Goal: Task Accomplishment & Management: Complete application form

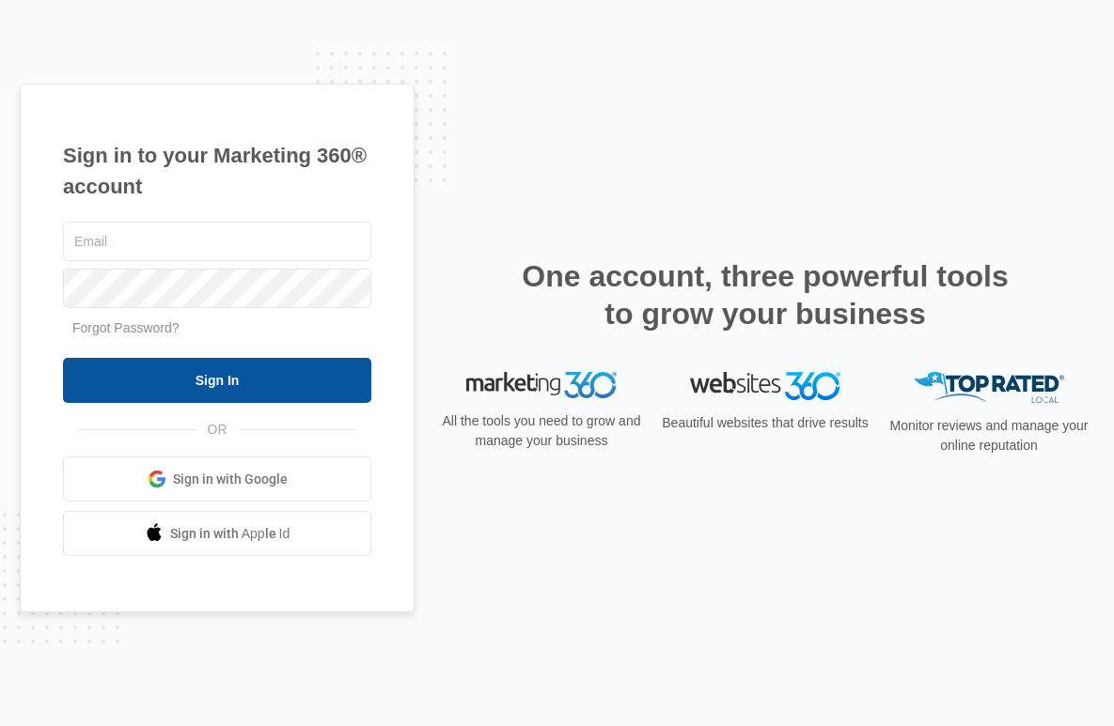
type input "[PERSON_NAME][EMAIL_ADDRESS][DOMAIN_NAME]"
click at [273, 391] on input "Sign In" at bounding box center [217, 380] width 308 height 45
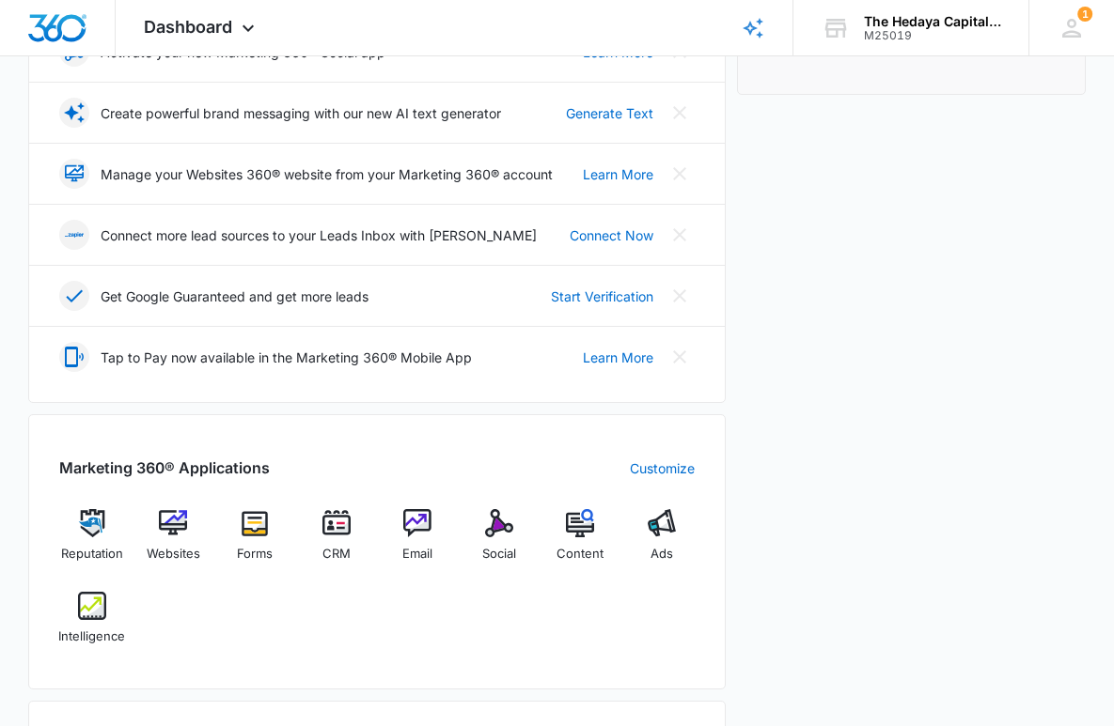
scroll to position [389, 0]
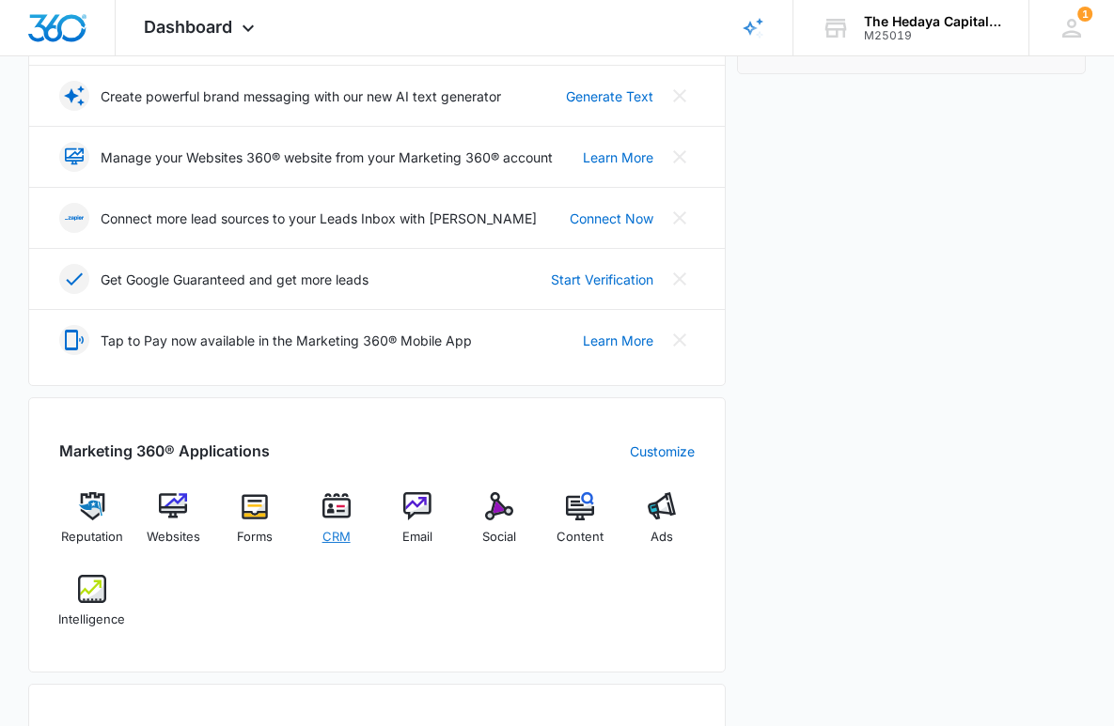
click at [331, 510] on img at bounding box center [336, 506] width 28 height 28
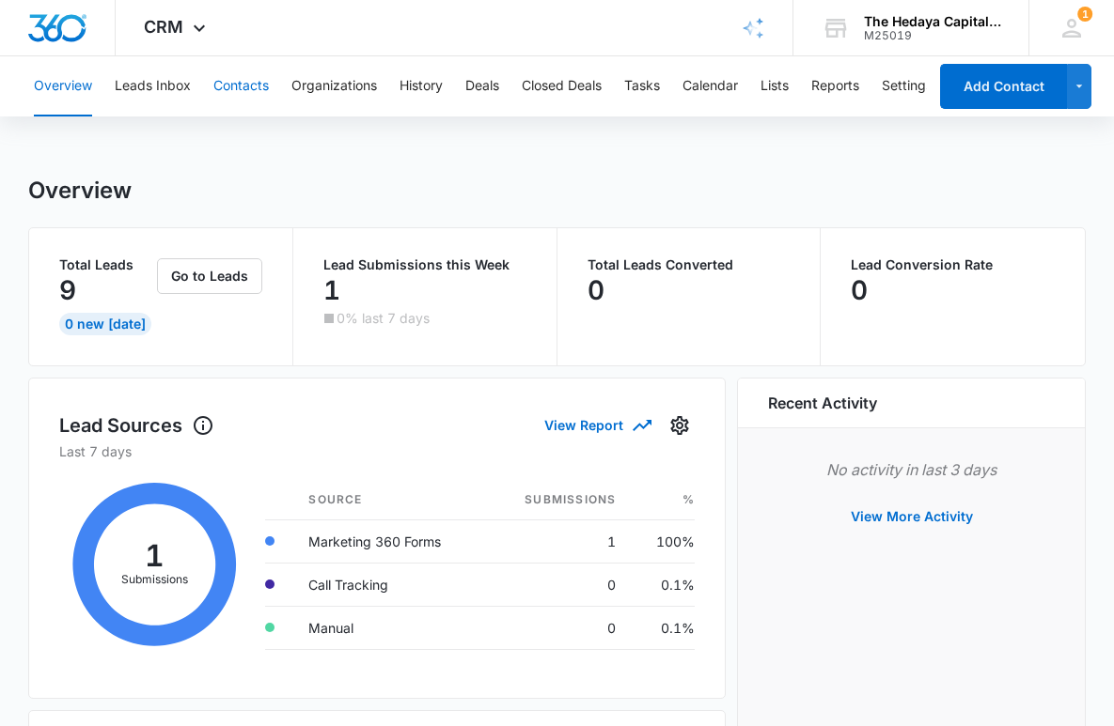
click at [253, 80] on button "Contacts" at bounding box center [240, 86] width 55 height 60
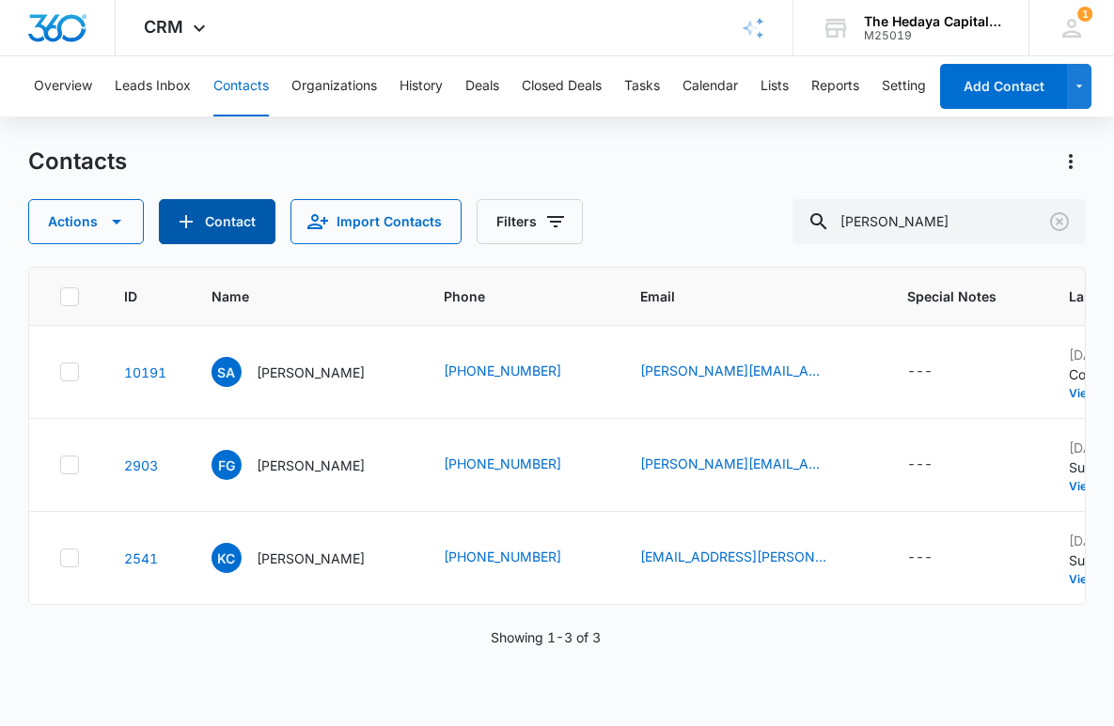
click at [205, 230] on button "Contact" at bounding box center [217, 221] width 117 height 45
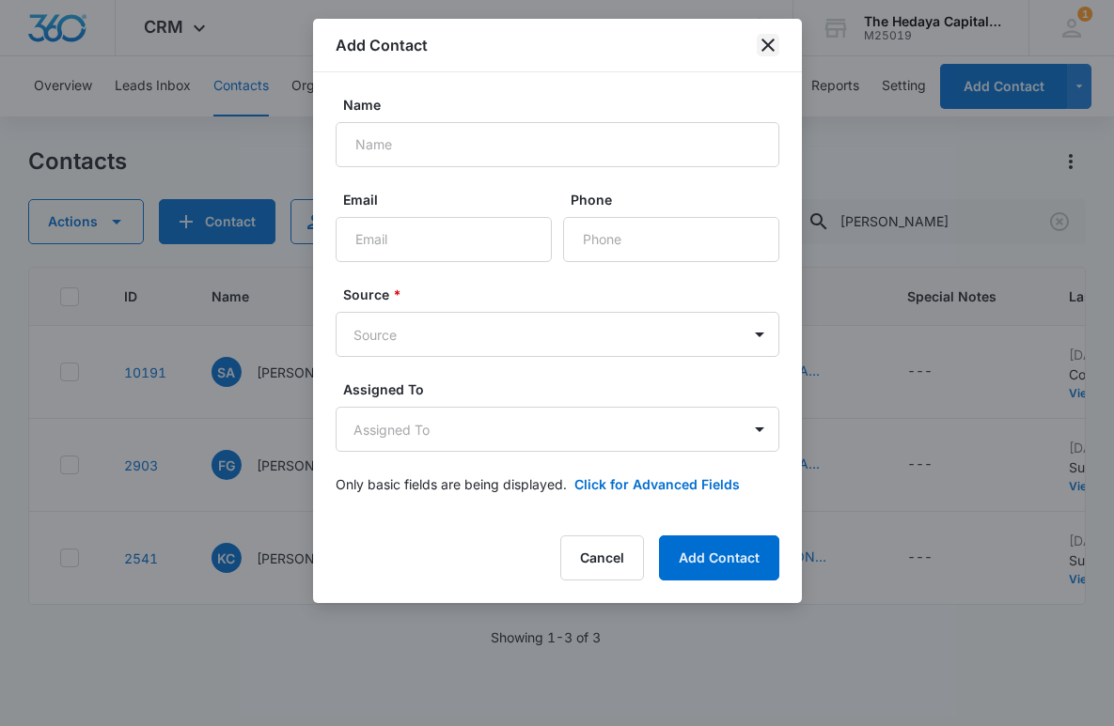
click at [764, 50] on icon "close" at bounding box center [768, 45] width 23 height 23
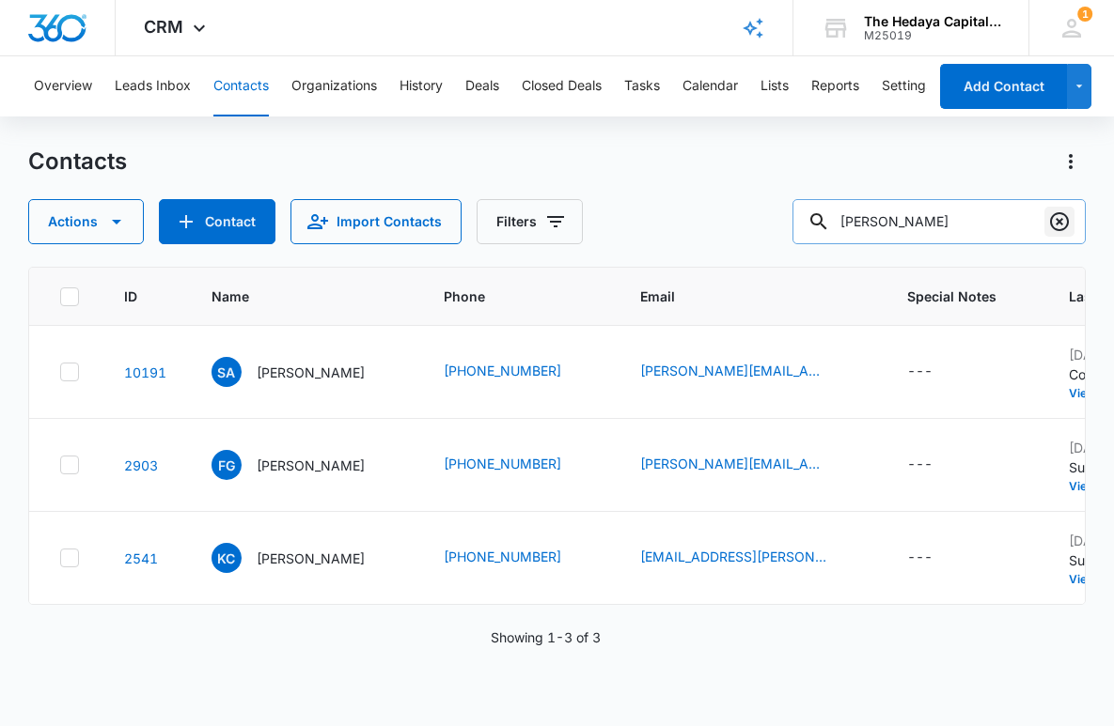
click at [1057, 229] on icon "Clear" at bounding box center [1059, 221] width 19 height 19
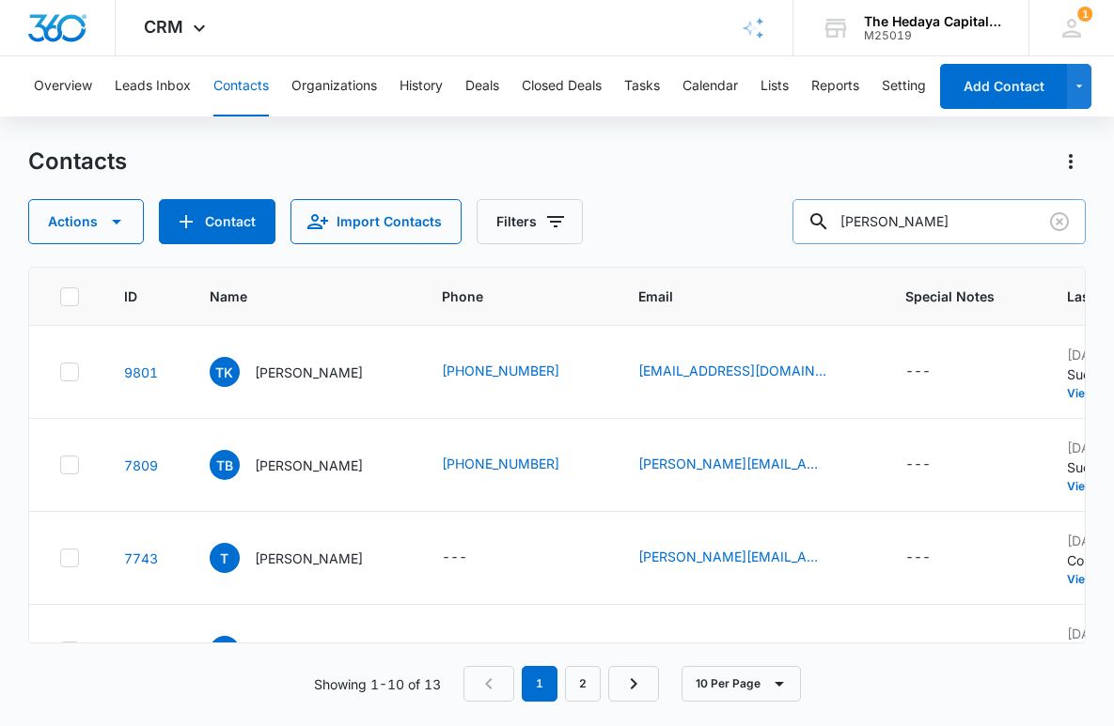
click at [917, 230] on input "[PERSON_NAME]" at bounding box center [938, 221] width 293 height 45
type input "scalici"
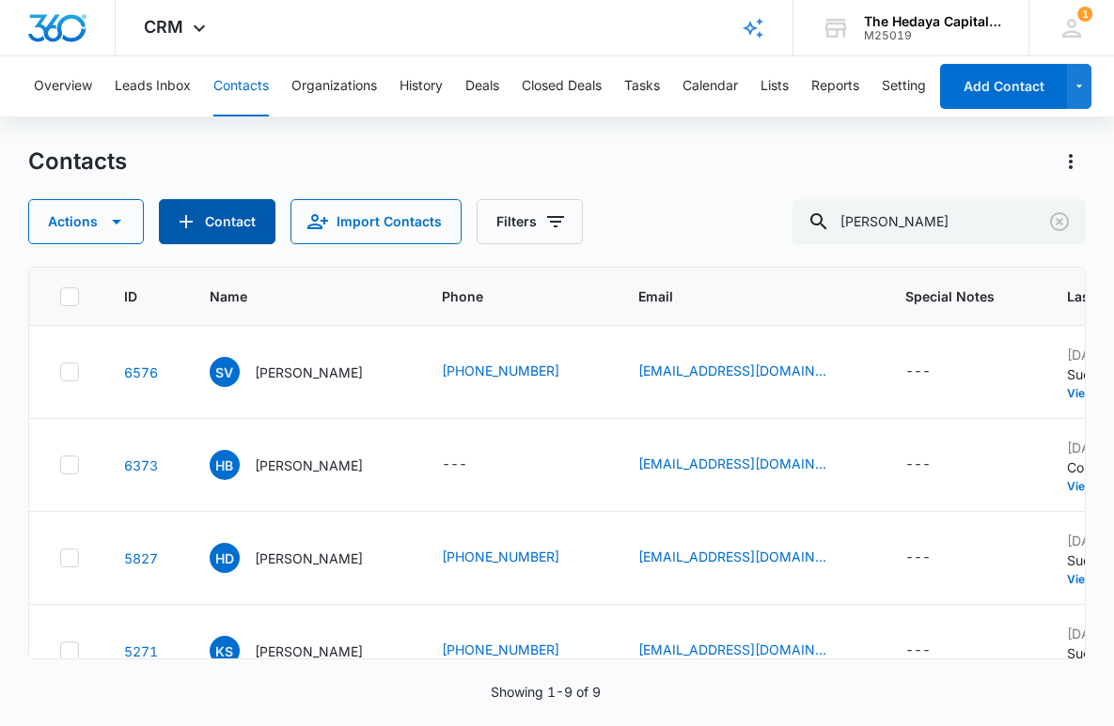
click at [214, 226] on button "Contact" at bounding box center [217, 221] width 117 height 45
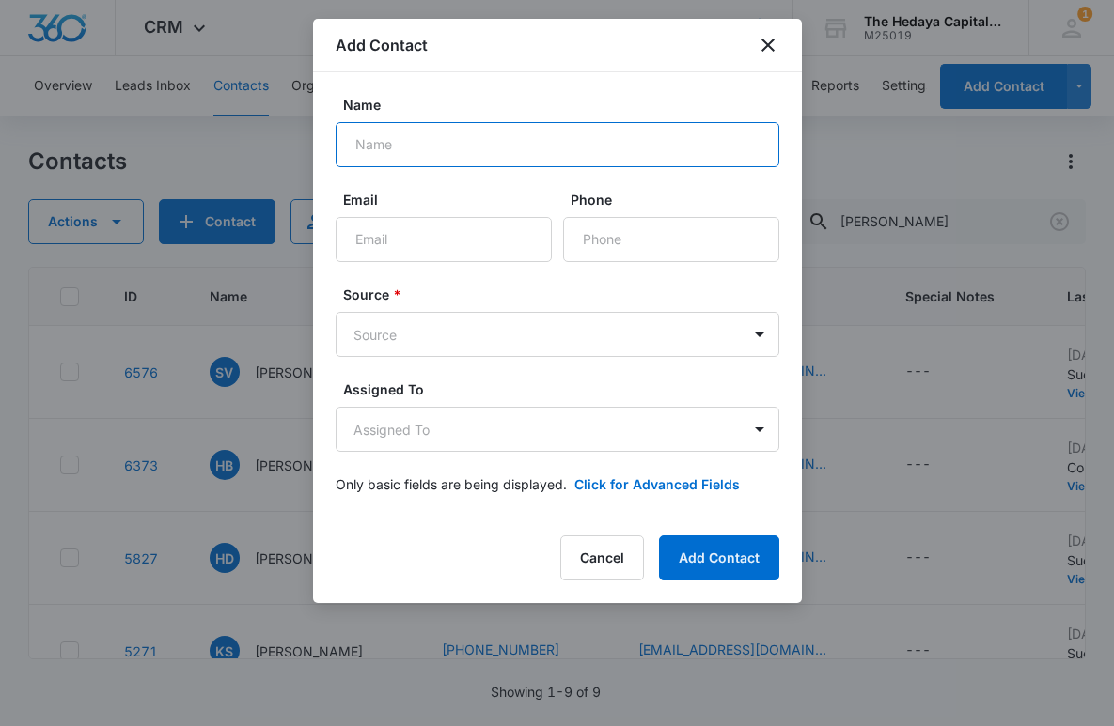
click at [416, 133] on input "Name" at bounding box center [558, 144] width 444 height 45
type input "Joseph Scalici"
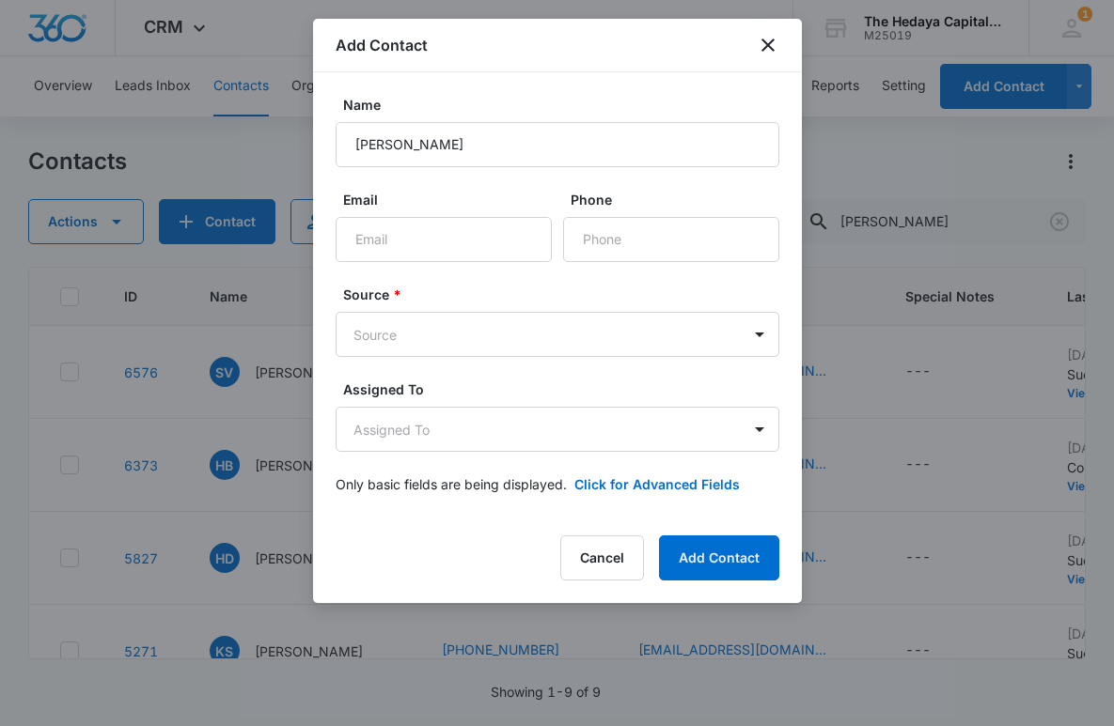
click at [402, 214] on div "Email" at bounding box center [444, 226] width 216 height 72
click at [388, 246] on input "Email" at bounding box center [444, 239] width 216 height 45
drag, startPoint x: 524, startPoint y: 239, endPoint x: 307, endPoint y: 238, distance: 217.1
click at [307, 238] on body "CRM Apps Reputation Websites Forms CRM Email Social Content Ads Intelligence Fi…" at bounding box center [557, 363] width 1114 height 726
click at [425, 236] on input "jscalici@expresstradecapital.com" at bounding box center [444, 239] width 216 height 45
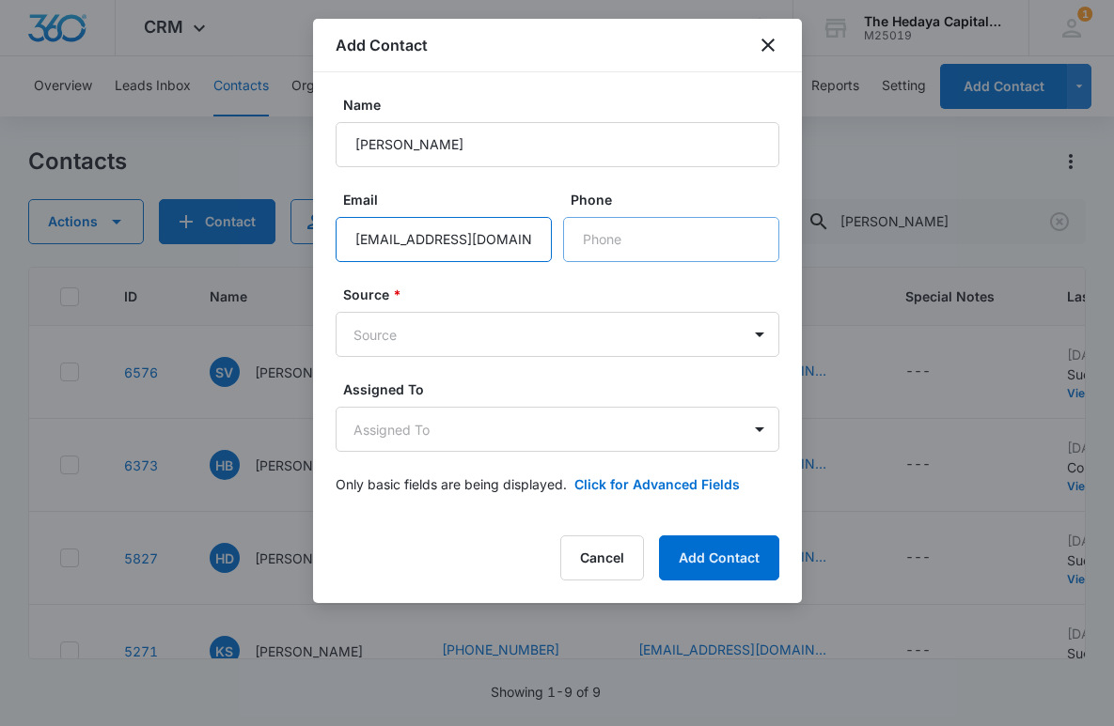
type input "jscalici@expresstradecapital.com"
click at [603, 244] on input "Phone" at bounding box center [671, 239] width 216 height 45
click at [585, 324] on body "CRM Apps Reputation Websites Forms CRM Email Social Content Ads Intelligence Fi…" at bounding box center [557, 363] width 1114 height 726
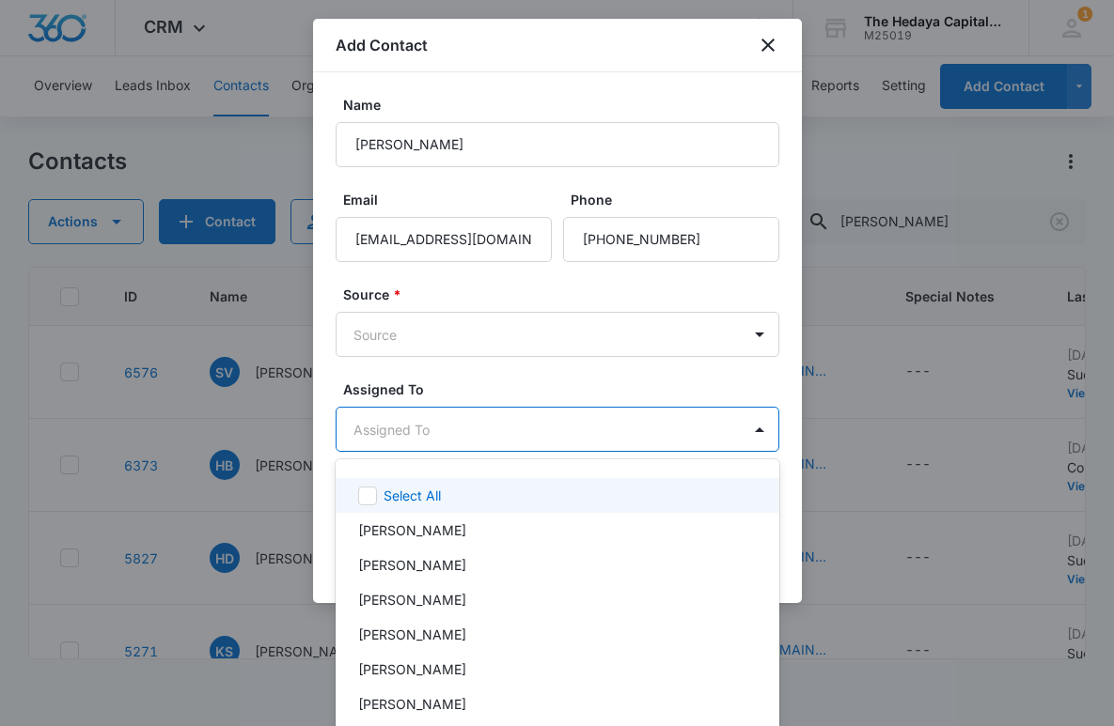
click at [539, 447] on body "CRM Apps Reputation Websites Forms CRM Email Social Content Ads Intelligence Fi…" at bounding box center [557, 363] width 1114 height 726
click at [637, 238] on div at bounding box center [557, 363] width 1114 height 726
click at [637, 238] on input "Phone" at bounding box center [671, 239] width 216 height 45
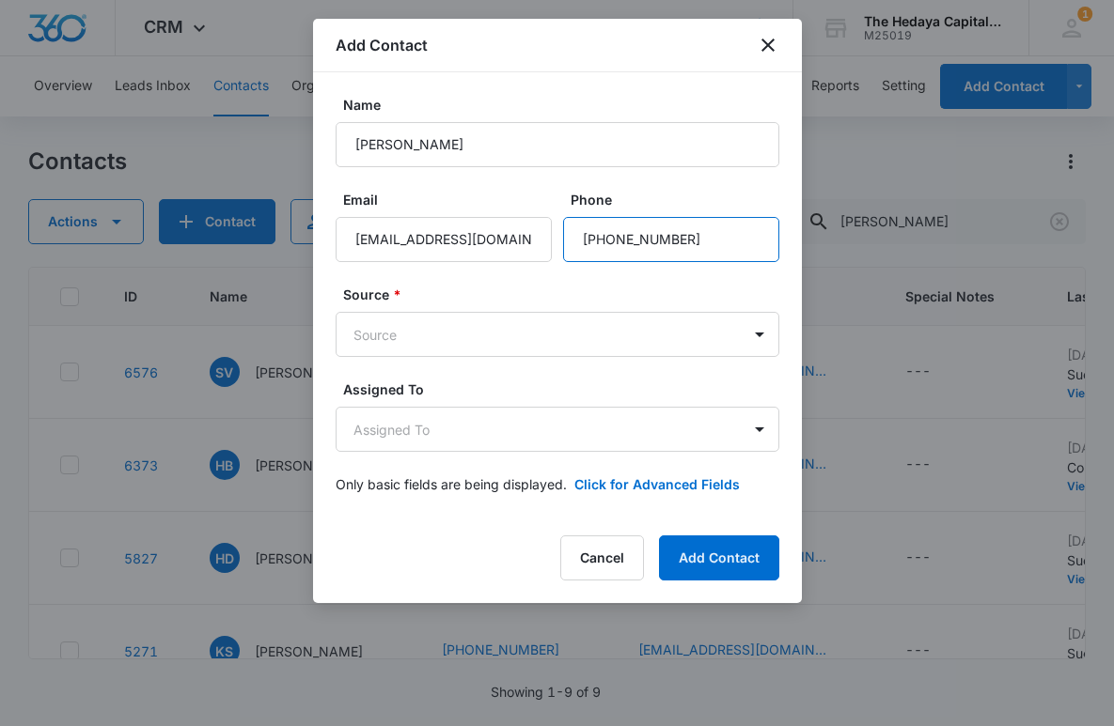
click at [637, 238] on input "Phone" at bounding box center [671, 239] width 216 height 45
type input "(917) 862-9392"
click at [692, 361] on form "Name Joseph Scalici Email jscalici@expresstradecapital.com Phone Source * Sourc…" at bounding box center [558, 306] width 444 height 422
click at [542, 422] on body "CRM Apps Reputation Websites Forms CRM Email Social Content Ads Intelligence Fi…" at bounding box center [557, 363] width 1114 height 726
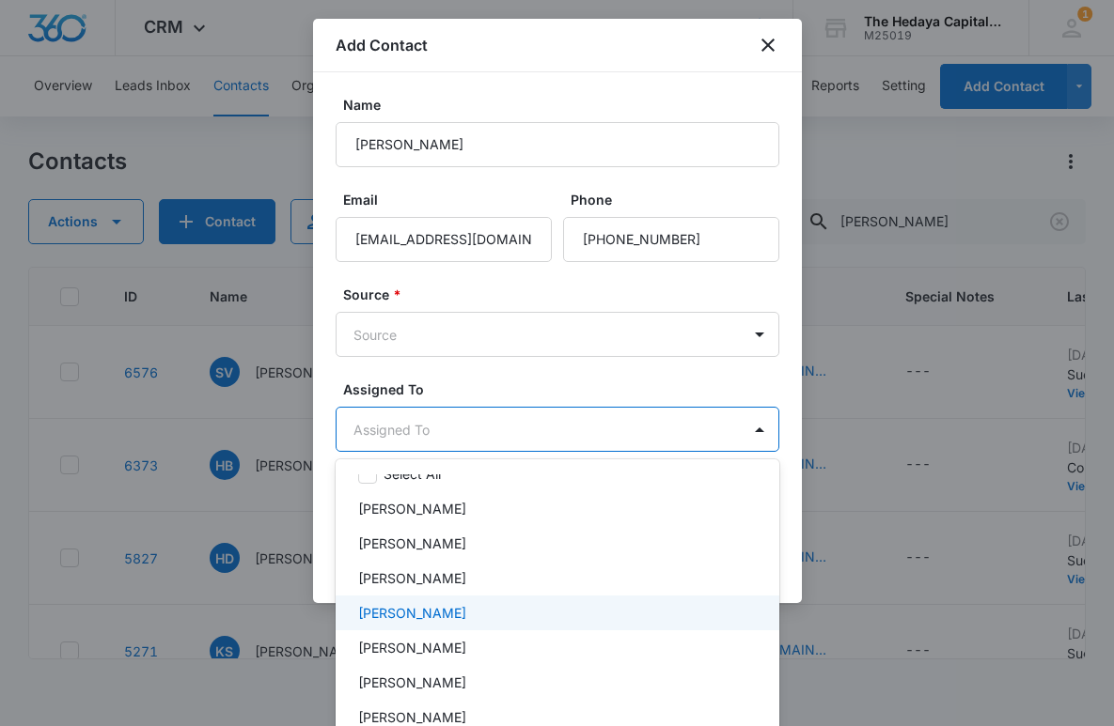
scroll to position [35, 0]
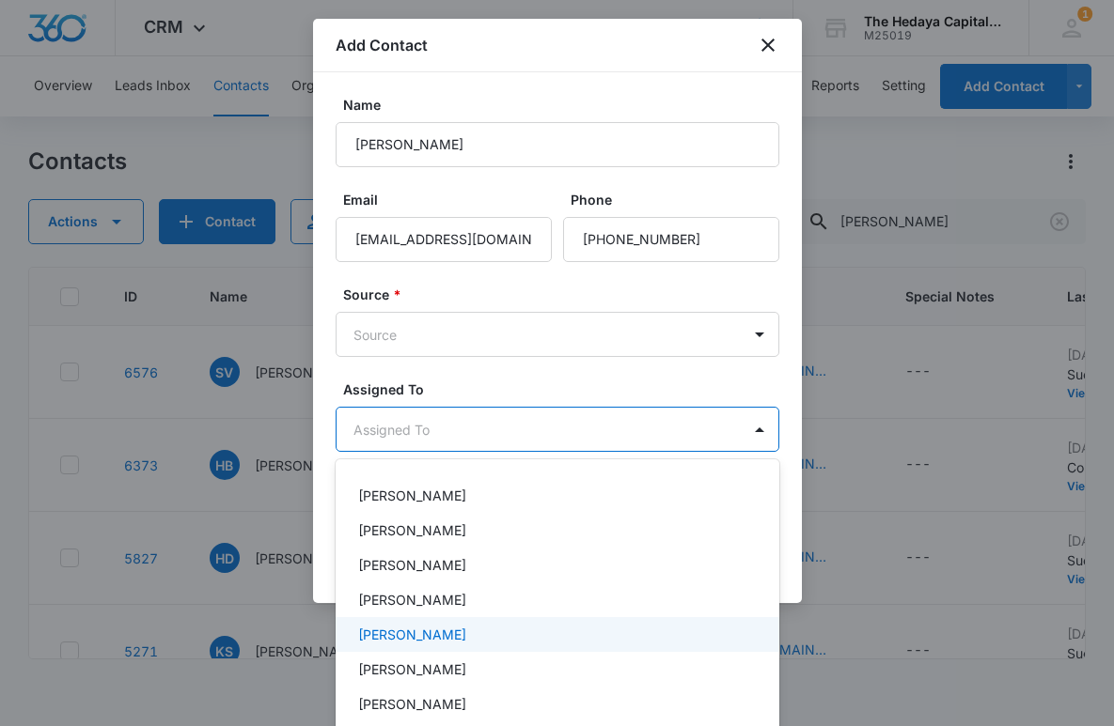
click at [417, 633] on p "David Hedaya" at bounding box center [412, 635] width 108 height 20
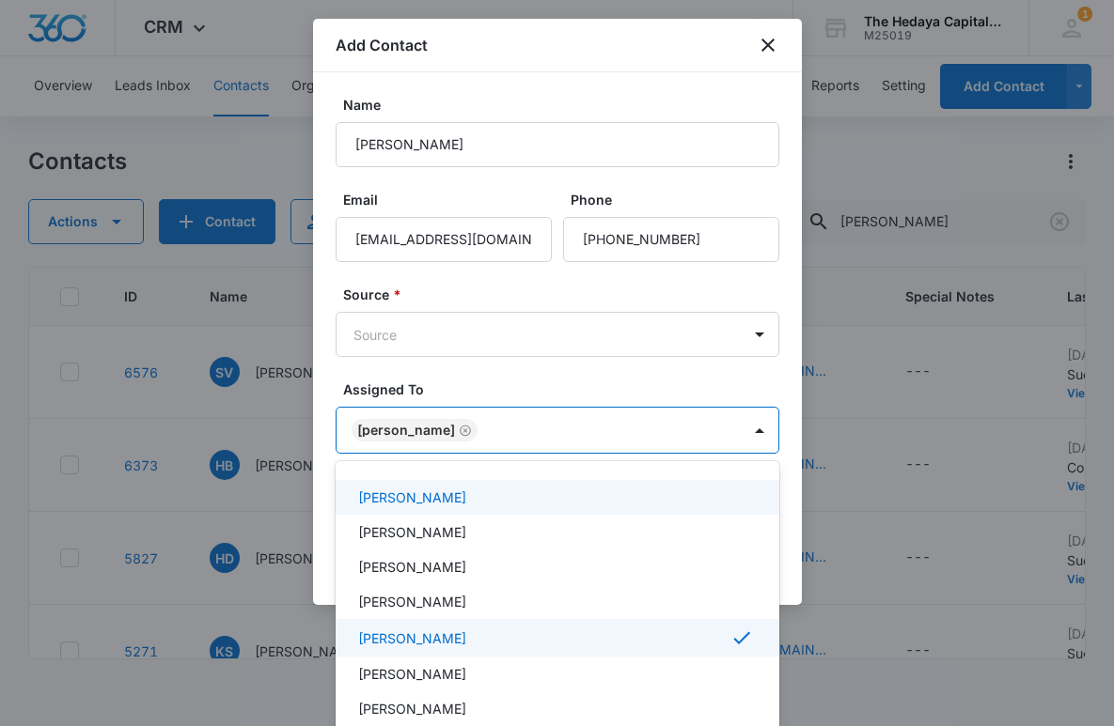
click at [486, 355] on div at bounding box center [557, 363] width 1114 height 726
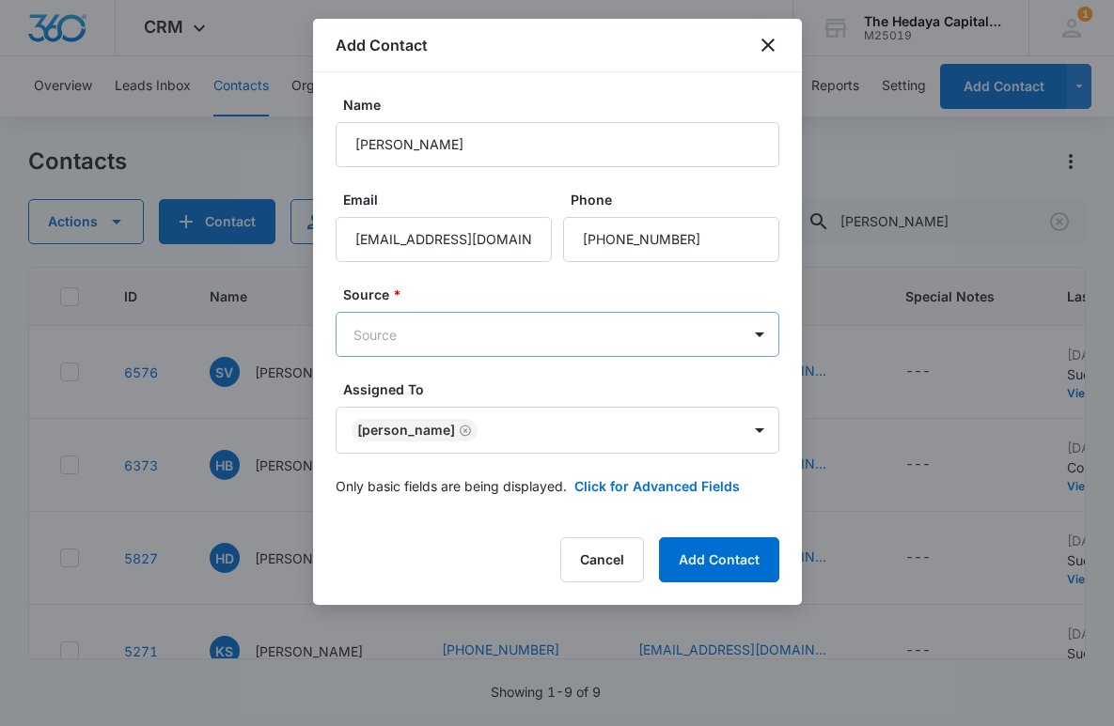
click at [481, 334] on body "CRM Apps Reputation Websites Forms CRM Email Social Content Ads Intelligence Fi…" at bounding box center [557, 363] width 1114 height 726
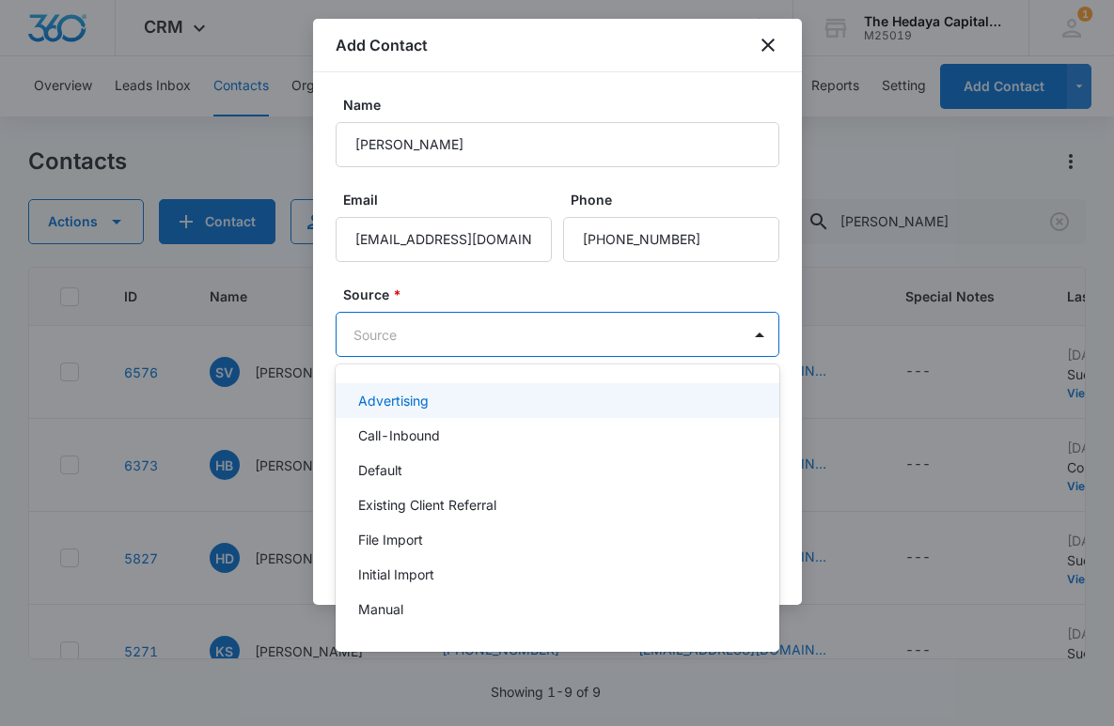
click at [468, 297] on div at bounding box center [557, 363] width 1114 height 726
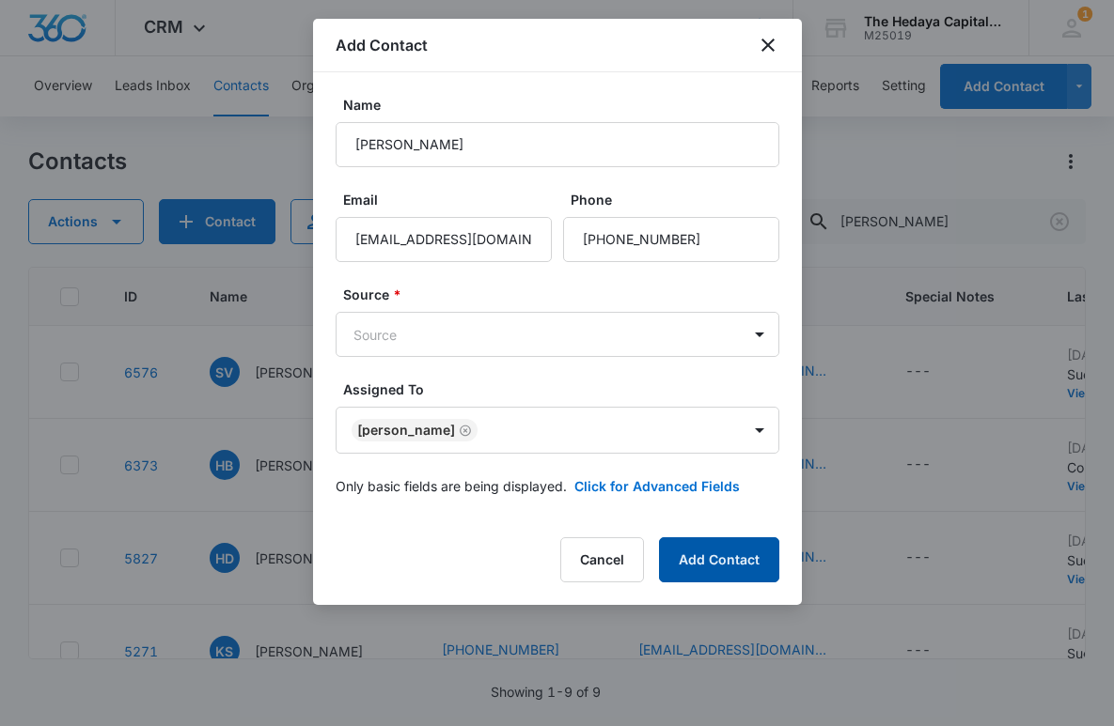
click at [726, 567] on button "Add Contact" at bounding box center [719, 560] width 120 height 45
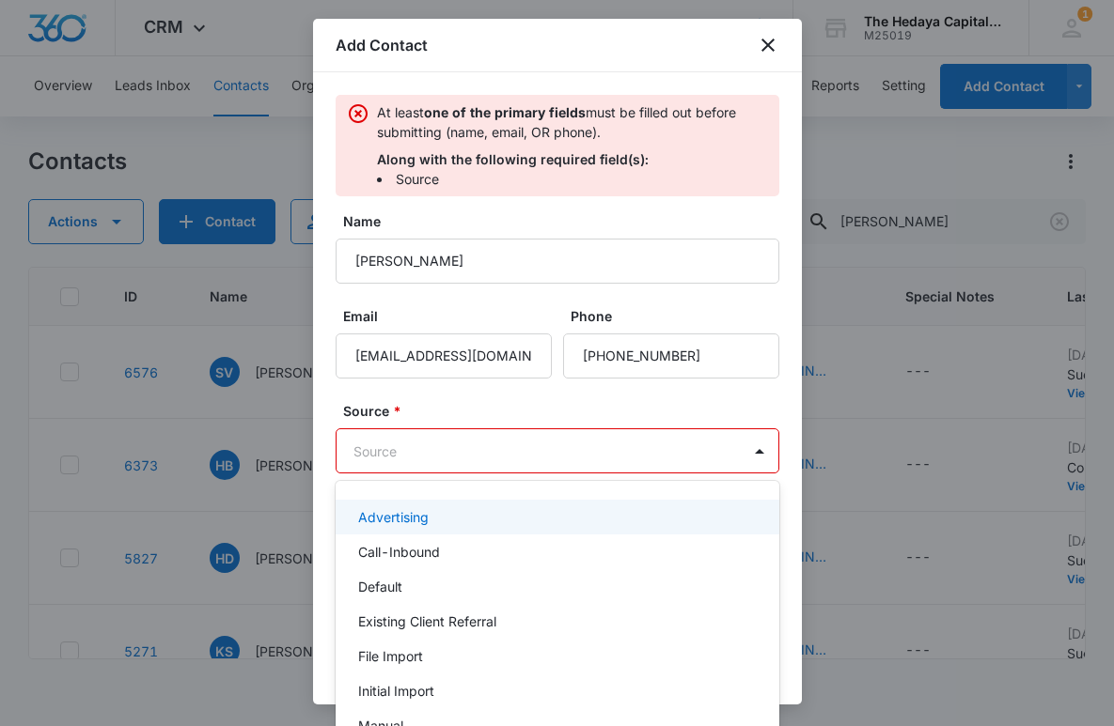
click at [542, 455] on body "CRM Apps Reputation Websites Forms CRM Email Social Content Ads Intelligence Fi…" at bounding box center [557, 363] width 1114 height 726
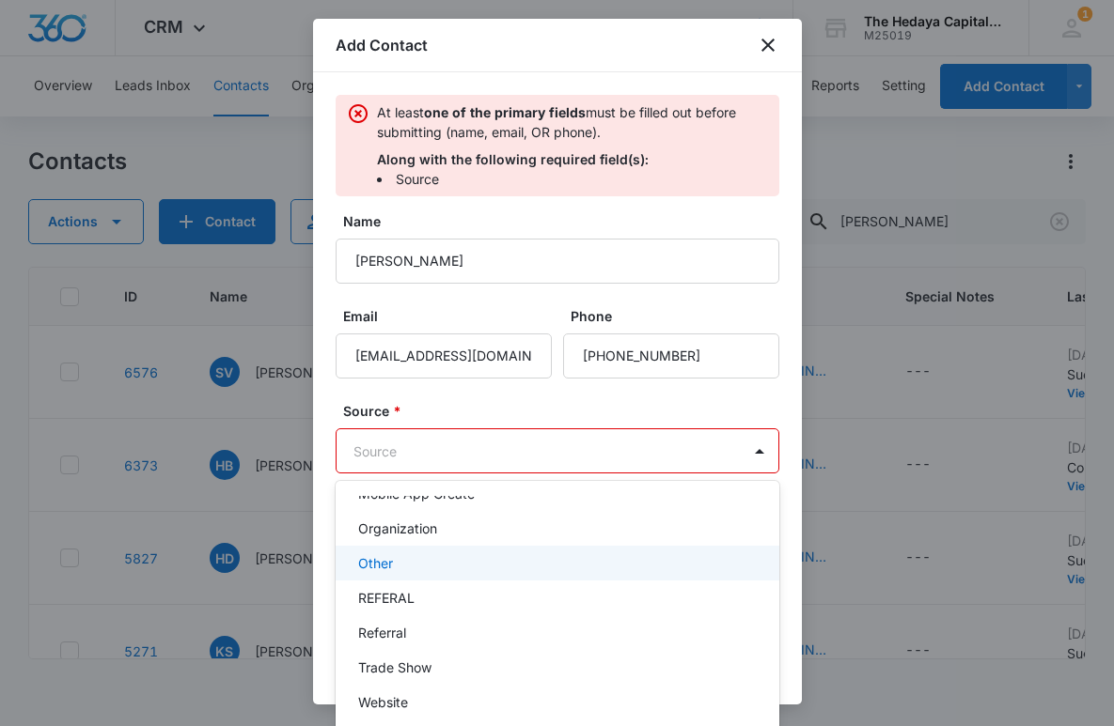
scroll to position [291, 0]
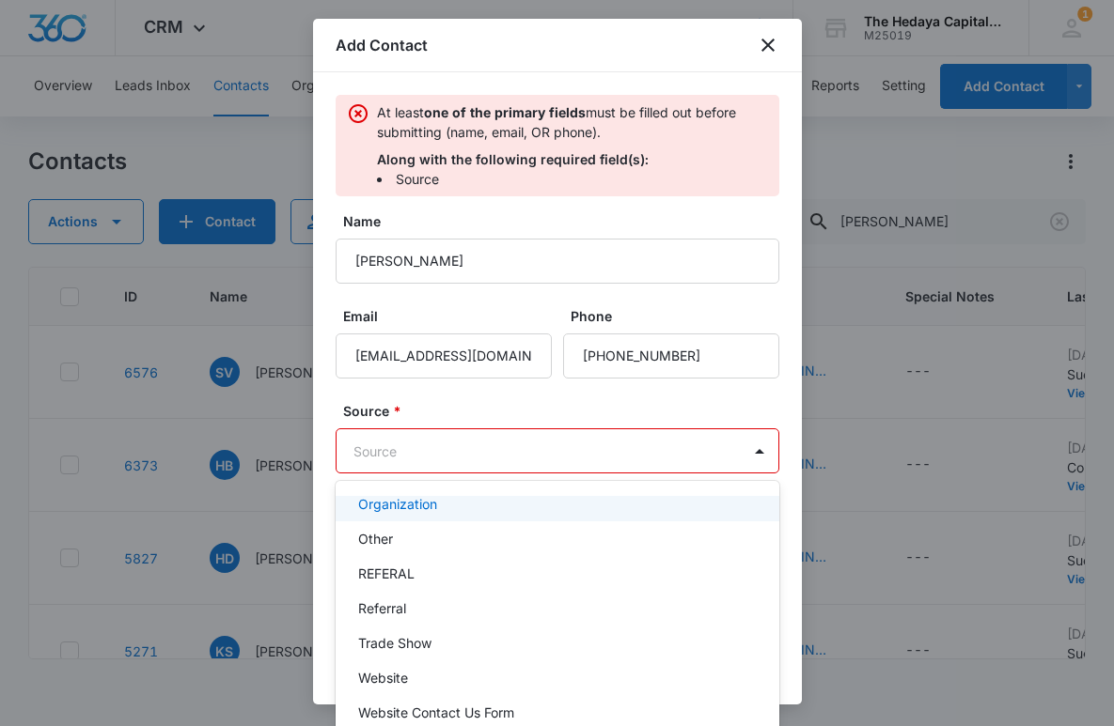
click at [452, 507] on div "Organization" at bounding box center [555, 504] width 395 height 20
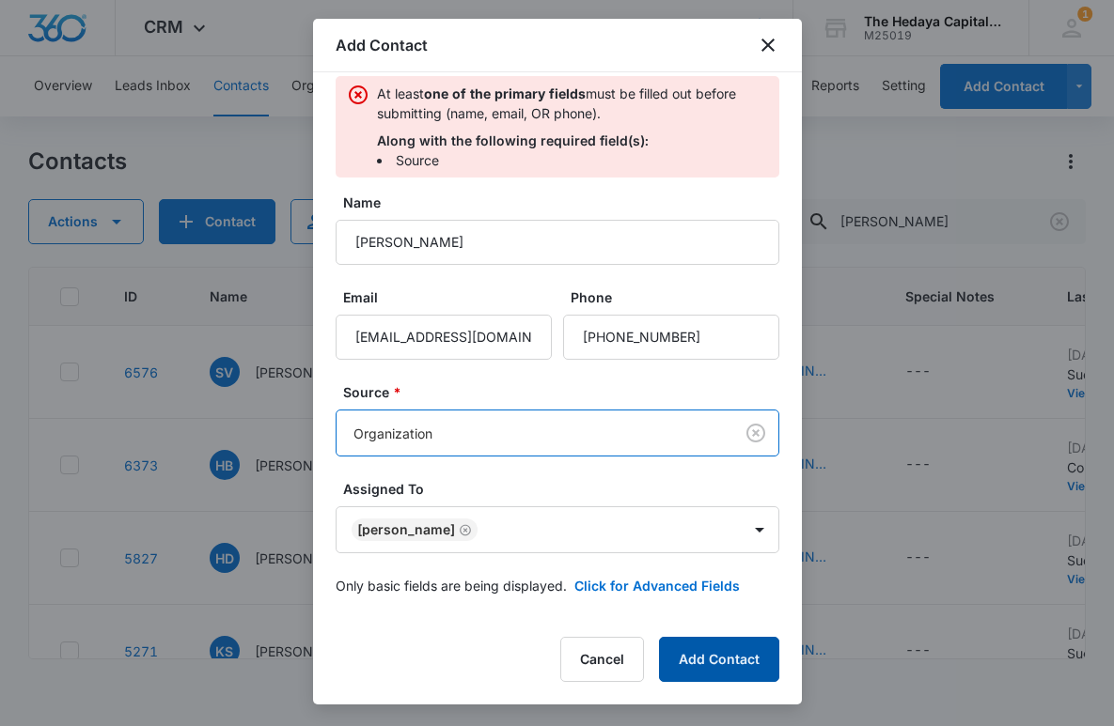
click at [720, 644] on button "Add Contact" at bounding box center [719, 659] width 120 height 45
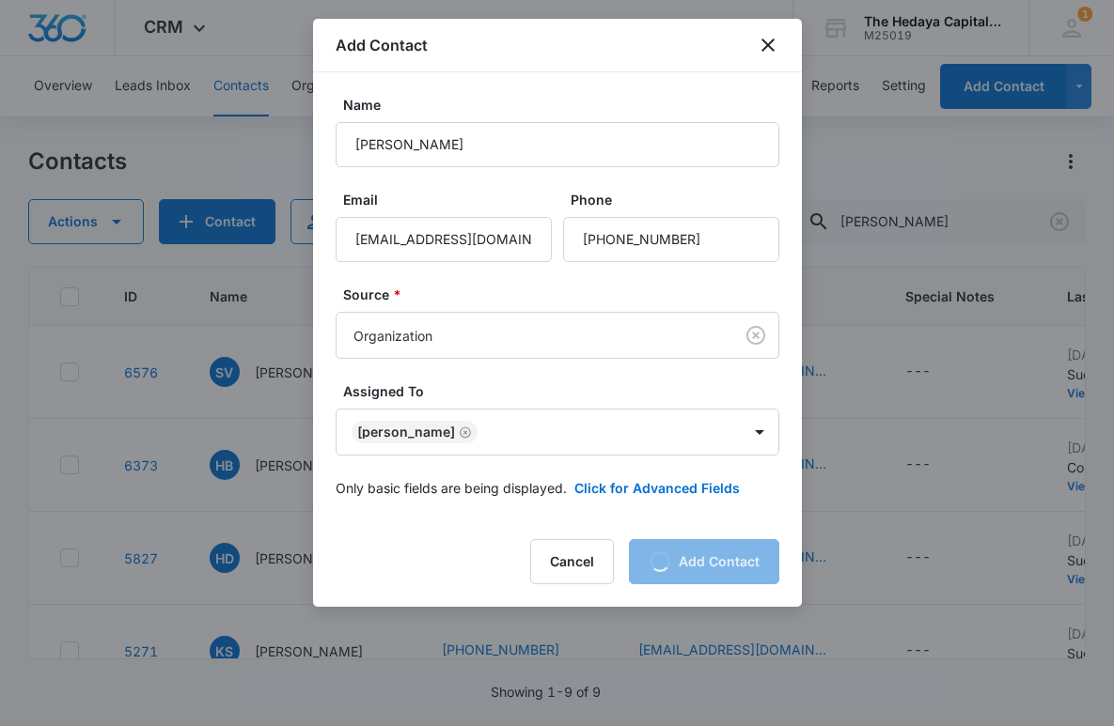
scroll to position [0, 0]
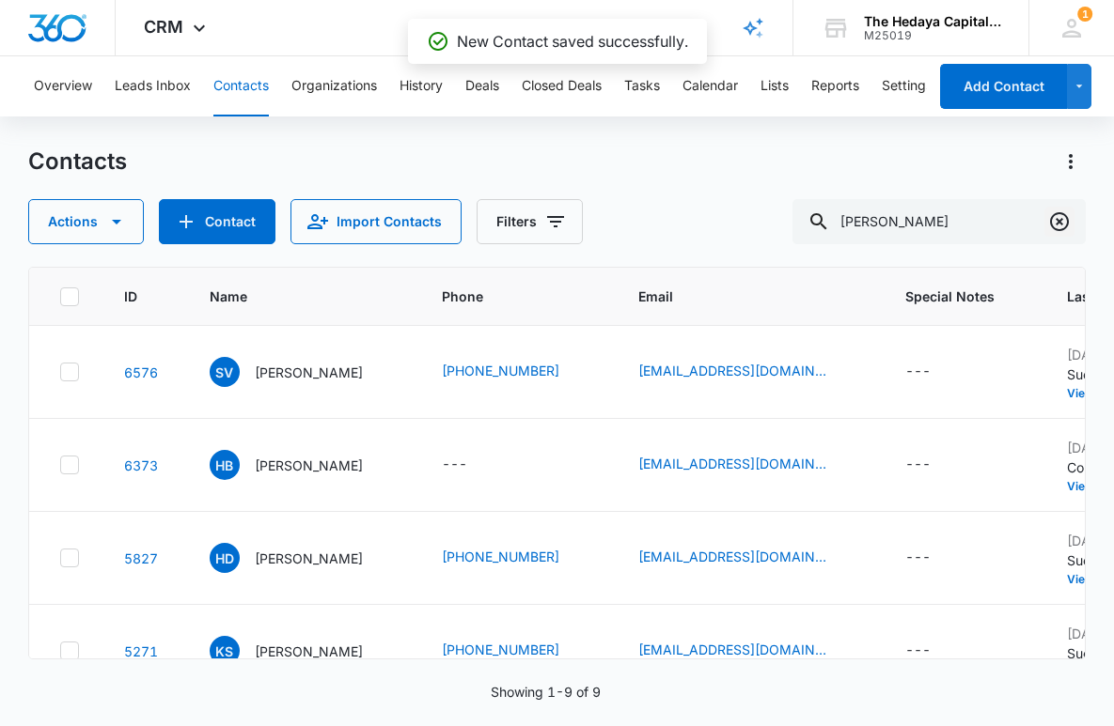
click at [1064, 223] on icon "Clear" at bounding box center [1059, 222] width 23 height 23
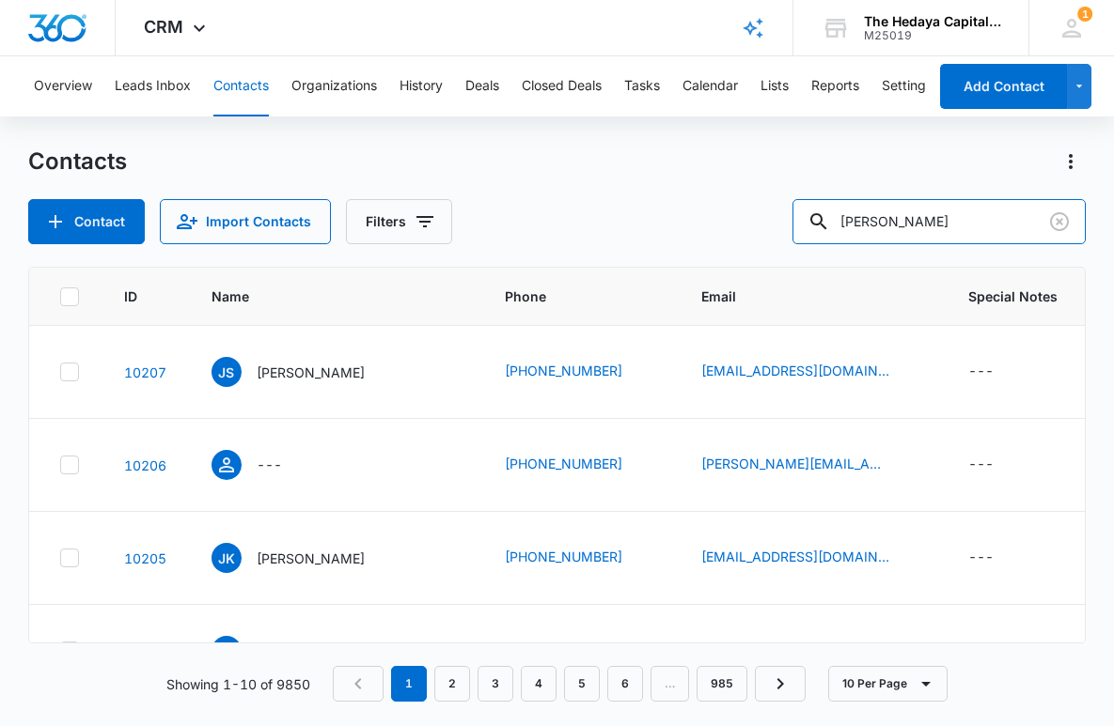
type input "bryan ballow"
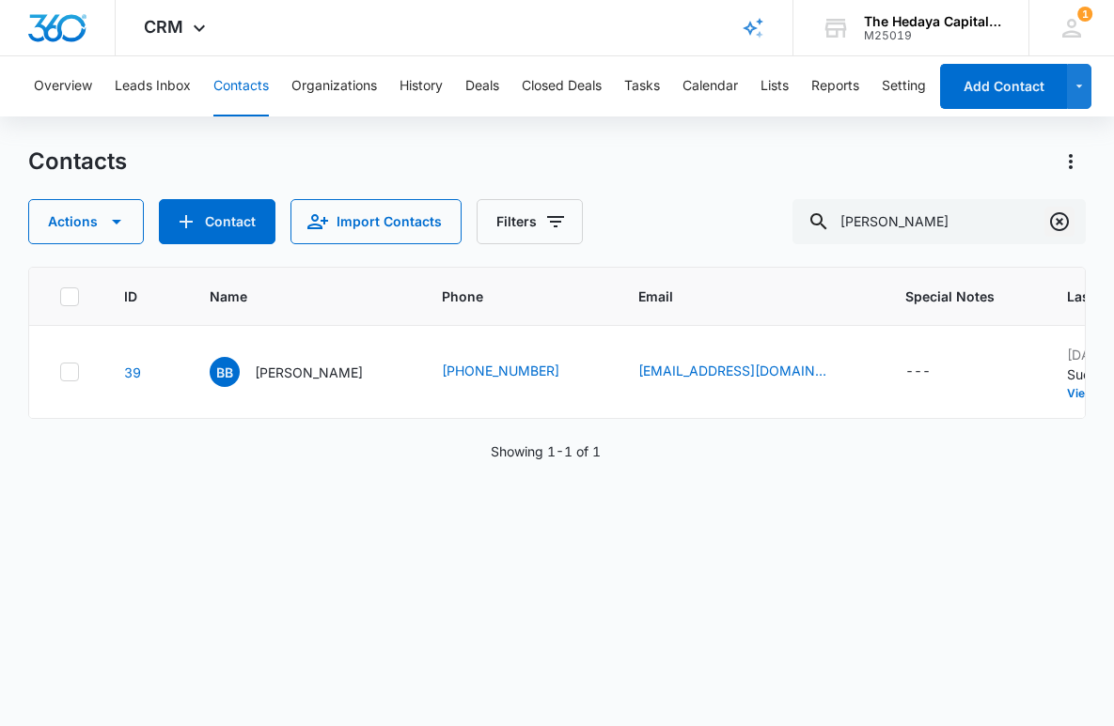
click at [1054, 232] on icon "Clear" at bounding box center [1059, 222] width 23 height 23
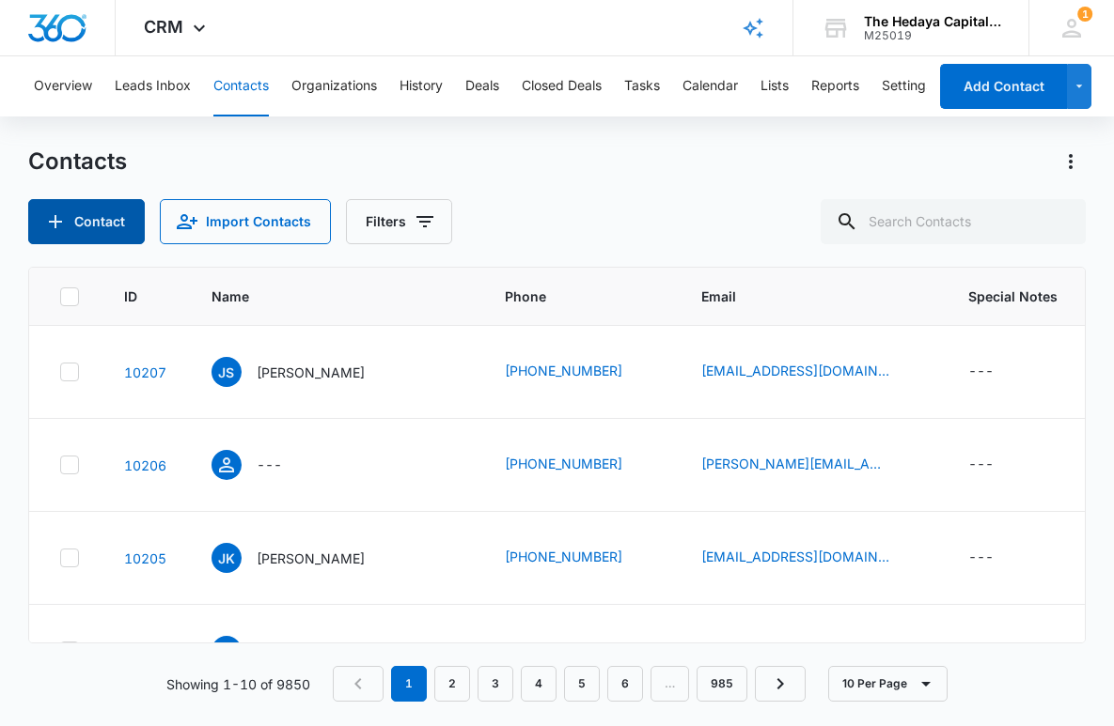
click at [110, 228] on button "Contact" at bounding box center [86, 221] width 117 height 45
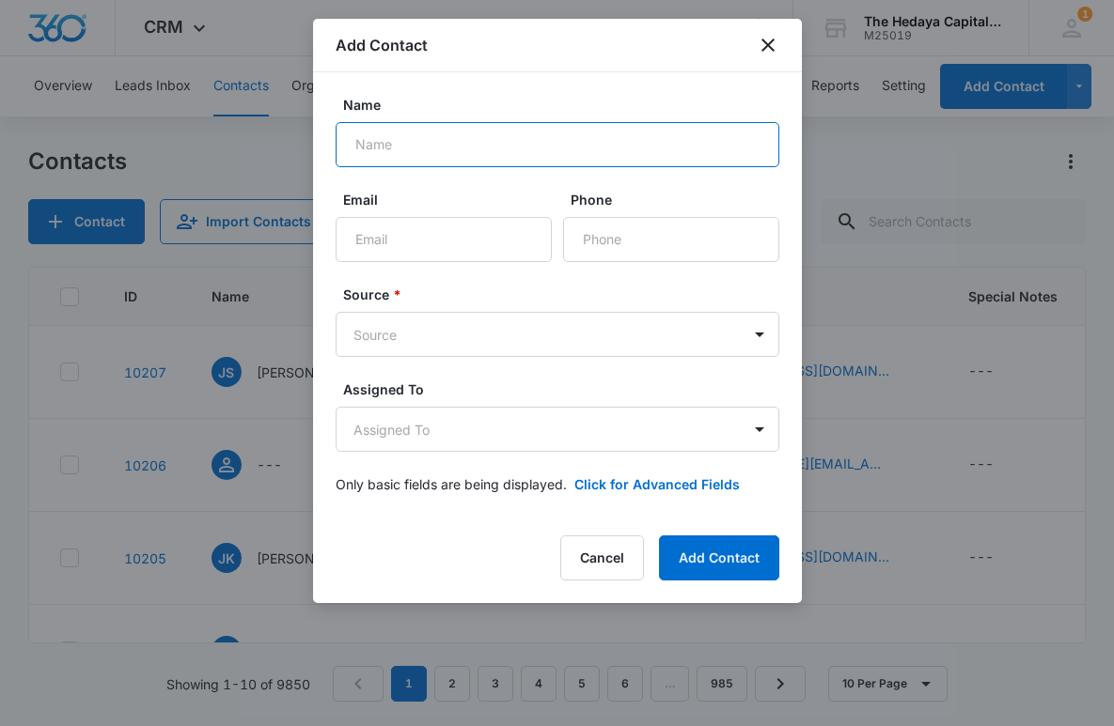
click at [471, 127] on input "Name" at bounding box center [558, 144] width 444 height 45
type input "Matt Michaud"
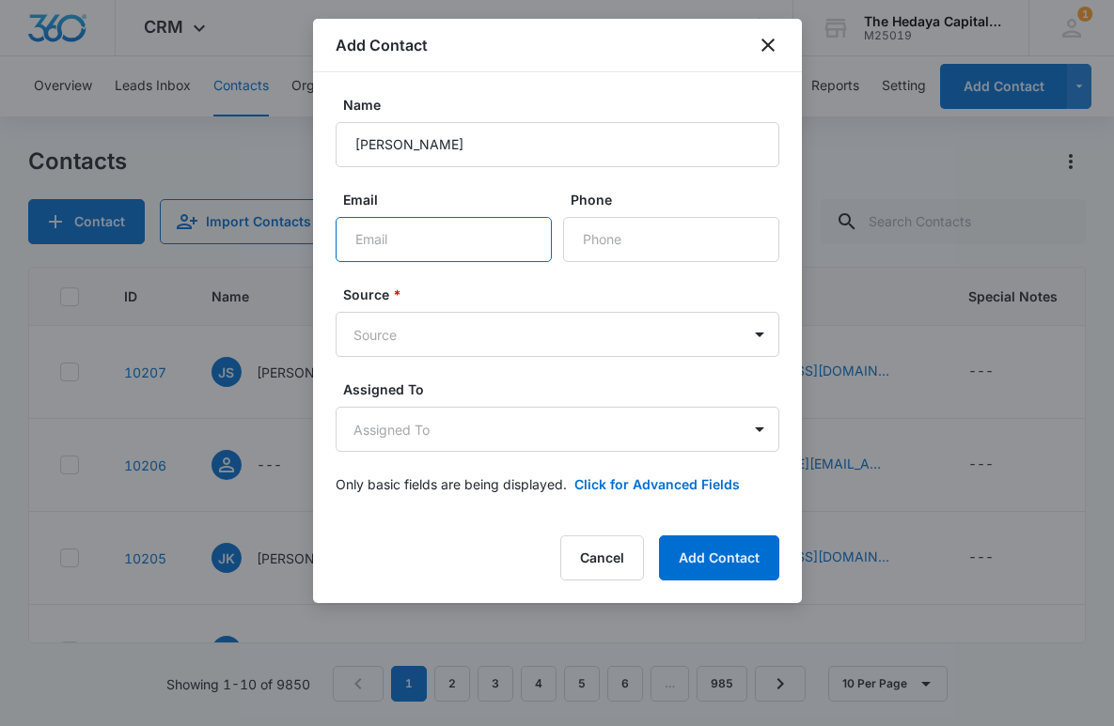
click at [399, 240] on input "Email" at bounding box center [444, 239] width 216 height 45
type input "mmichaud@flexport.com"
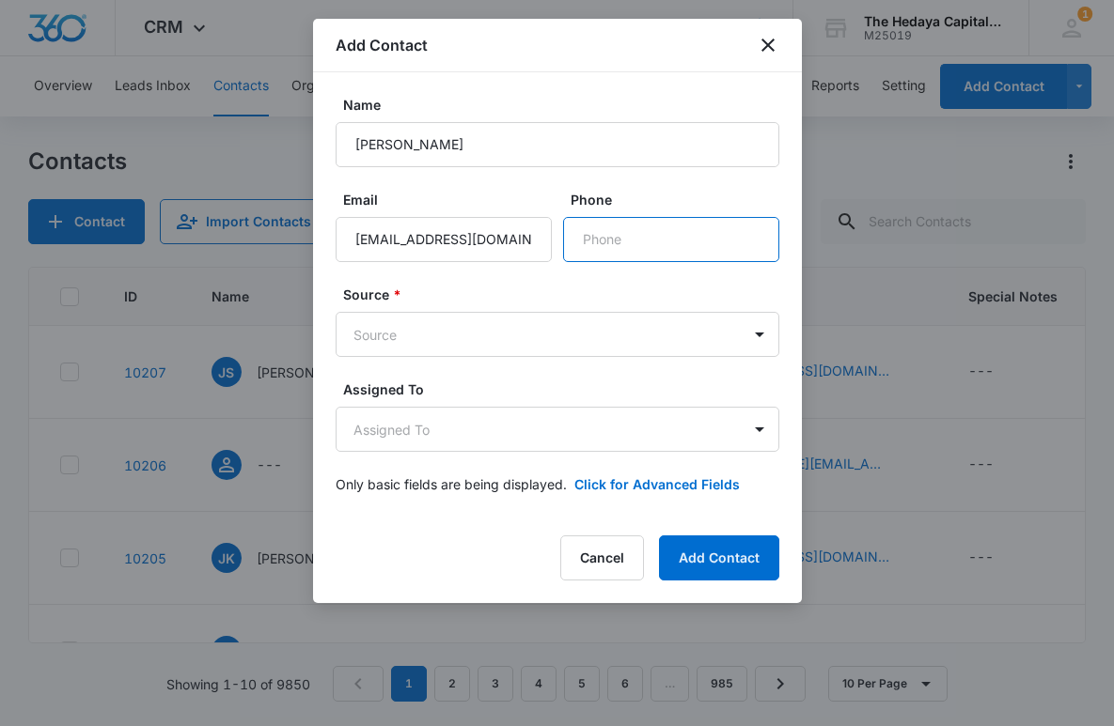
click at [621, 247] on input "Phone" at bounding box center [671, 239] width 216 height 45
type input "(860) 919-9706"
click at [537, 344] on body "CRM Apps Reputation Websites Forms CRM Email Social Content Ads Intelligence Fi…" at bounding box center [557, 363] width 1114 height 726
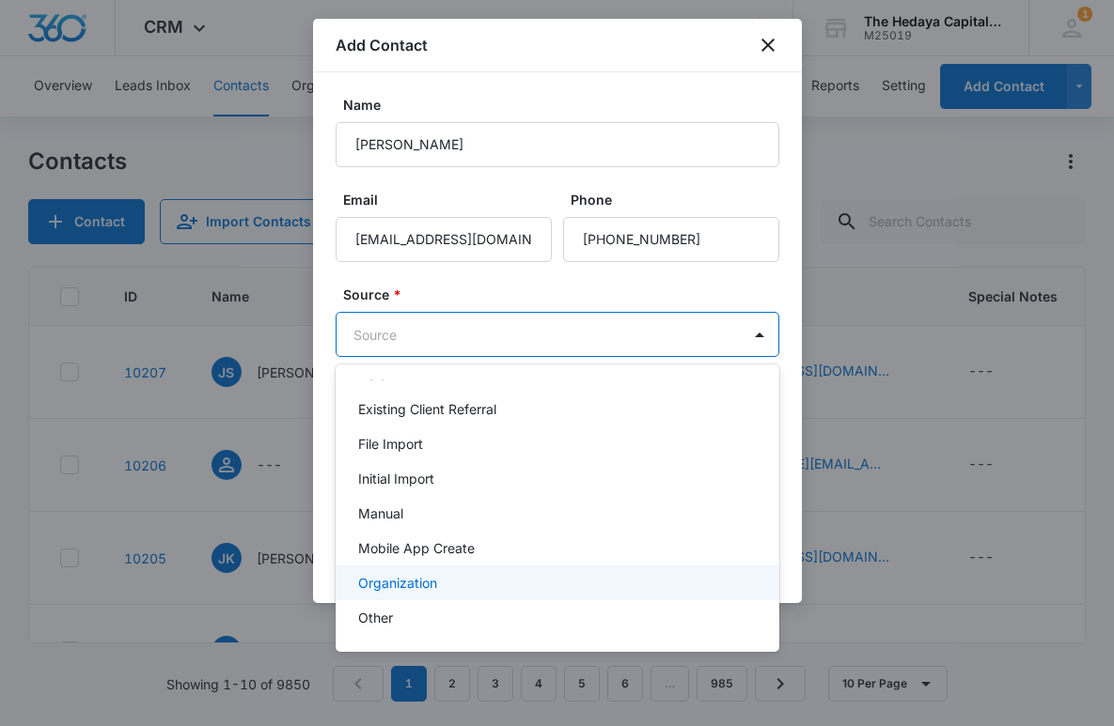
scroll to position [112, 0]
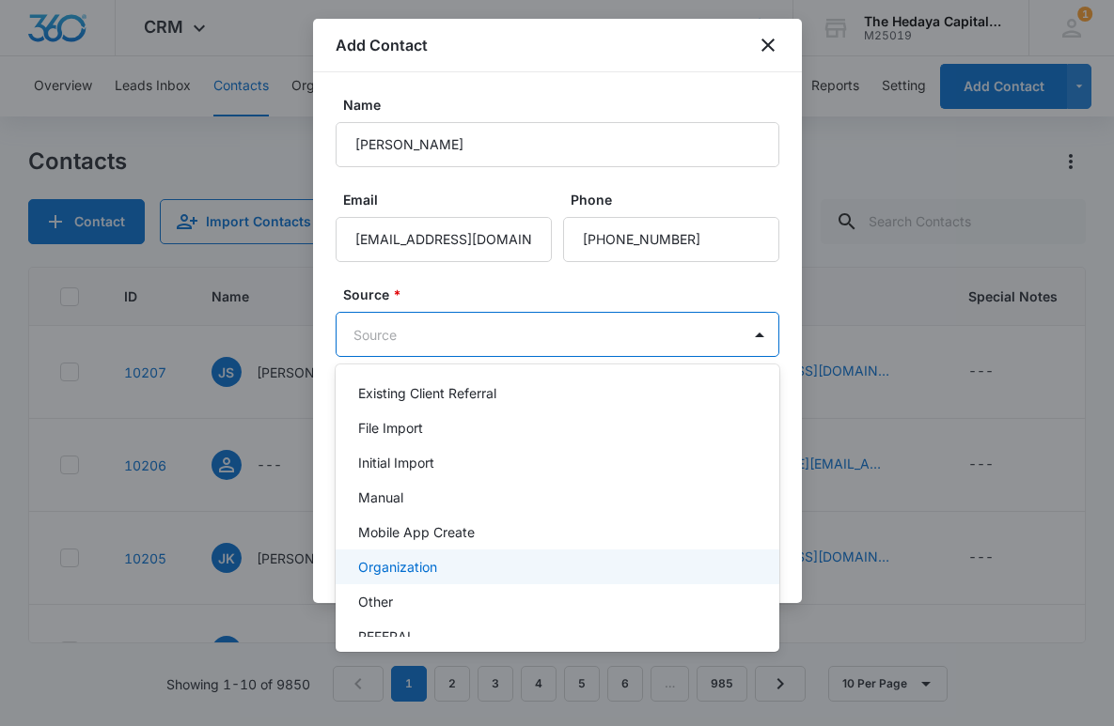
click at [410, 600] on div "Other" at bounding box center [555, 602] width 395 height 20
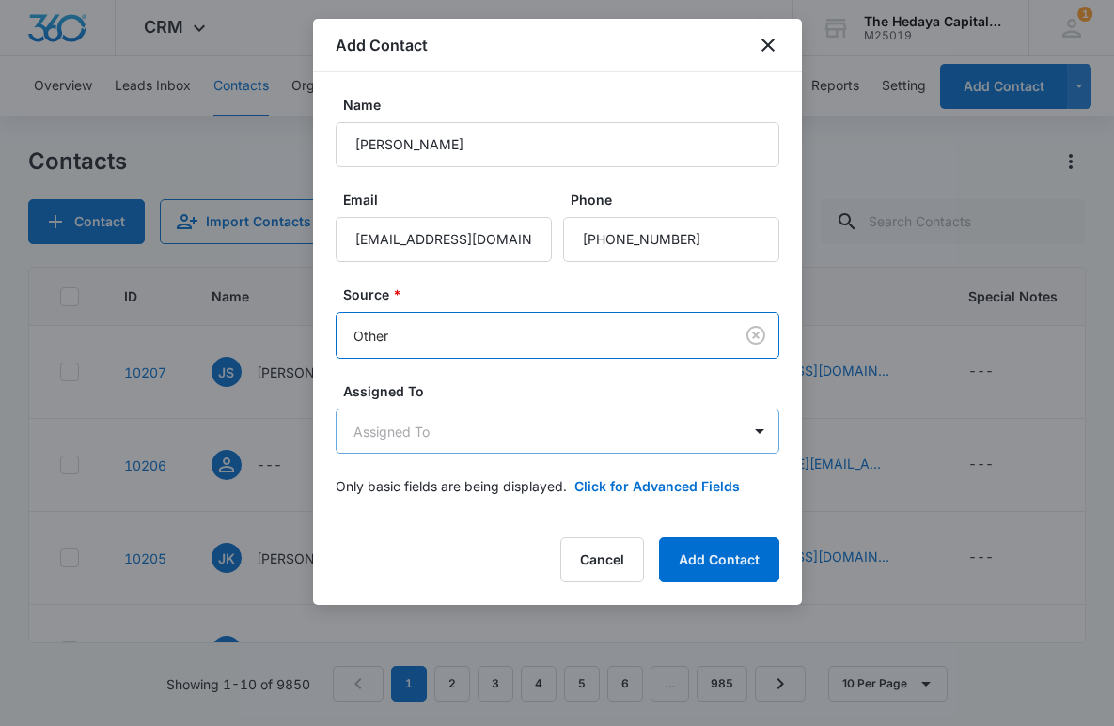
click at [600, 438] on body "CRM Apps Reputation Websites Forms CRM Email Social Content Ads Intelligence Fi…" at bounding box center [557, 363] width 1114 height 726
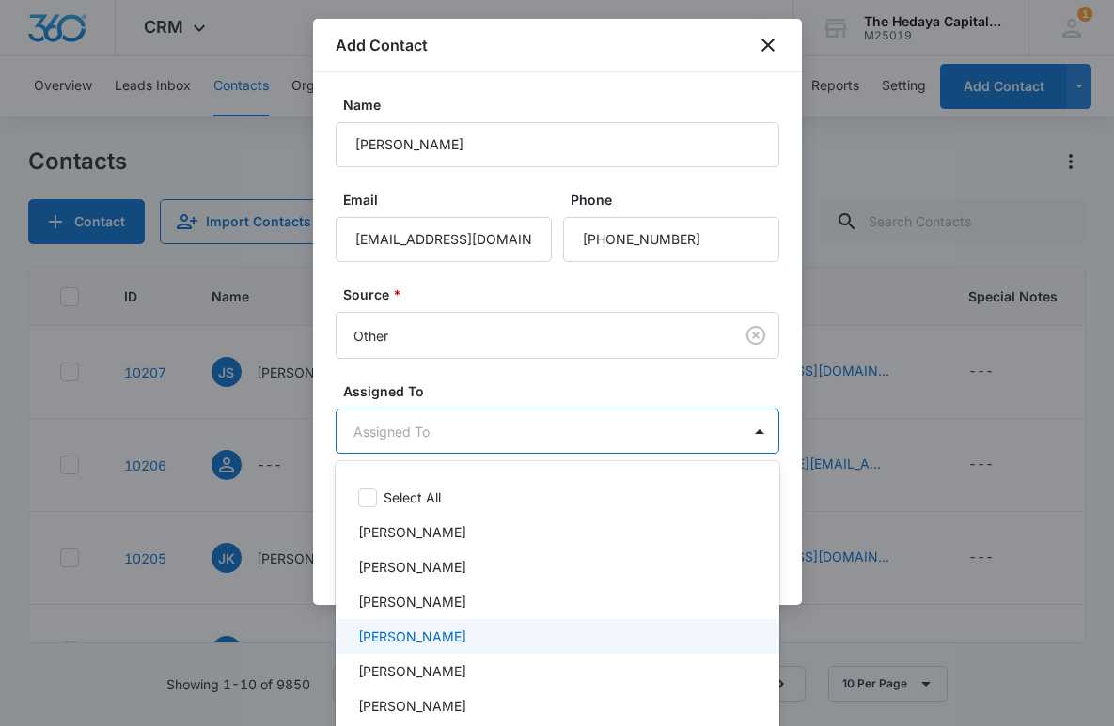
scroll to position [34, 0]
click at [438, 633] on p "David Hedaya" at bounding box center [412, 638] width 108 height 20
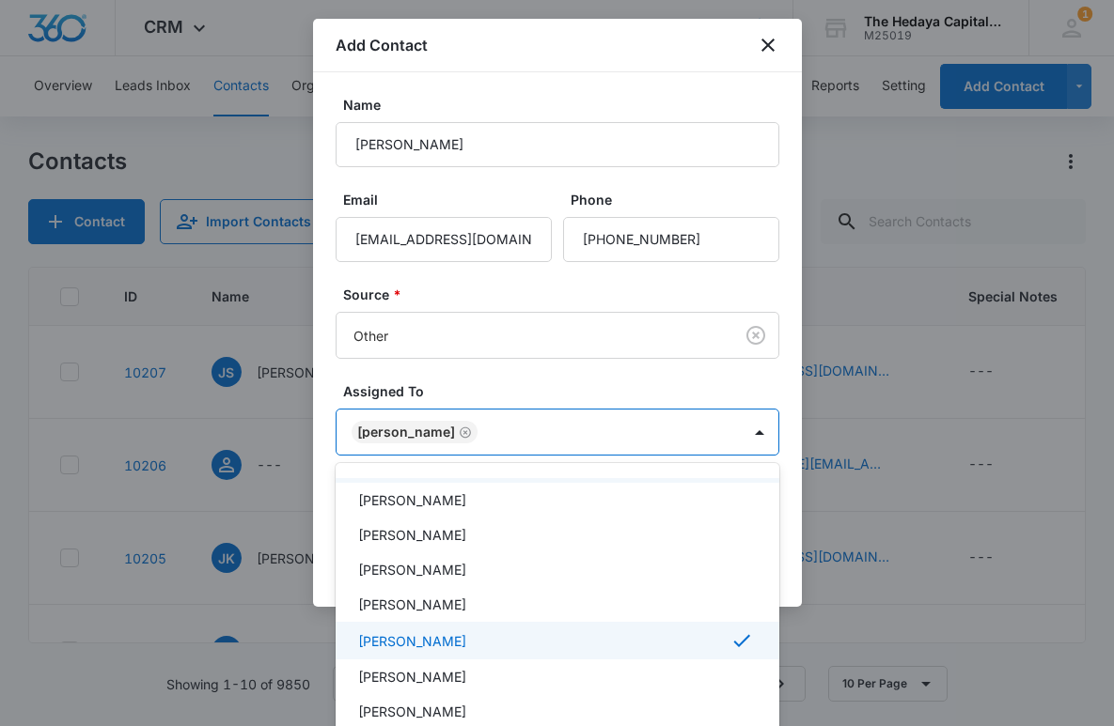
click at [667, 398] on div at bounding box center [557, 363] width 1114 height 726
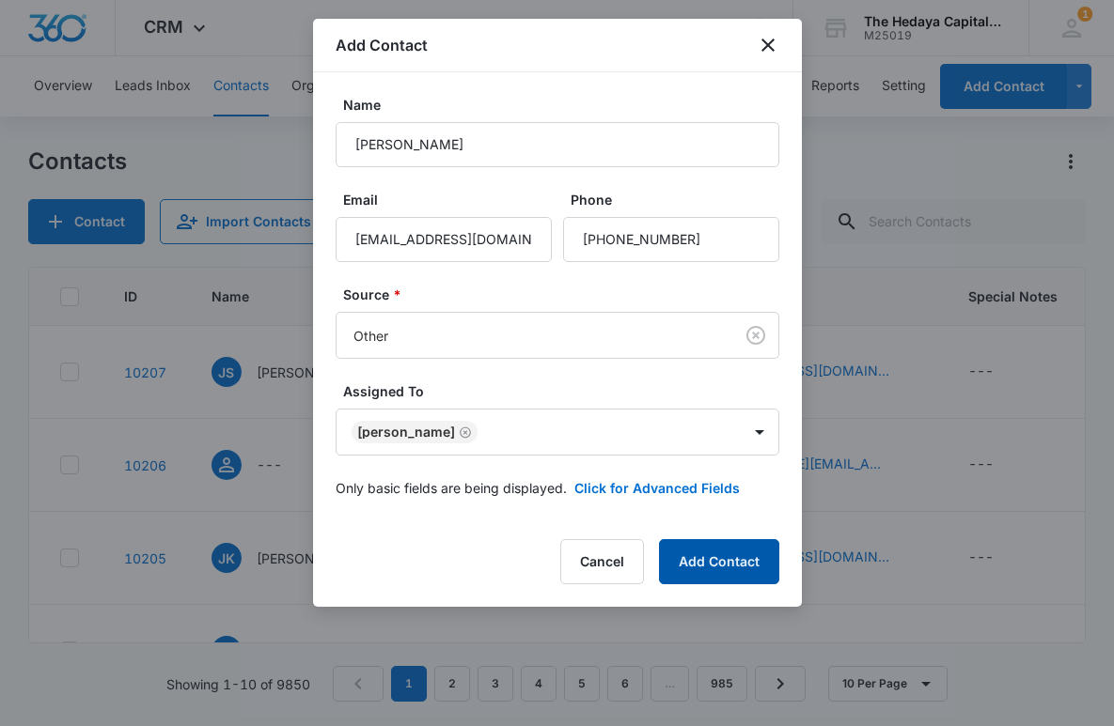
click at [712, 555] on button "Add Contact" at bounding box center [719, 561] width 120 height 45
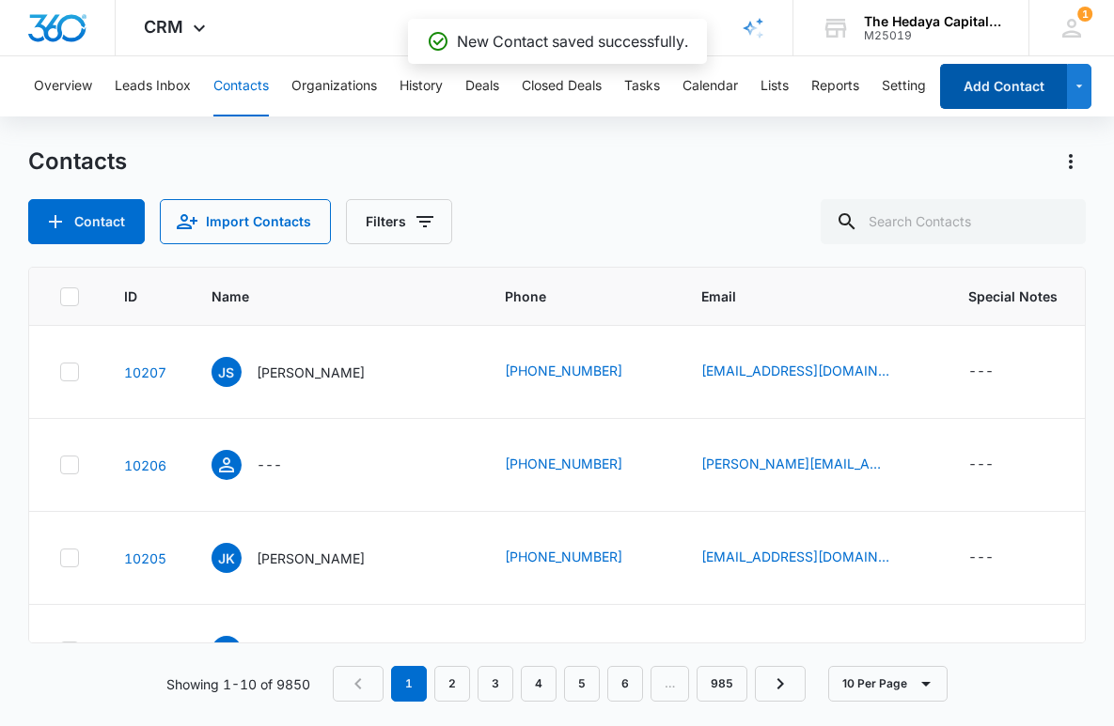
click at [993, 101] on button "Add Contact" at bounding box center [1003, 86] width 127 height 45
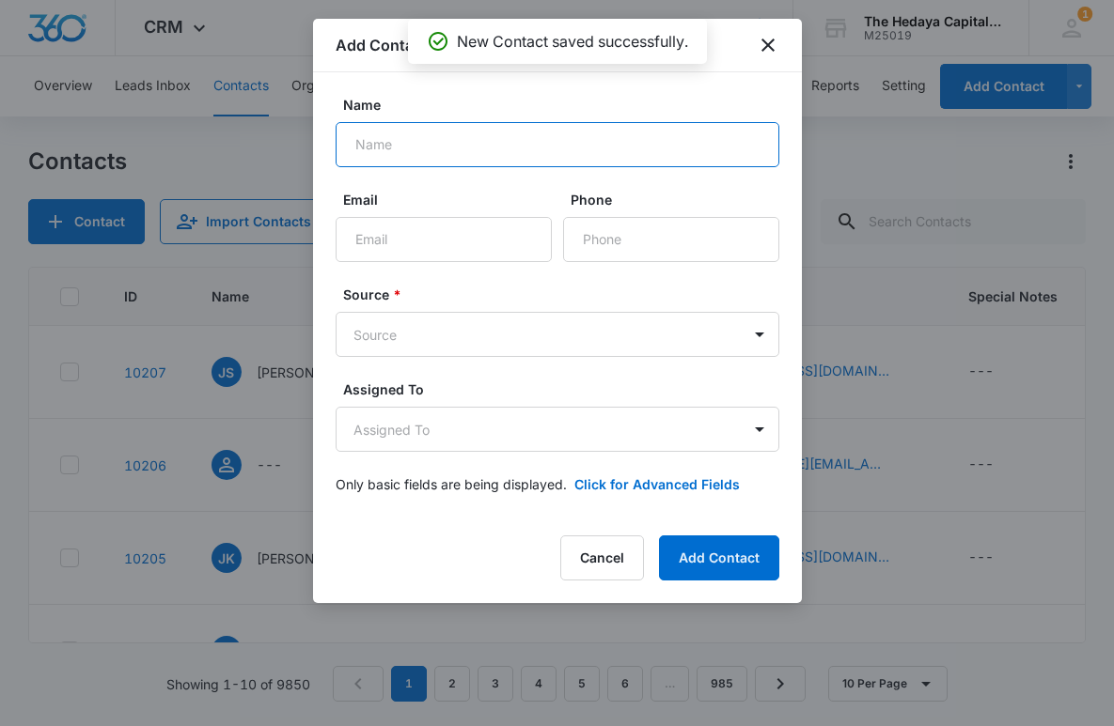
click at [587, 148] on input "Name" at bounding box center [558, 144] width 444 height 45
type input "t"
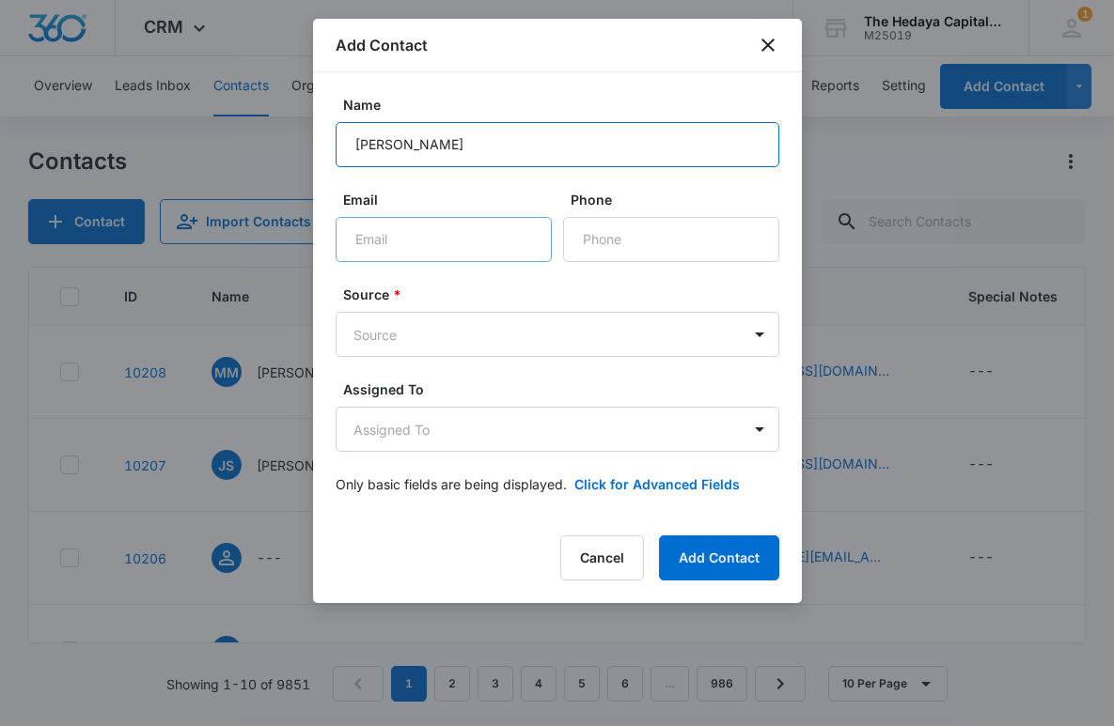
type input "Tom Pearson"
click at [488, 253] on input "Email" at bounding box center [444, 239] width 216 height 45
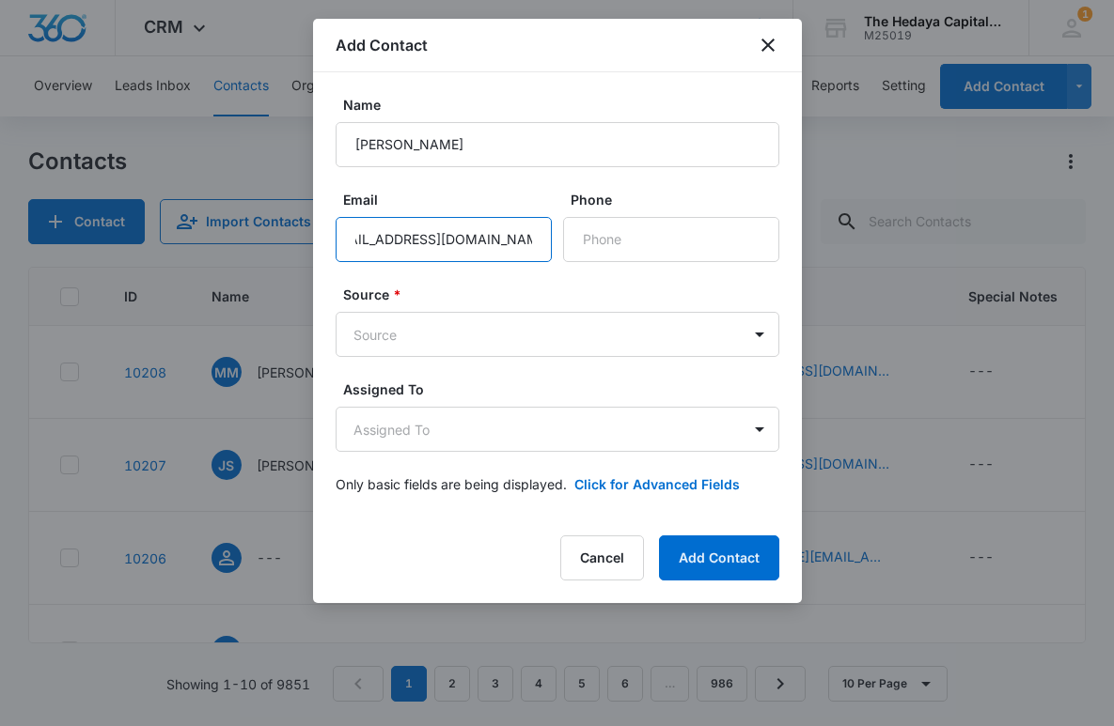
scroll to position [0, 36]
type input "tpearson@continentalpartners.net"
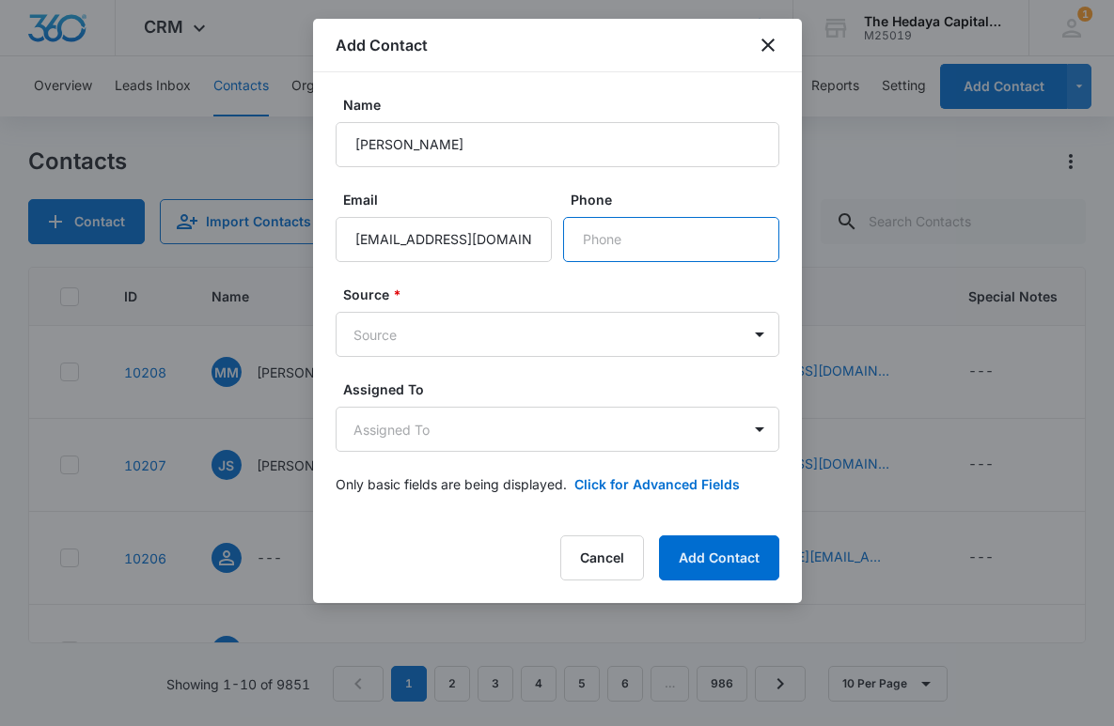
click at [595, 259] on input "Phone" at bounding box center [671, 239] width 216 height 45
type input "(913) 608-7840"
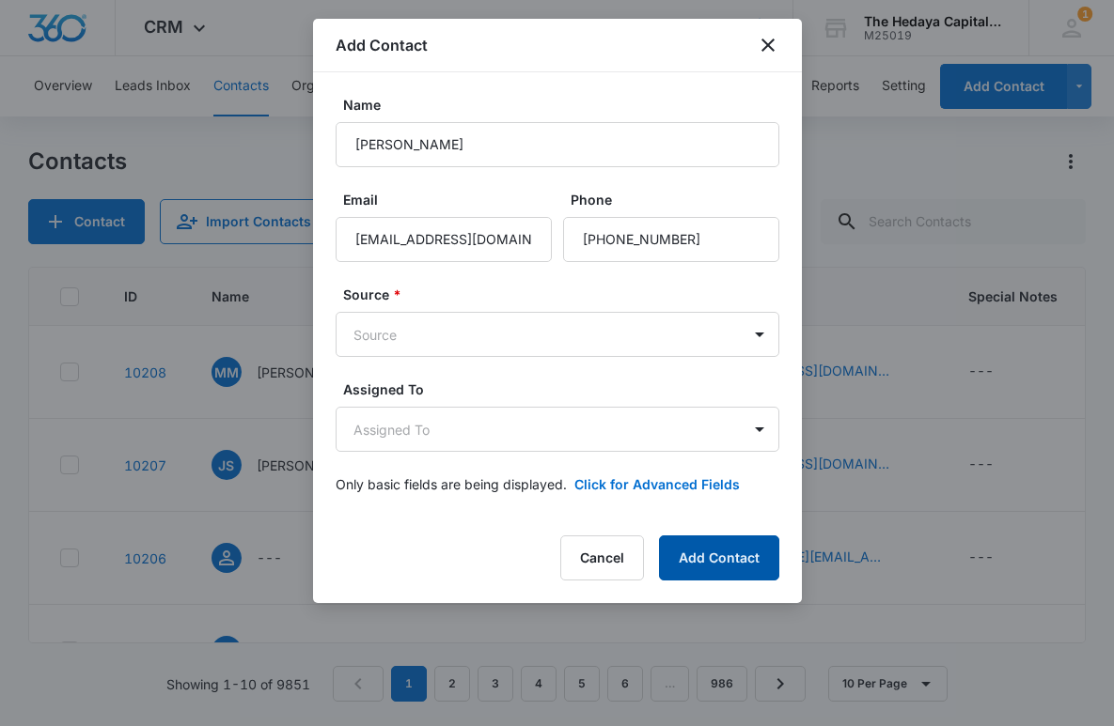
click at [709, 558] on button "Add Contact" at bounding box center [719, 558] width 120 height 45
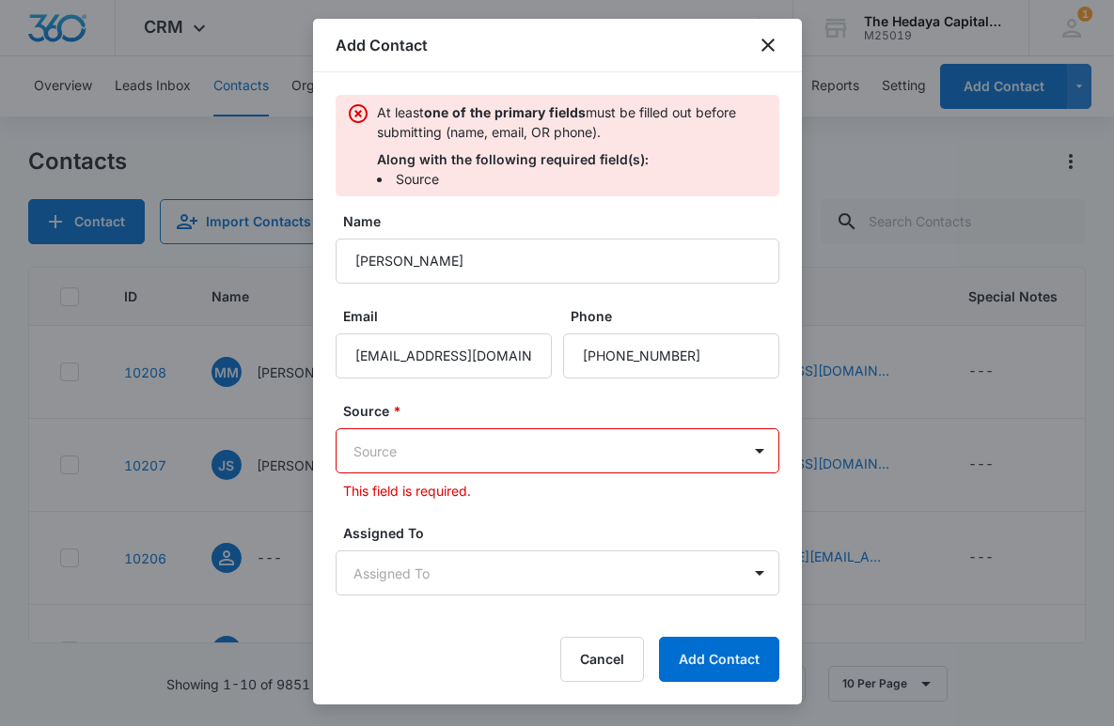
click at [565, 451] on body "CRM Apps Reputation Websites Forms CRM Email Social Content Ads Intelligence Fi…" at bounding box center [557, 363] width 1114 height 726
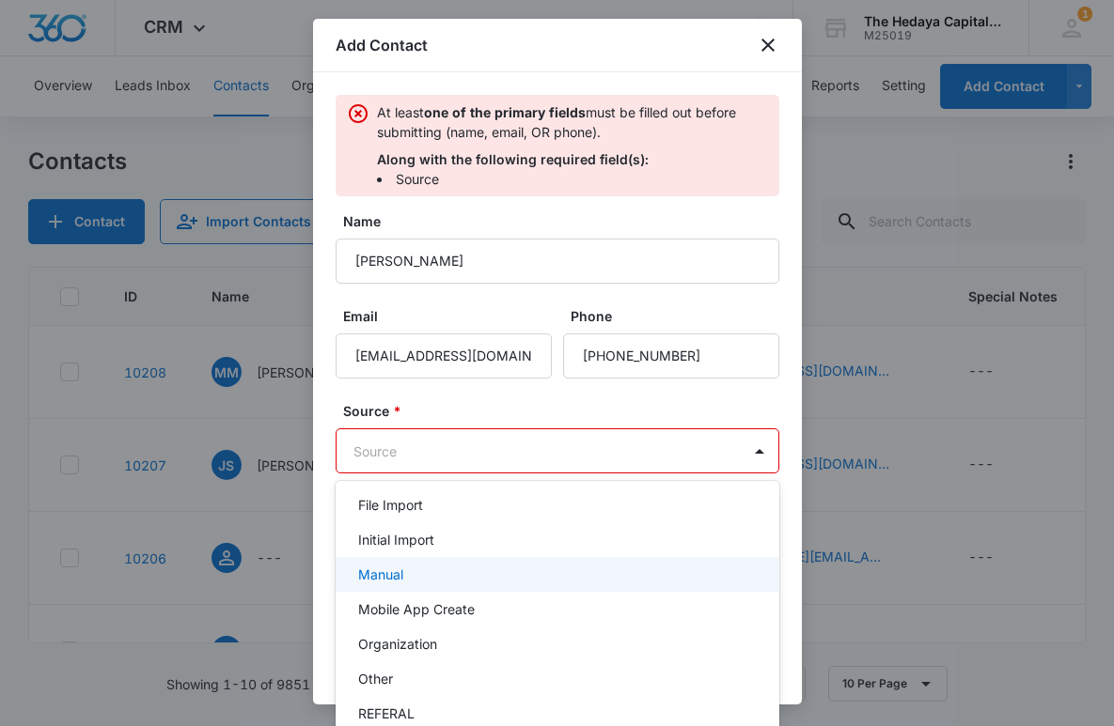
scroll to position [191, 0]
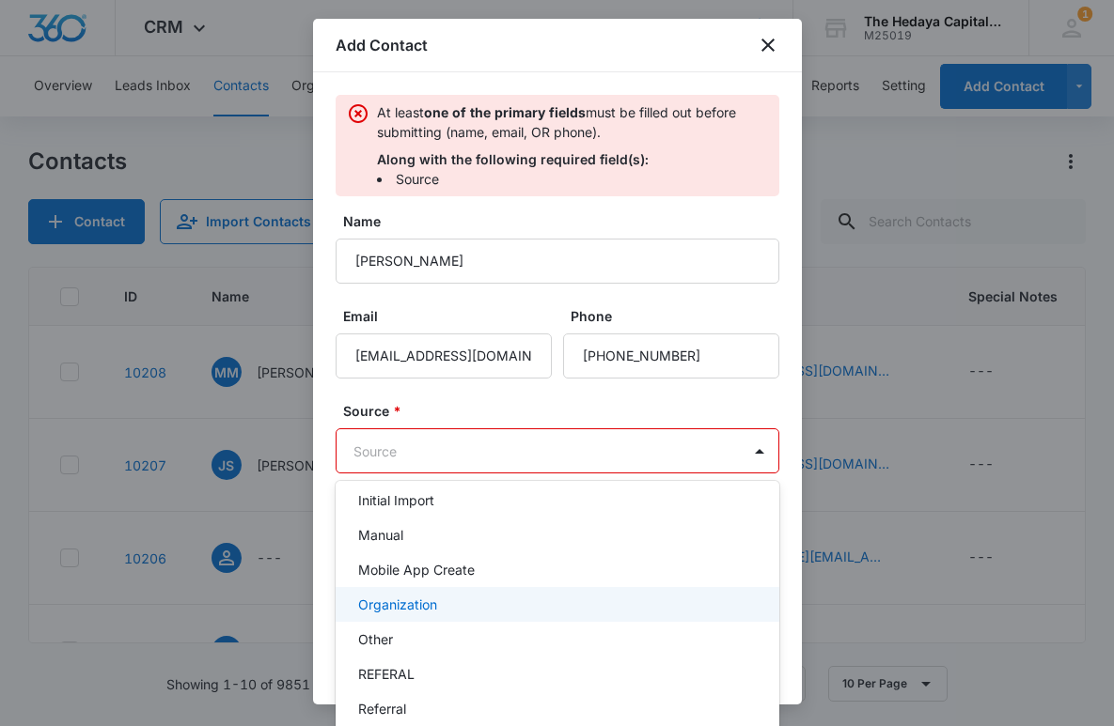
click at [442, 611] on div "Organization" at bounding box center [555, 605] width 395 height 20
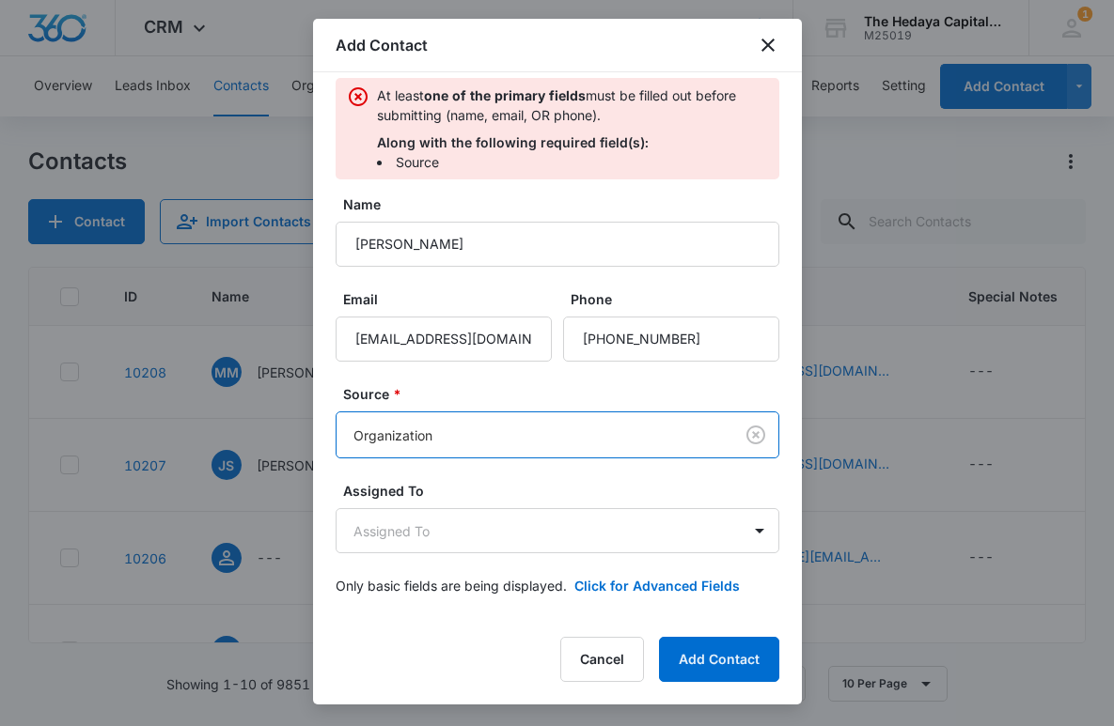
click at [453, 442] on body "CRM Apps Reputation Websites Forms CRM Email Social Content Ads Intelligence Fi…" at bounding box center [557, 363] width 1114 height 726
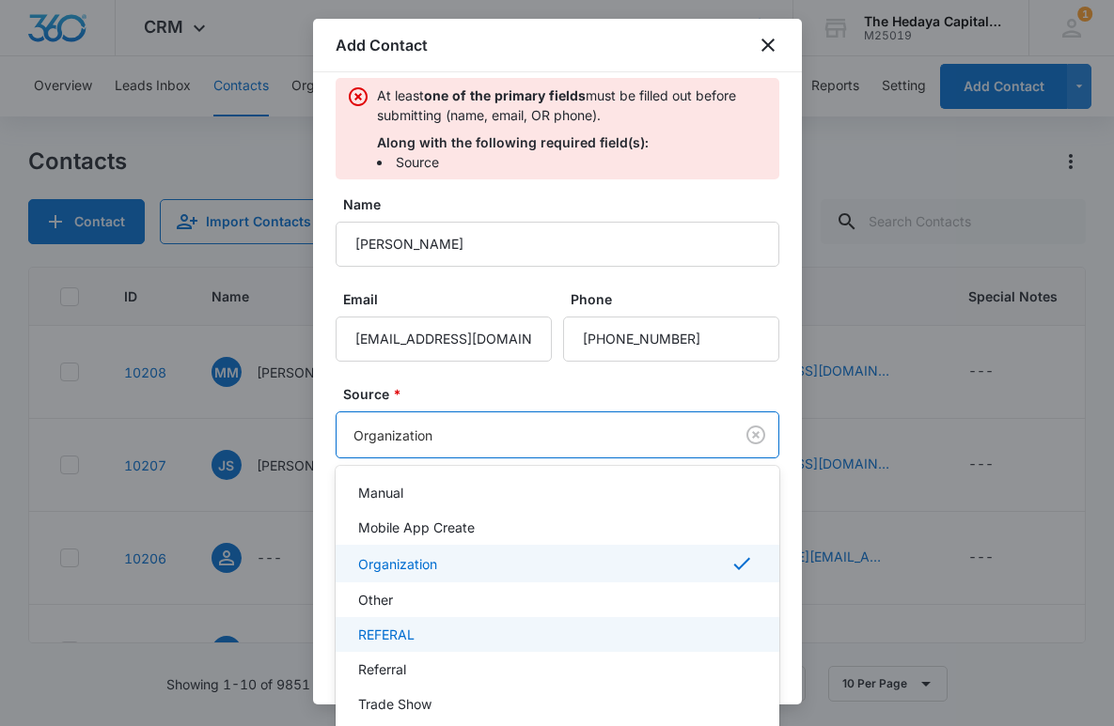
scroll to position [229, 0]
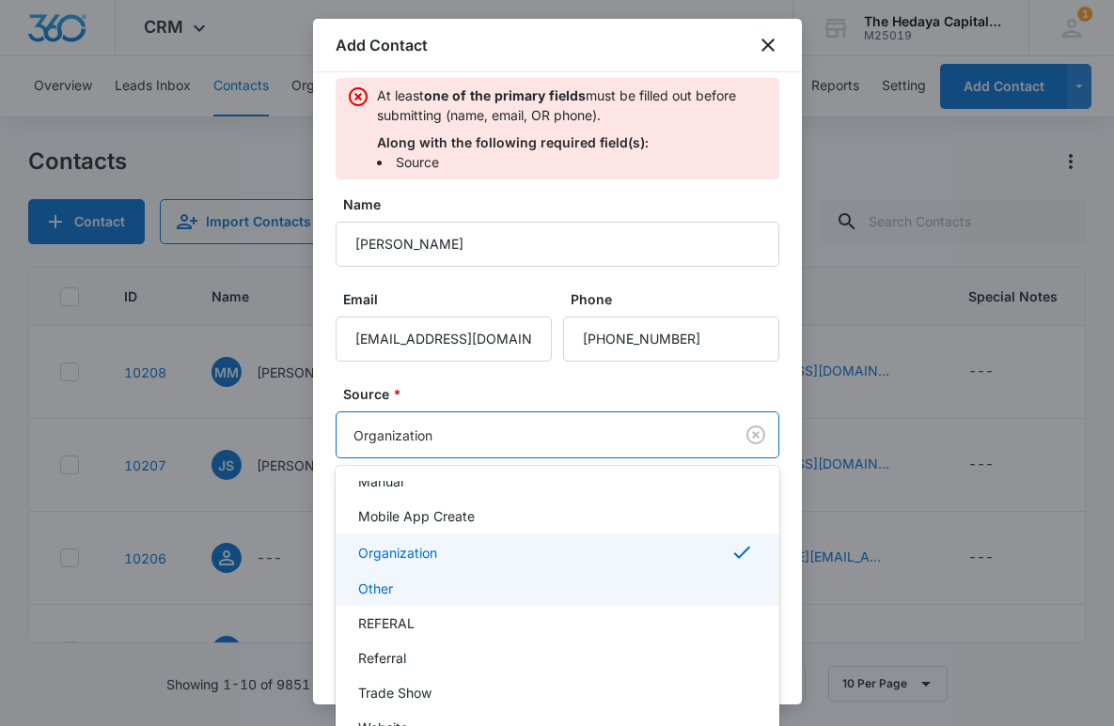
click at [417, 594] on div "Other" at bounding box center [555, 589] width 395 height 20
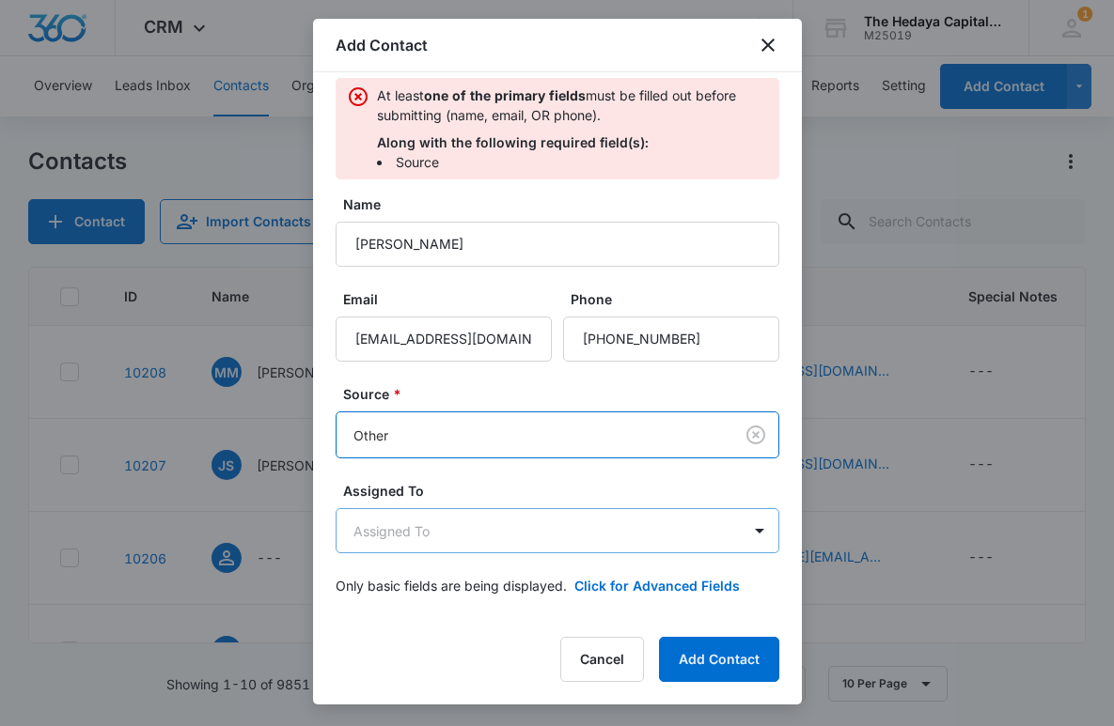
click at [571, 511] on body "CRM Apps Reputation Websites Forms CRM Email Social Content Ads Intelligence Fi…" at bounding box center [557, 363] width 1114 height 726
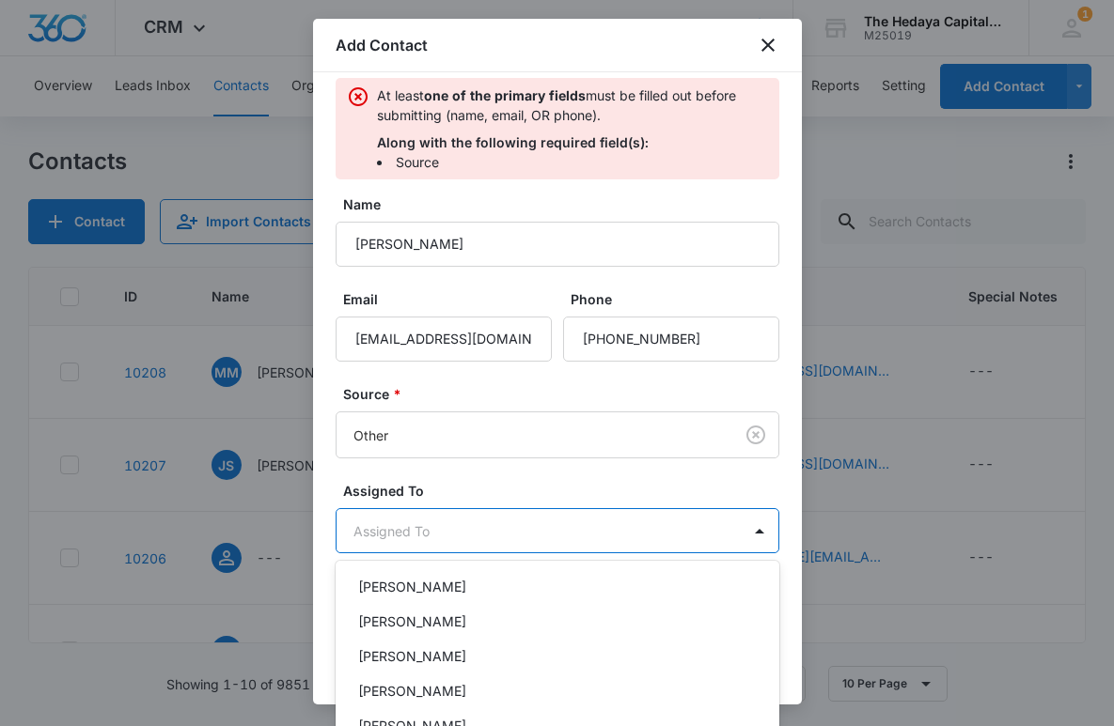
scroll to position [163, 0]
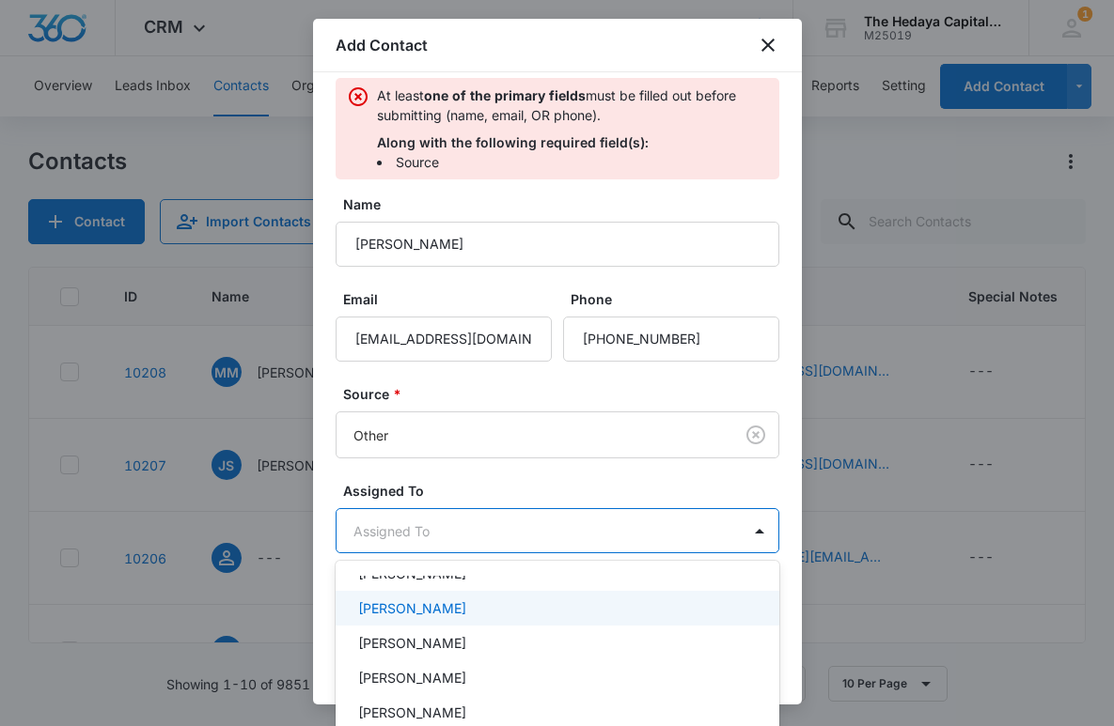
click at [460, 606] on div "David Hedaya" at bounding box center [555, 609] width 395 height 20
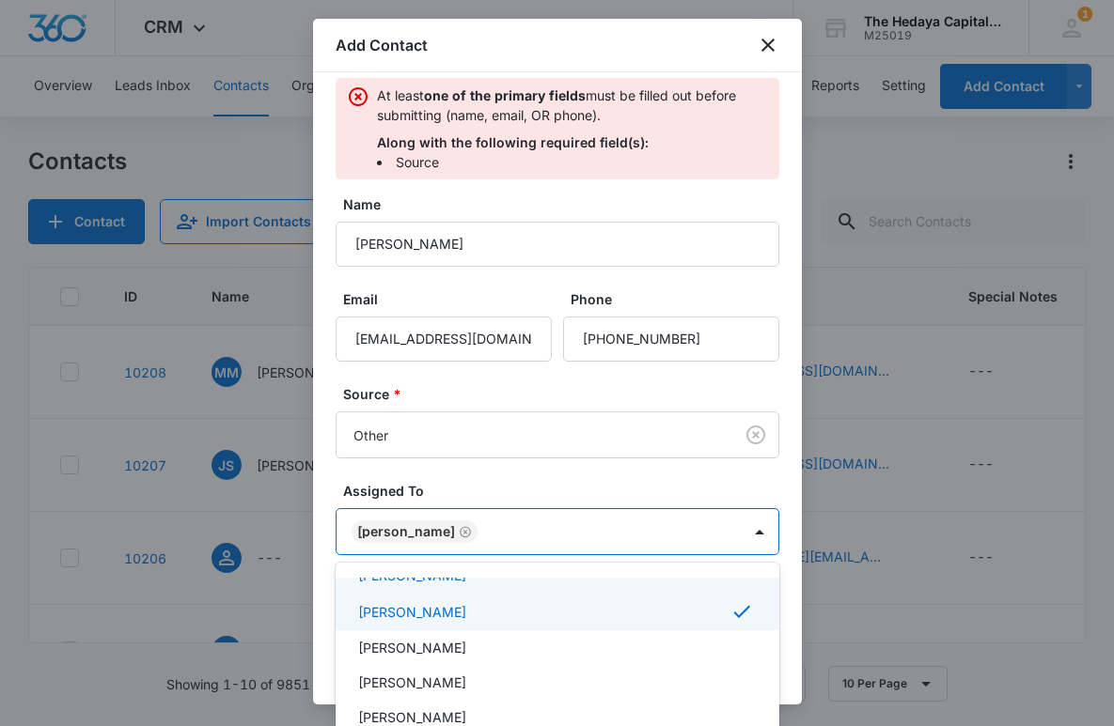
click at [507, 486] on div at bounding box center [557, 363] width 1114 height 726
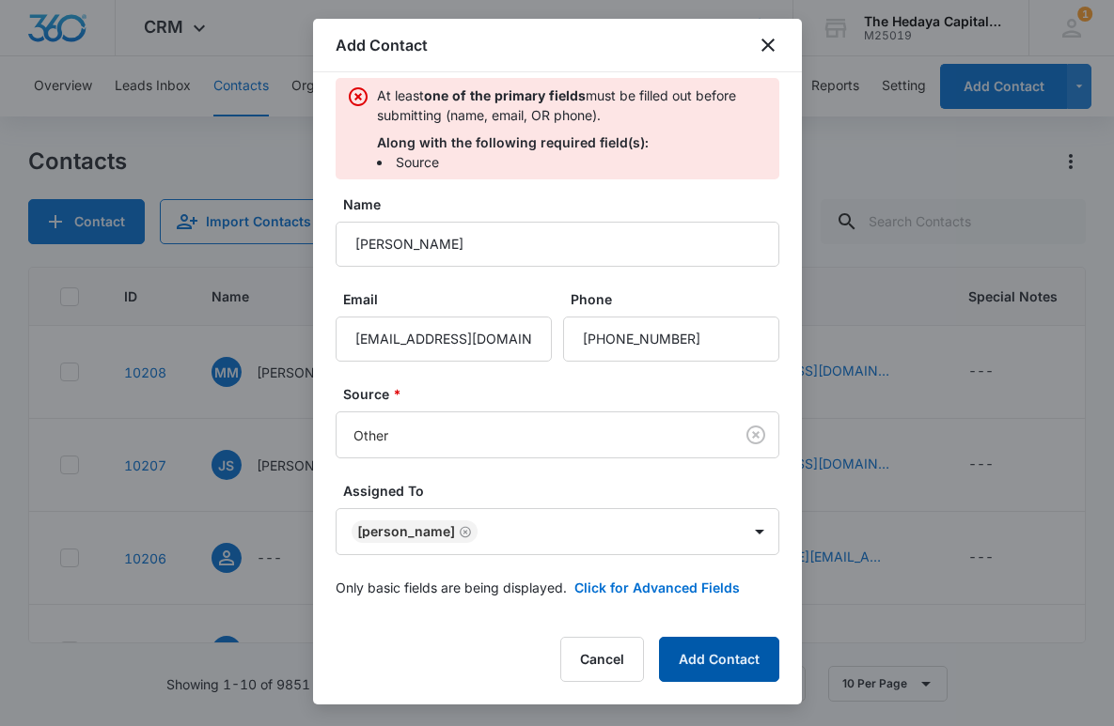
click at [695, 641] on button "Add Contact" at bounding box center [719, 659] width 120 height 45
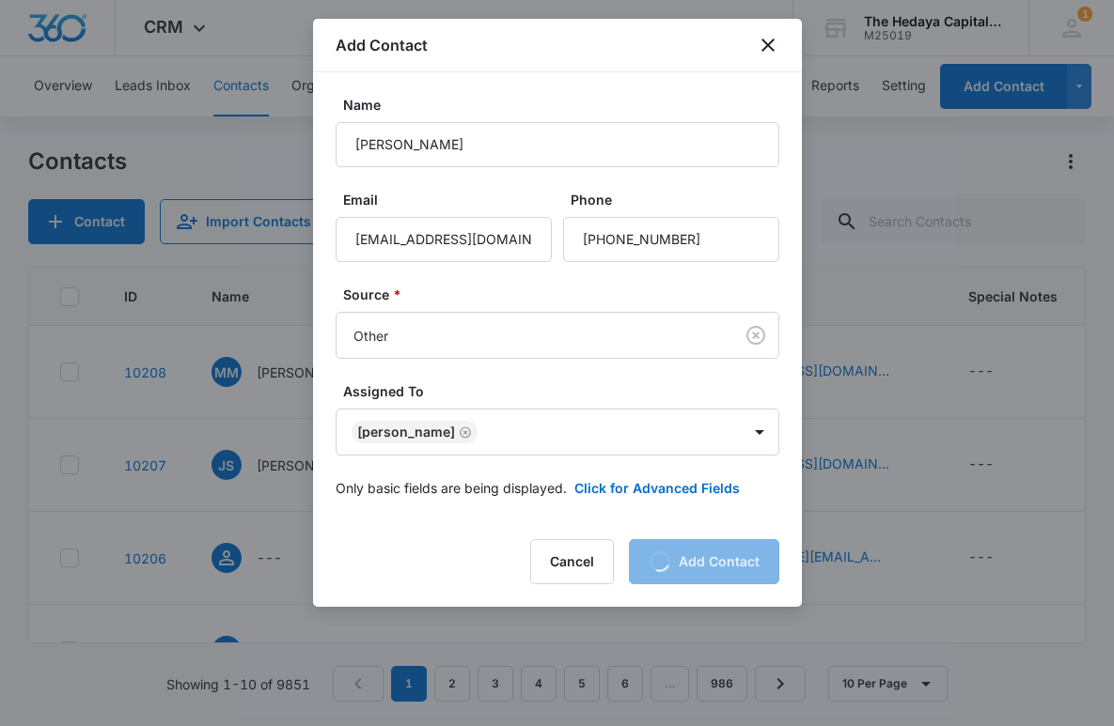
scroll to position [0, 0]
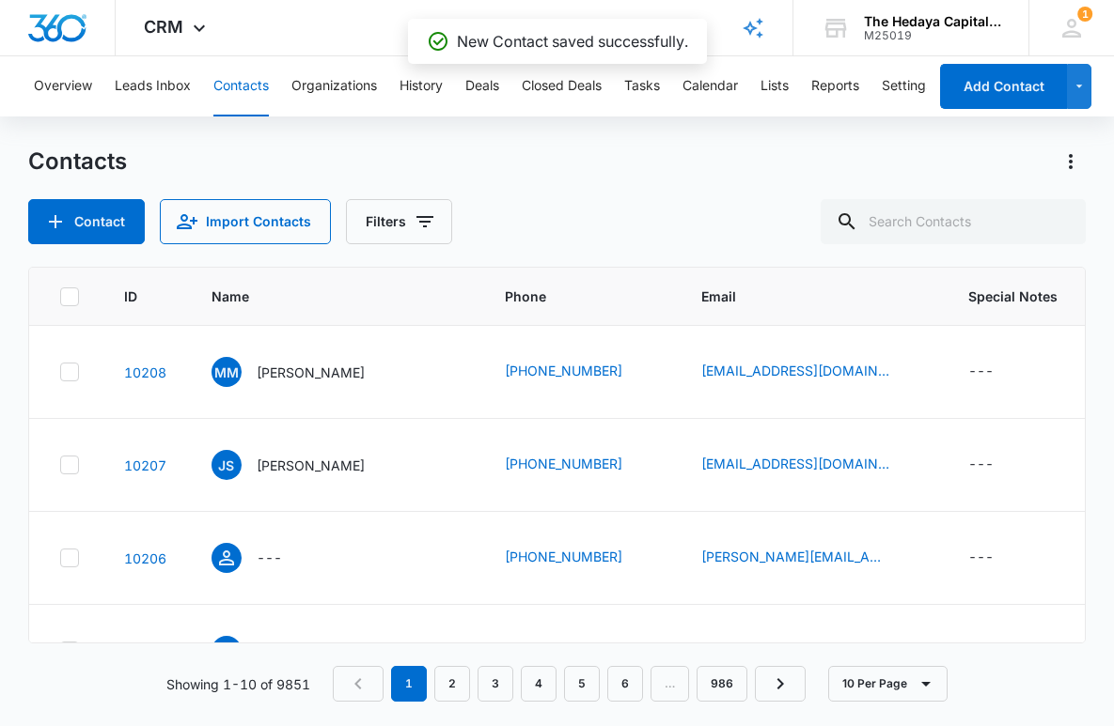
click at [56, 245] on div "Contacts Contact Import Contacts Filters ID Name Phone Email Special Notes Last…" at bounding box center [557, 436] width 1058 height 578
click at [72, 231] on button "Contact" at bounding box center [86, 221] width 117 height 45
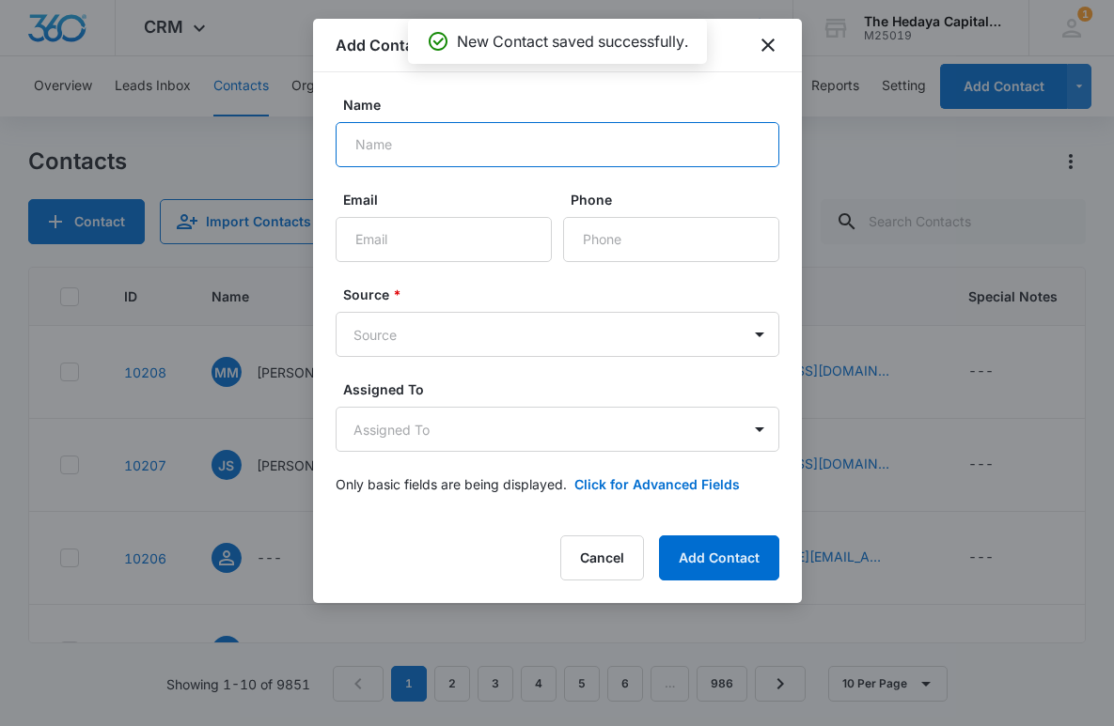
click at [392, 141] on input "Name" at bounding box center [558, 144] width 444 height 45
type input "Y"
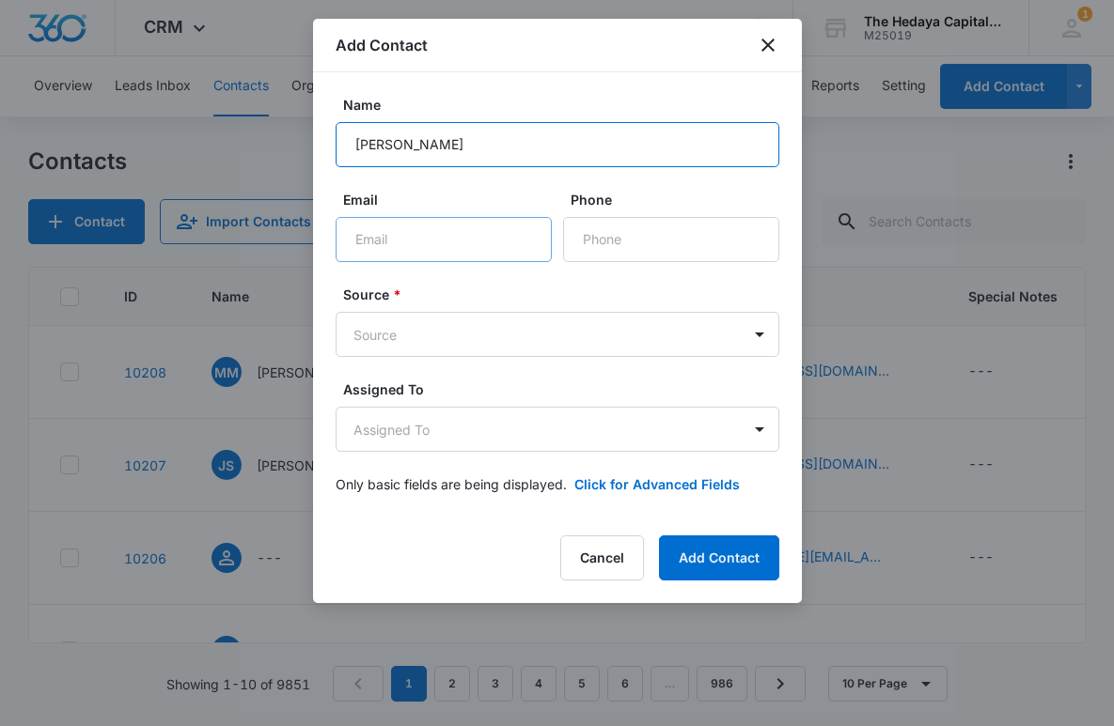
type input "Tyler Bello"
click at [382, 229] on input "Email" at bounding box center [444, 239] width 216 height 45
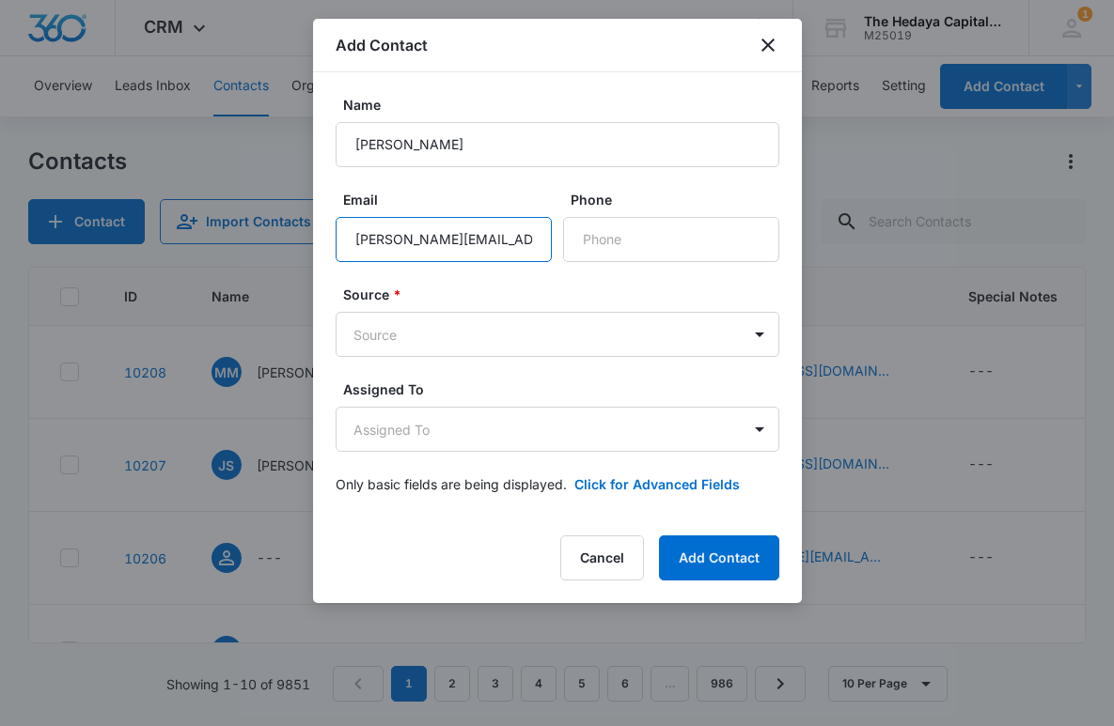
scroll to position [0, 5]
type input "tyler.w.bello@wellsfargo.com"
click at [601, 248] on input "Phone" at bounding box center [671, 239] width 216 height 45
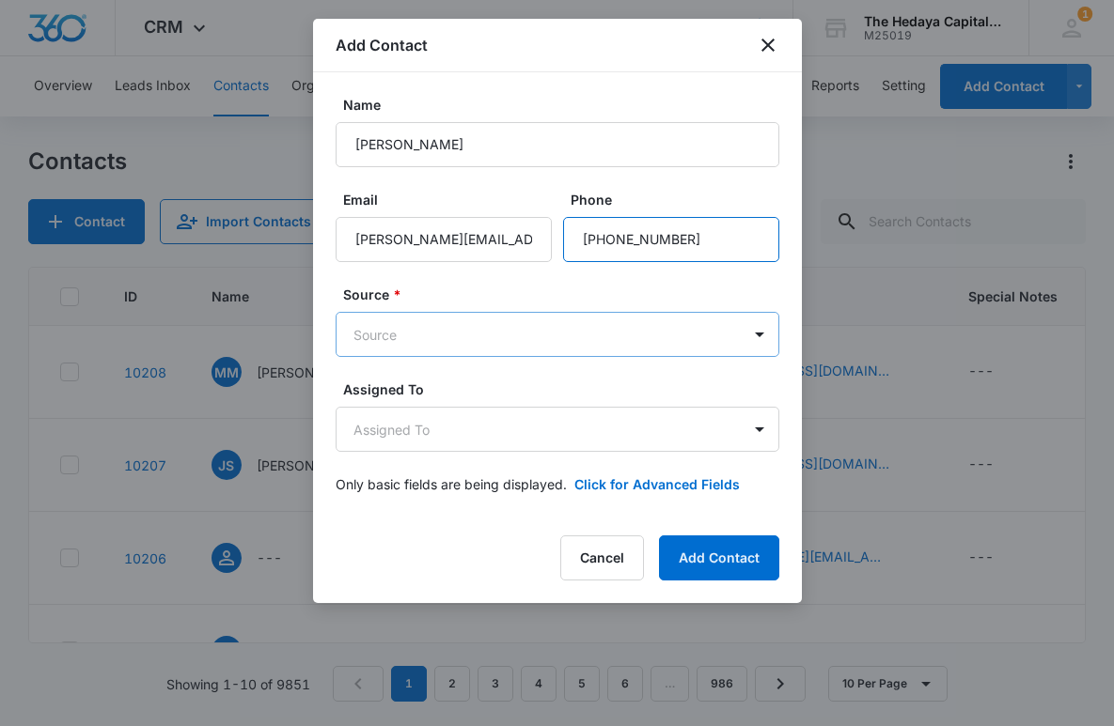
type input "(980) 748-1216"
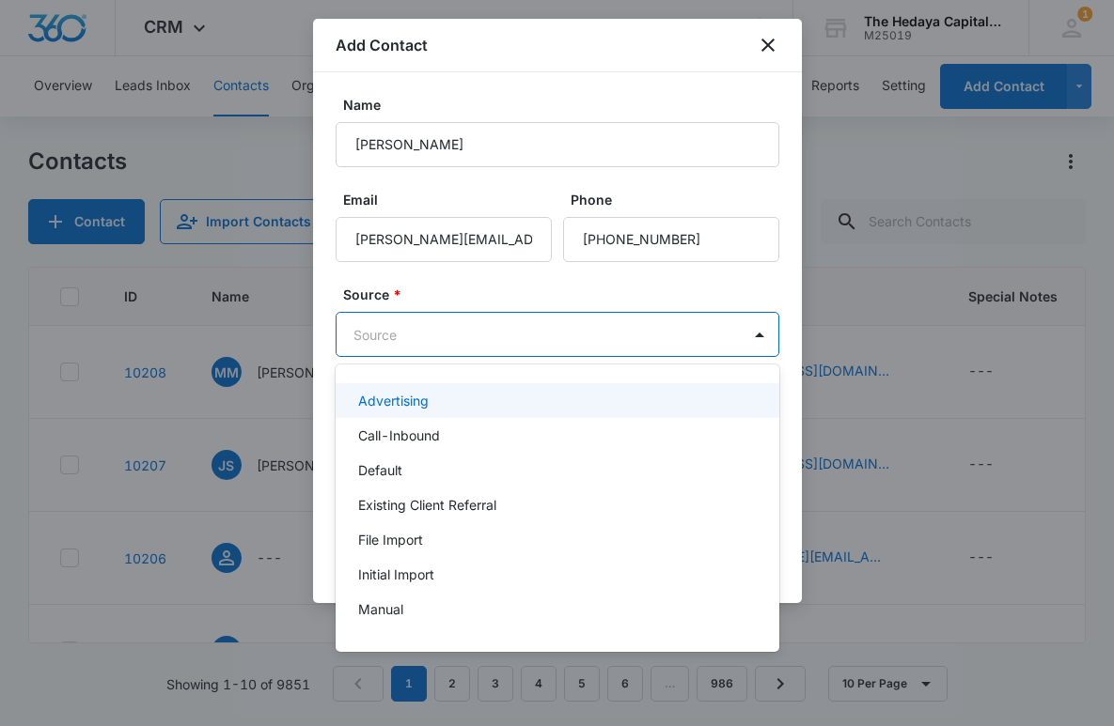
click at [458, 320] on body "CRM Apps Reputation Websites Forms CRM Email Social Content Ads Intelligence Fi…" at bounding box center [557, 363] width 1114 height 726
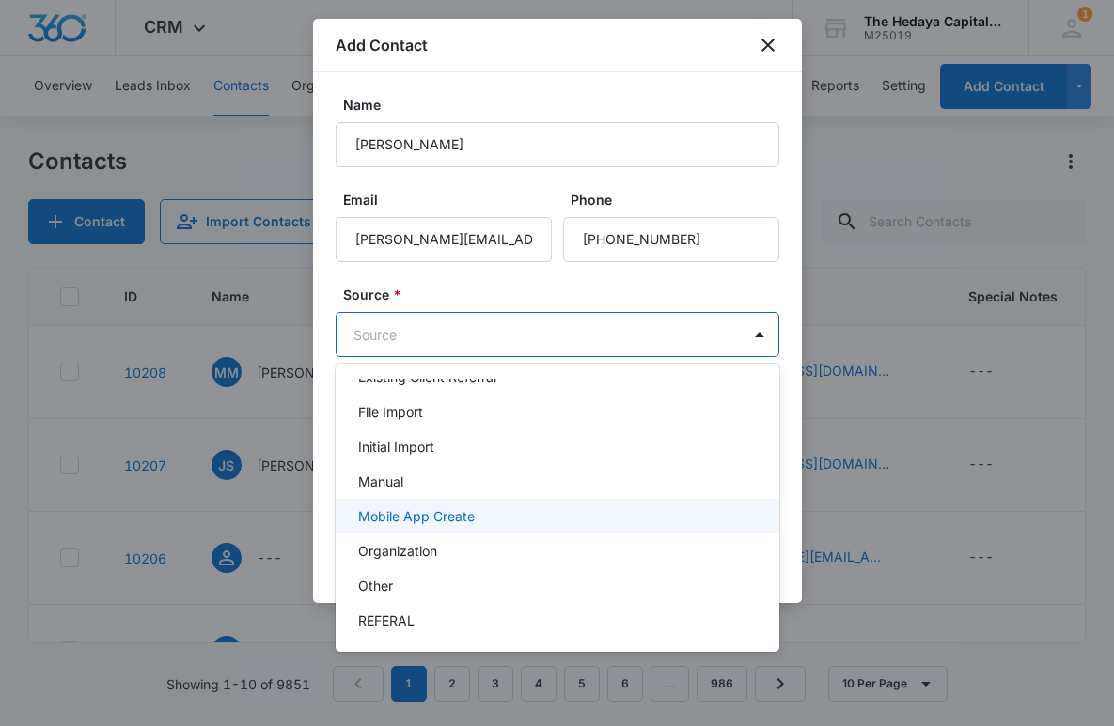
scroll to position [130, 0]
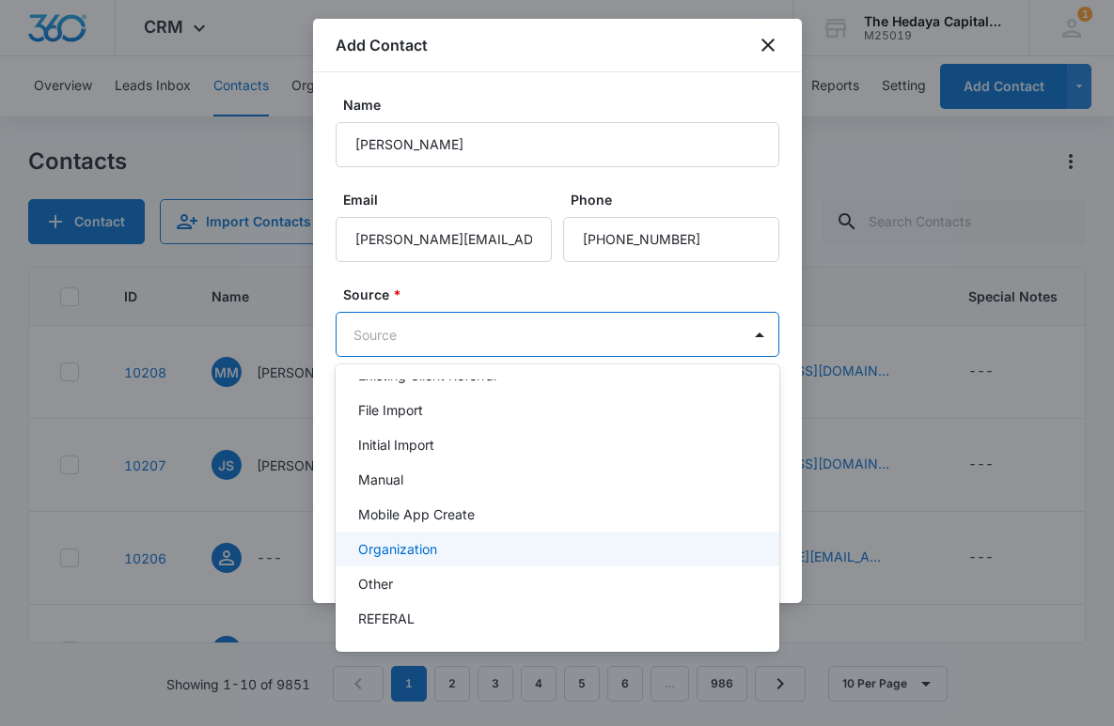
click at [433, 549] on p "Organization" at bounding box center [397, 549] width 79 height 20
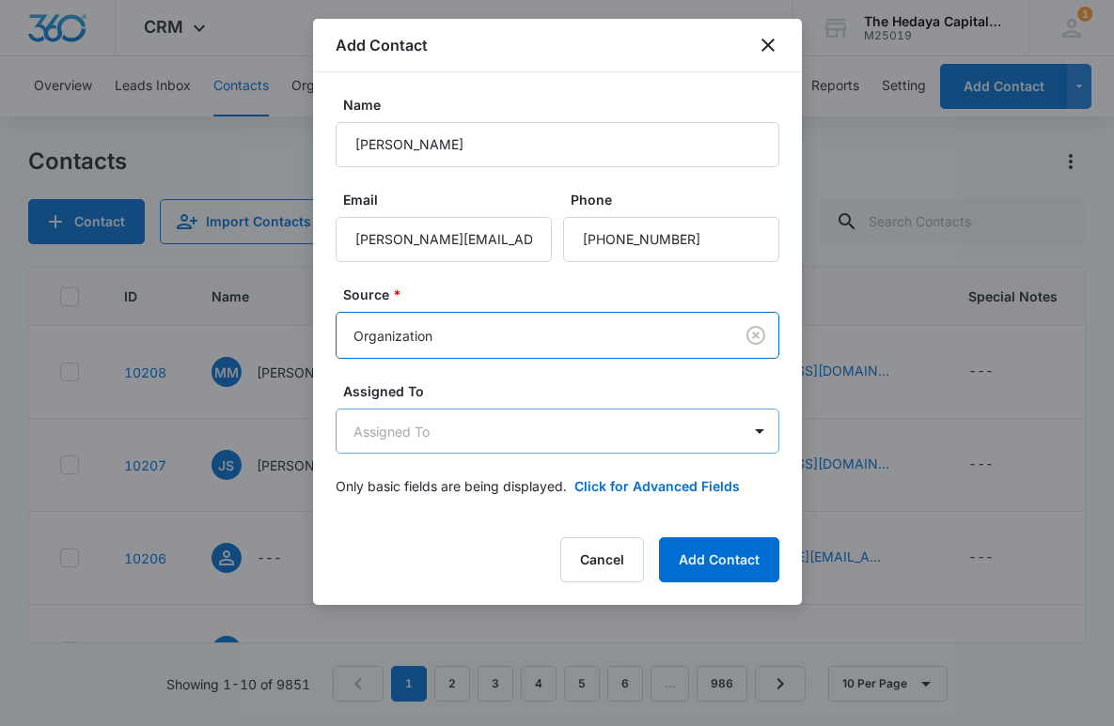
click at [443, 435] on body "CRM Apps Reputation Websites Forms CRM Email Social Content Ads Intelligence Fi…" at bounding box center [557, 363] width 1114 height 726
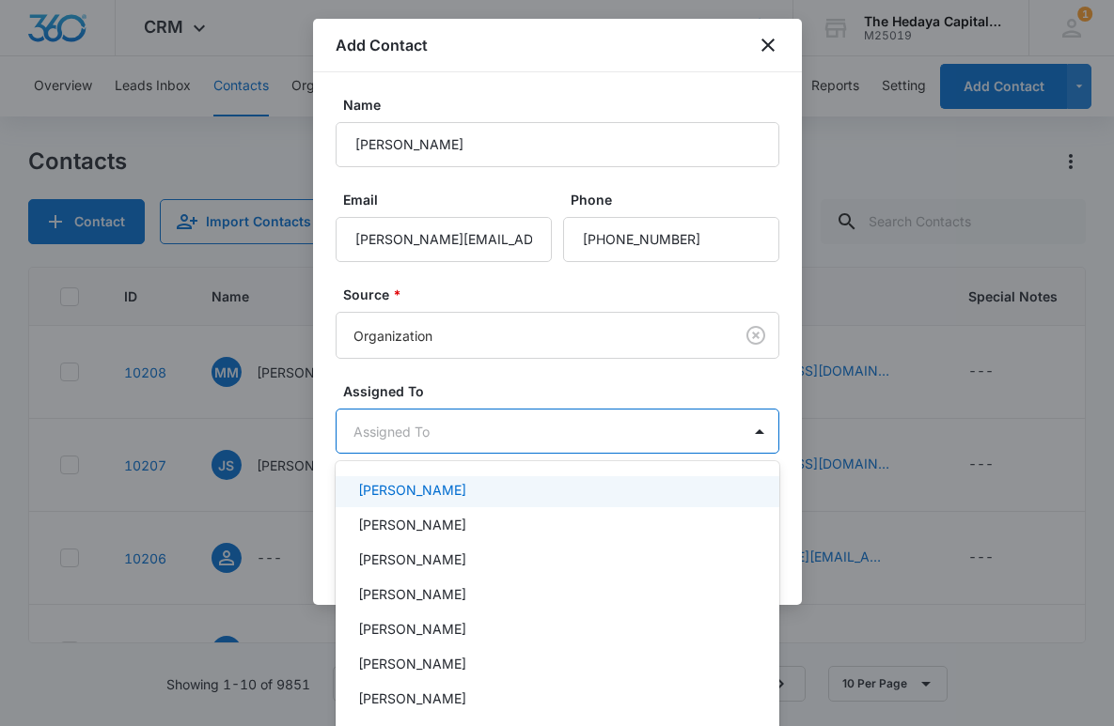
scroll to position [82, 0]
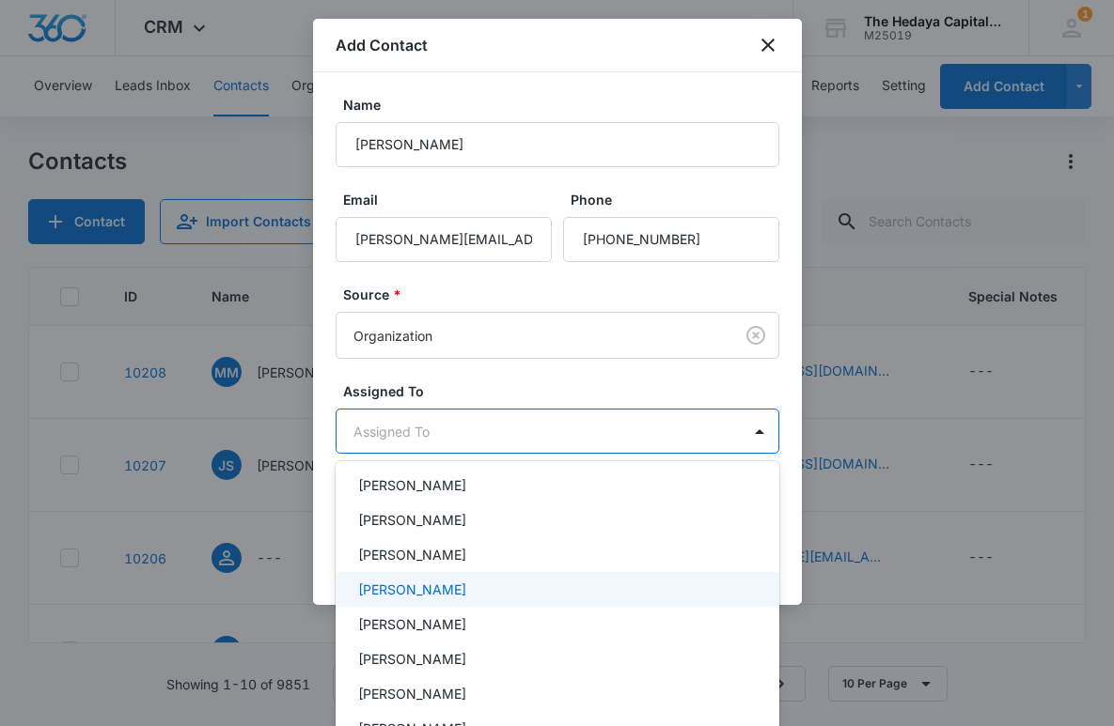
click at [420, 586] on p "David Hedaya" at bounding box center [412, 590] width 108 height 20
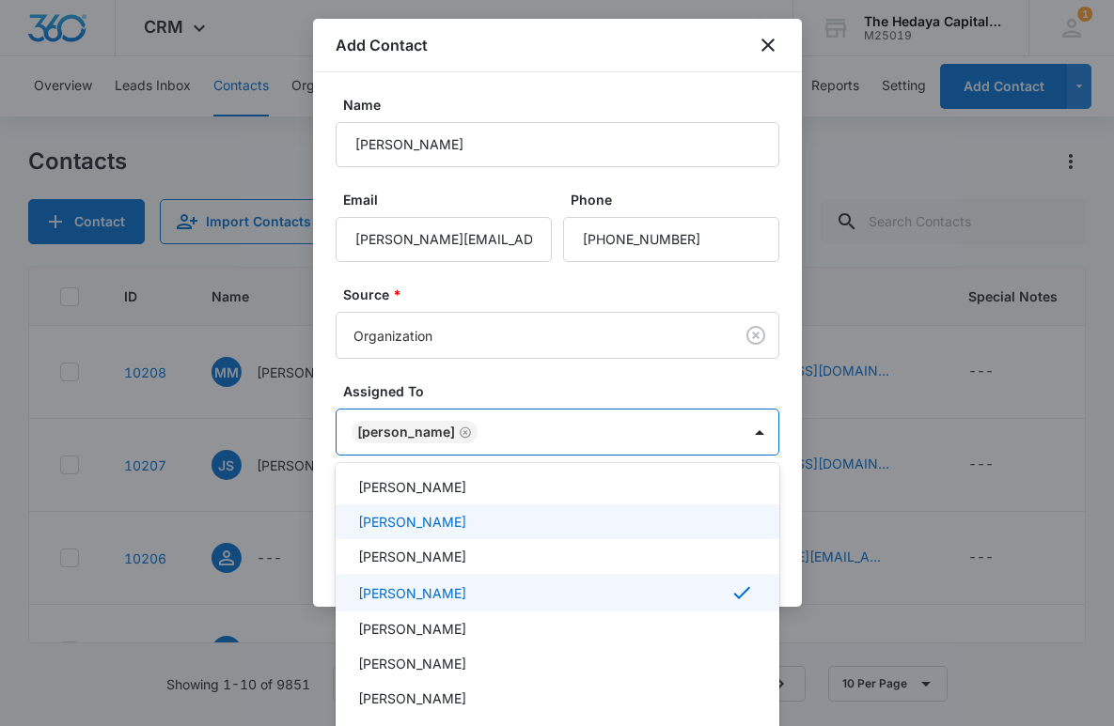
click at [488, 383] on div at bounding box center [557, 363] width 1114 height 726
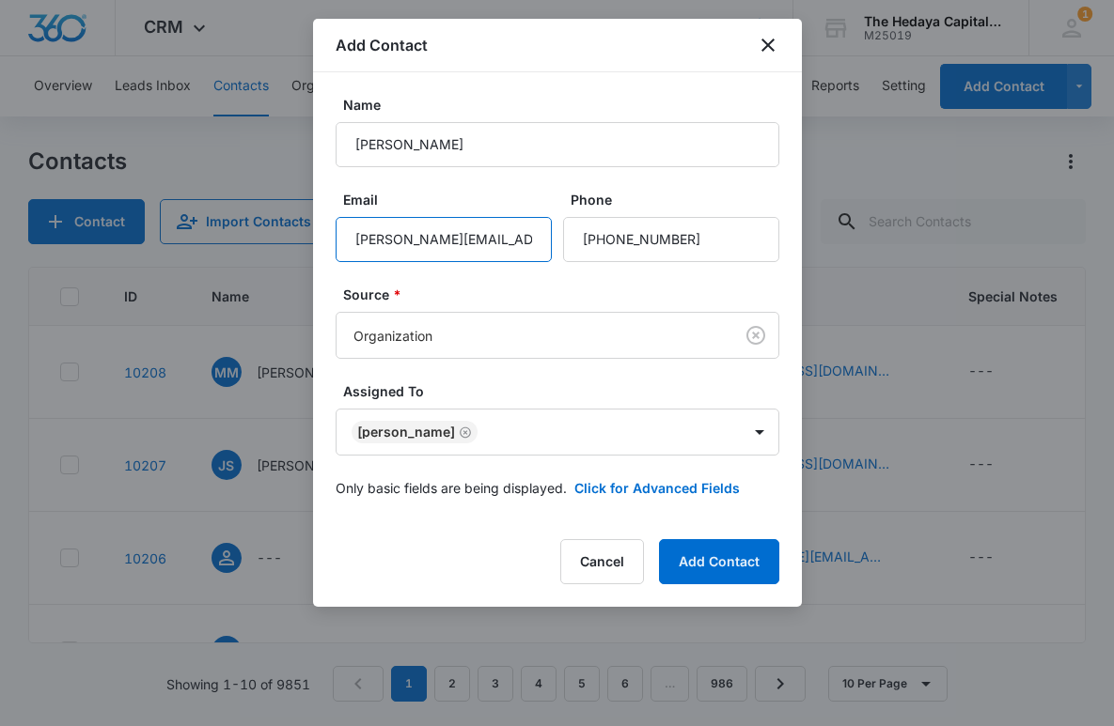
scroll to position [0, 5]
drag, startPoint x: 505, startPoint y: 232, endPoint x: 541, endPoint y: 240, distance: 37.4
click at [541, 240] on input "tyler.w.bello@wellsfargo.com" at bounding box center [444, 239] width 216 height 45
click at [487, 240] on input "tyler.w.bello@wellsfargo.com" at bounding box center [444, 239] width 216 height 45
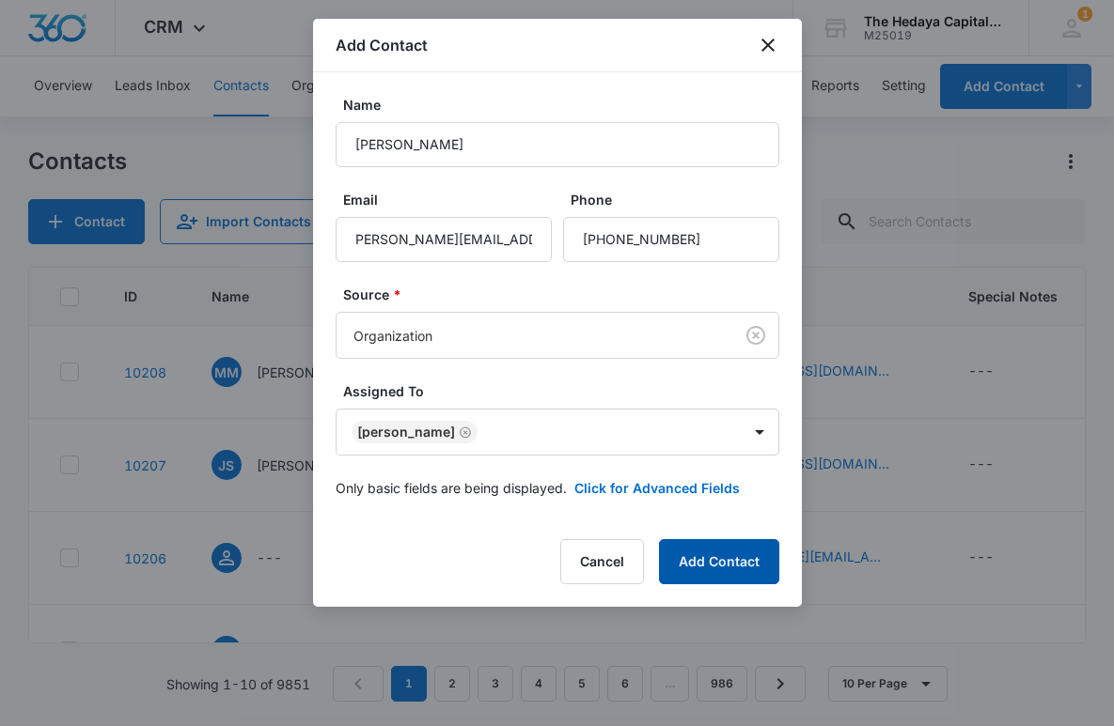
click at [720, 561] on button "Add Contact" at bounding box center [719, 561] width 120 height 45
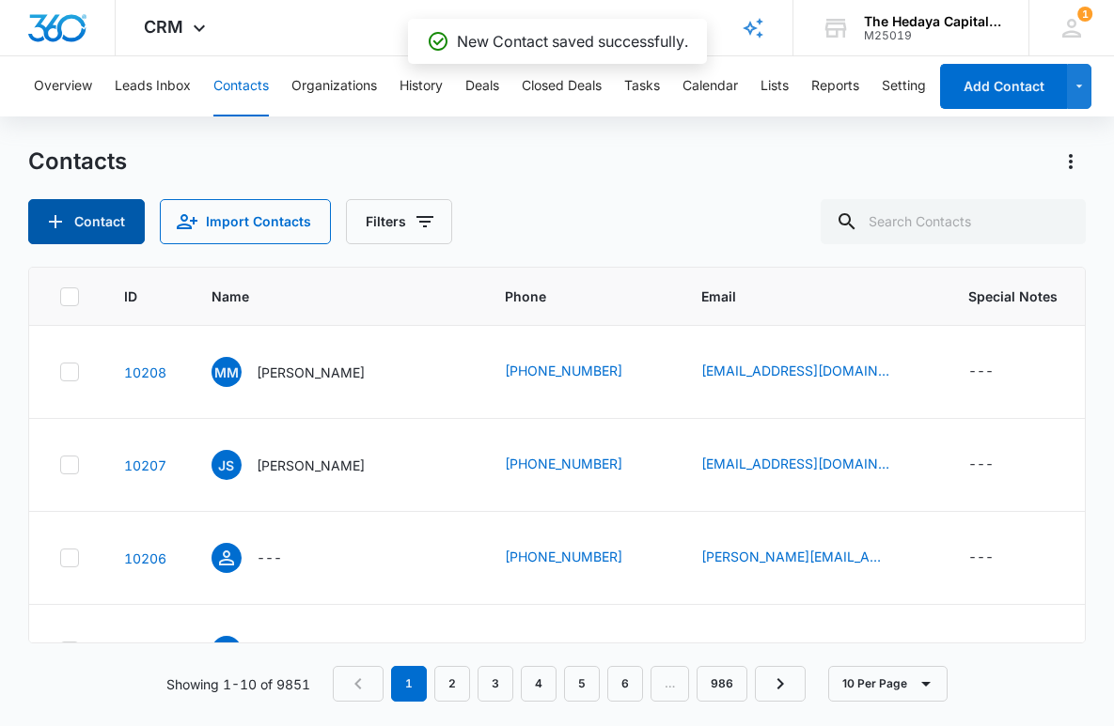
click at [93, 232] on button "Contact" at bounding box center [86, 221] width 117 height 45
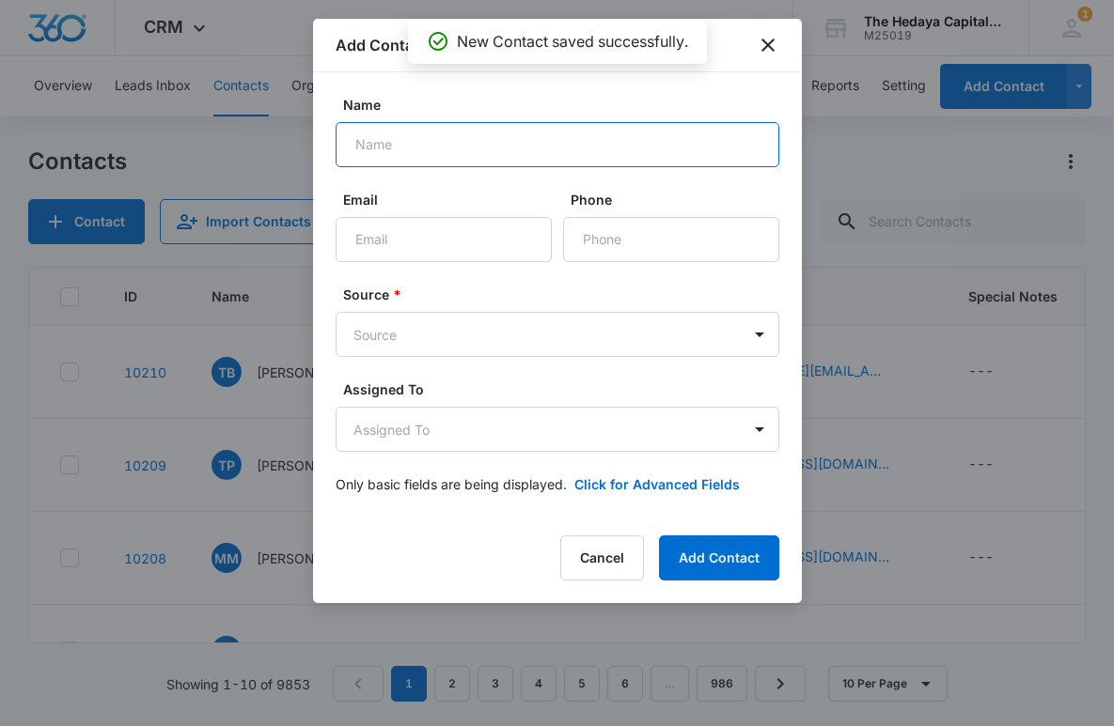
click at [448, 154] on input "Name" at bounding box center [558, 144] width 444 height 45
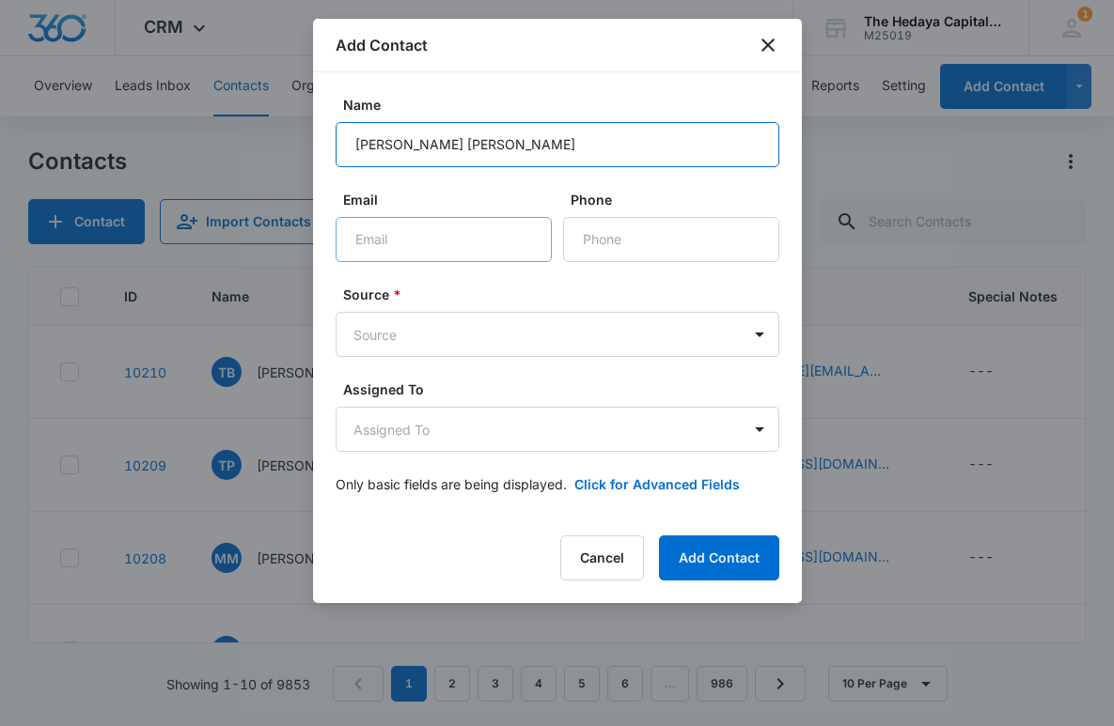
type input "Austin Keliang Lu"
click at [397, 258] on input "Email" at bounding box center [444, 239] width 216 height 45
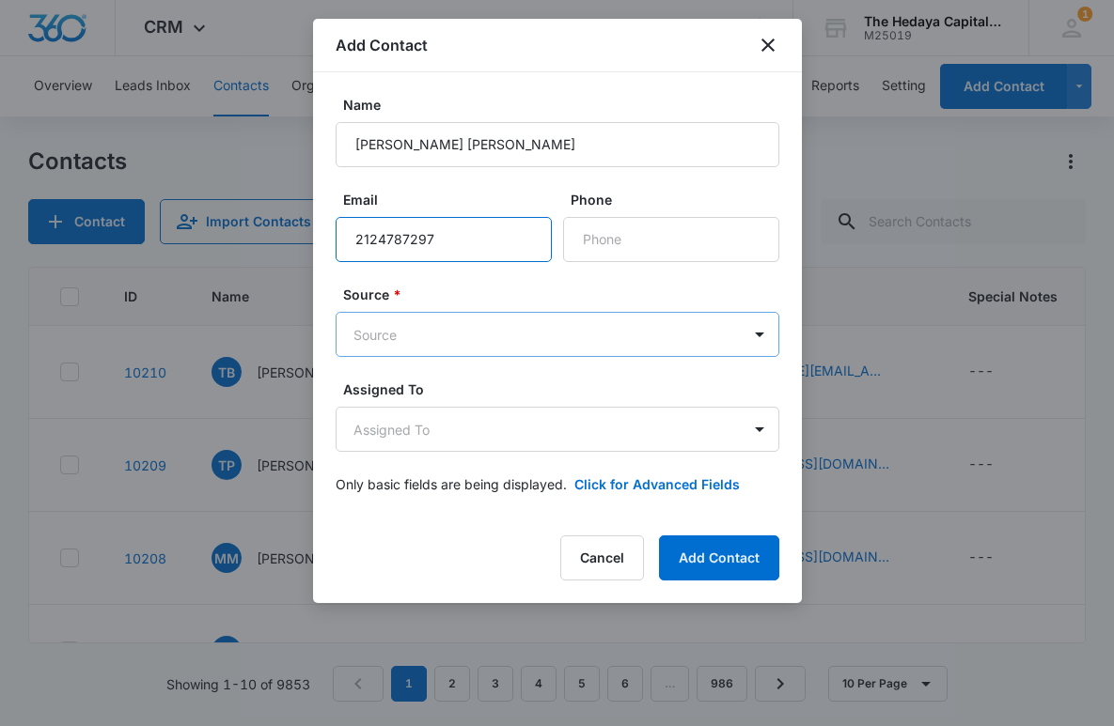
type input "2124787297"
click at [380, 342] on body "CRM Apps Reputation Websites Forms CRM Email Social Content Ads Intelligence Fi…" at bounding box center [557, 363] width 1114 height 726
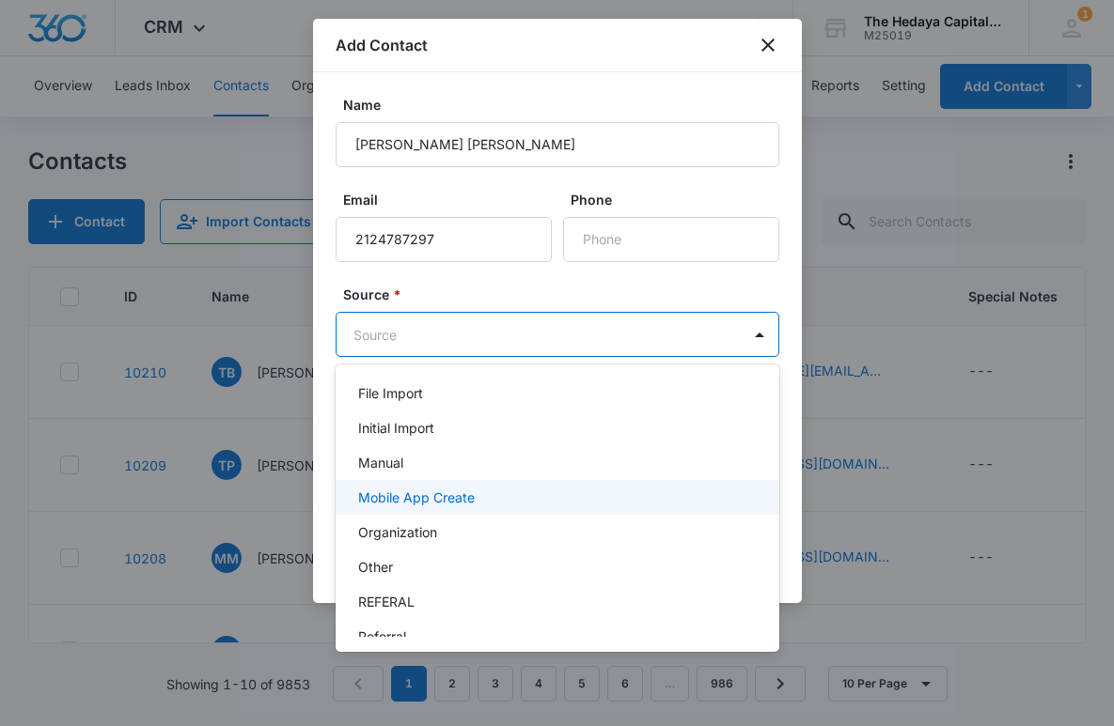
scroll to position [168, 0]
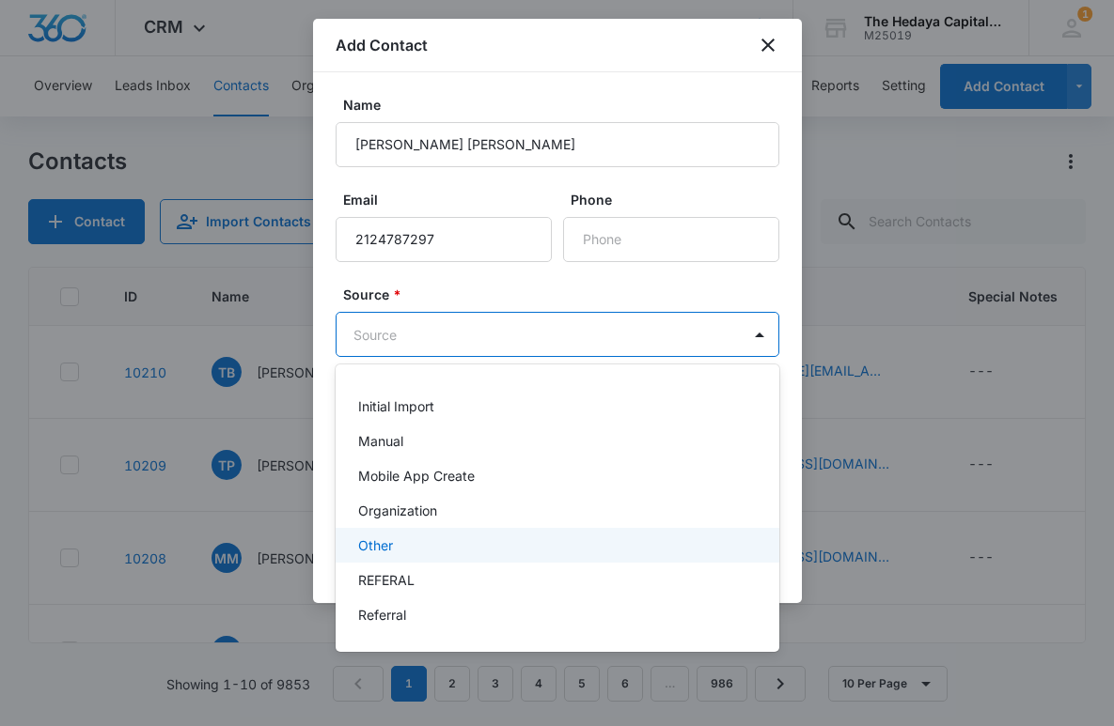
click at [418, 552] on div "Other" at bounding box center [555, 546] width 395 height 20
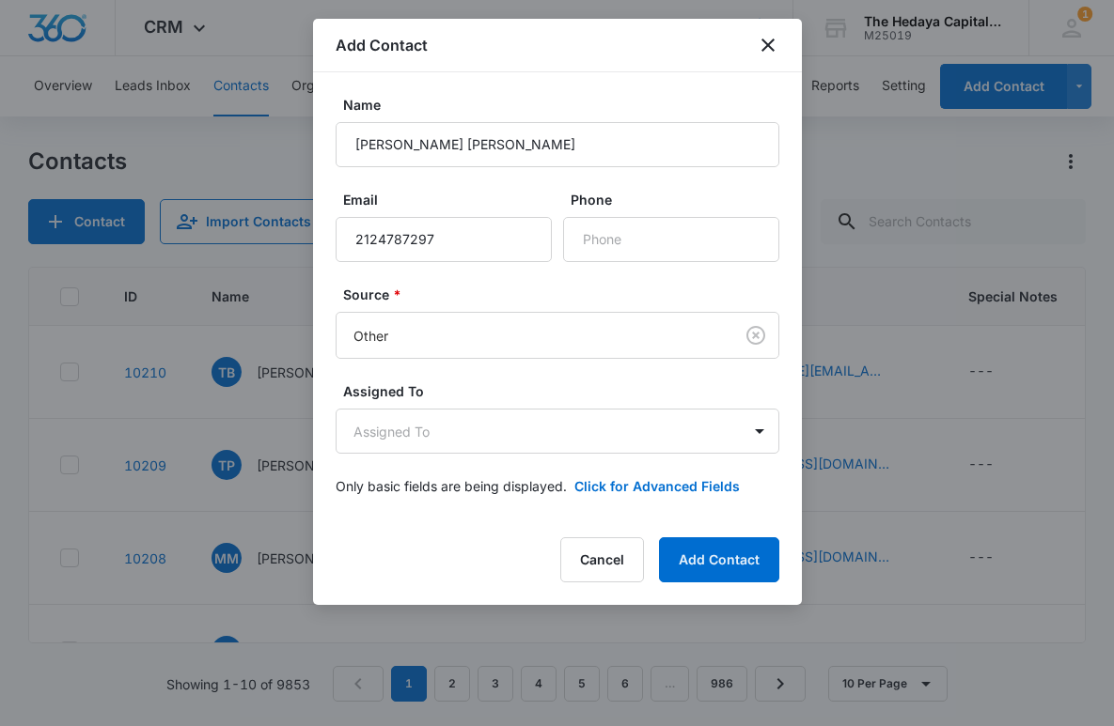
click at [617, 211] on div "Phone" at bounding box center [671, 226] width 216 height 72
click at [615, 236] on input "Phone" at bounding box center [671, 239] width 216 height 45
click at [495, 240] on input "2124787297" at bounding box center [444, 239] width 216 height 45
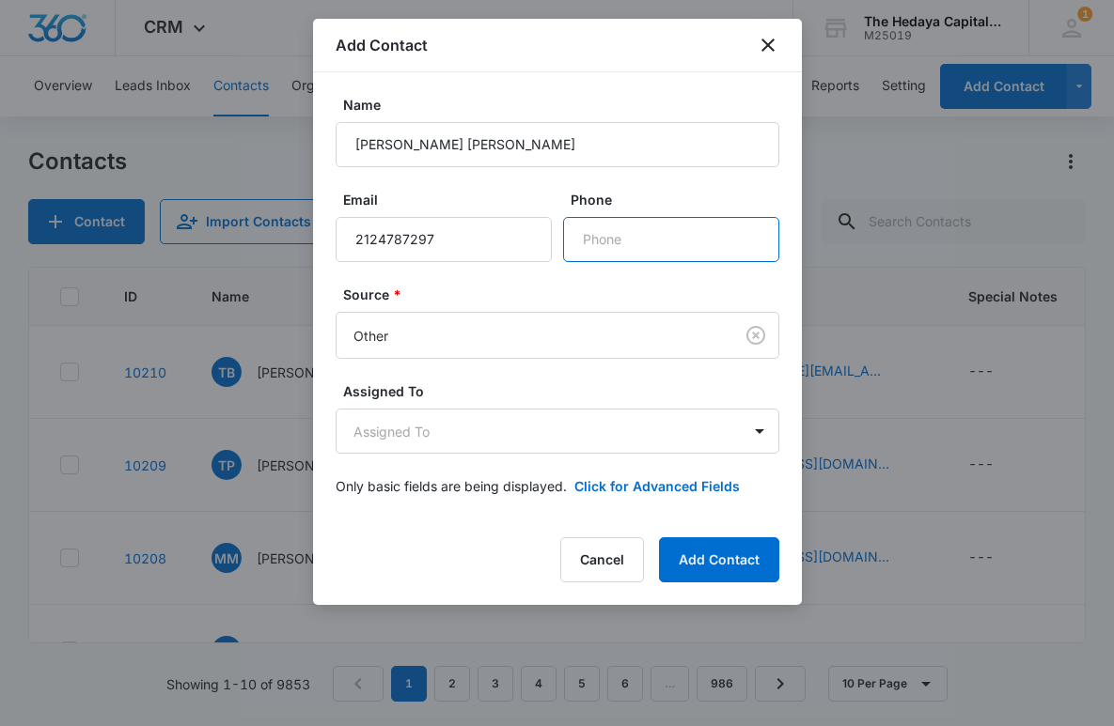
click at [603, 233] on input "Phone" at bounding box center [671, 239] width 216 height 45
paste input "(212) 478-7297"
type input "(212) 478-7297"
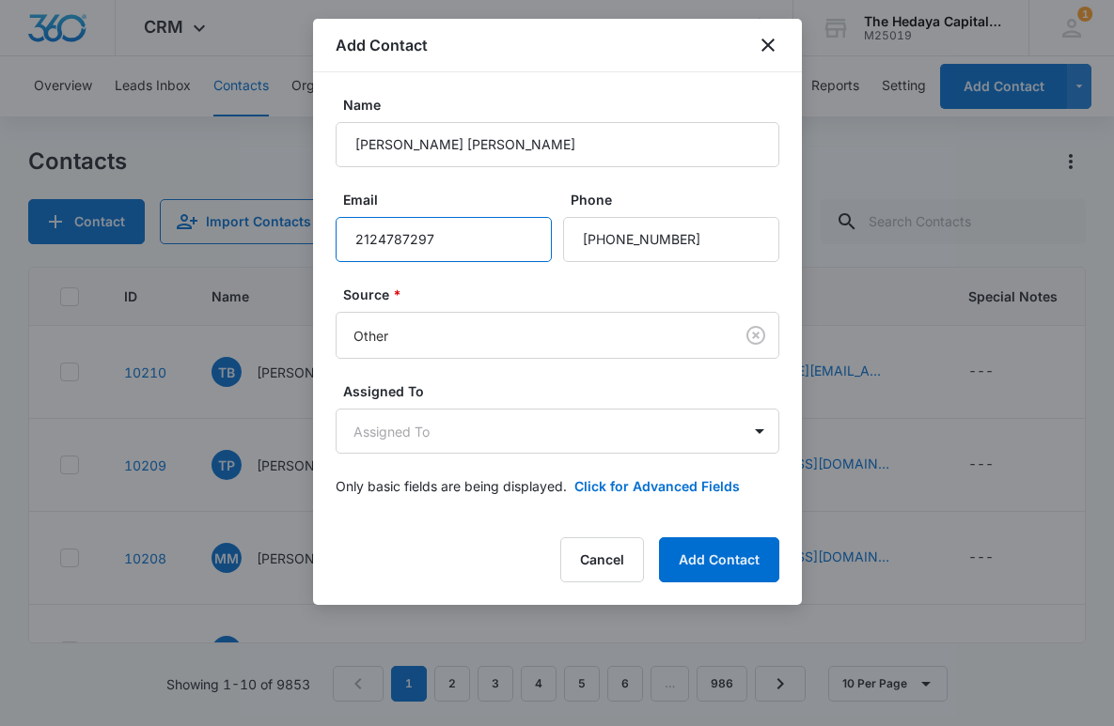
click at [352, 245] on input "2124787297" at bounding box center [444, 239] width 216 height 45
click at [387, 240] on input "2124787297" at bounding box center [444, 239] width 216 height 45
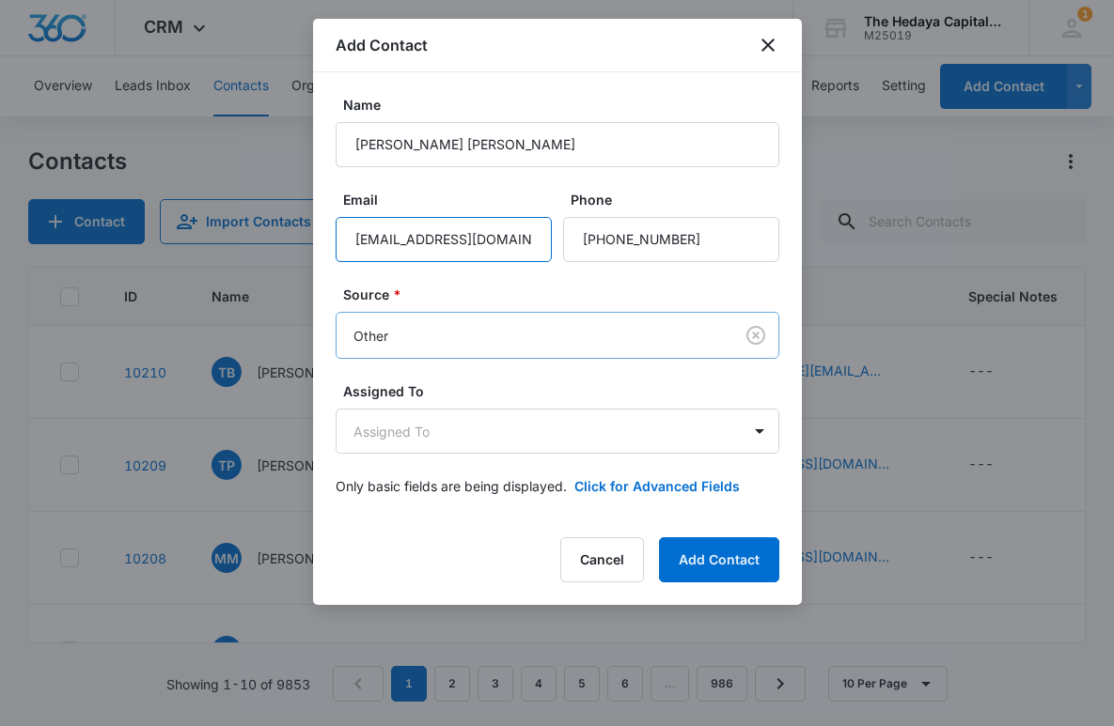
type input "alu@thompsoncoburn.com"
click at [479, 326] on body "CRM Apps Reputation Websites Forms CRM Email Social Content Ads Intelligence Fi…" at bounding box center [557, 363] width 1114 height 726
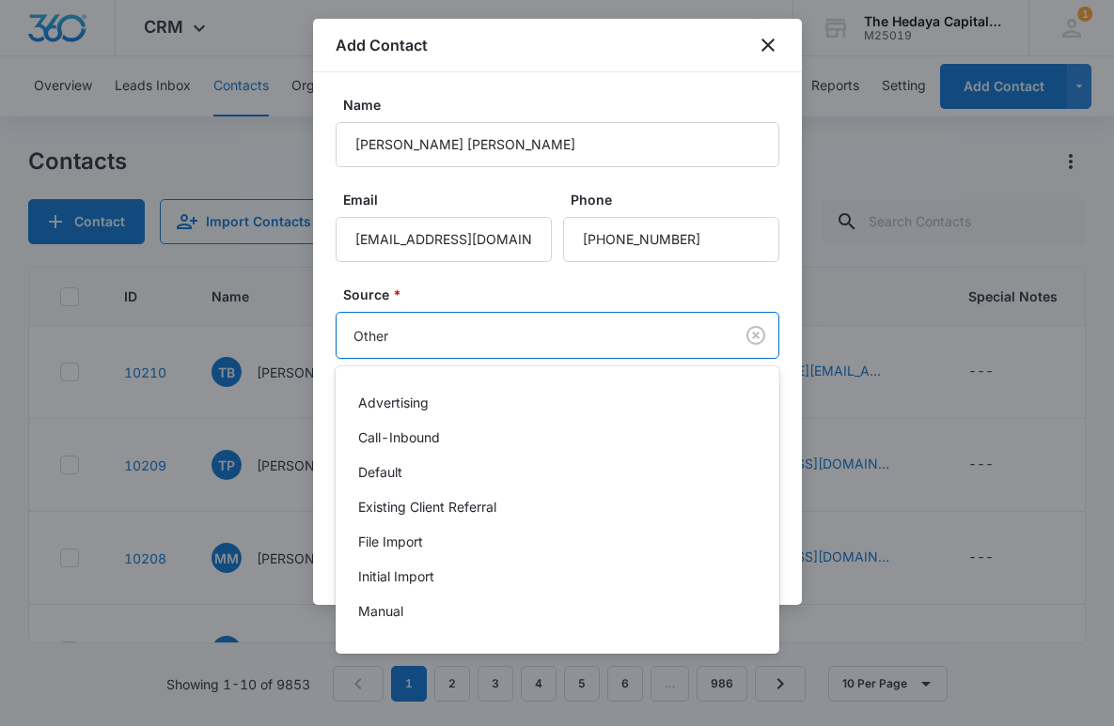
click at [479, 326] on div at bounding box center [557, 363] width 1114 height 726
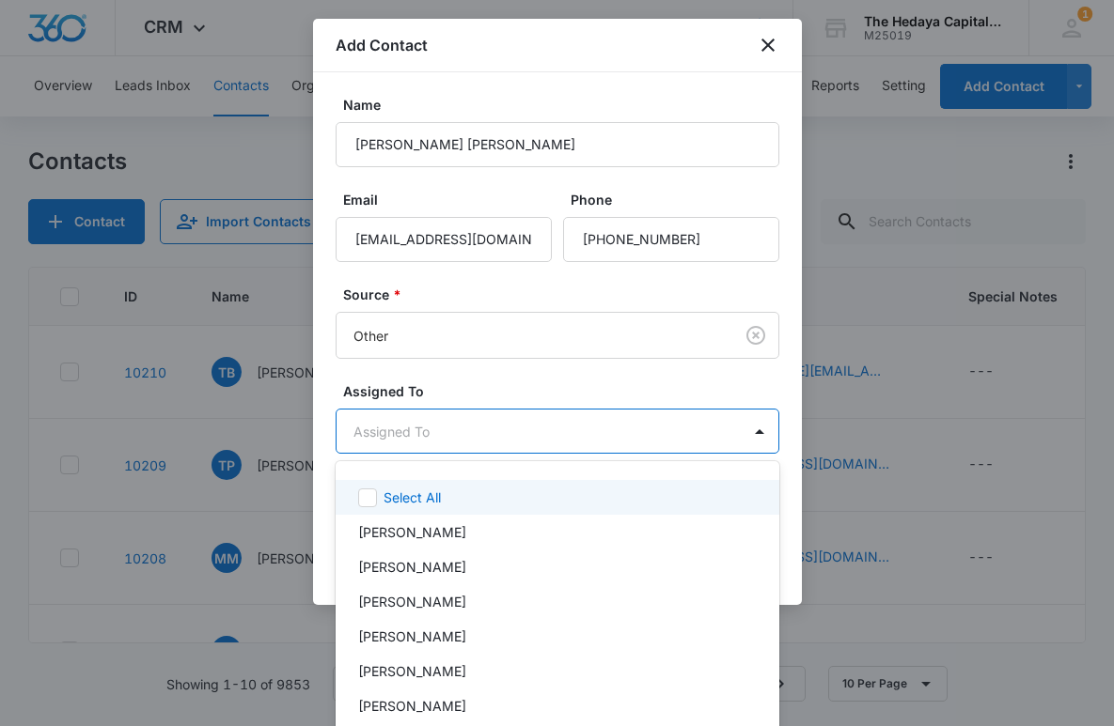
click at [461, 415] on body "CRM Apps Reputation Websites Forms CRM Email Social Content Ads Intelligence Fi…" at bounding box center [557, 363] width 1114 height 726
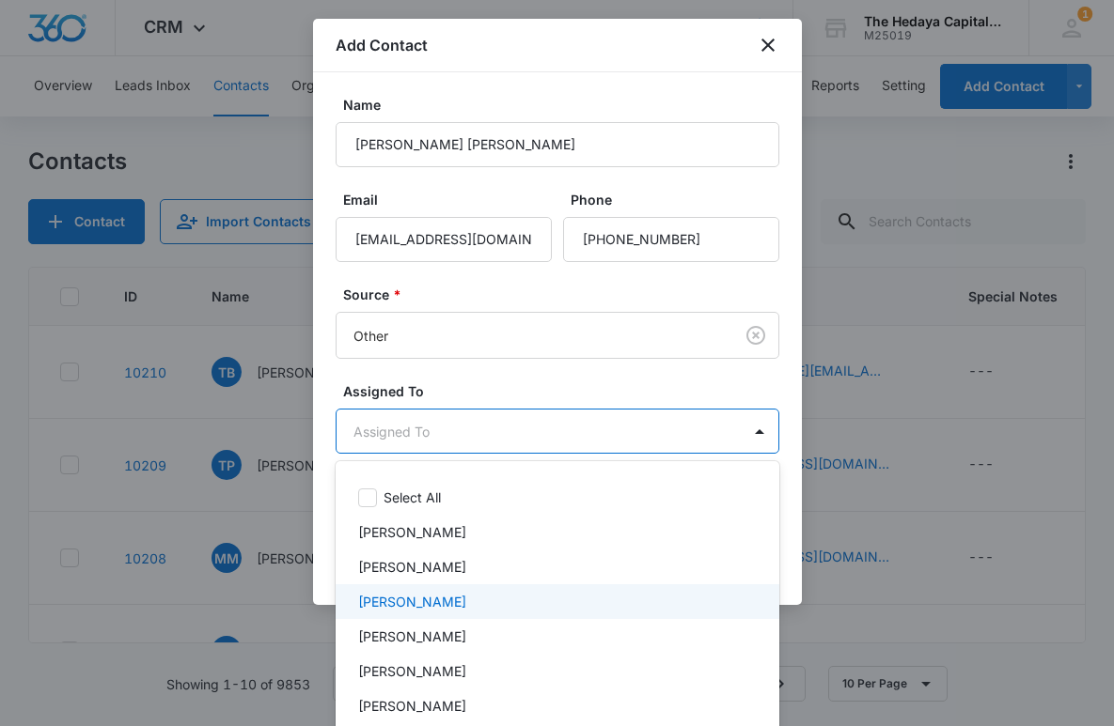
scroll to position [60, 0]
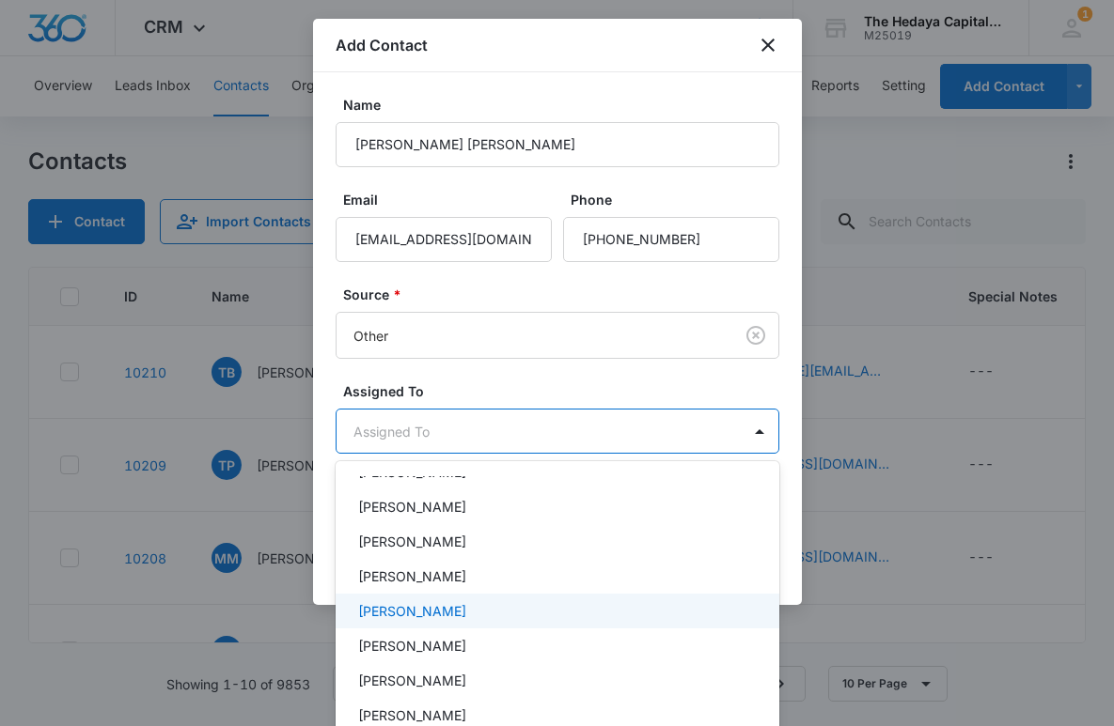
click at [434, 601] on div "David Hedaya" at bounding box center [558, 611] width 444 height 35
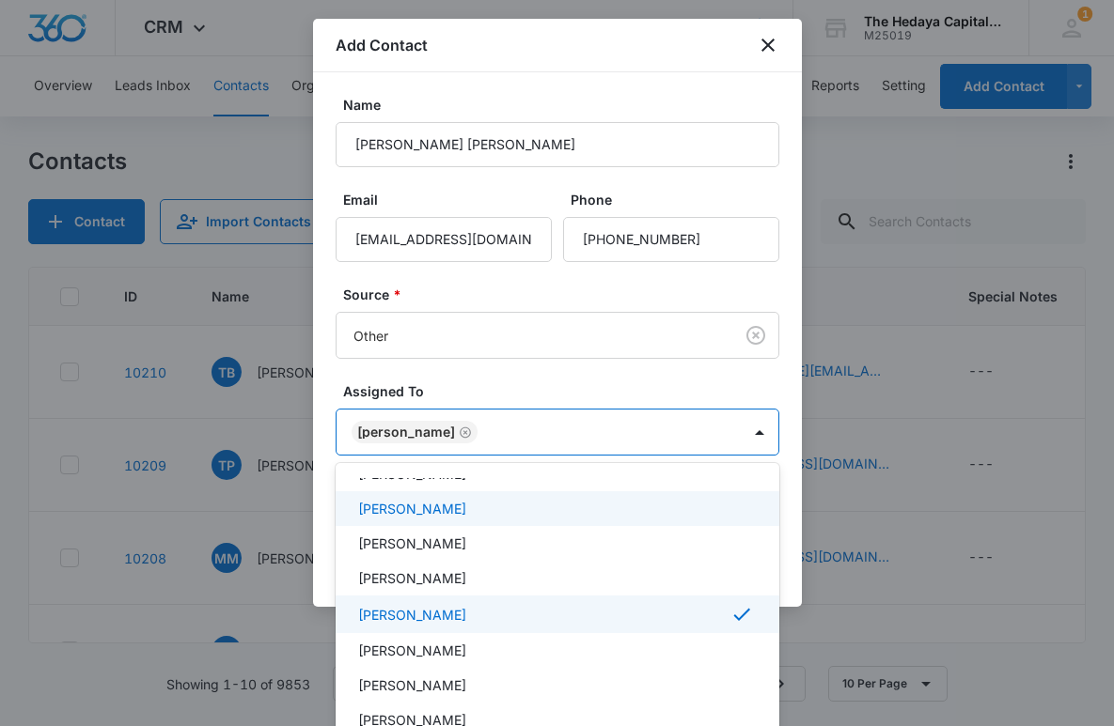
click at [500, 383] on div at bounding box center [557, 363] width 1114 height 726
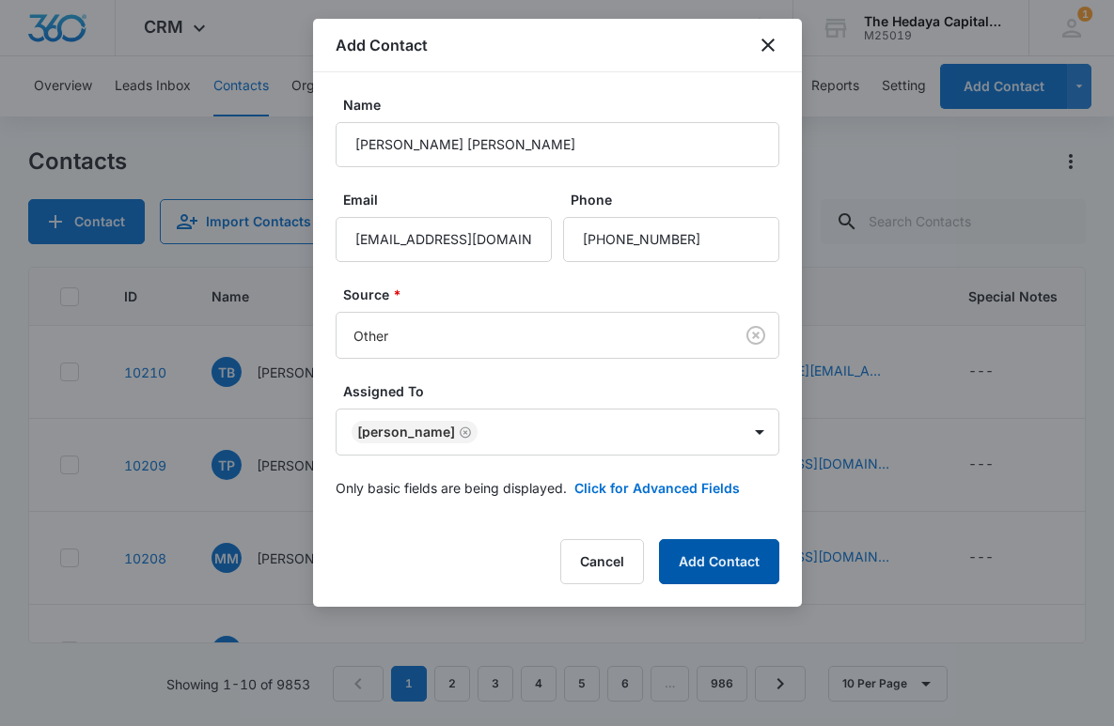
click at [718, 575] on button "Add Contact" at bounding box center [719, 561] width 120 height 45
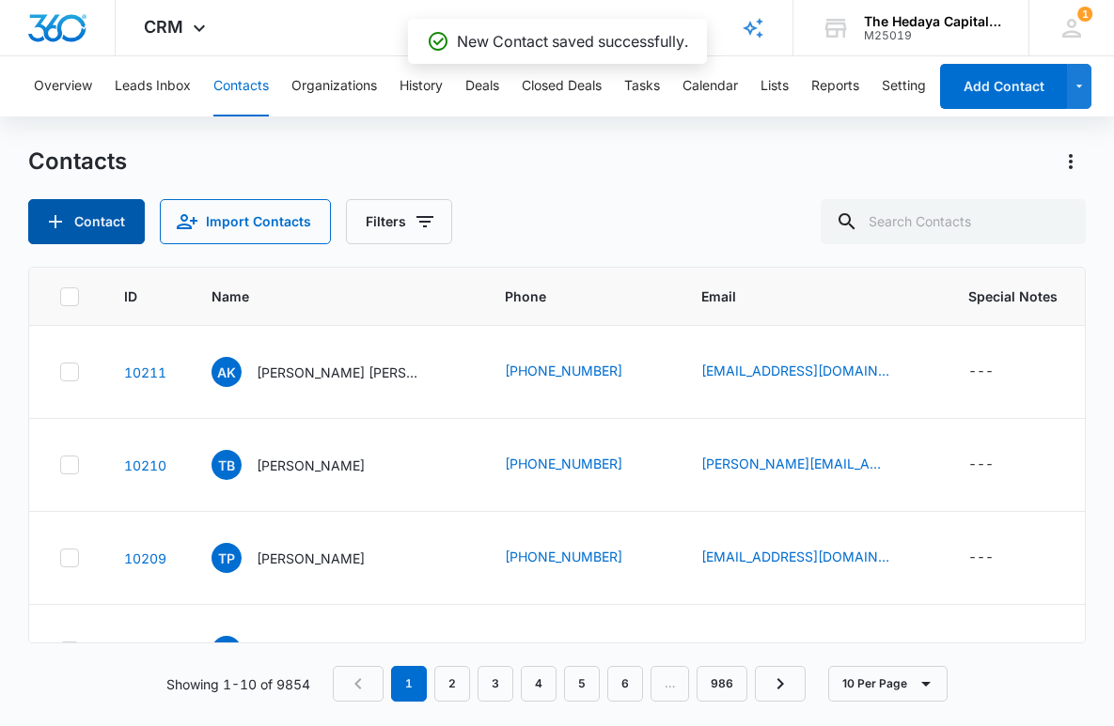
click at [96, 216] on button "Contact" at bounding box center [86, 221] width 117 height 45
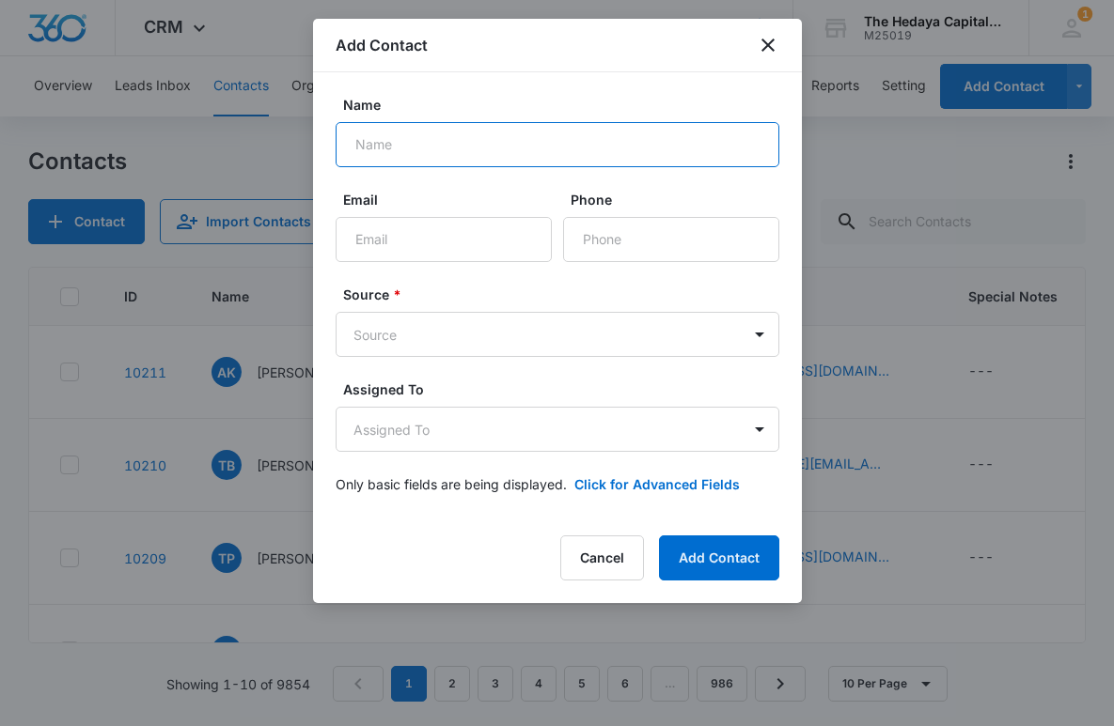
click at [505, 157] on input "Name" at bounding box center [558, 144] width 444 height 45
type input "Samuel LaPusata"
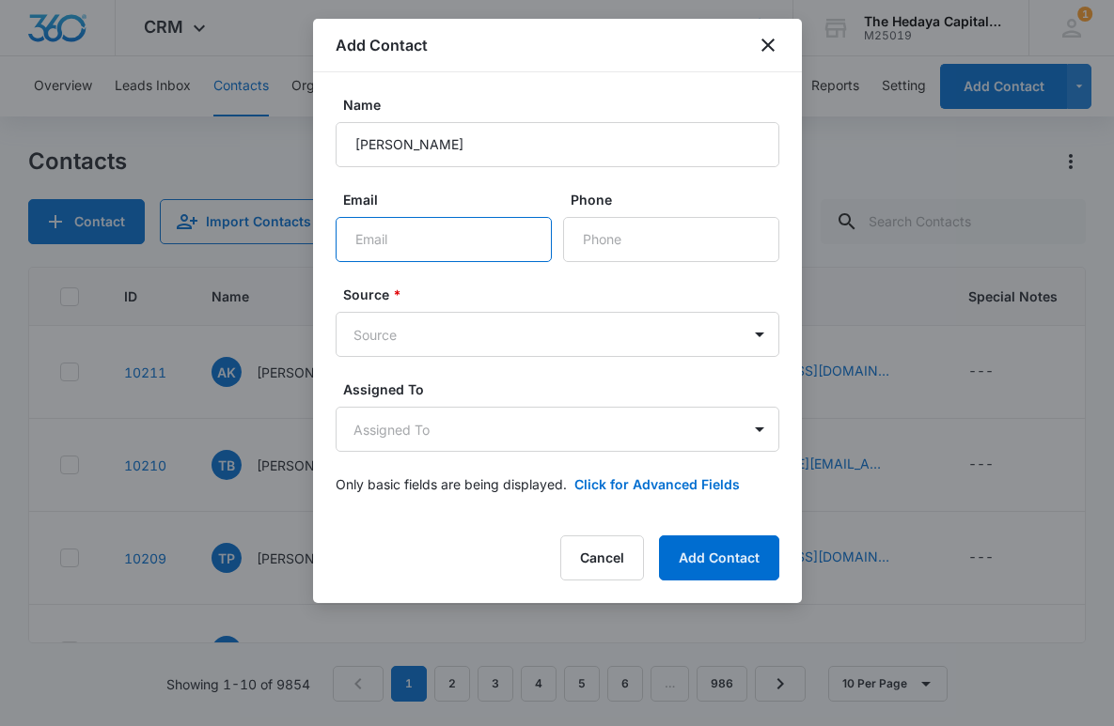
click at [447, 237] on input "Email" at bounding box center [444, 239] width 216 height 45
type input "sam.lapusata@firstcitizens.com"
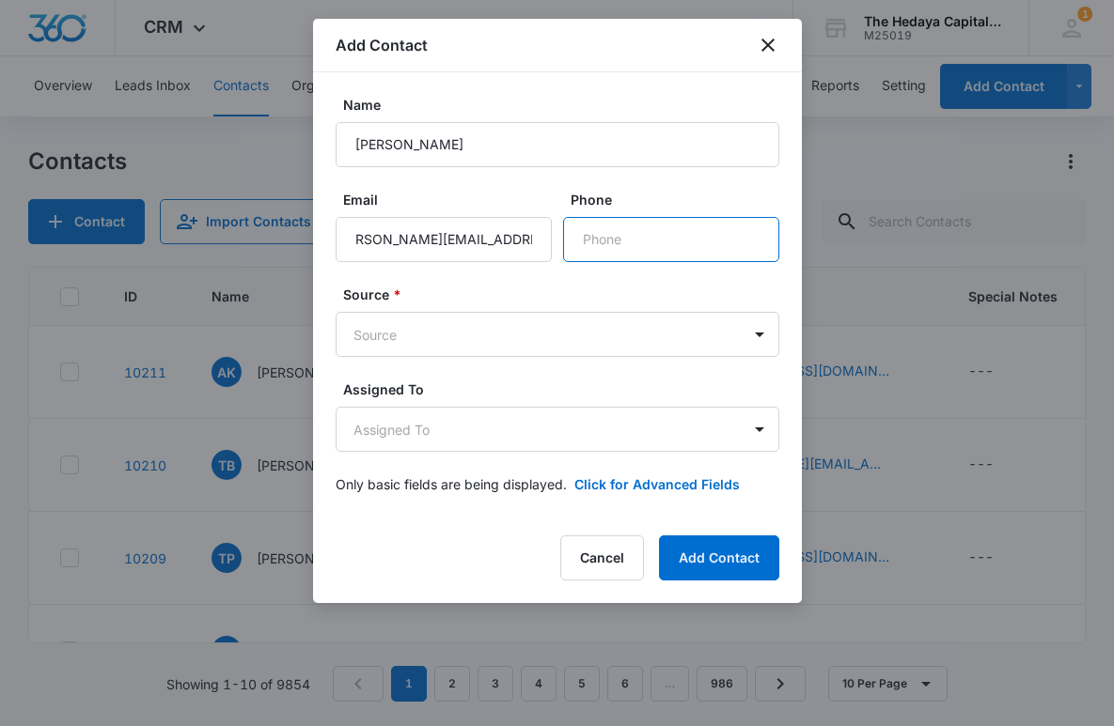
scroll to position [0, 0]
click at [585, 232] on input "Phone" at bounding box center [671, 239] width 216 height 45
type input "(978) 987-9237"
click at [478, 360] on form "Name Samuel LaPusata Email sam.lapusata@firstcitizens.com Phone Source * Source…" at bounding box center [558, 306] width 444 height 422
click at [472, 340] on body "CRM Apps Reputation Websites Forms CRM Email Social Content Ads Intelligence Fi…" at bounding box center [557, 363] width 1114 height 726
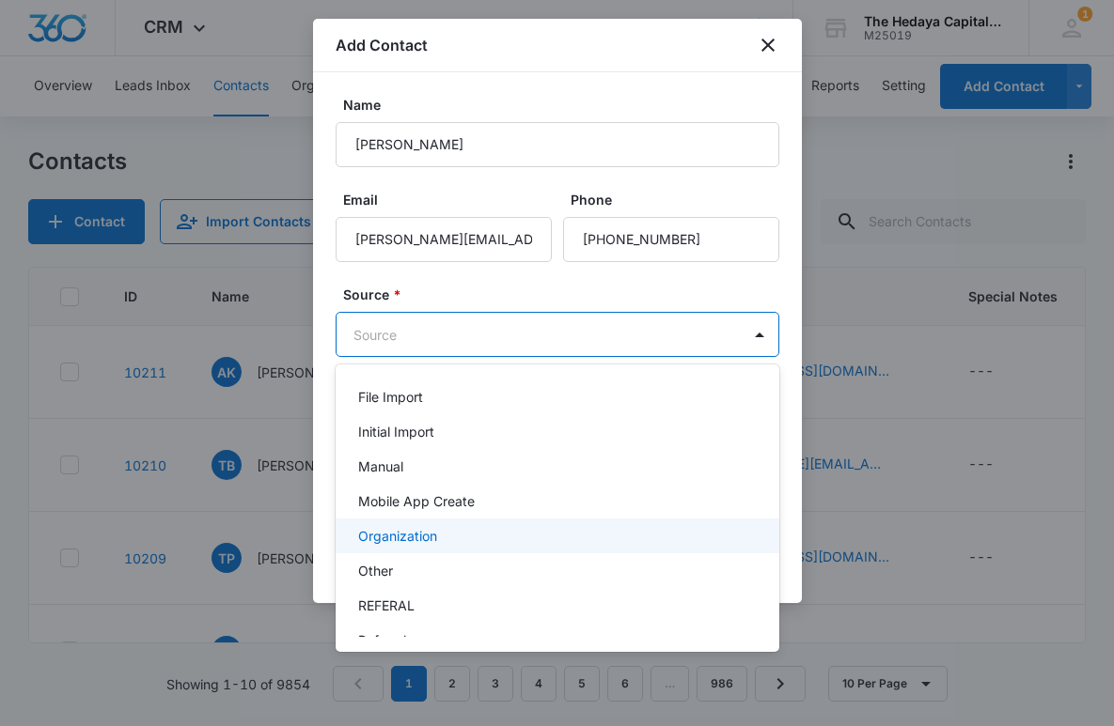
scroll to position [152, 0]
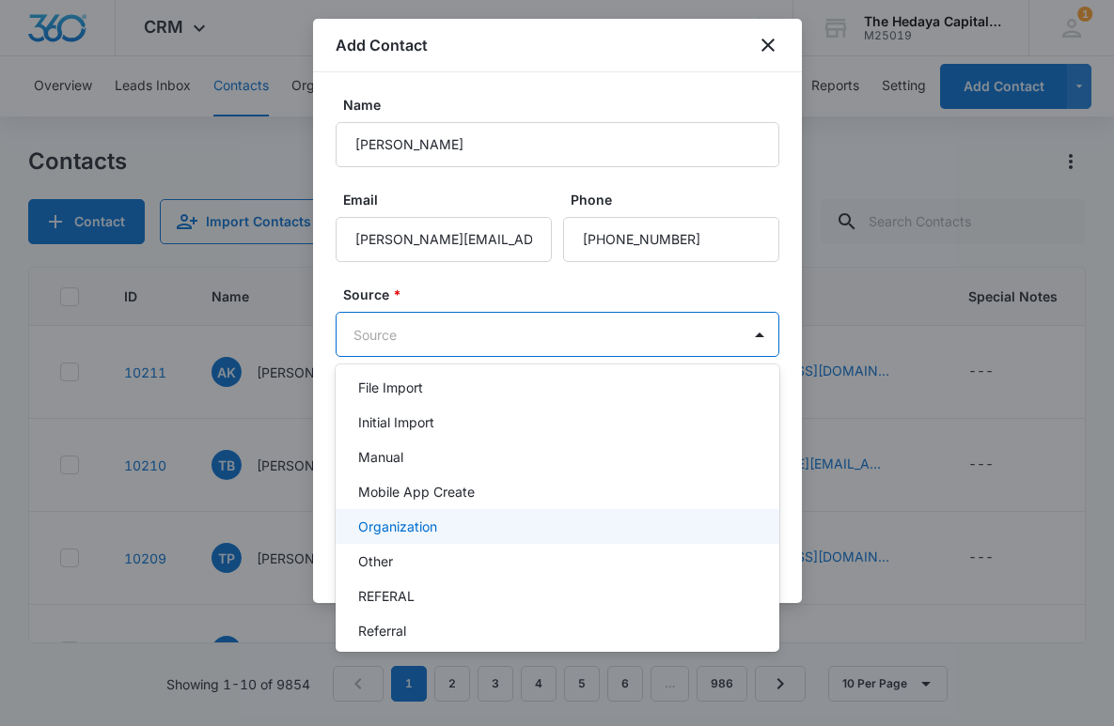
click at [418, 565] on div "Other" at bounding box center [555, 562] width 395 height 20
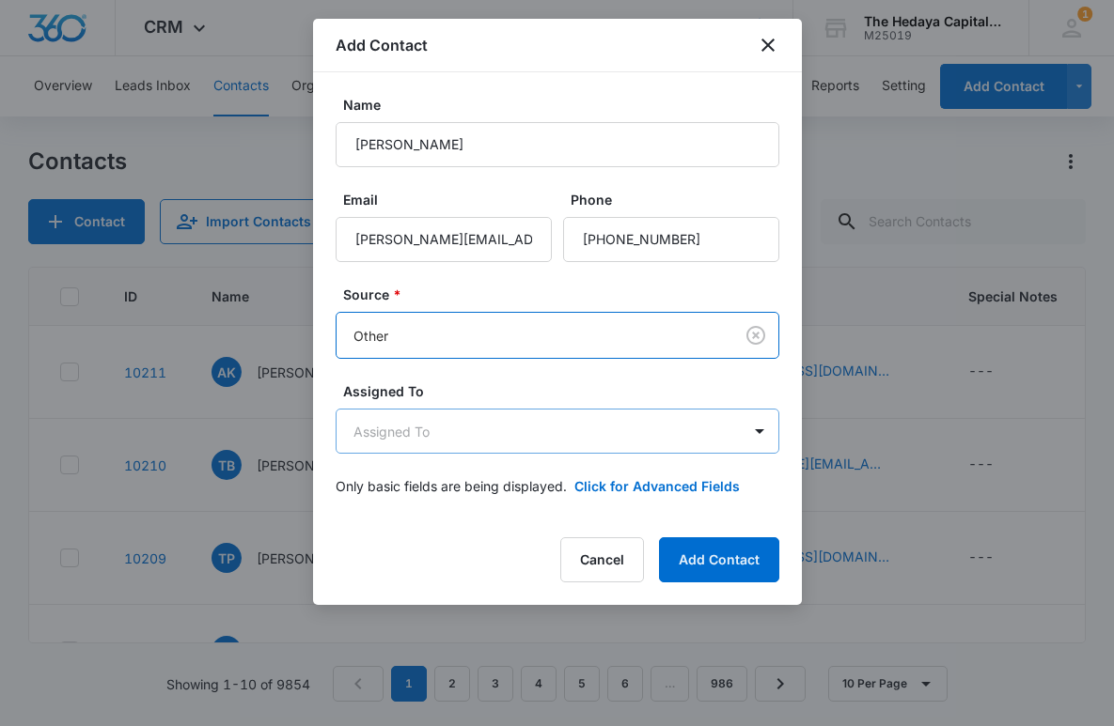
click at [445, 433] on body "CRM Apps Reputation Websites Forms CRM Email Social Content Ads Intelligence Fi…" at bounding box center [557, 363] width 1114 height 726
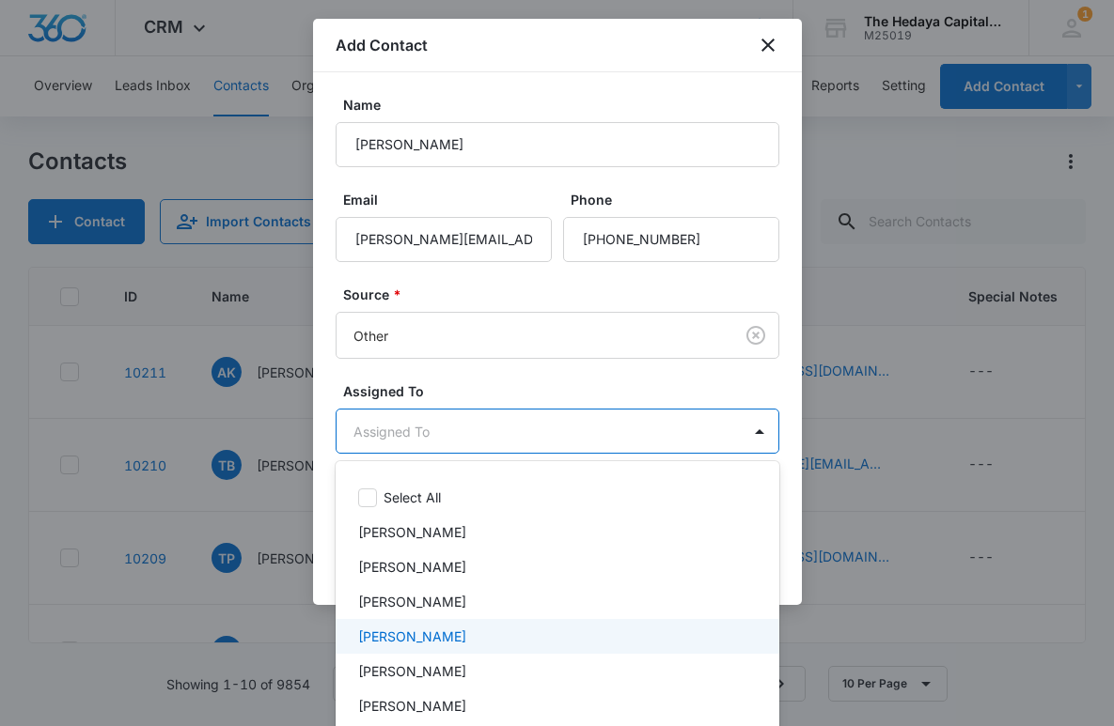
scroll to position [40, 0]
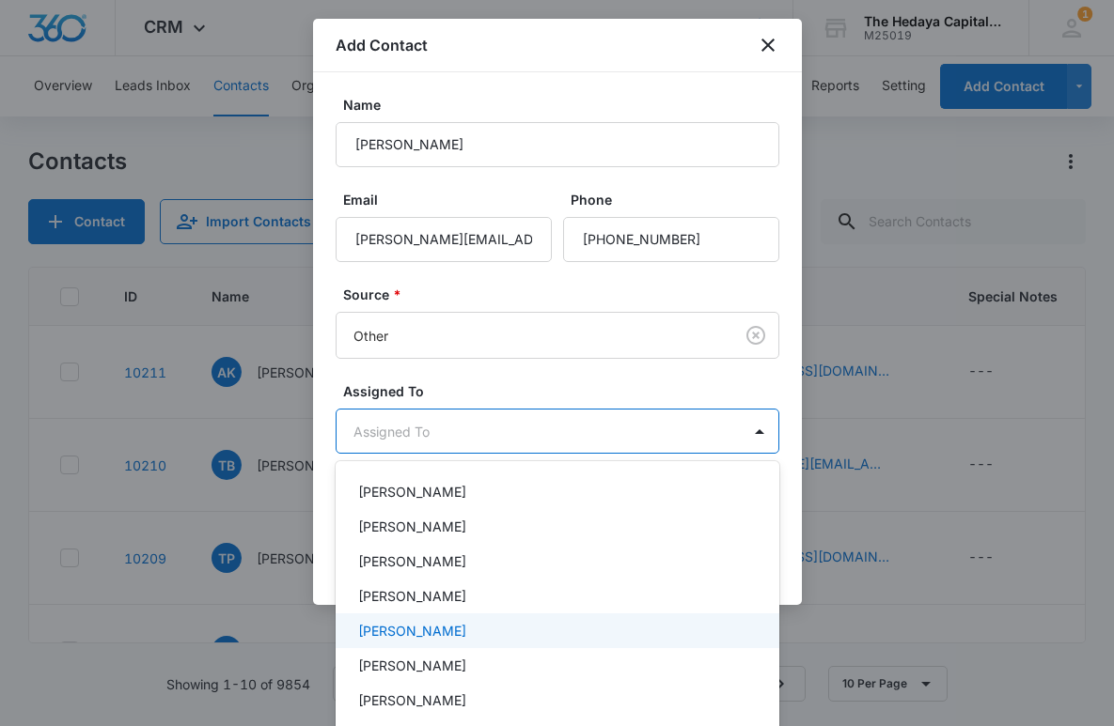
click at [421, 625] on p "David Hedaya" at bounding box center [412, 631] width 108 height 20
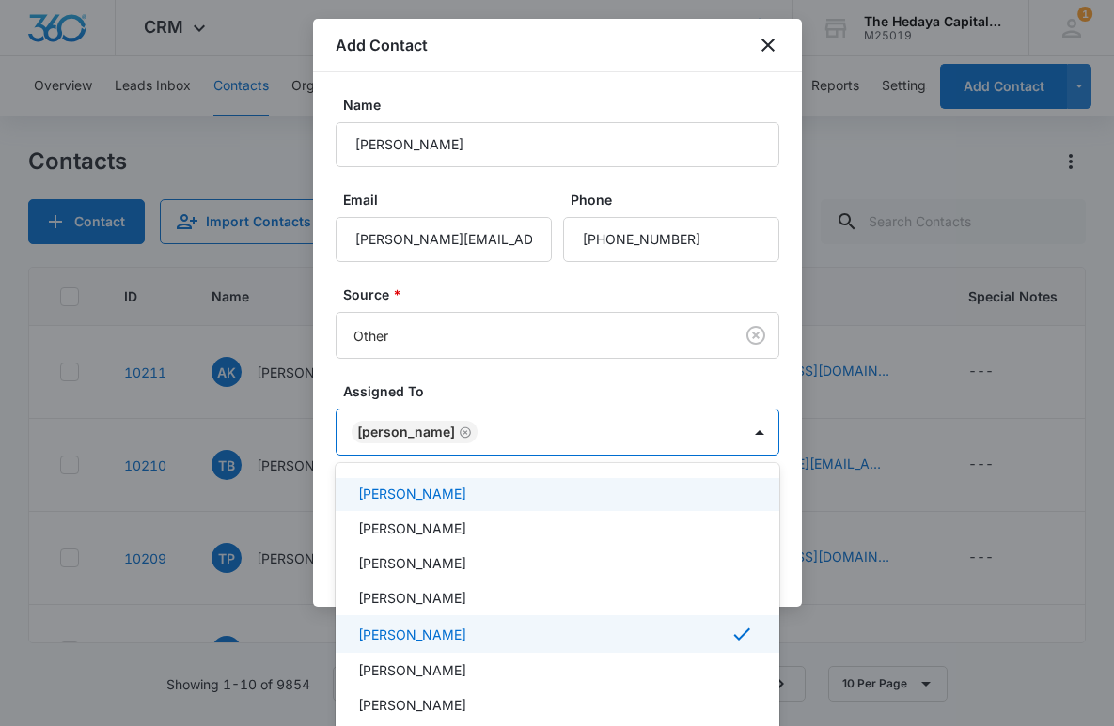
click at [452, 382] on div at bounding box center [557, 363] width 1114 height 726
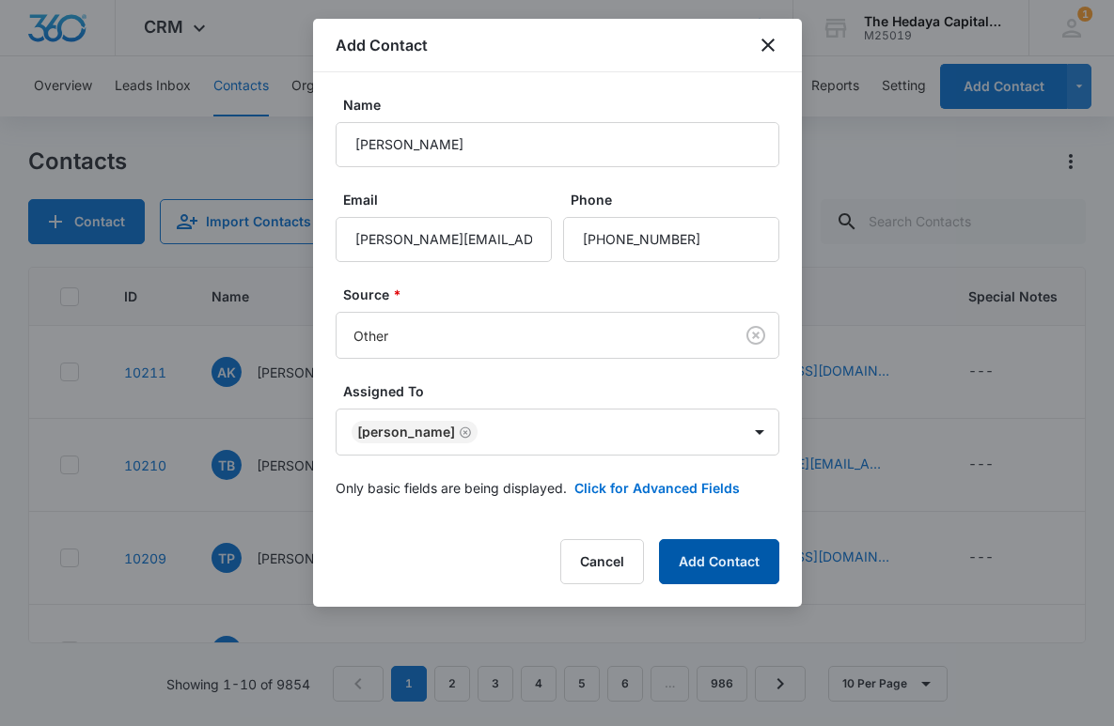
click at [706, 545] on button "Add Contact" at bounding box center [719, 561] width 120 height 45
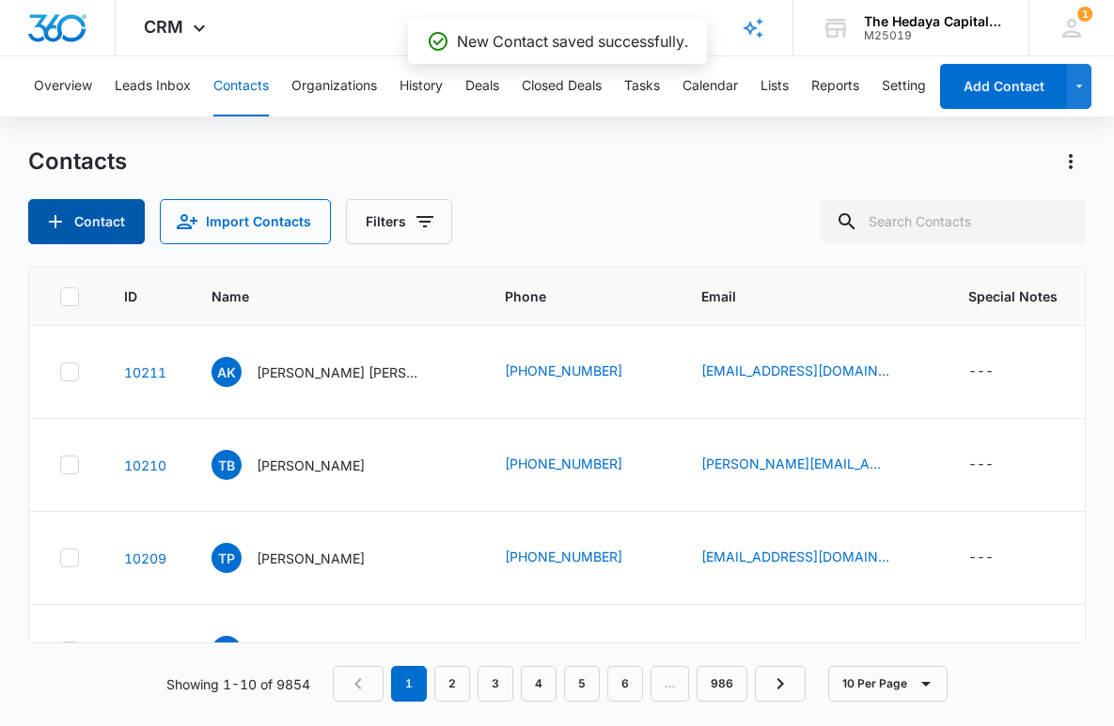
click at [84, 215] on button "Contact" at bounding box center [86, 221] width 117 height 45
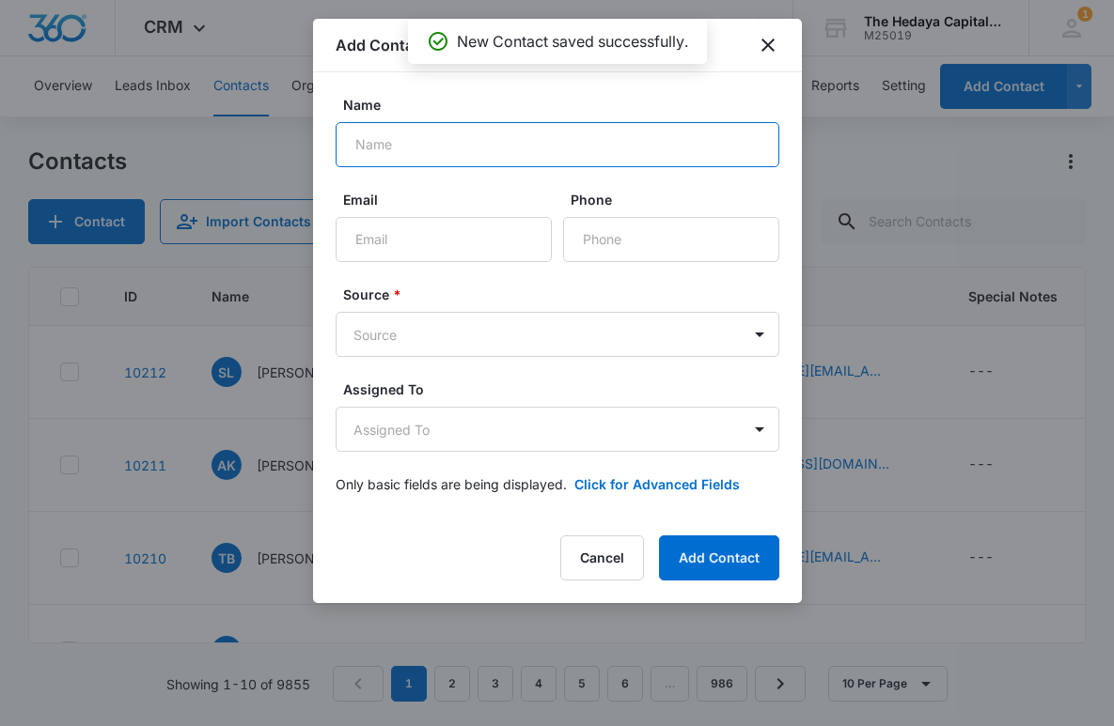
click at [436, 147] on input "Name" at bounding box center [558, 144] width 444 height 45
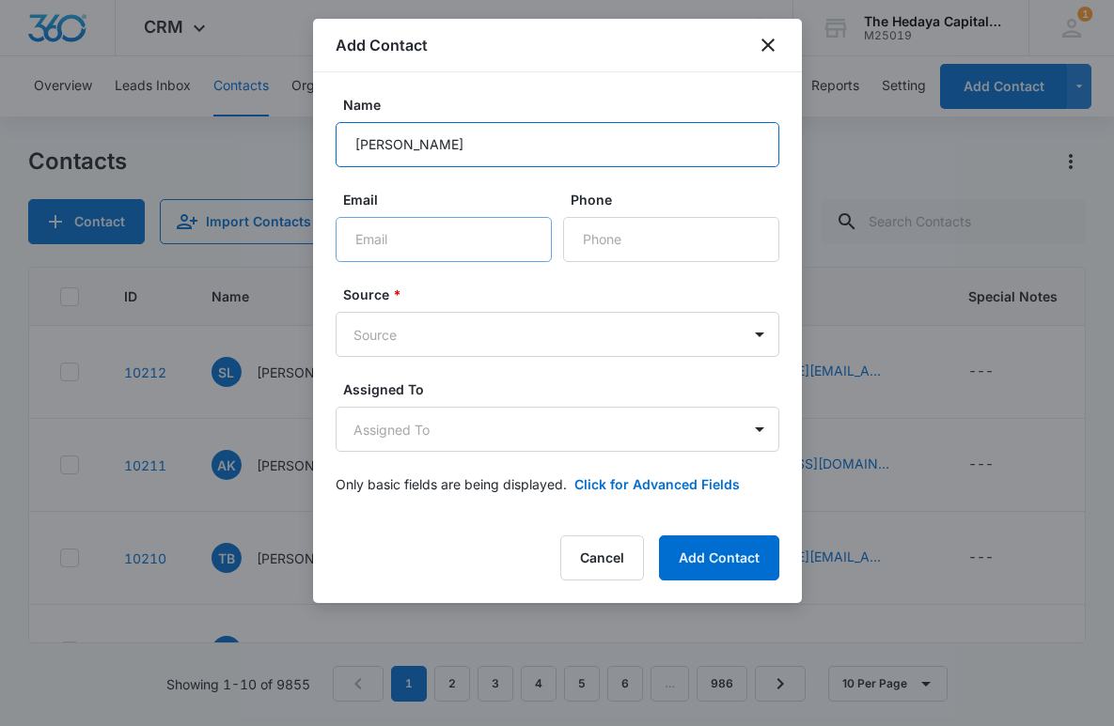
type input "Ed Derengowski"
click at [420, 227] on input "Email" at bounding box center [444, 239] width 216 height 45
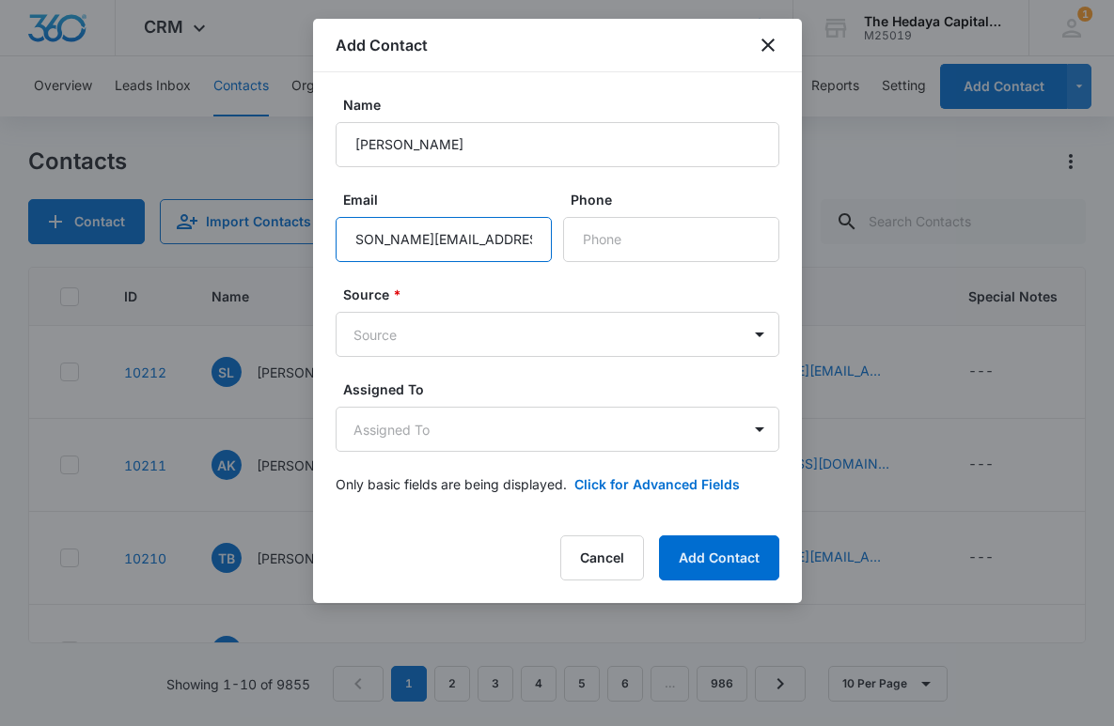
scroll to position [0, 49]
type input "ederengowski@harneypartners.com"
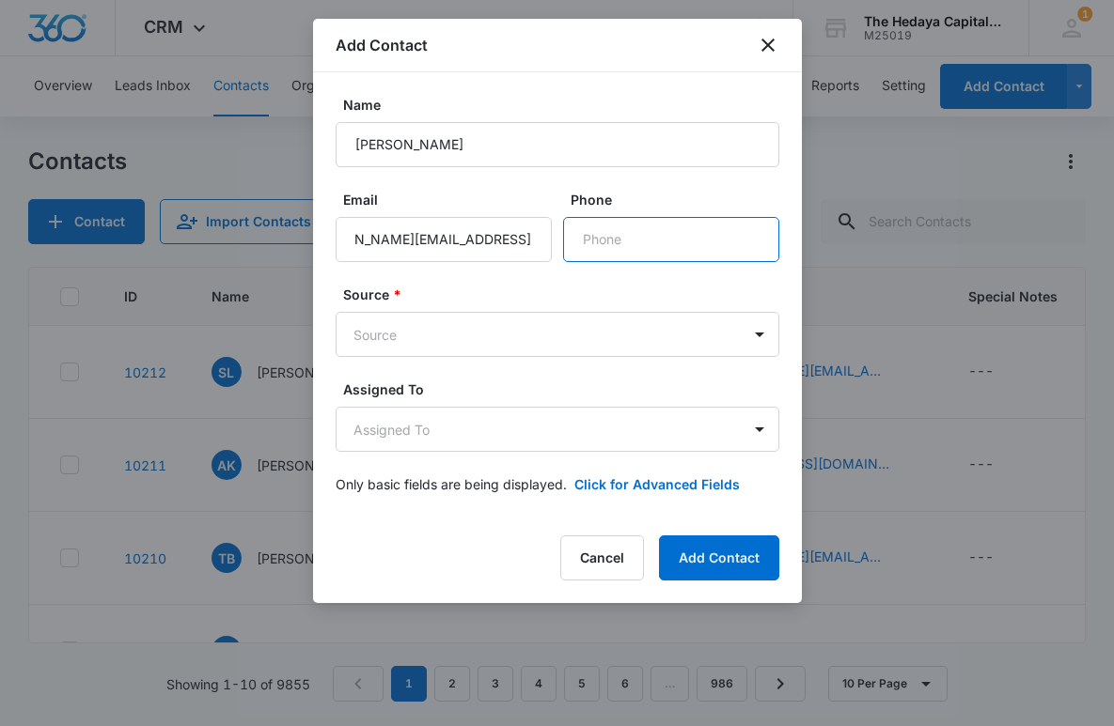
scroll to position [0, 0]
click at [591, 242] on input "Phone" at bounding box center [671, 239] width 216 height 45
type input "(443) 243-9825"
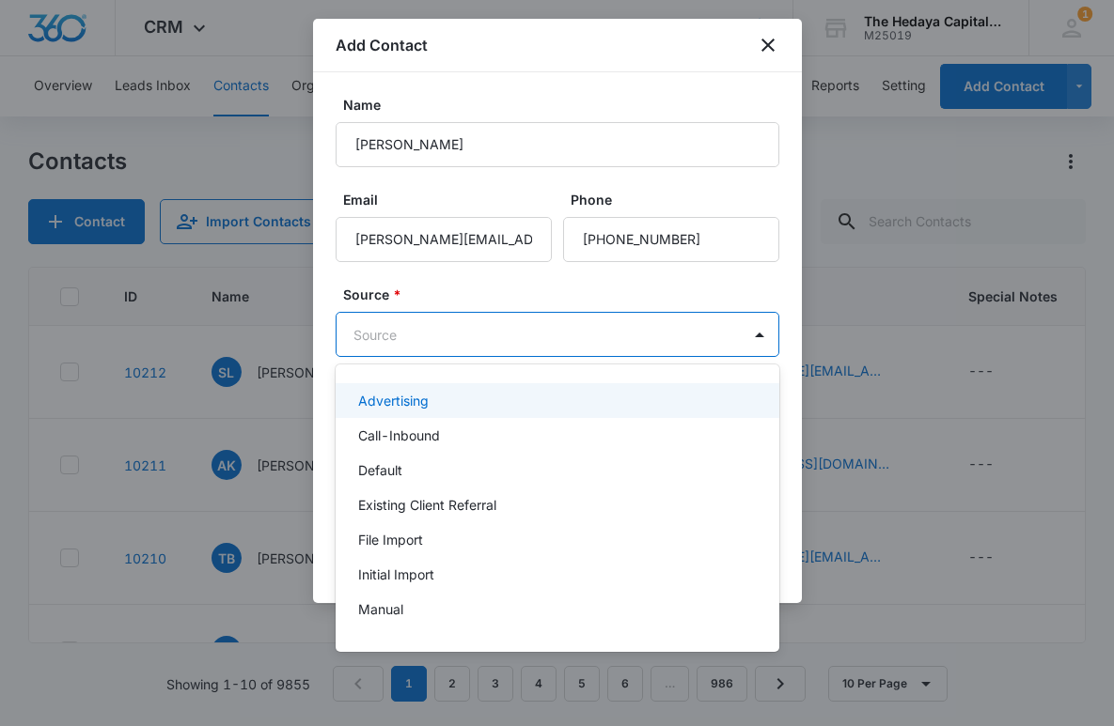
click at [548, 333] on body "CRM Apps Reputation Websites Forms CRM Email Social Content Ads Intelligence Fi…" at bounding box center [557, 363] width 1114 height 726
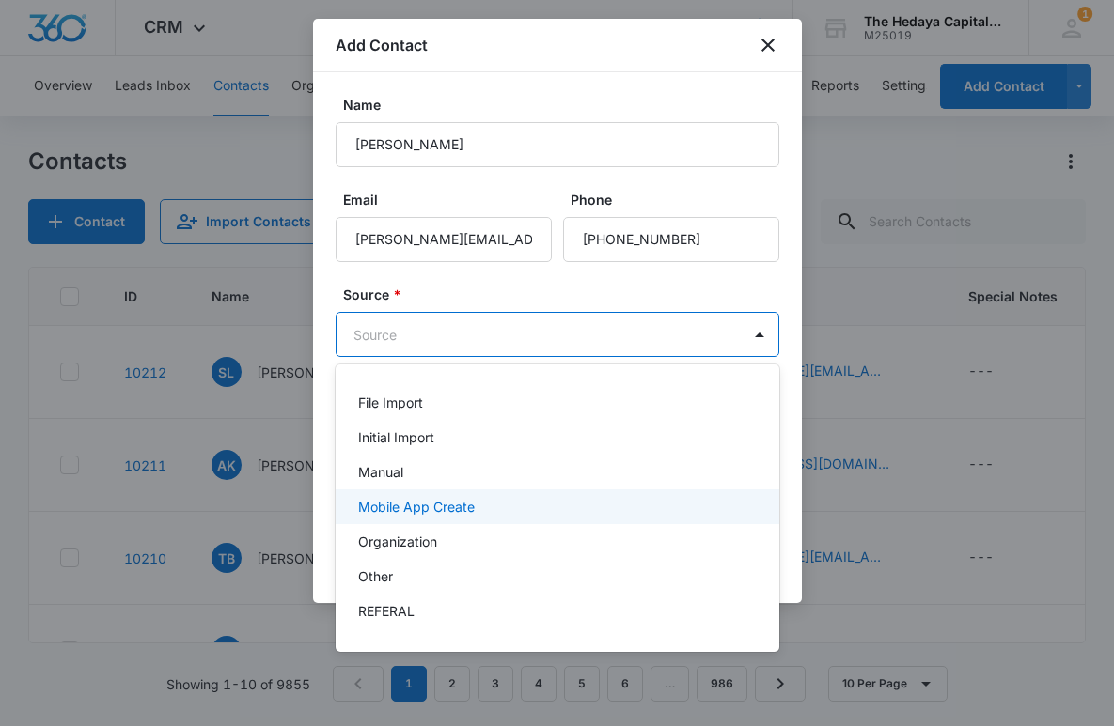
scroll to position [155, 0]
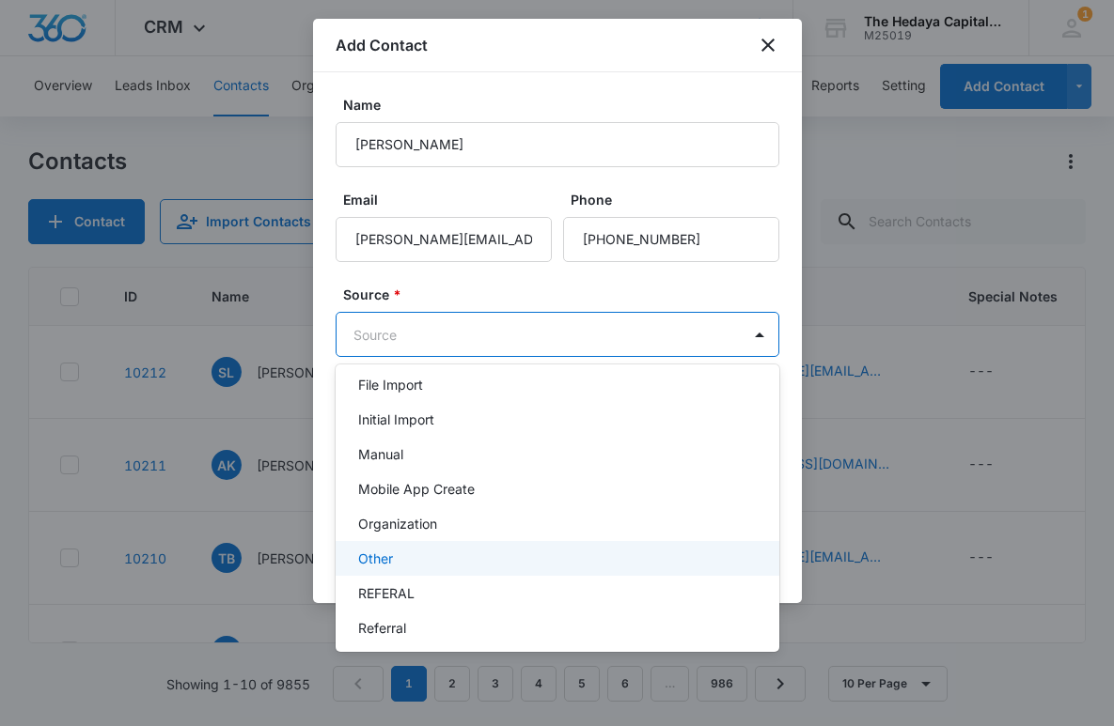
click at [417, 563] on div "Other" at bounding box center [555, 559] width 395 height 20
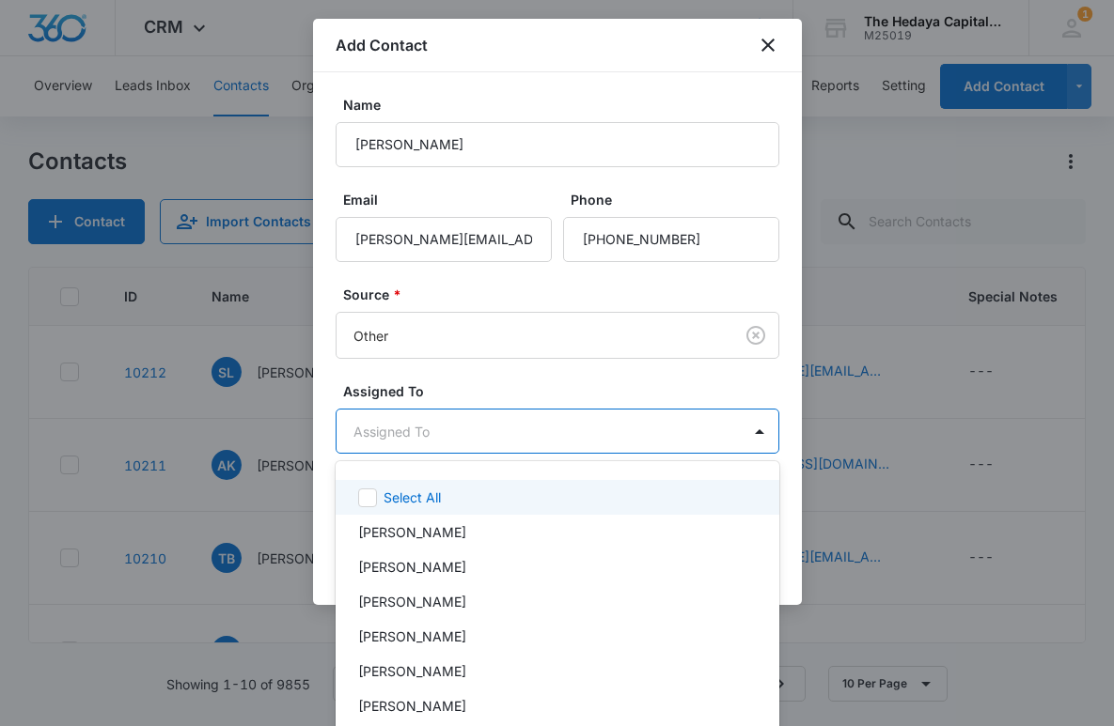
click at [473, 448] on body "CRM Apps Reputation Websites Forms CRM Email Social Content Ads Intelligence Fi…" at bounding box center [557, 363] width 1114 height 726
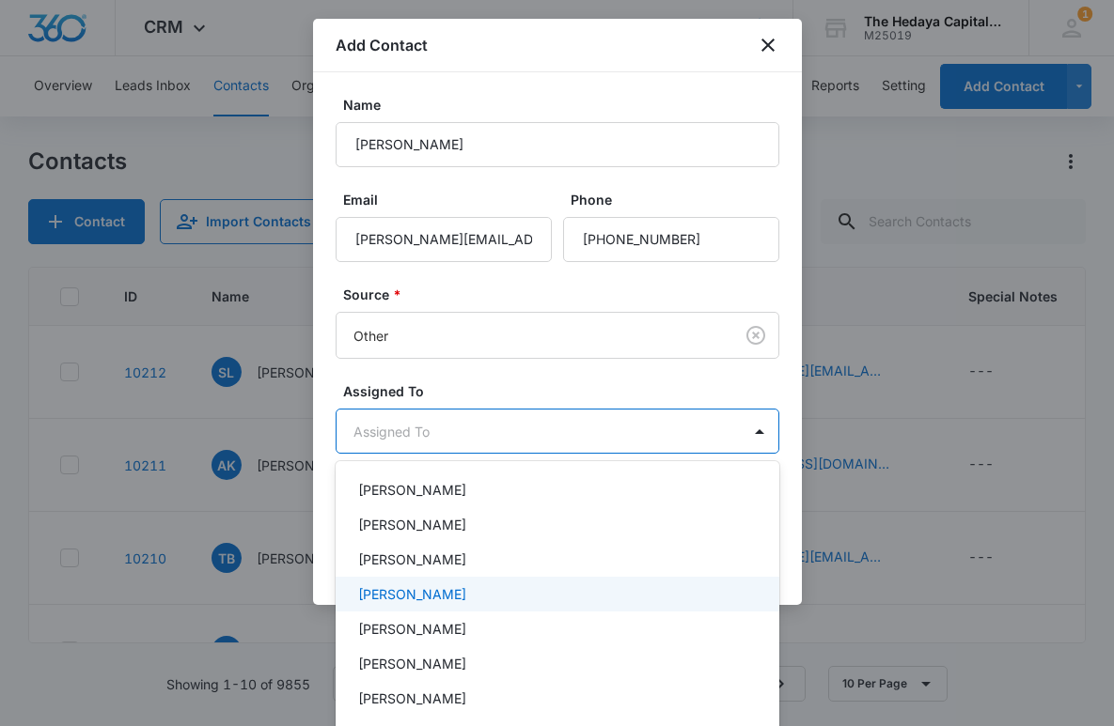
scroll to position [57, 0]
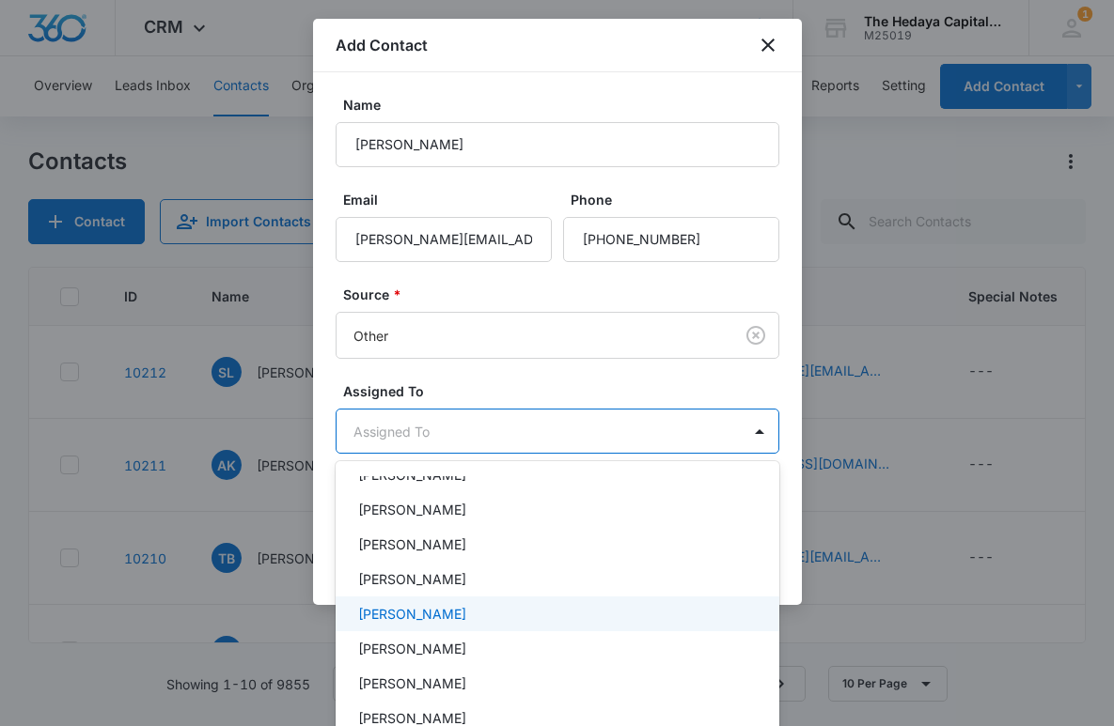
click at [427, 610] on p "David Hedaya" at bounding box center [412, 614] width 108 height 20
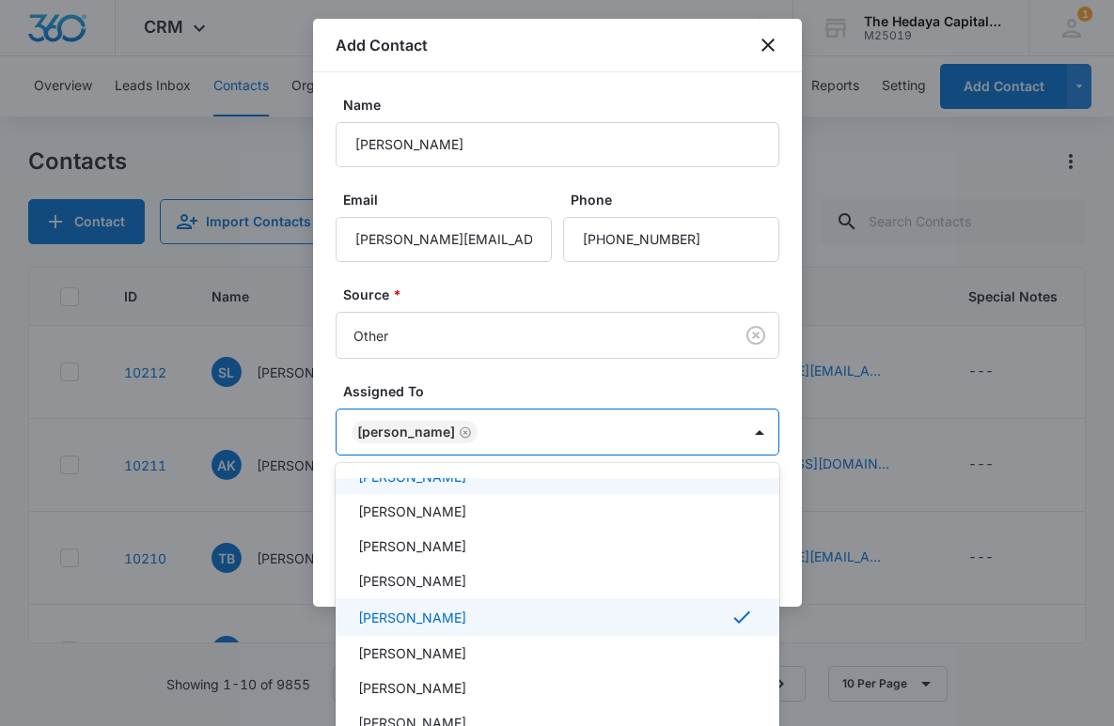
click at [465, 381] on div at bounding box center [557, 363] width 1114 height 726
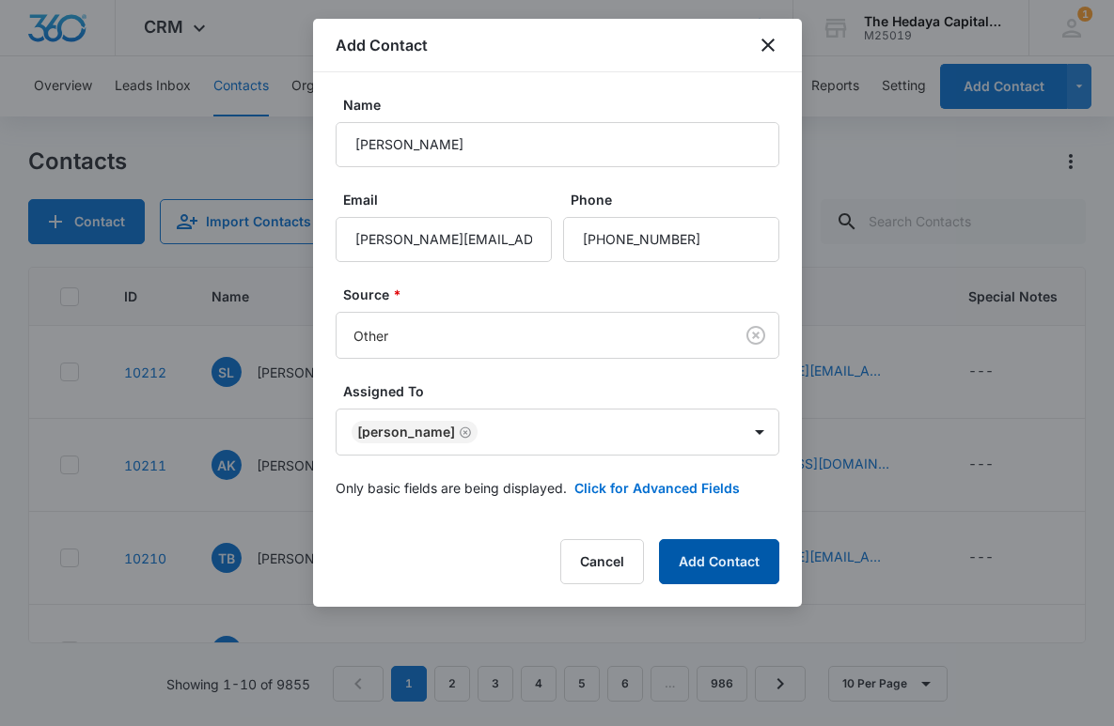
click at [738, 546] on button "Add Contact" at bounding box center [719, 561] width 120 height 45
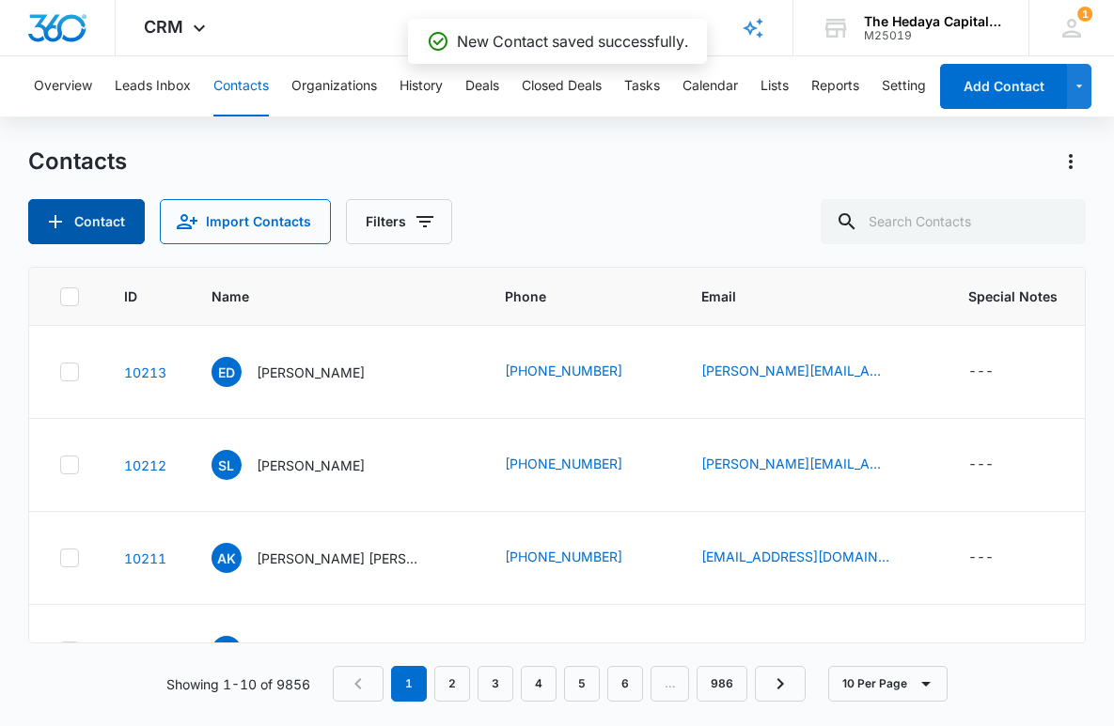
click at [94, 230] on button "Contact" at bounding box center [86, 221] width 117 height 45
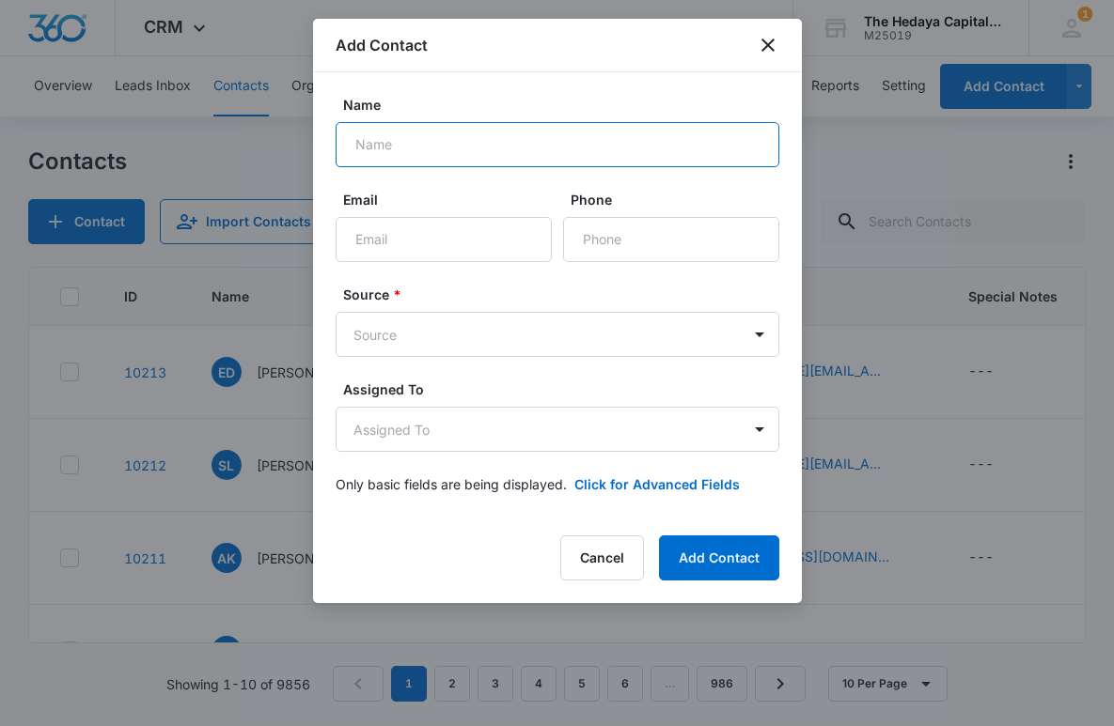
click at [431, 132] on input "Name" at bounding box center [558, 144] width 444 height 45
type input "Nolan Anderson"
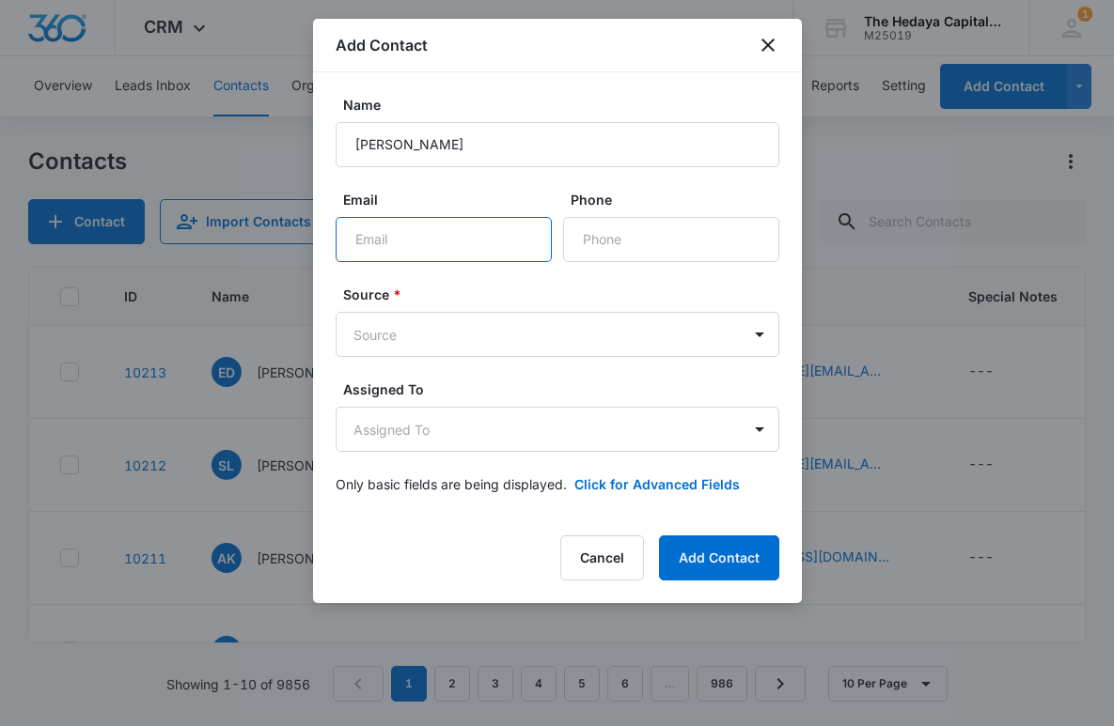
click at [421, 223] on input "Email" at bounding box center [444, 239] width 216 height 45
click at [544, 242] on input "nolan.anderson@firstcitizens.com" at bounding box center [444, 239] width 216 height 45
type input "nolan.anderson@firstcitizens.com"
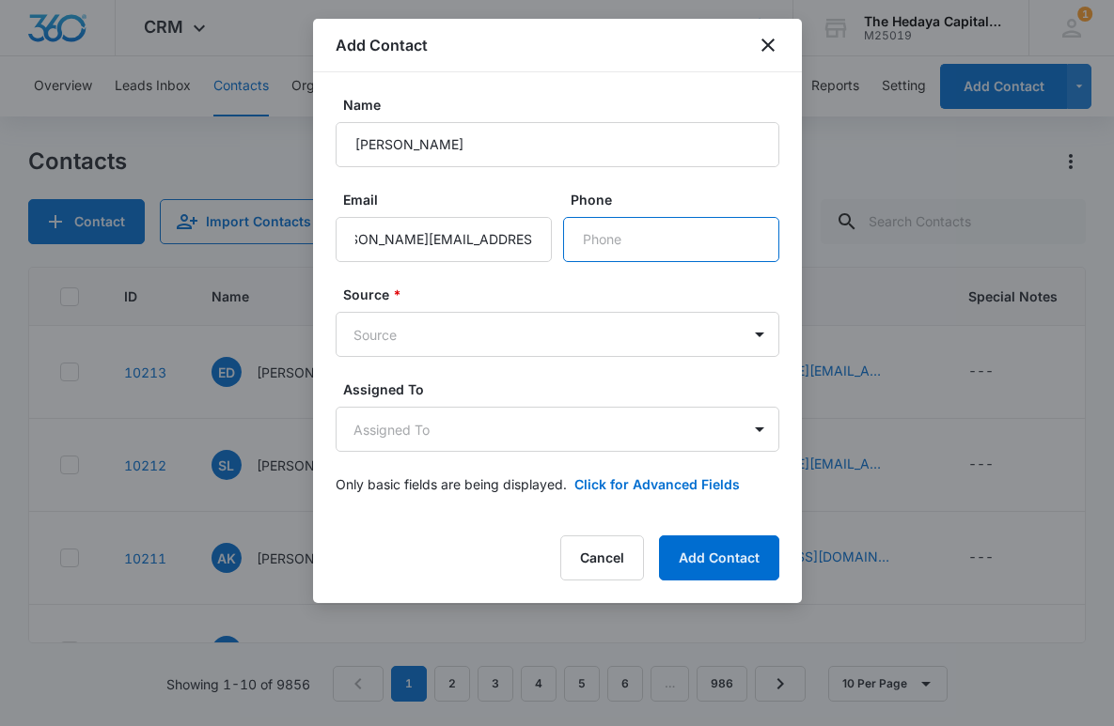
scroll to position [0, 0]
click at [596, 244] on input "Phone" at bounding box center [671, 239] width 216 height 45
type input "(212) 461-7622"
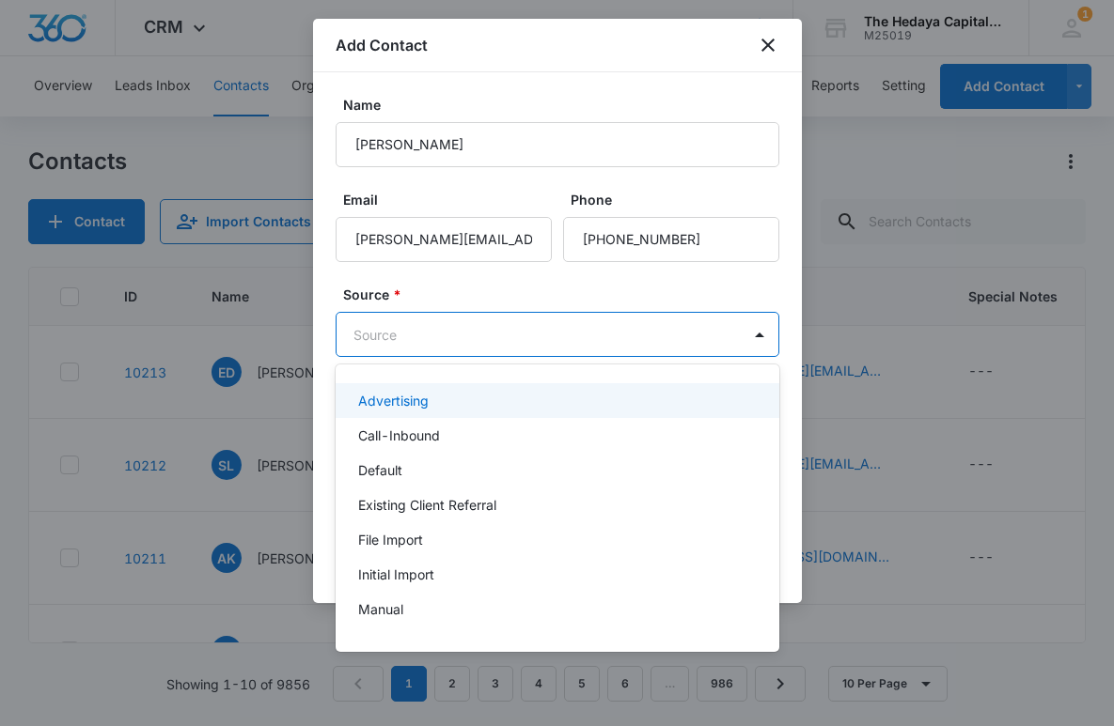
click at [575, 323] on body "CRM Apps Reputation Websites Forms CRM Email Social Content Ads Intelligence Fi…" at bounding box center [557, 363] width 1114 height 726
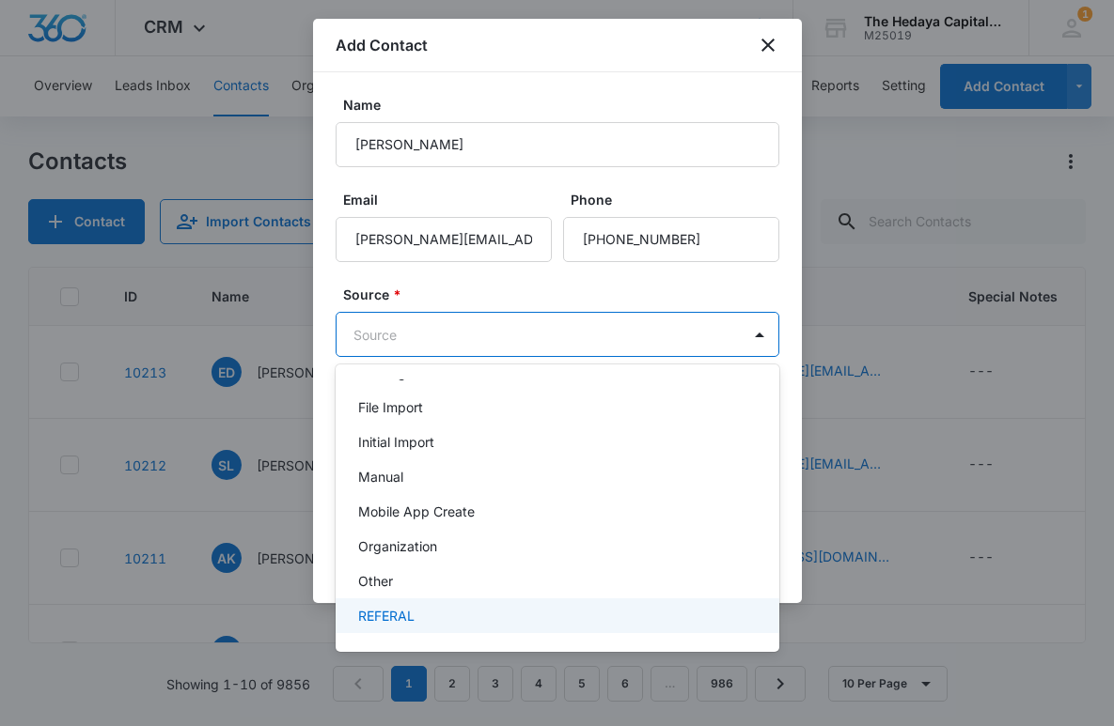
scroll to position [148, 0]
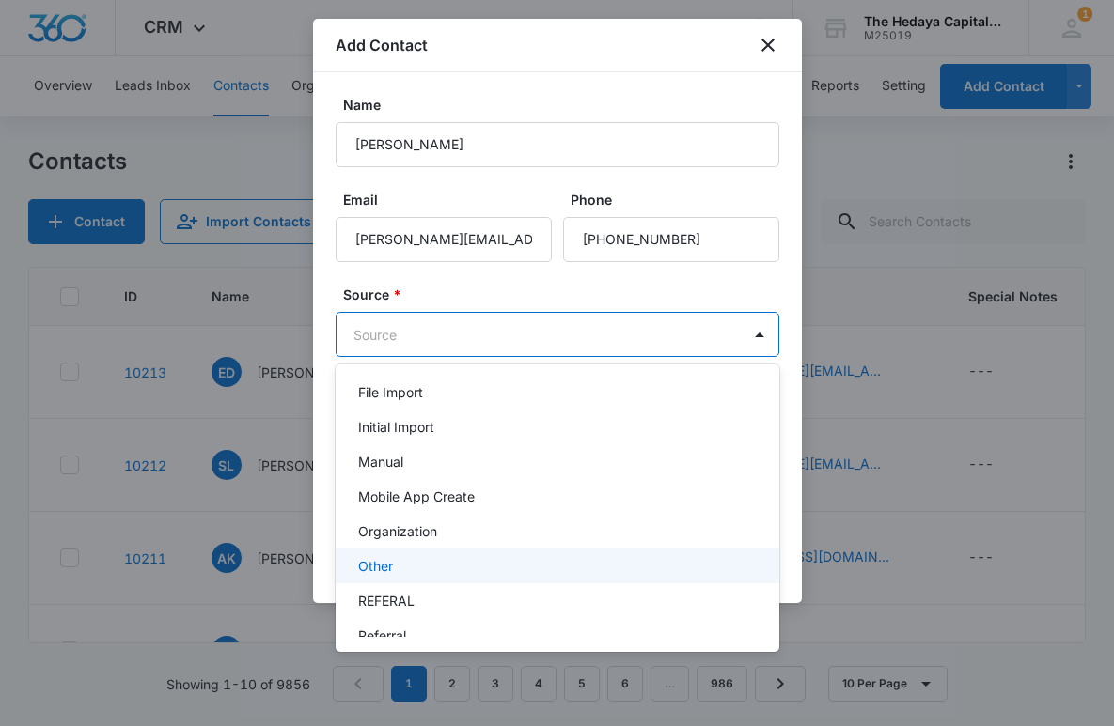
click at [434, 566] on div "Other" at bounding box center [555, 566] width 395 height 20
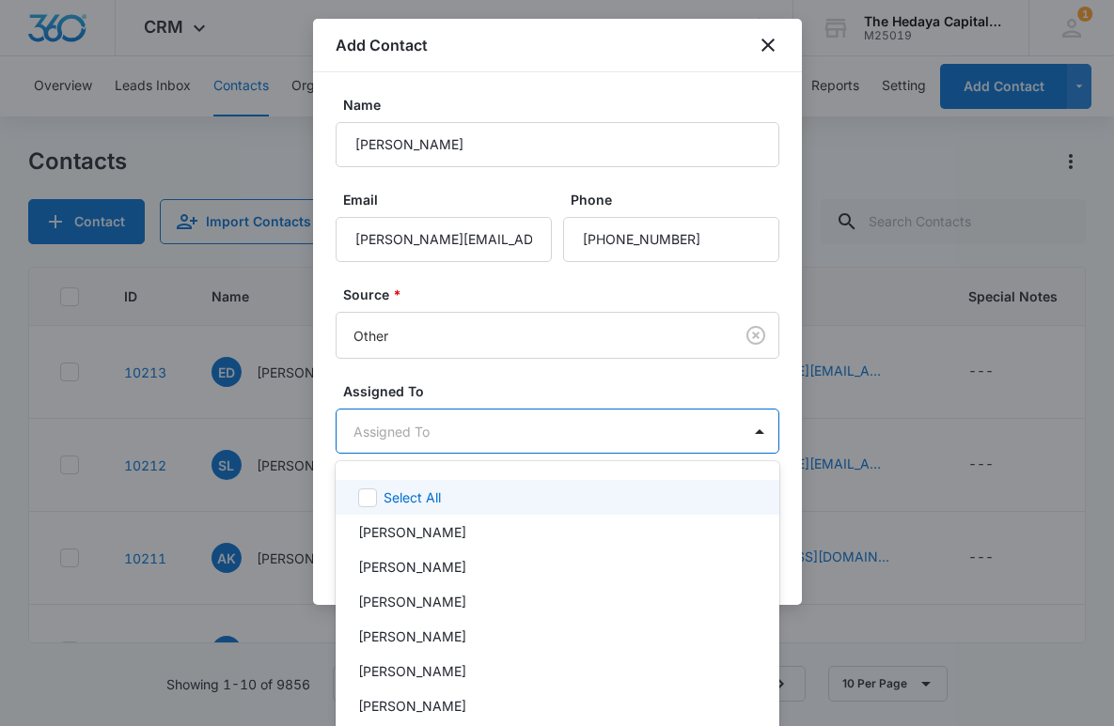
click at [445, 445] on body "CRM Apps Reputation Websites Forms CRM Email Social Content Ads Intelligence Fi…" at bounding box center [557, 363] width 1114 height 726
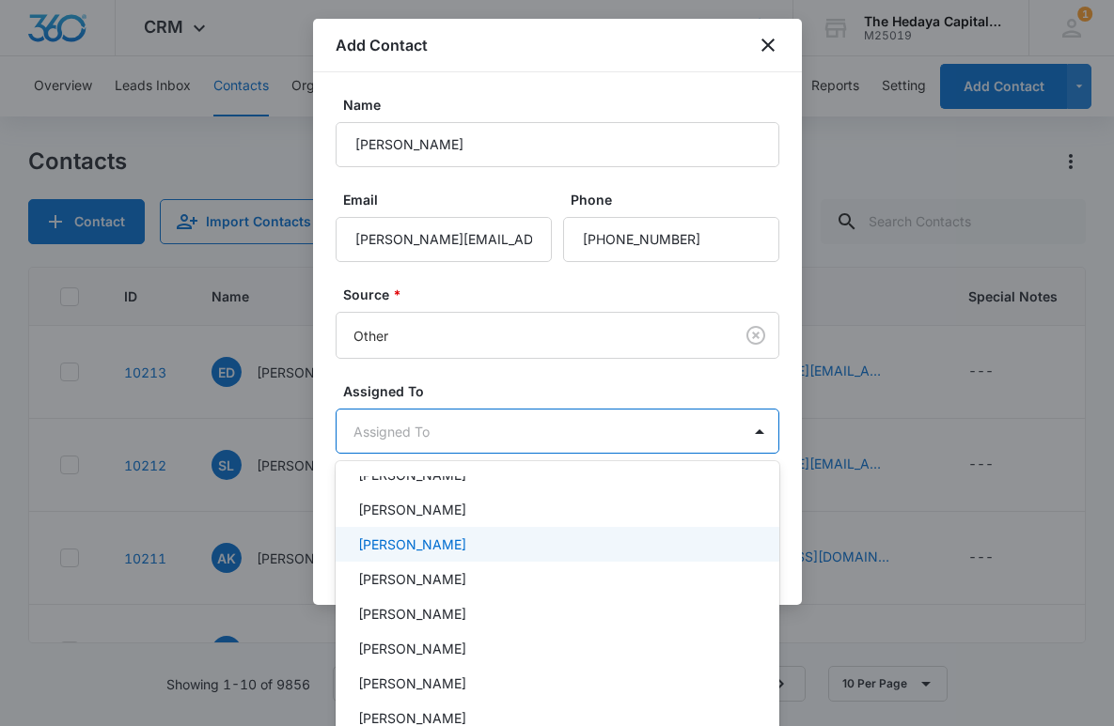
scroll to position [63, 0]
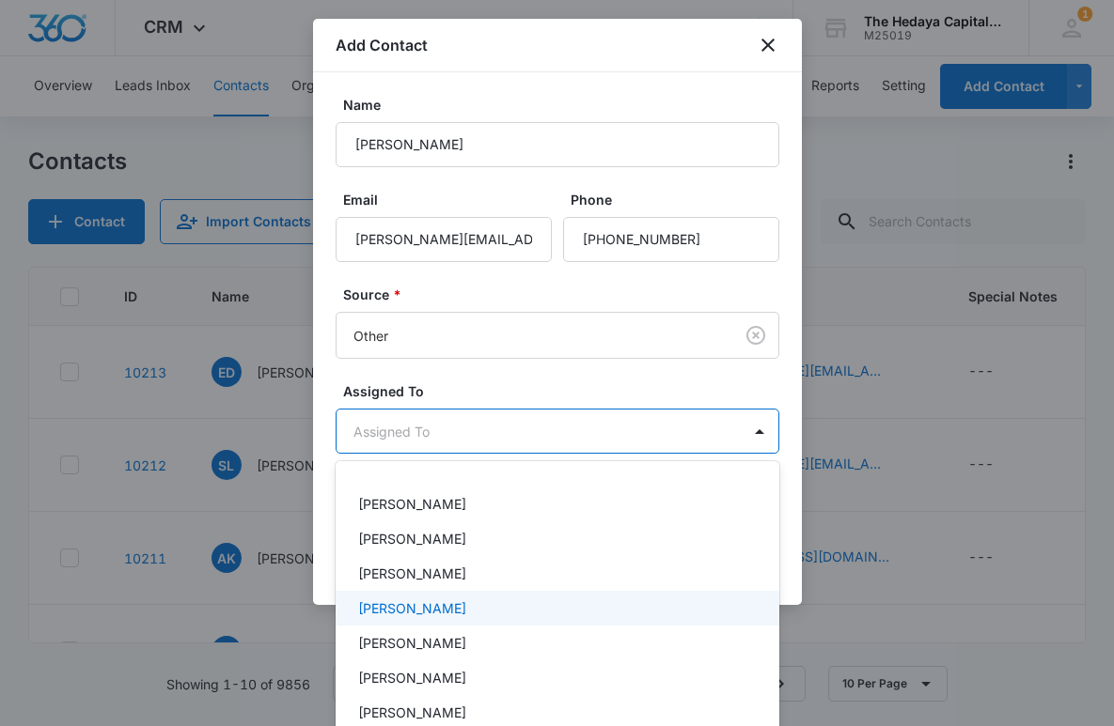
click at [436, 610] on p "David Hedaya" at bounding box center [412, 609] width 108 height 20
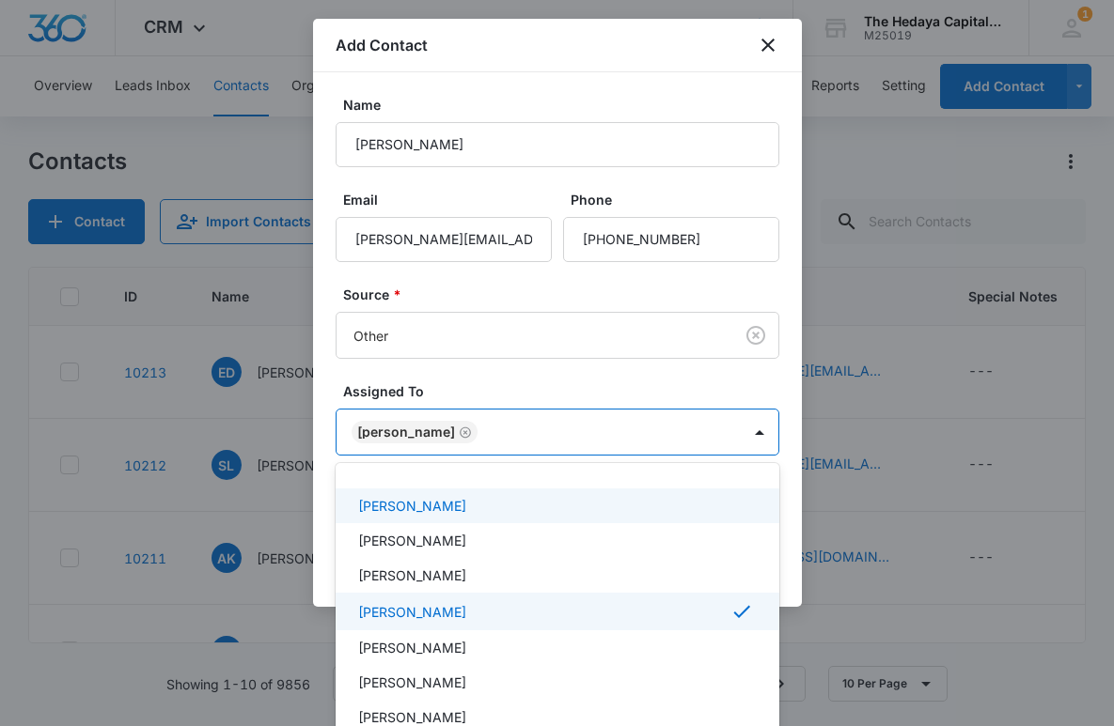
click at [467, 420] on div at bounding box center [557, 363] width 1114 height 726
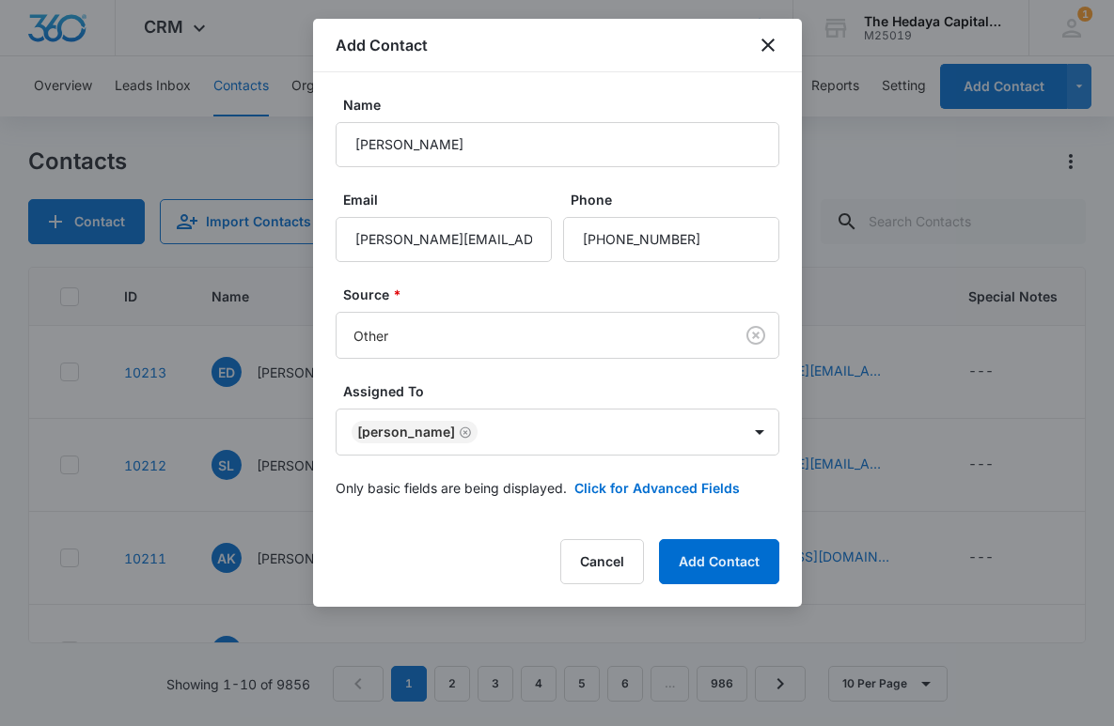
click at [467, 392] on label "Assigned To" at bounding box center [565, 392] width 444 height 20
click at [720, 566] on button "Add Contact" at bounding box center [719, 561] width 120 height 45
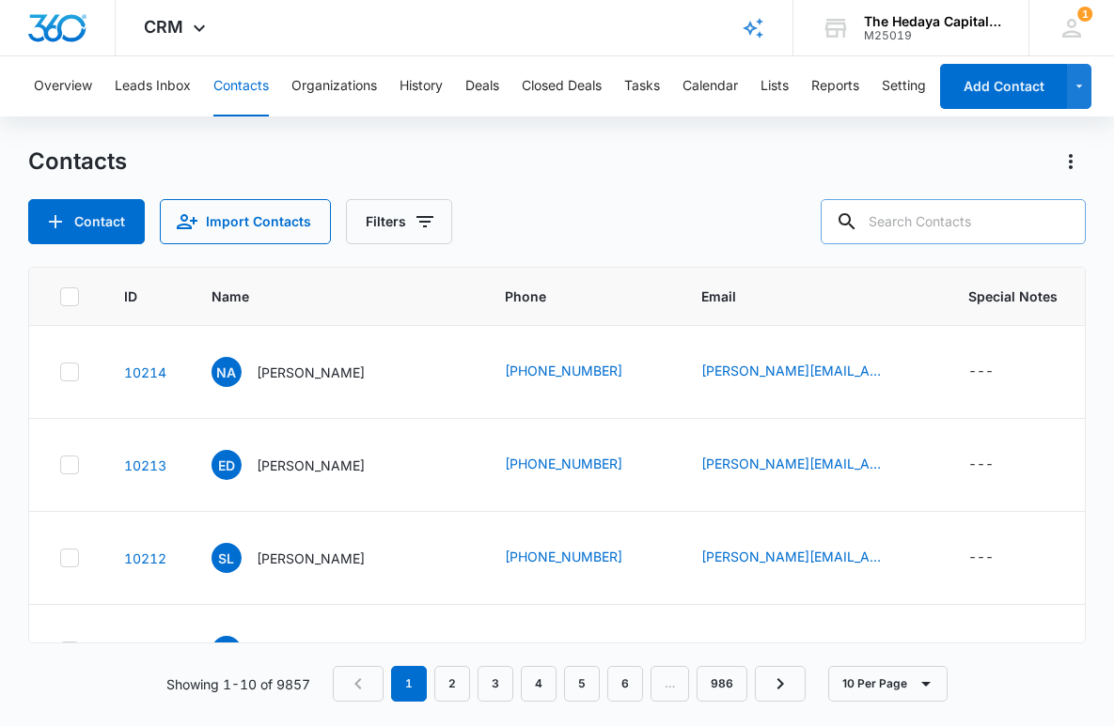
click at [974, 225] on input "text" at bounding box center [952, 221] width 265 height 45
type input "abel"
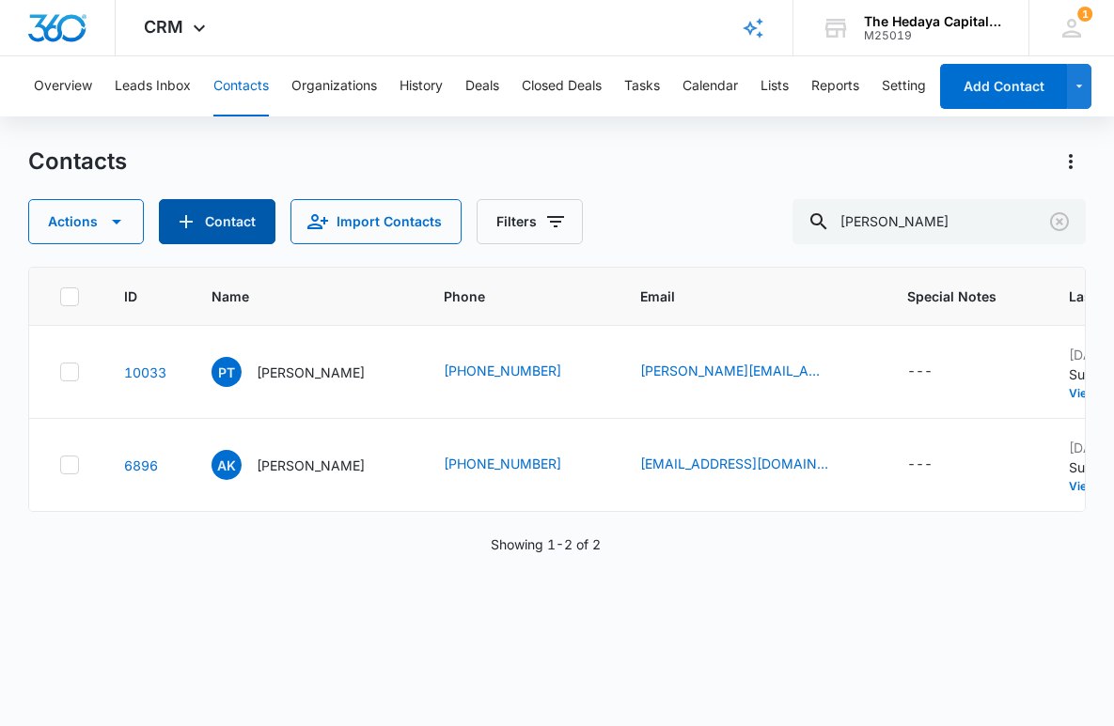
click at [218, 226] on button "Contact" at bounding box center [217, 221] width 117 height 45
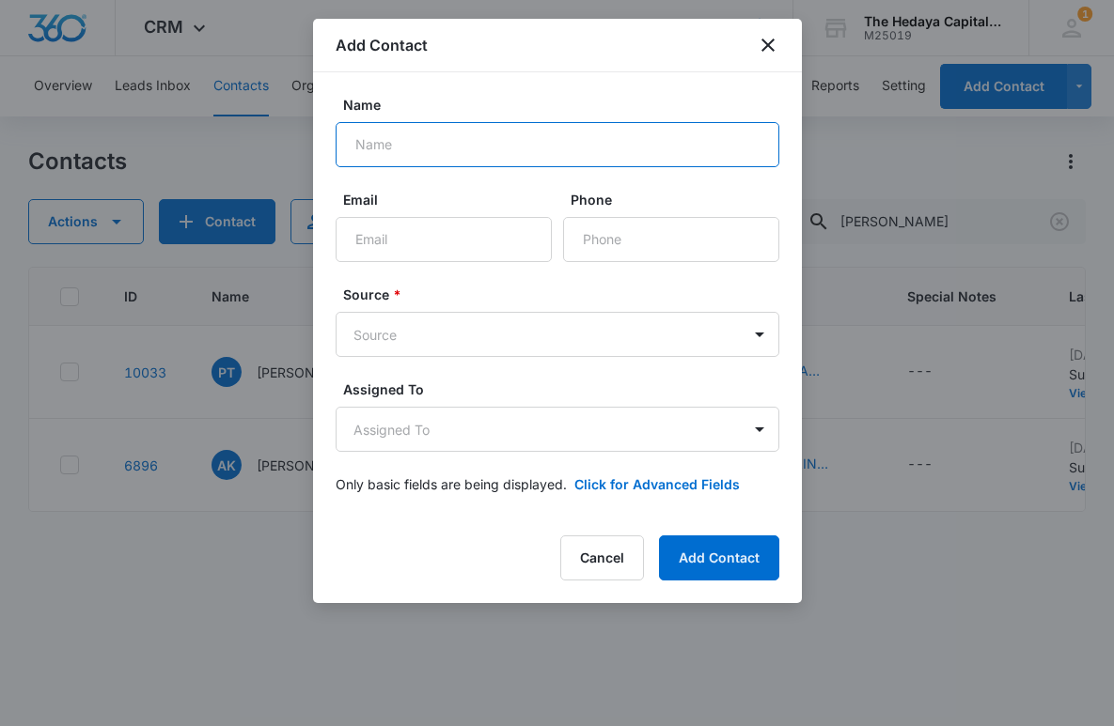
click at [449, 129] on input "Name" at bounding box center [558, 144] width 444 height 45
type input "Abel Ortega"
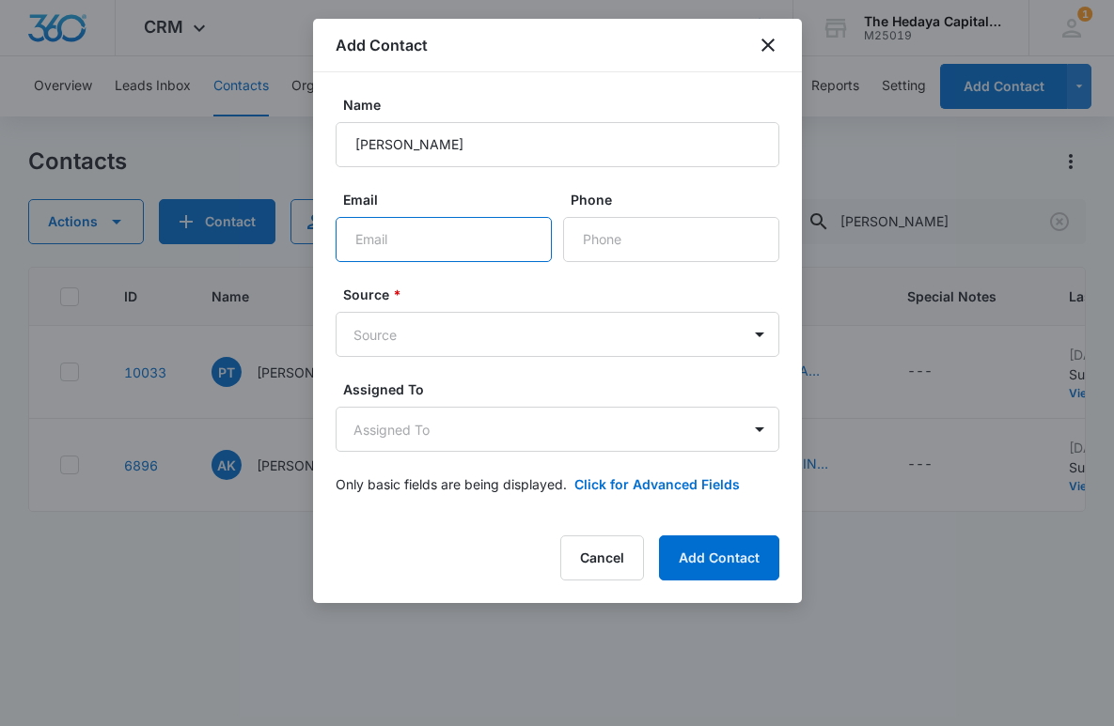
click at [411, 225] on input "Email" at bounding box center [444, 239] width 216 height 45
type input "abel.ortega@rouseservices.com"
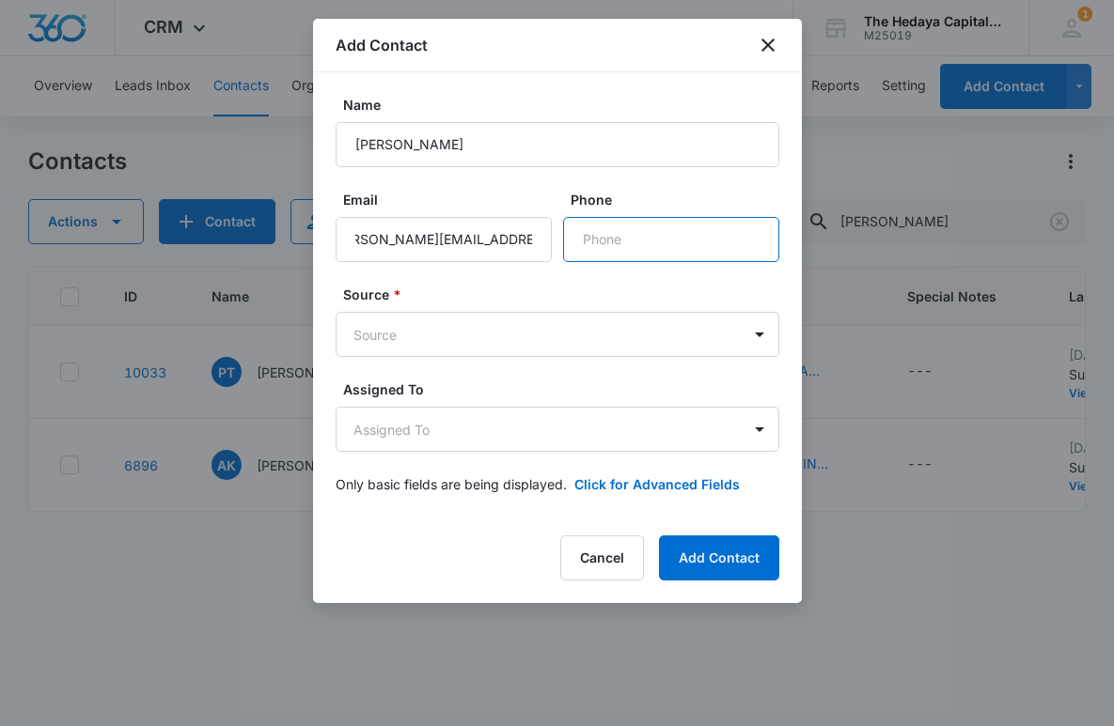
scroll to position [0, 0]
click at [607, 248] on input "Phone" at bounding box center [671, 239] width 216 height 45
type input "(646) 618-3420"
click at [508, 336] on body "CRM Apps Reputation Websites Forms CRM Email Social Content Ads Intelligence Fi…" at bounding box center [557, 363] width 1114 height 726
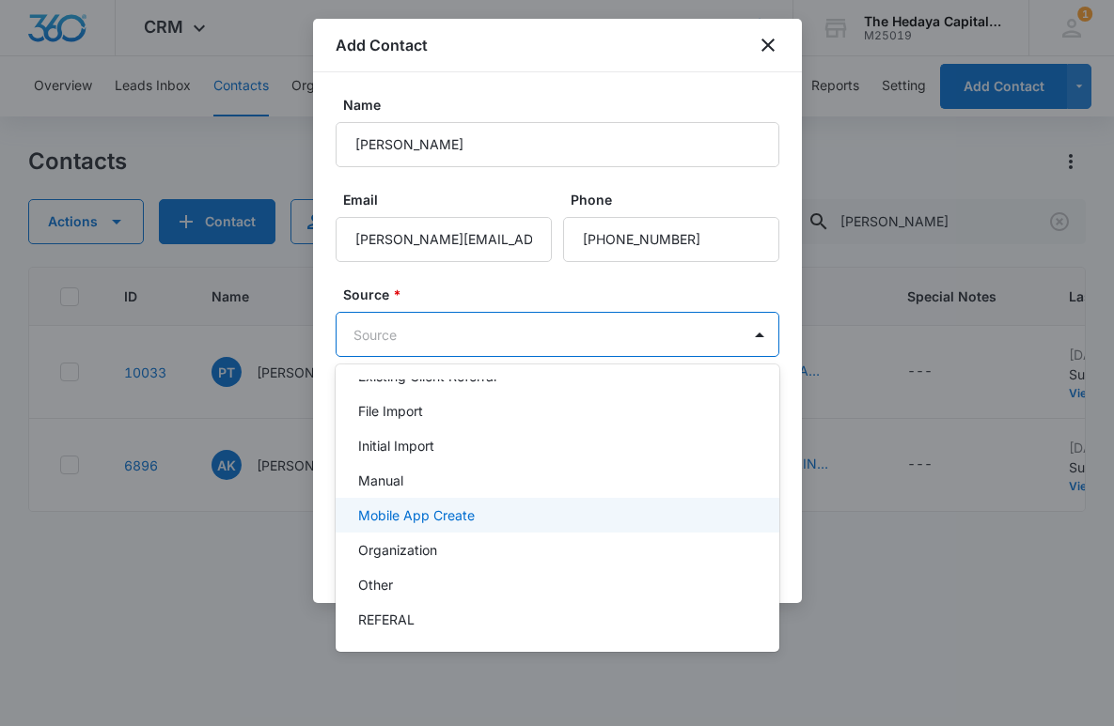
scroll to position [142, 0]
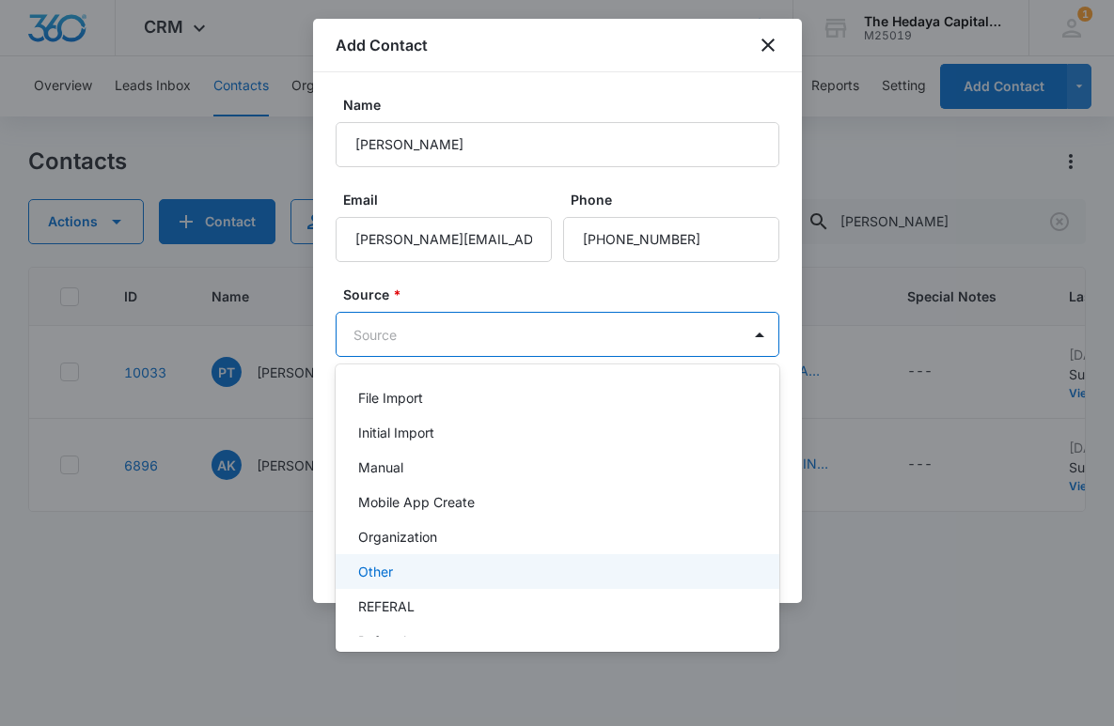
click at [442, 586] on div "Other" at bounding box center [558, 572] width 444 height 35
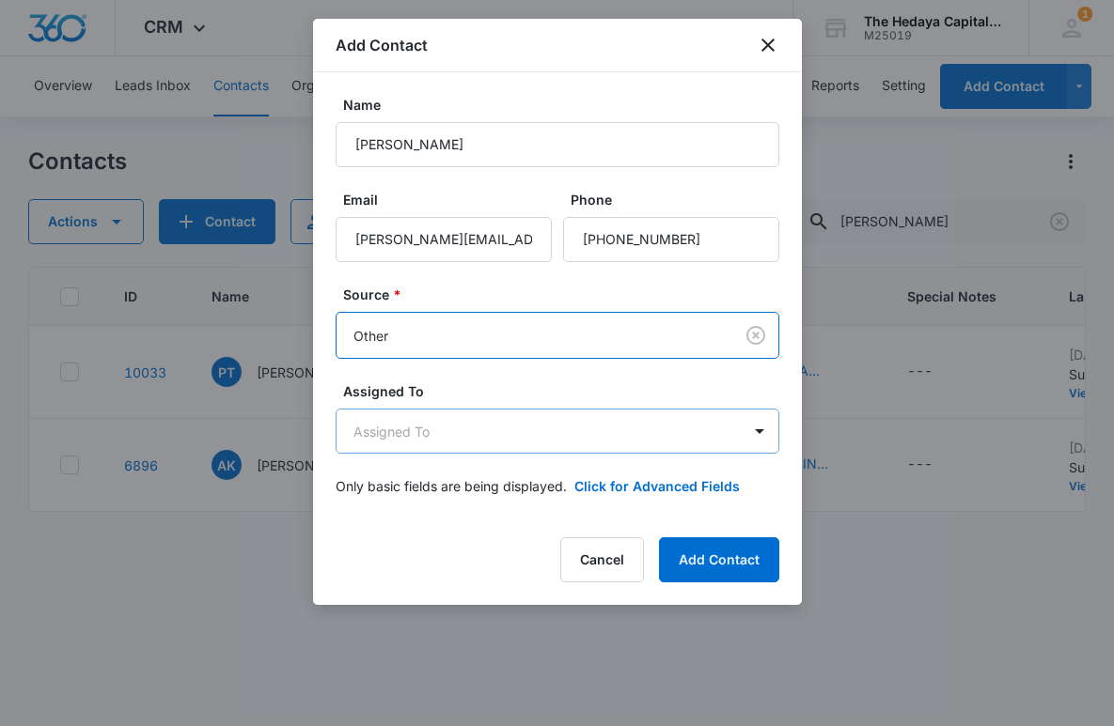
click at [447, 441] on body "CRM Apps Reputation Websites Forms CRM Email Social Content Ads Intelligence Fi…" at bounding box center [557, 363] width 1114 height 726
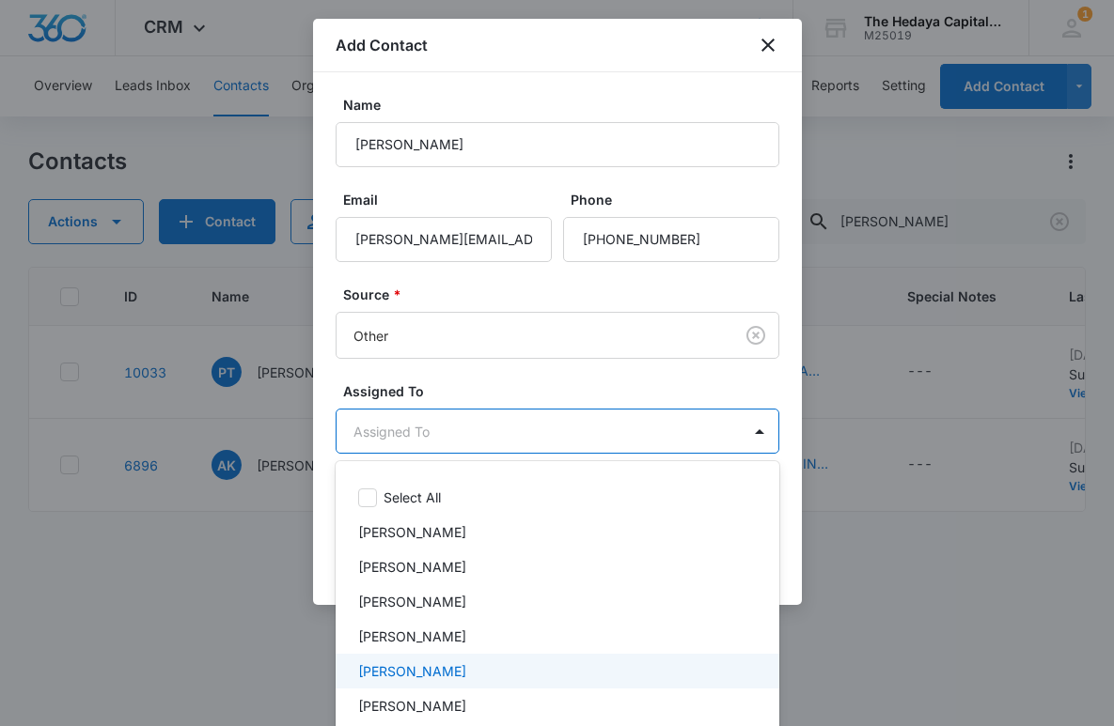
click at [421, 660] on div "David Hedaya" at bounding box center [558, 671] width 444 height 35
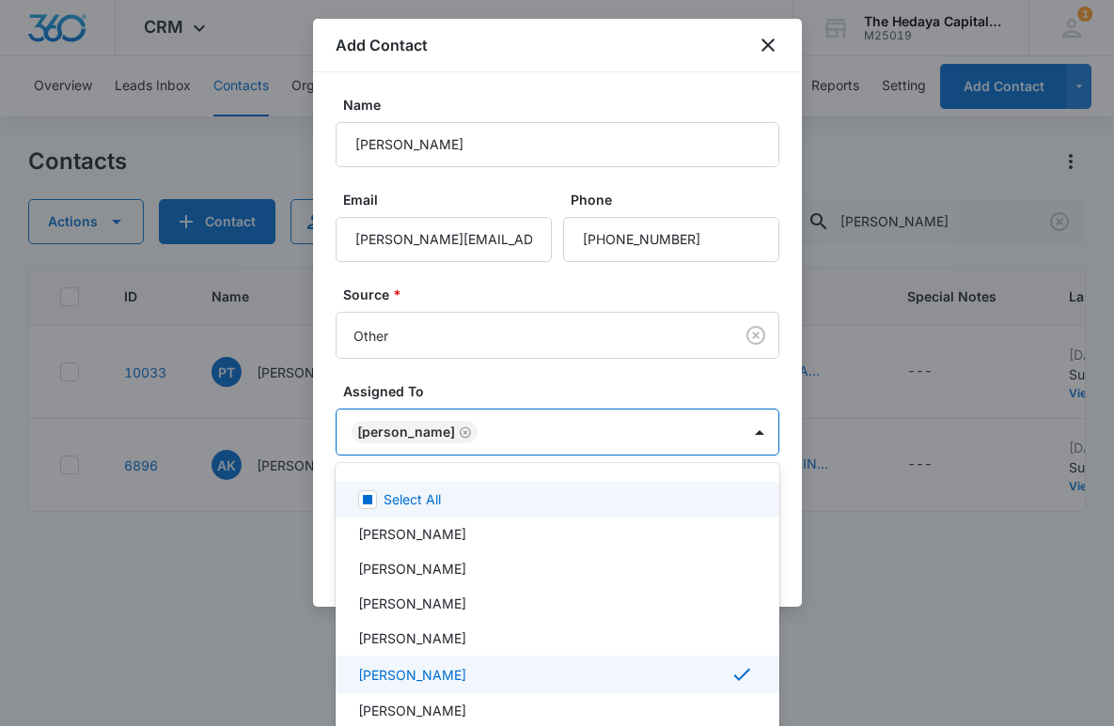
click at [482, 380] on div at bounding box center [557, 363] width 1114 height 726
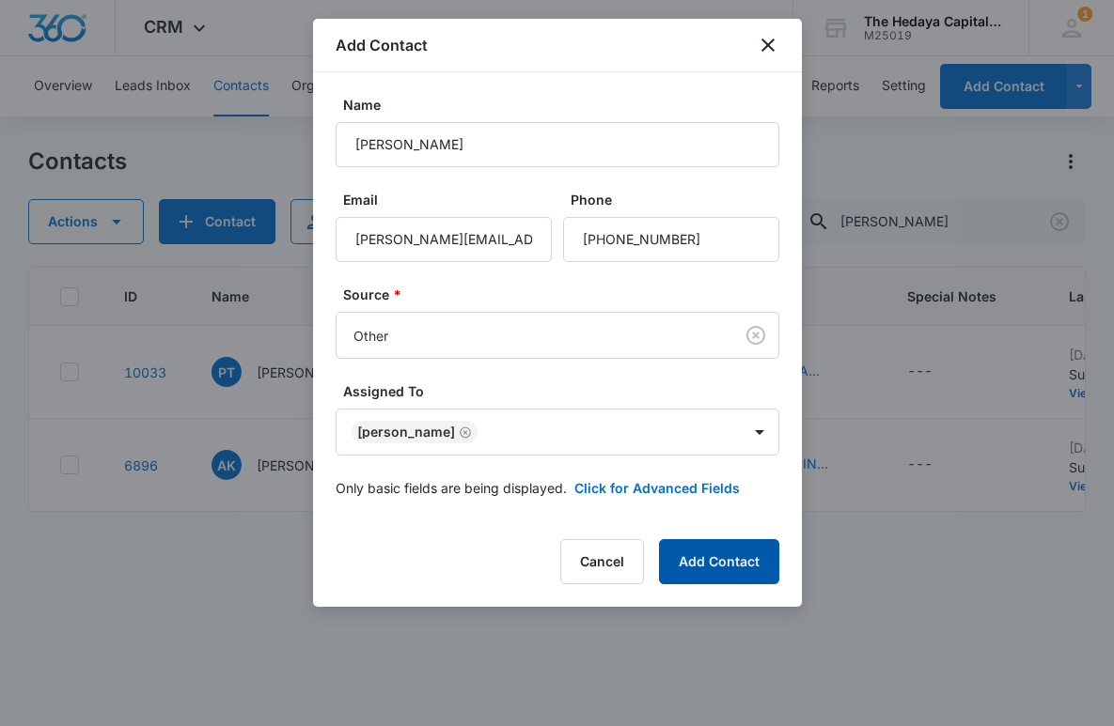
click at [694, 558] on button "Add Contact" at bounding box center [719, 561] width 120 height 45
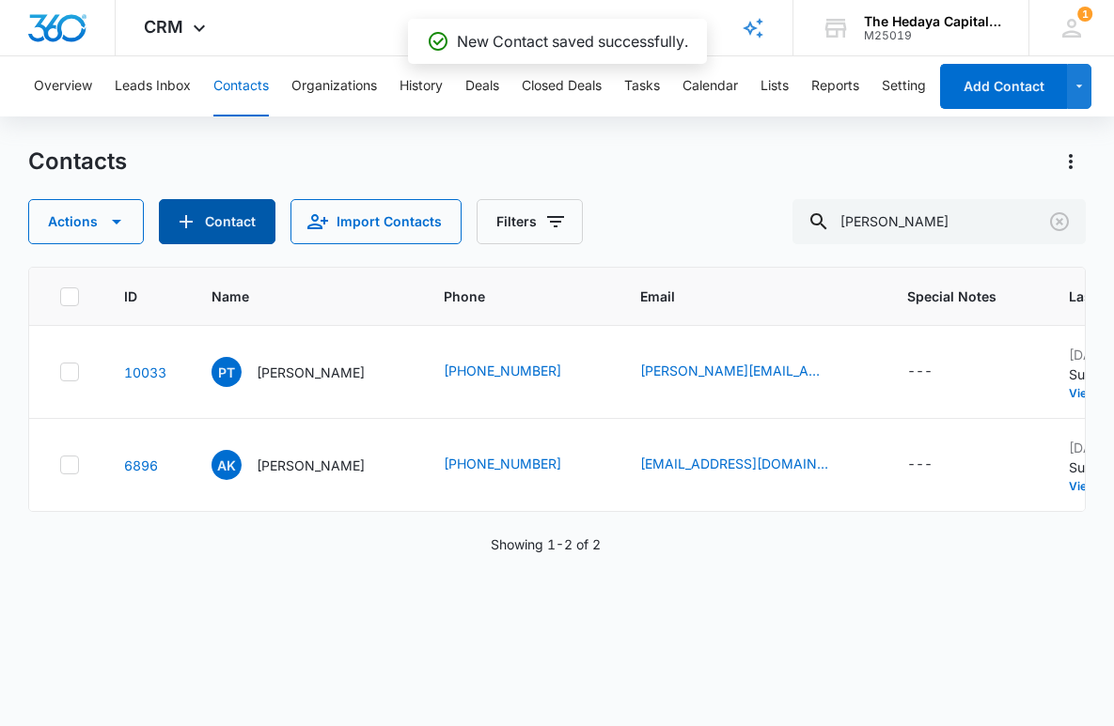
click at [227, 209] on button "Contact" at bounding box center [217, 221] width 117 height 45
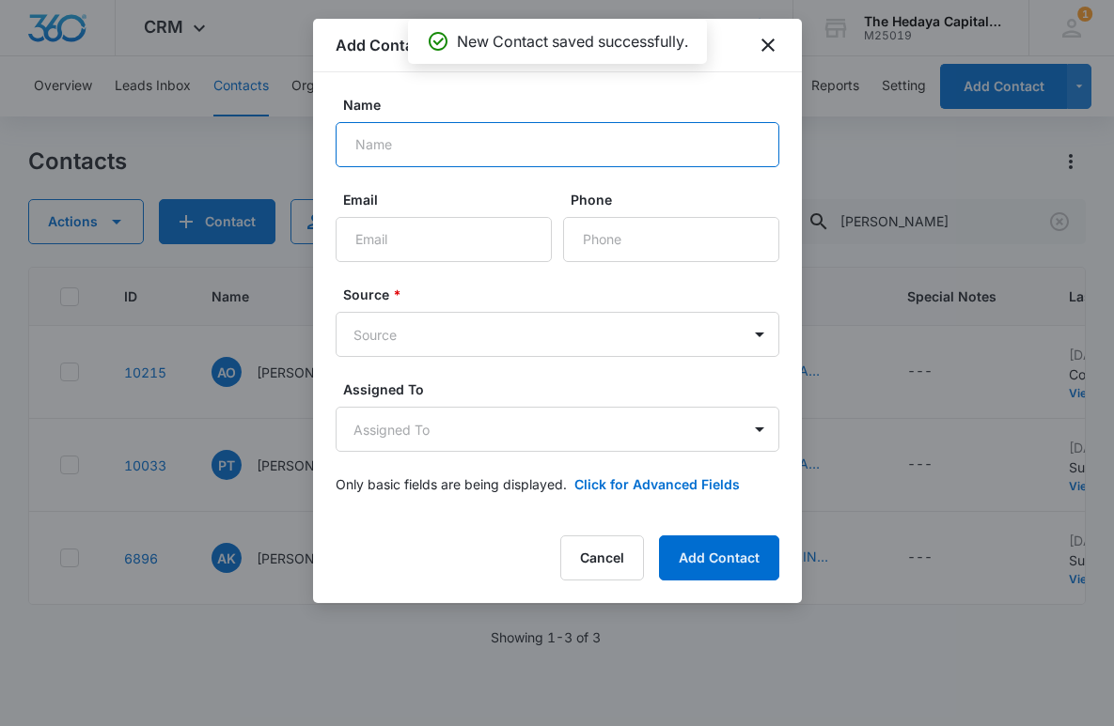
click at [409, 159] on input "Name" at bounding box center [558, 144] width 444 height 45
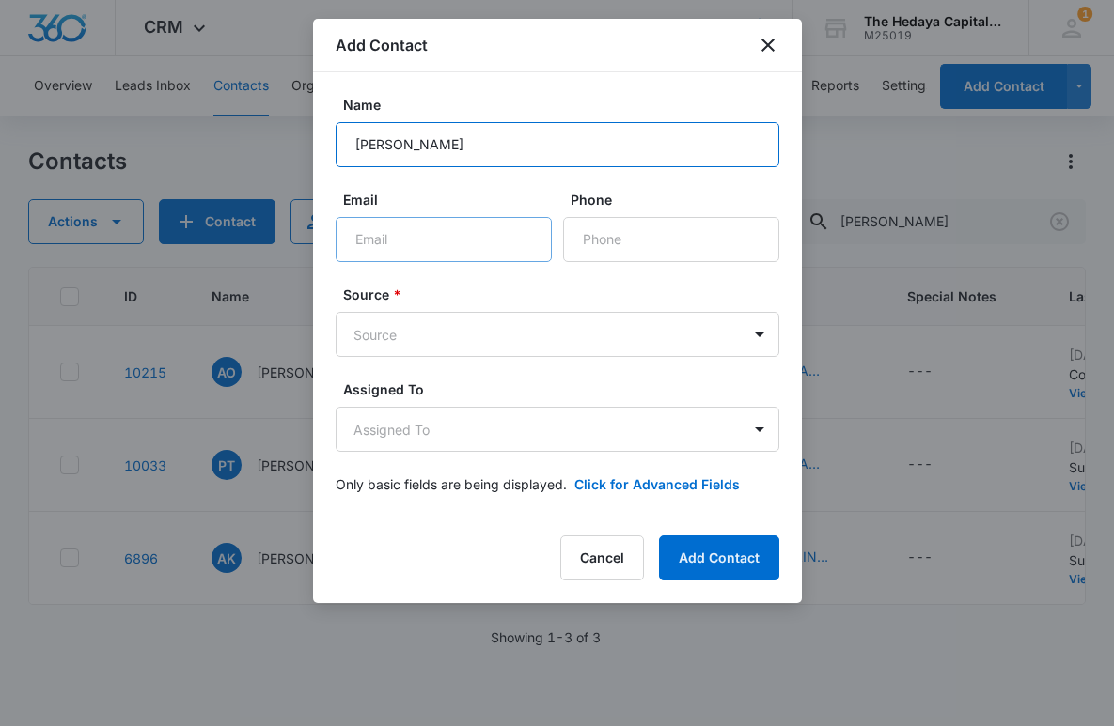
type input "Tom Nguyen"
click at [367, 241] on input "Email" at bounding box center [444, 239] width 216 height 45
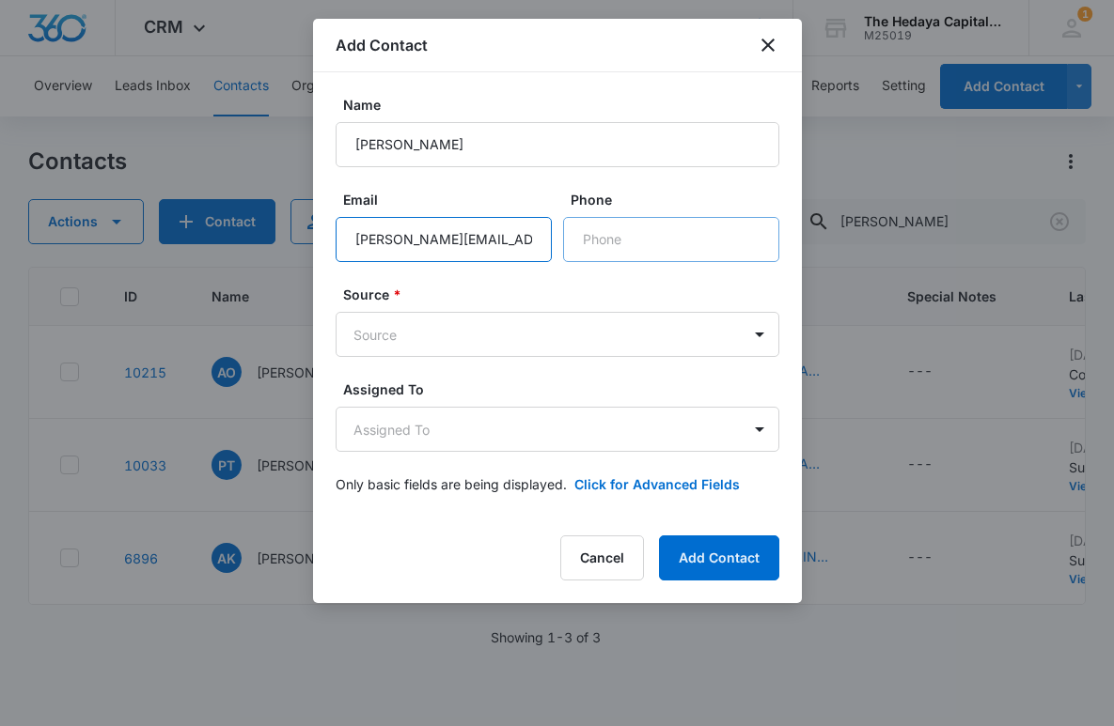
type input "tom.t.nguyen@chase.com"
click at [596, 238] on input "Phone" at bounding box center [671, 239] width 216 height 45
type input "(212) 648-0308"
click at [437, 351] on body "CRM Apps Reputation Websites Forms CRM Email Social Content Ads Intelligence Fi…" at bounding box center [557, 363] width 1114 height 726
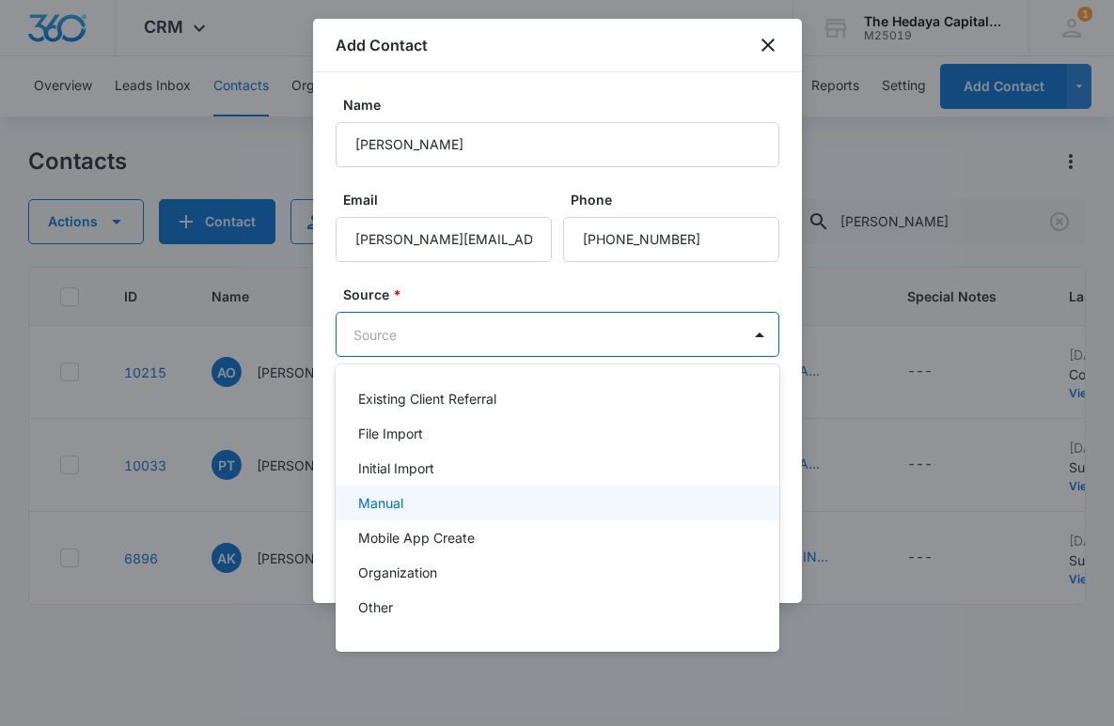
scroll to position [120, 0]
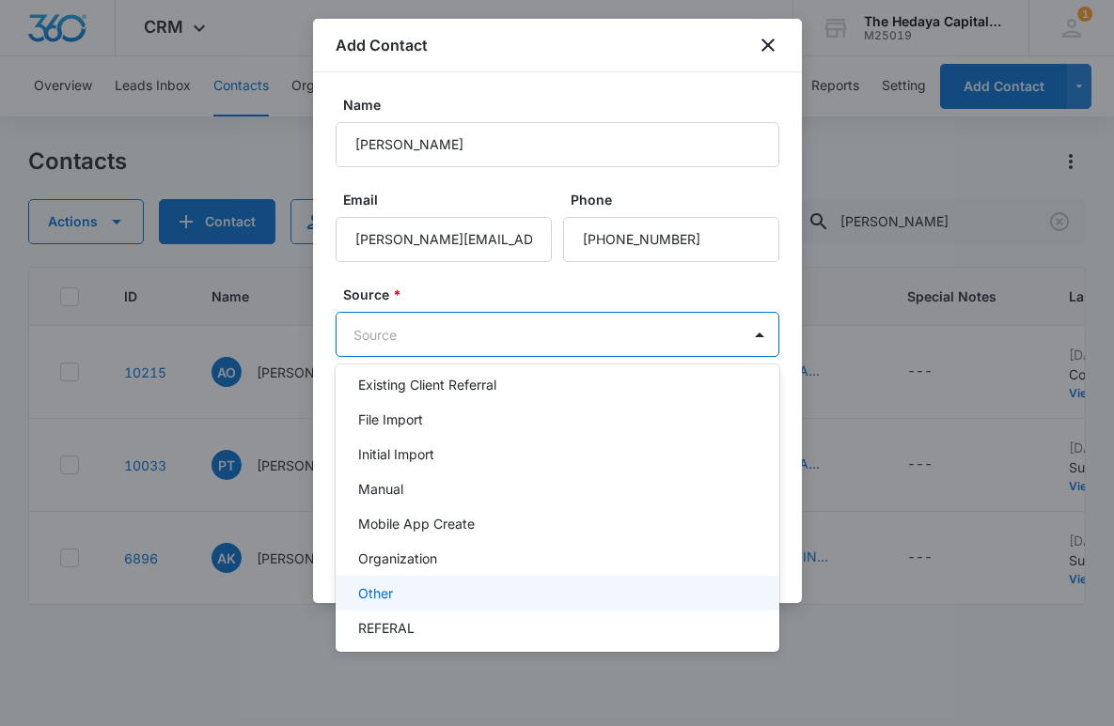
click at [435, 605] on div "Other" at bounding box center [558, 593] width 444 height 35
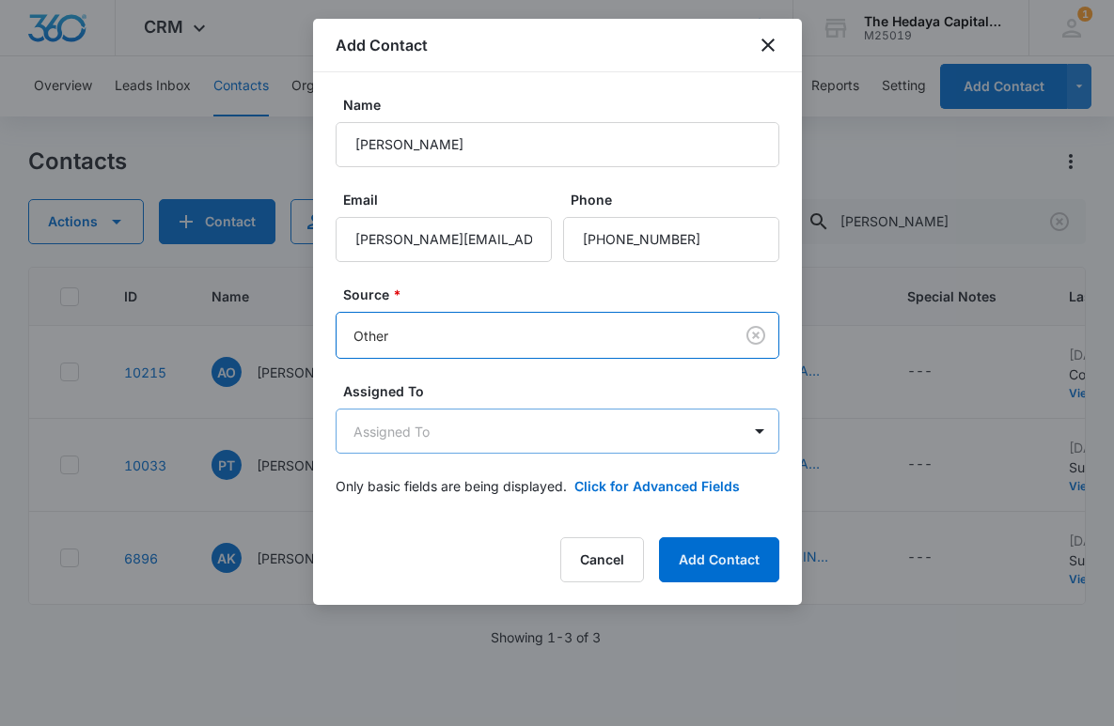
click at [444, 441] on body "CRM Apps Reputation Websites Forms CRM Email Social Content Ads Intelligence Fi…" at bounding box center [557, 363] width 1114 height 726
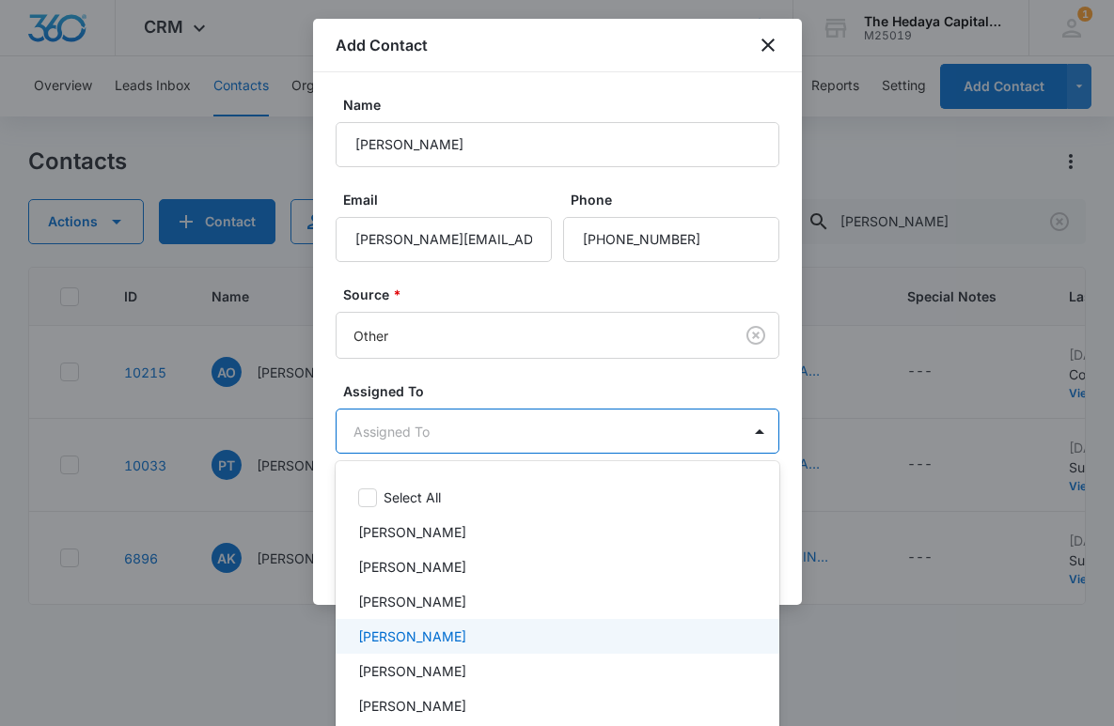
scroll to position [48, 0]
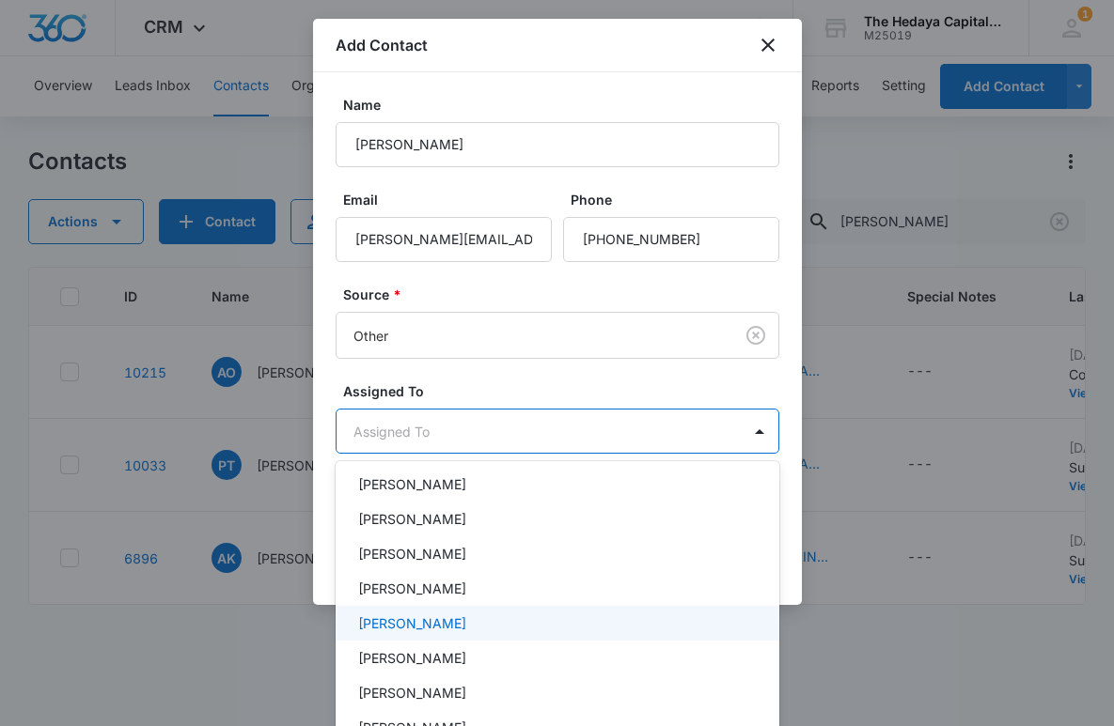
click at [427, 623] on p "David Hedaya" at bounding box center [412, 624] width 108 height 20
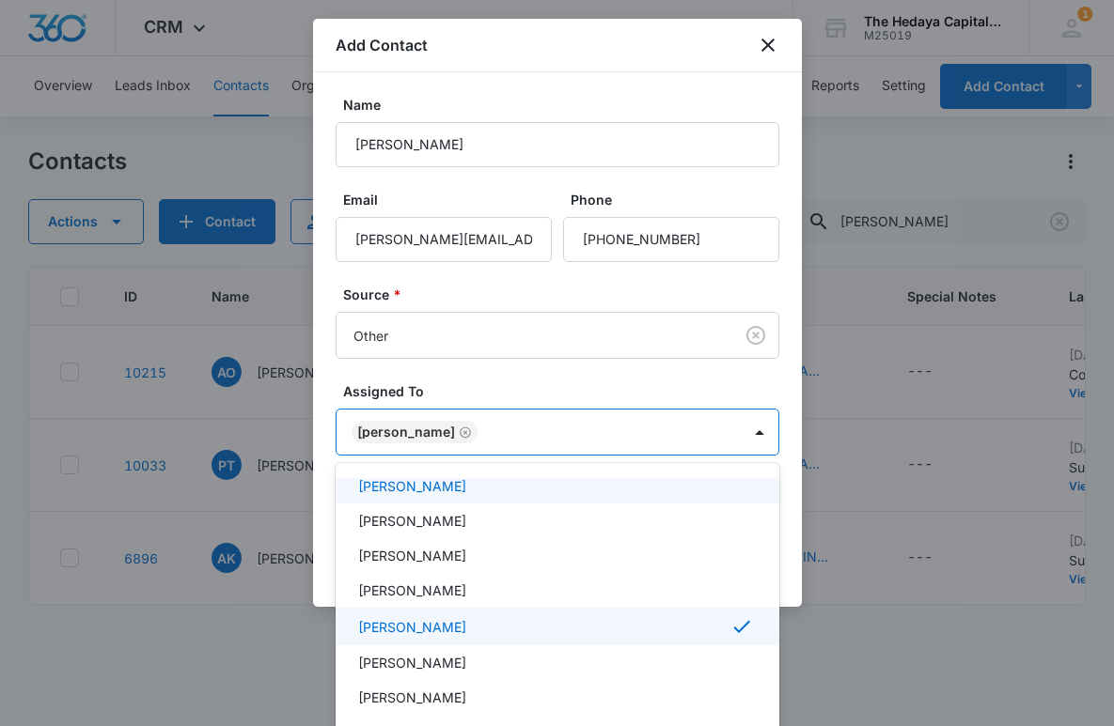
click at [493, 372] on div at bounding box center [557, 363] width 1114 height 726
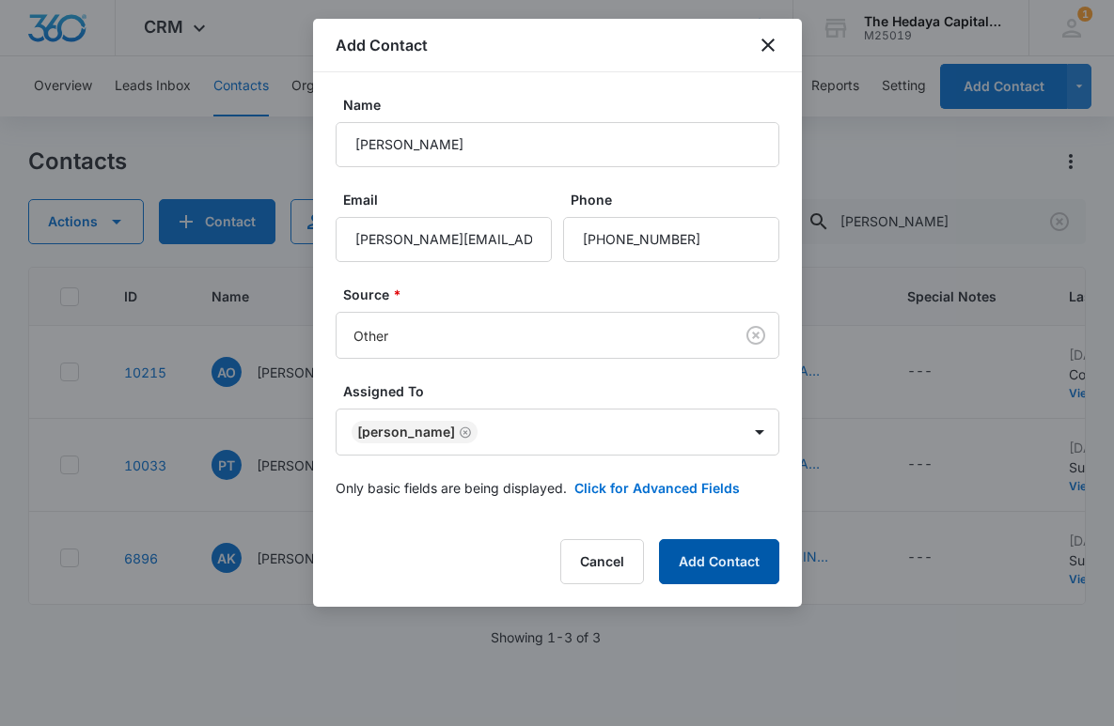
click at [741, 555] on button "Add Contact" at bounding box center [719, 561] width 120 height 45
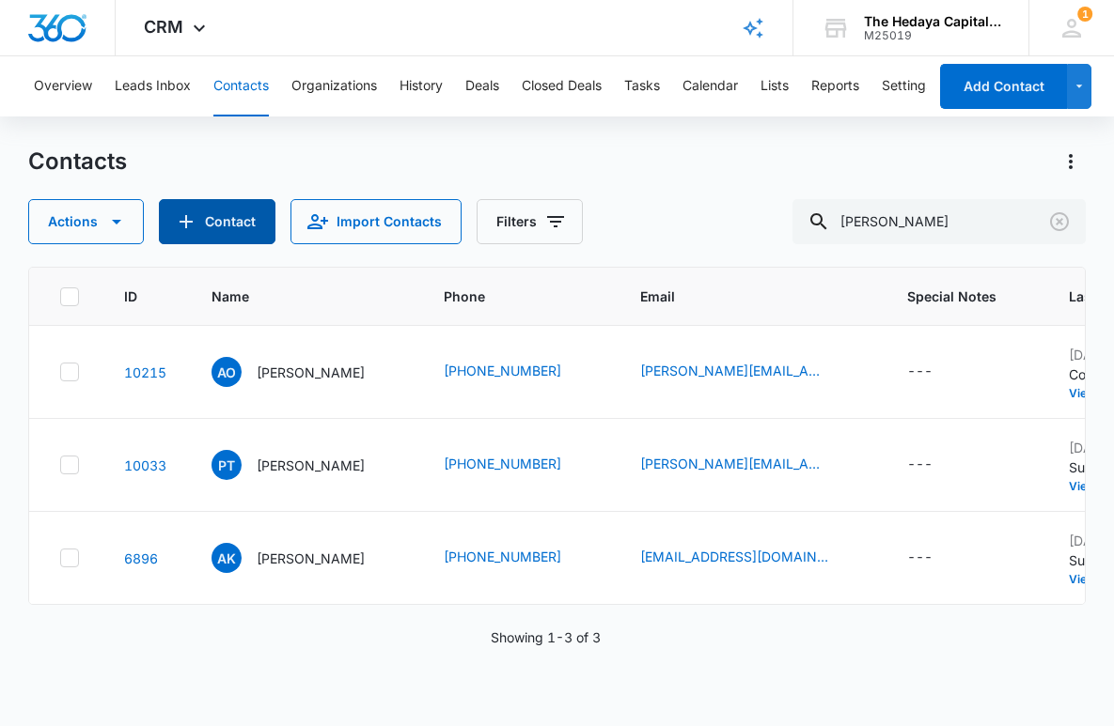
click at [239, 225] on button "Contact" at bounding box center [217, 221] width 117 height 45
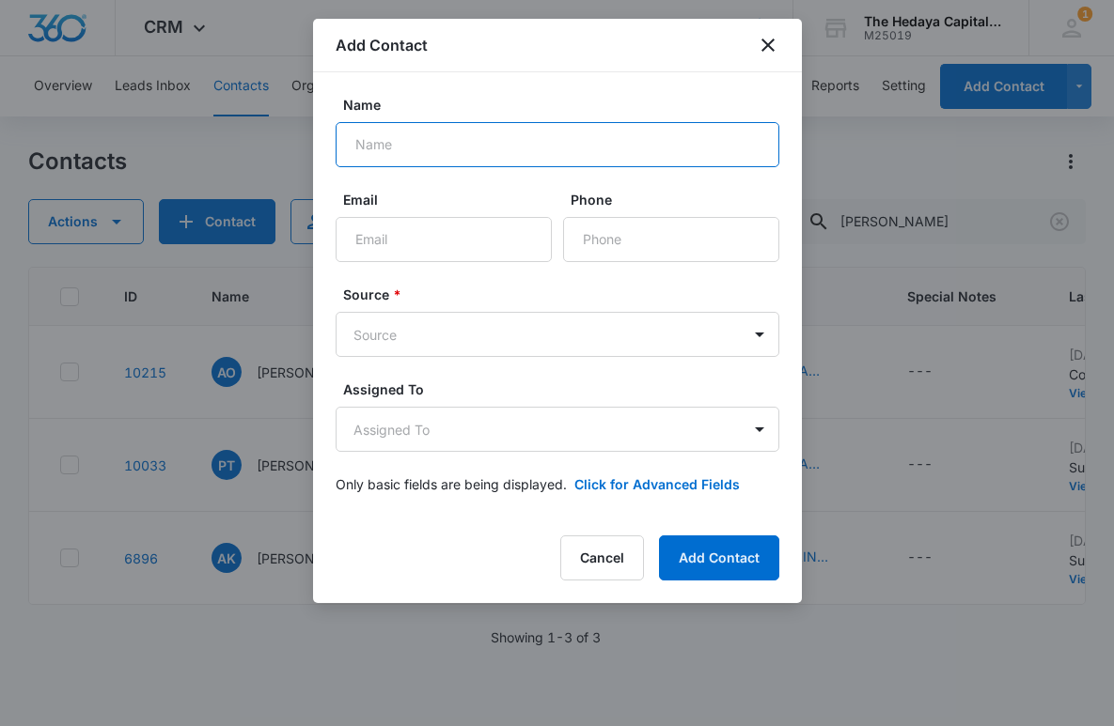
click at [416, 153] on input "Name" at bounding box center [558, 144] width 444 height 45
type input "Thomas Cohen"
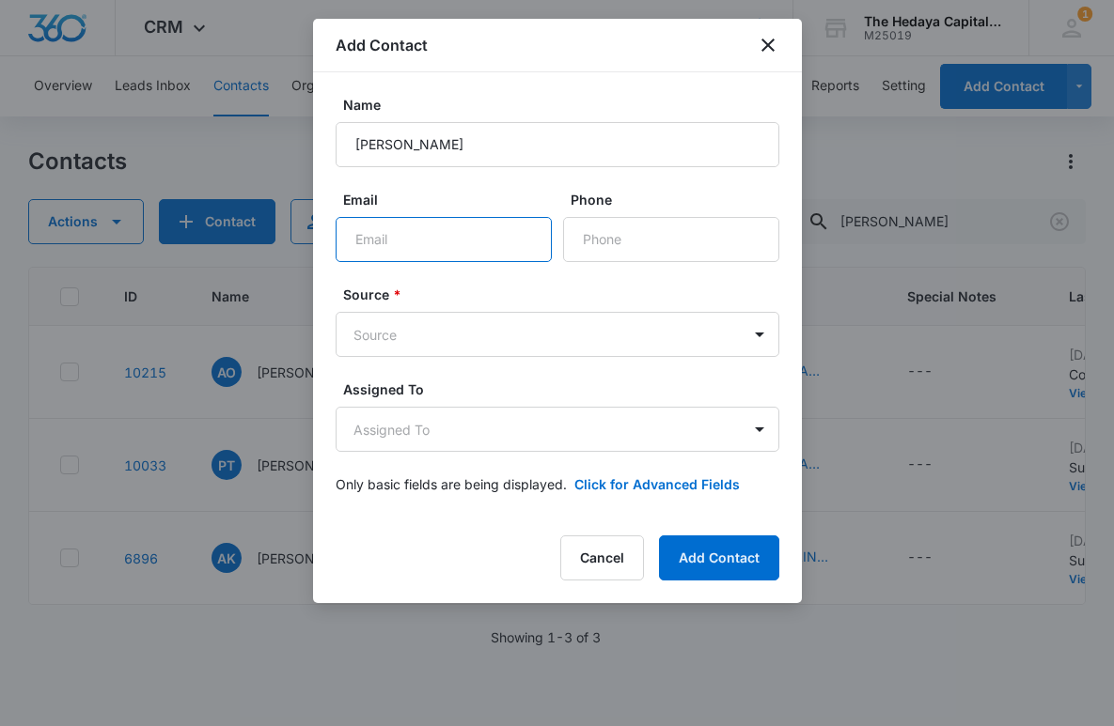
click at [402, 241] on input "Email" at bounding box center [444, 239] width 216 height 45
type input "bmtwealthadvisorygroup@janney.com"
click at [606, 216] on div "Phone" at bounding box center [671, 226] width 216 height 72
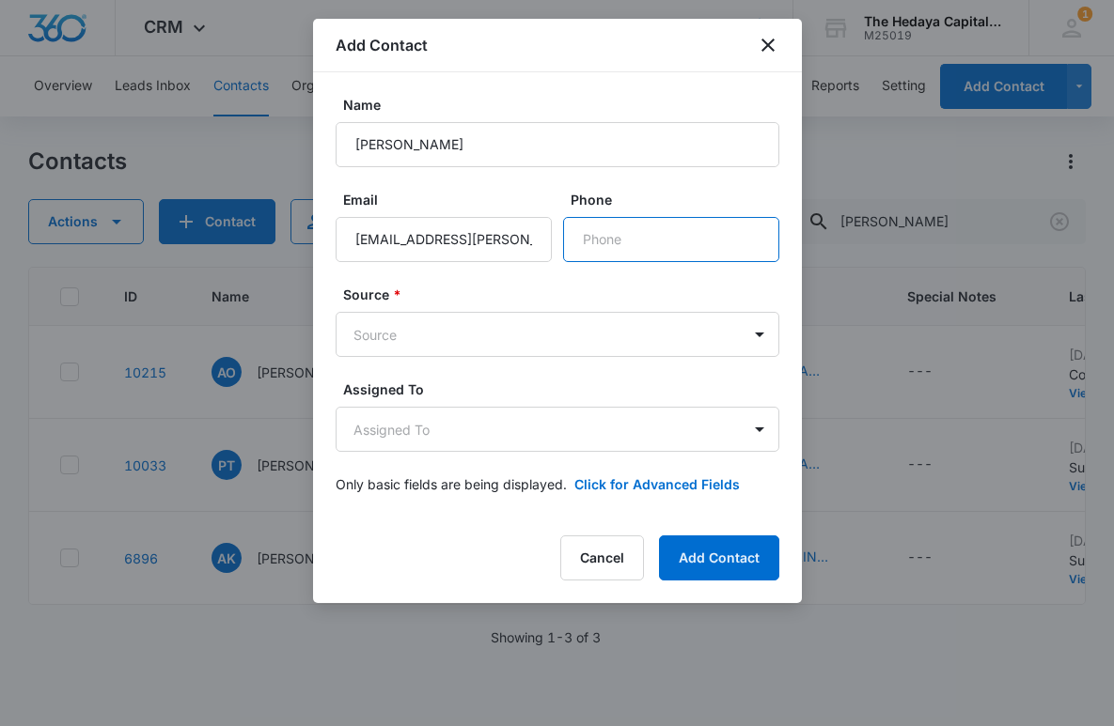
click at [605, 232] on input "Phone" at bounding box center [671, 239] width 216 height 45
type input "(516) 535-4664"
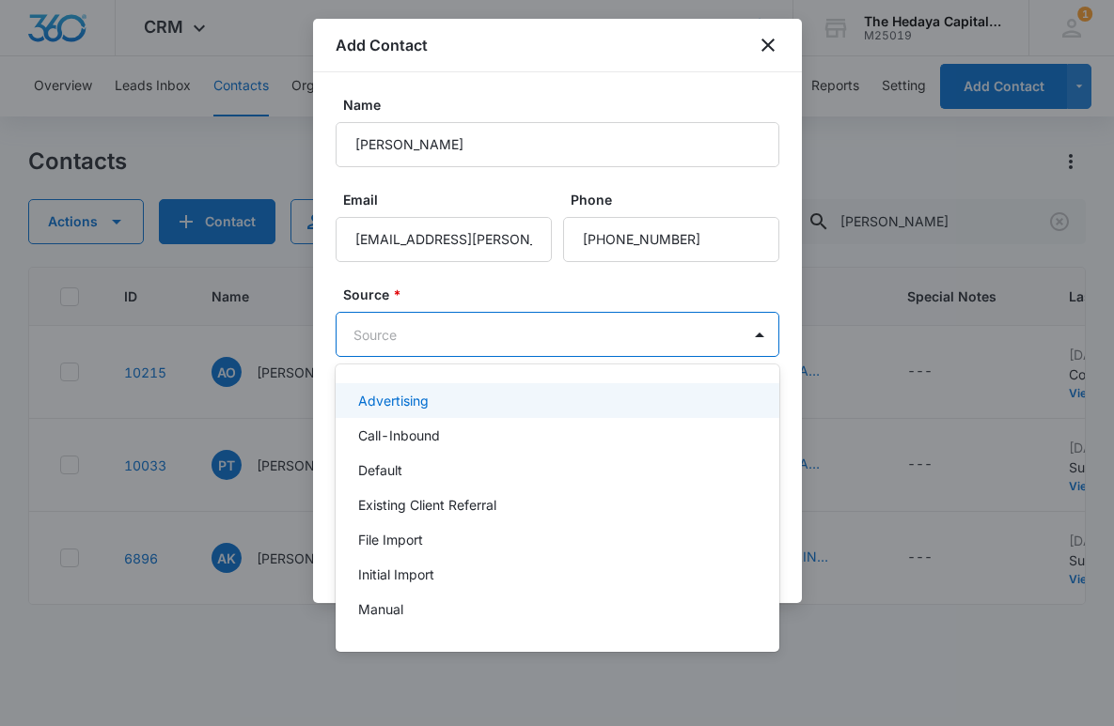
click at [519, 337] on body "CRM Apps Reputation Websites Forms CRM Email Social Content Ads Intelligence Fi…" at bounding box center [557, 363] width 1114 height 726
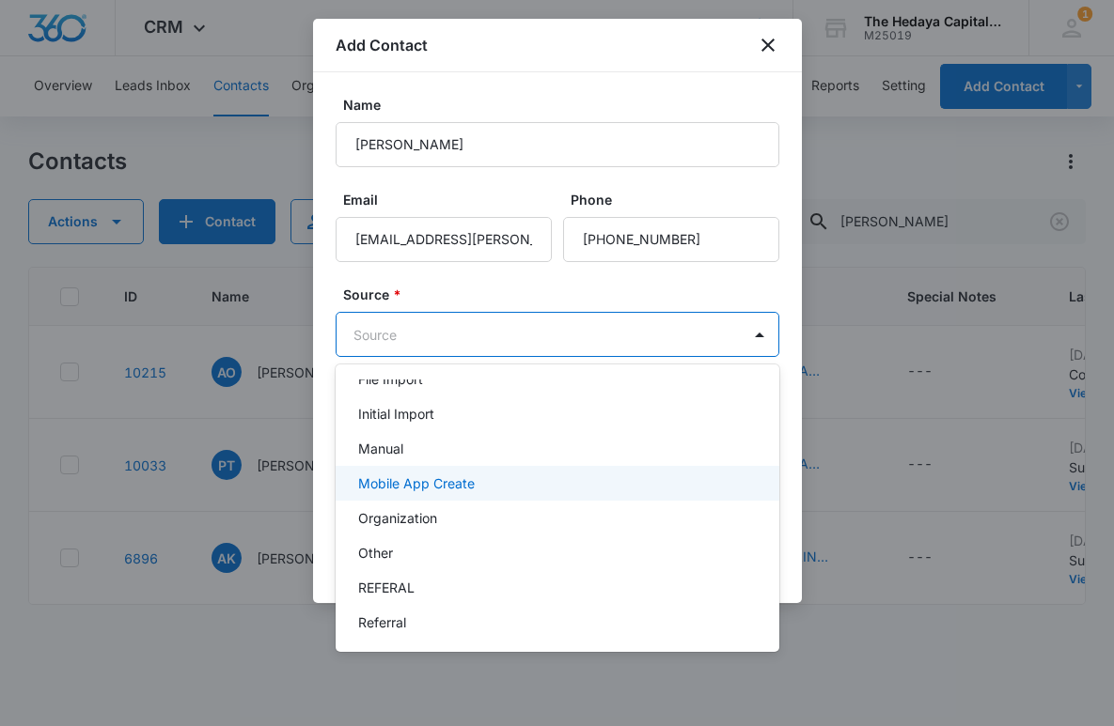
scroll to position [188, 0]
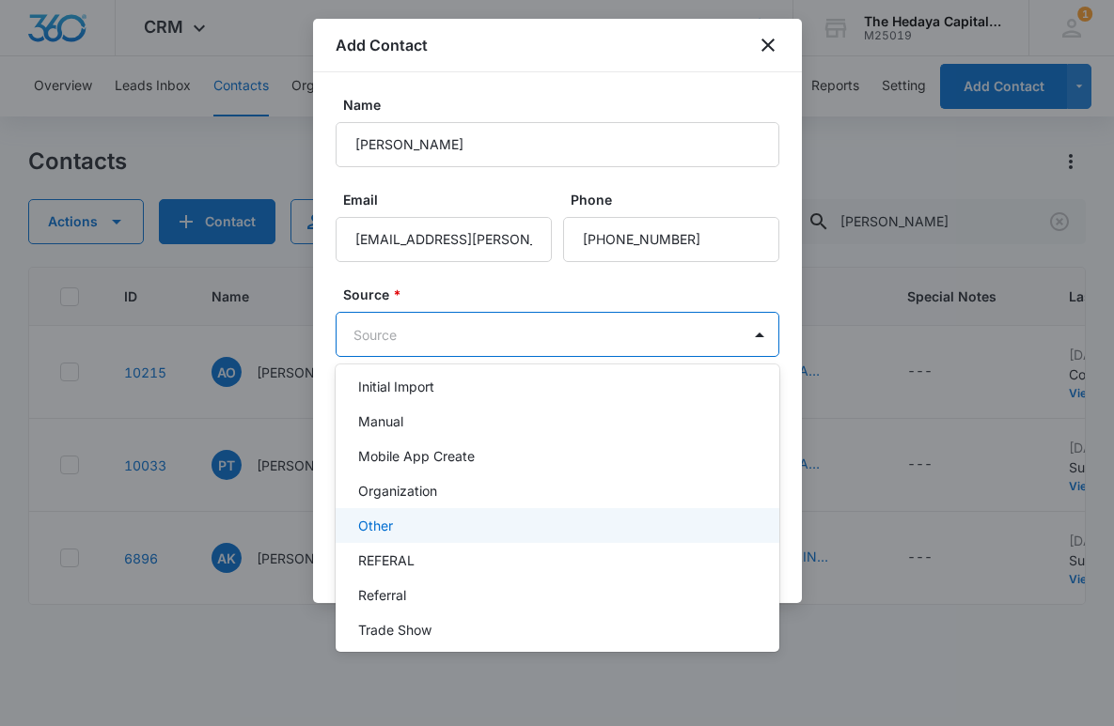
click at [456, 526] on div "Other" at bounding box center [555, 526] width 395 height 20
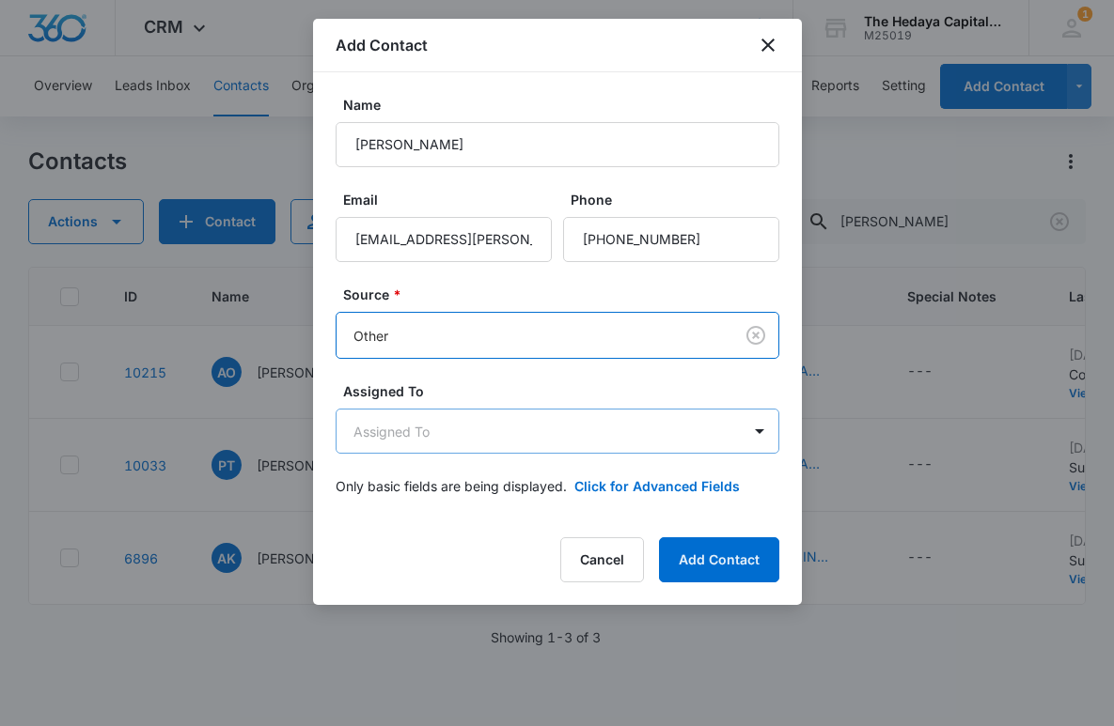
click at [461, 451] on body "CRM Apps Reputation Websites Forms CRM Email Social Content Ads Intelligence Fi…" at bounding box center [557, 363] width 1114 height 726
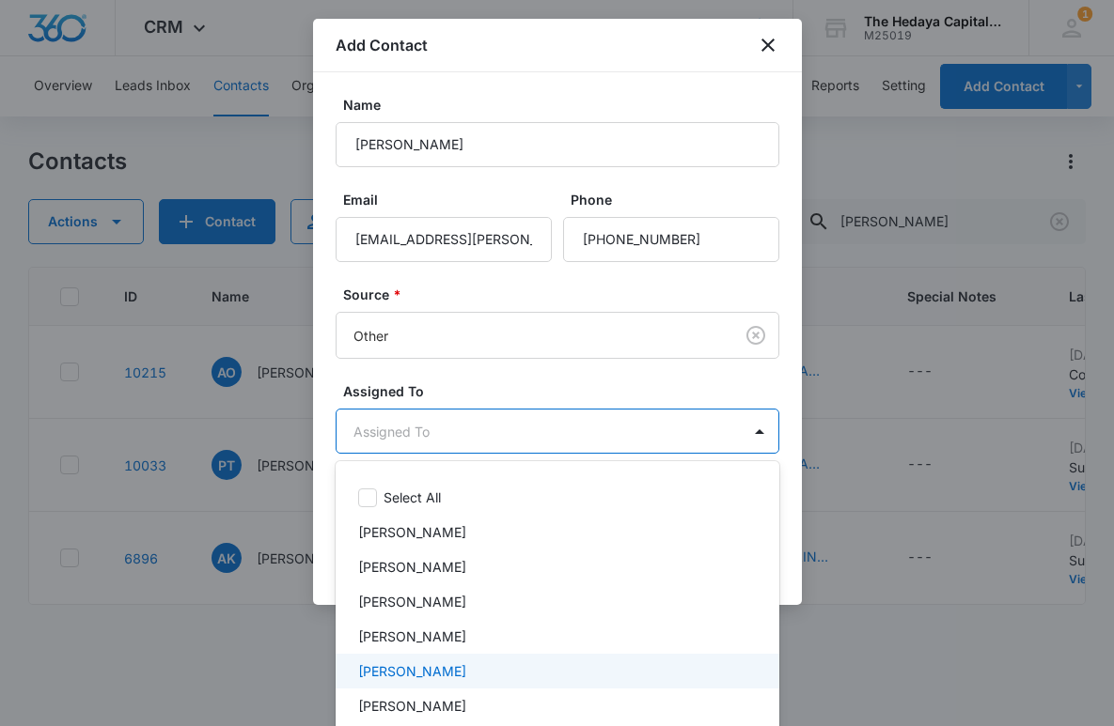
click at [447, 666] on div "David Hedaya" at bounding box center [555, 672] width 395 height 20
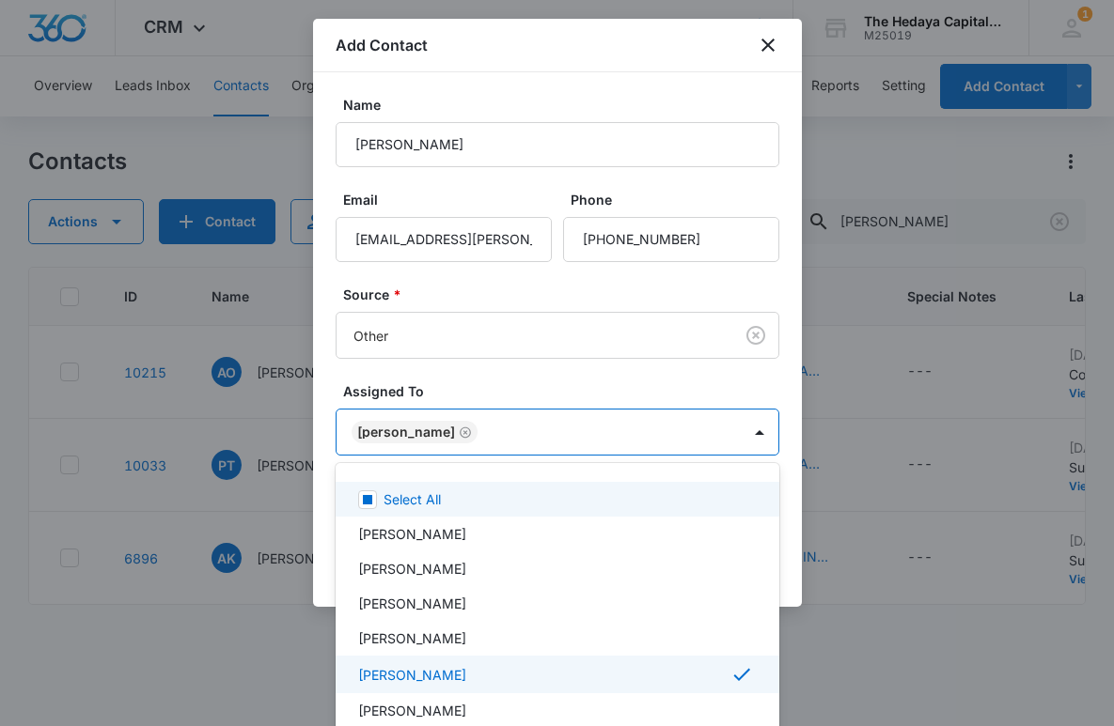
click at [495, 402] on div at bounding box center [557, 363] width 1114 height 726
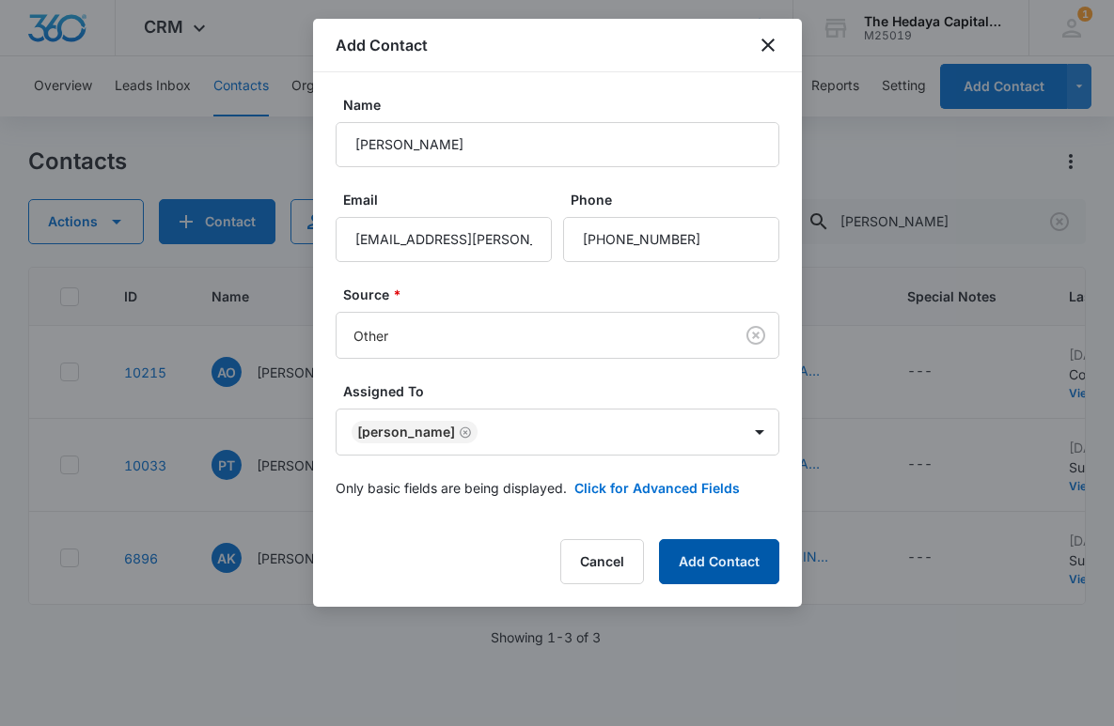
click at [731, 573] on button "Add Contact" at bounding box center [719, 561] width 120 height 45
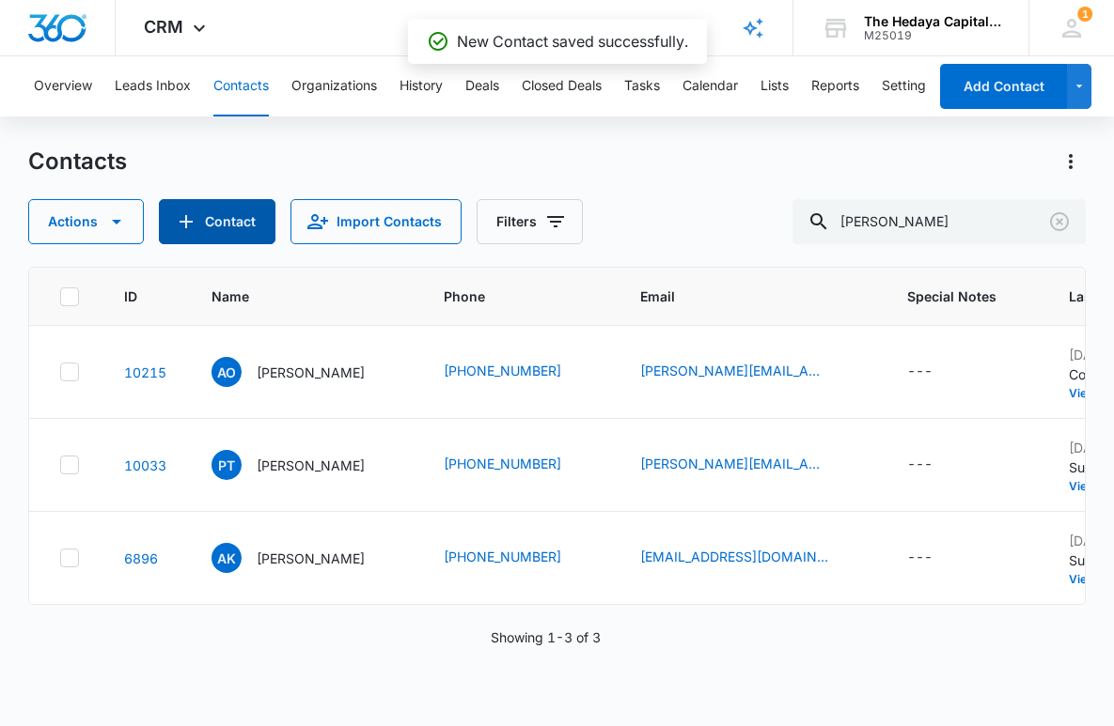
click at [232, 234] on button "Contact" at bounding box center [217, 221] width 117 height 45
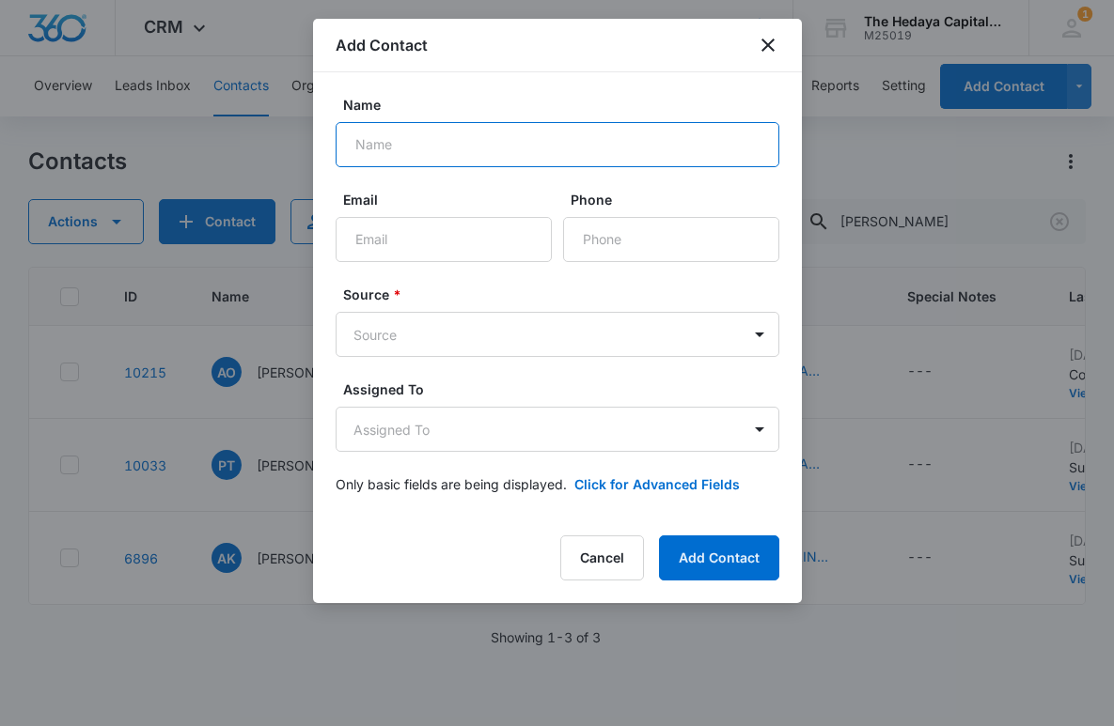
click at [405, 143] on input "Name" at bounding box center [558, 144] width 444 height 45
type input "Baback Panah"
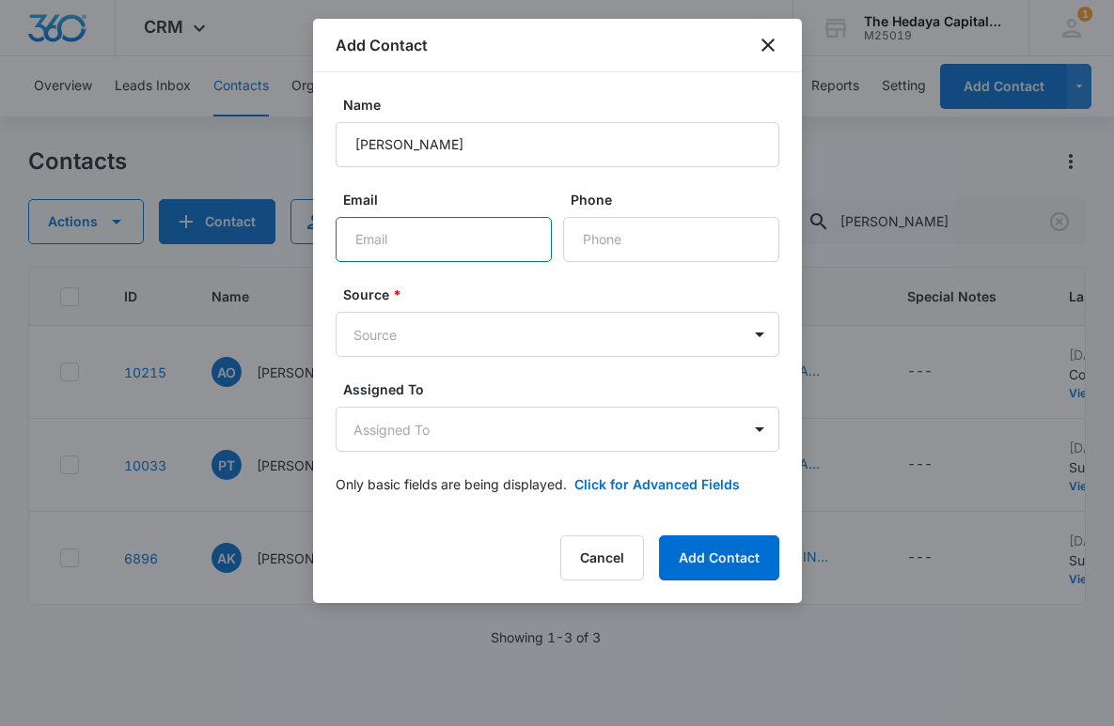
click at [388, 240] on input "Email" at bounding box center [444, 239] width 216 height 45
type input "baback@cfsllc.com"
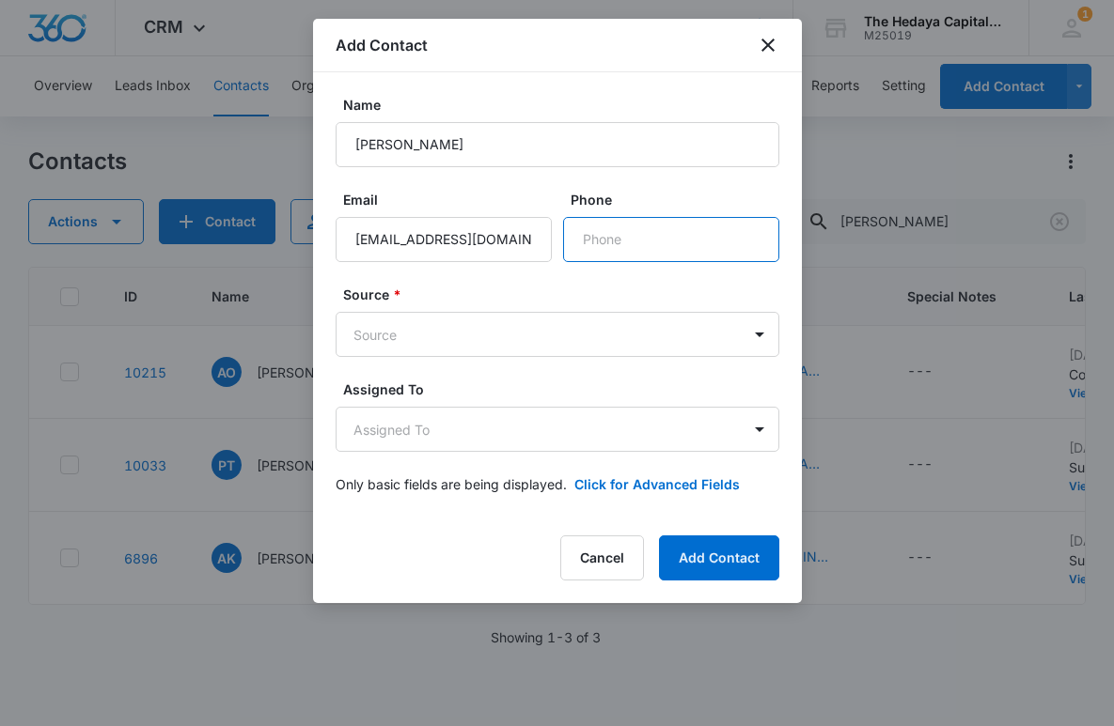
click at [611, 238] on input "Phone" at bounding box center [671, 239] width 216 height 45
type input "(201) 843-7700"
click at [505, 308] on div "Source * Source" at bounding box center [558, 321] width 444 height 72
click at [489, 338] on body "CRM Apps Reputation Websites Forms CRM Email Social Content Ads Intelligence Fi…" at bounding box center [557, 363] width 1114 height 726
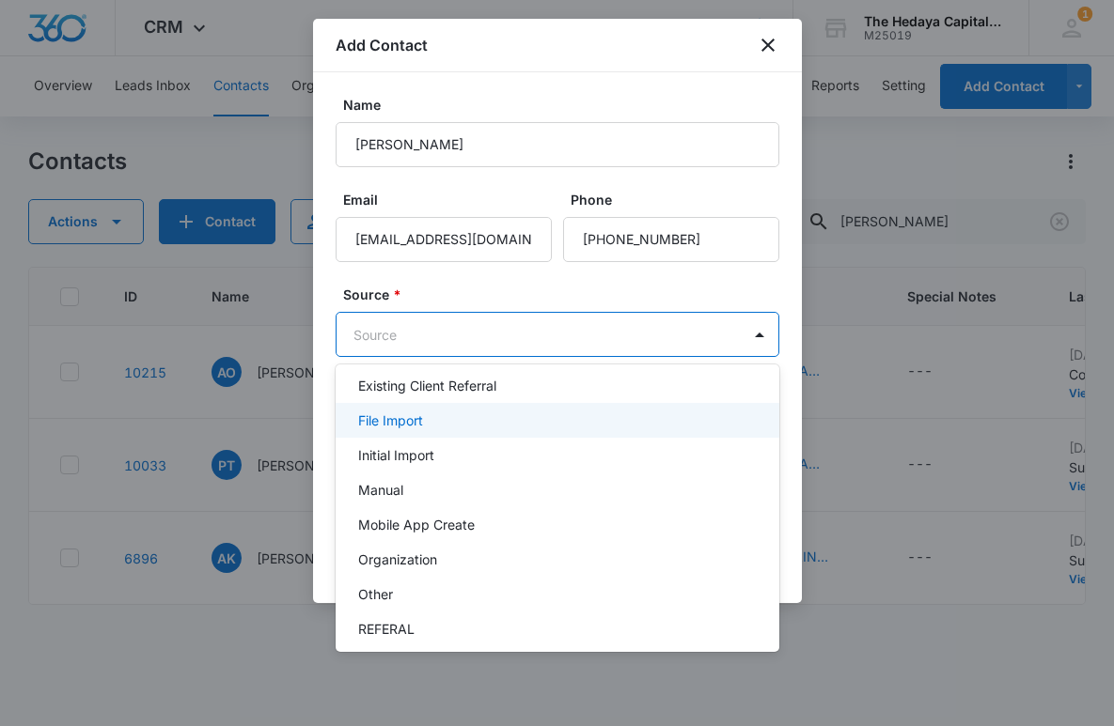
scroll to position [223, 0]
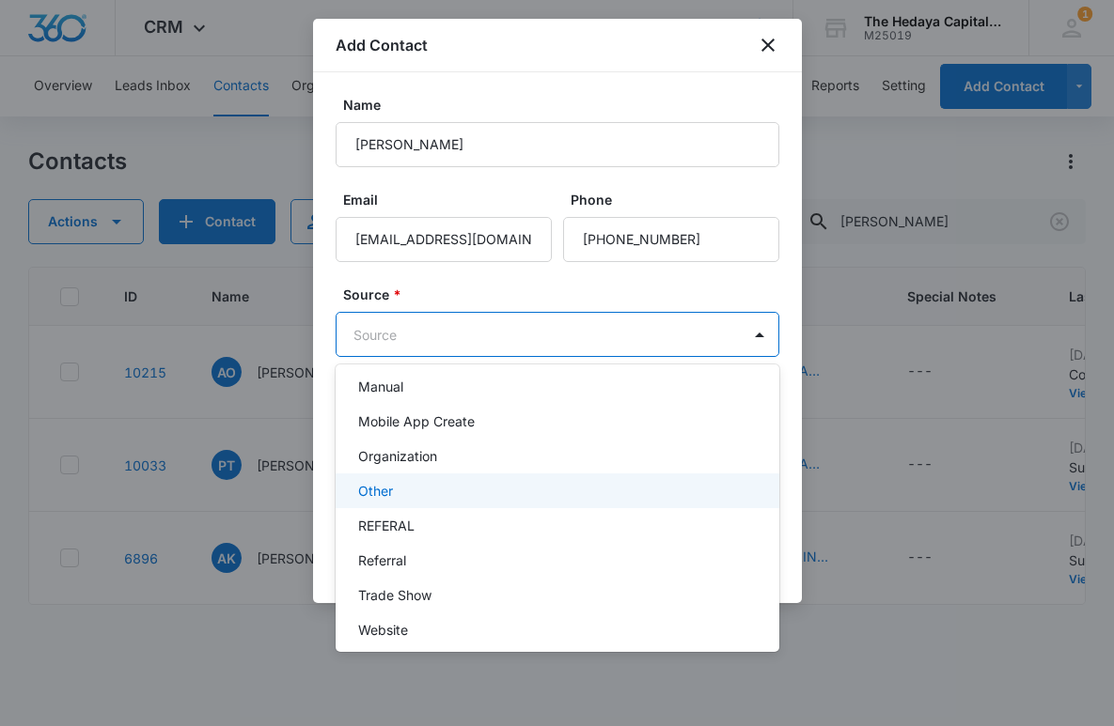
click at [425, 492] on div "Other" at bounding box center [555, 491] width 395 height 20
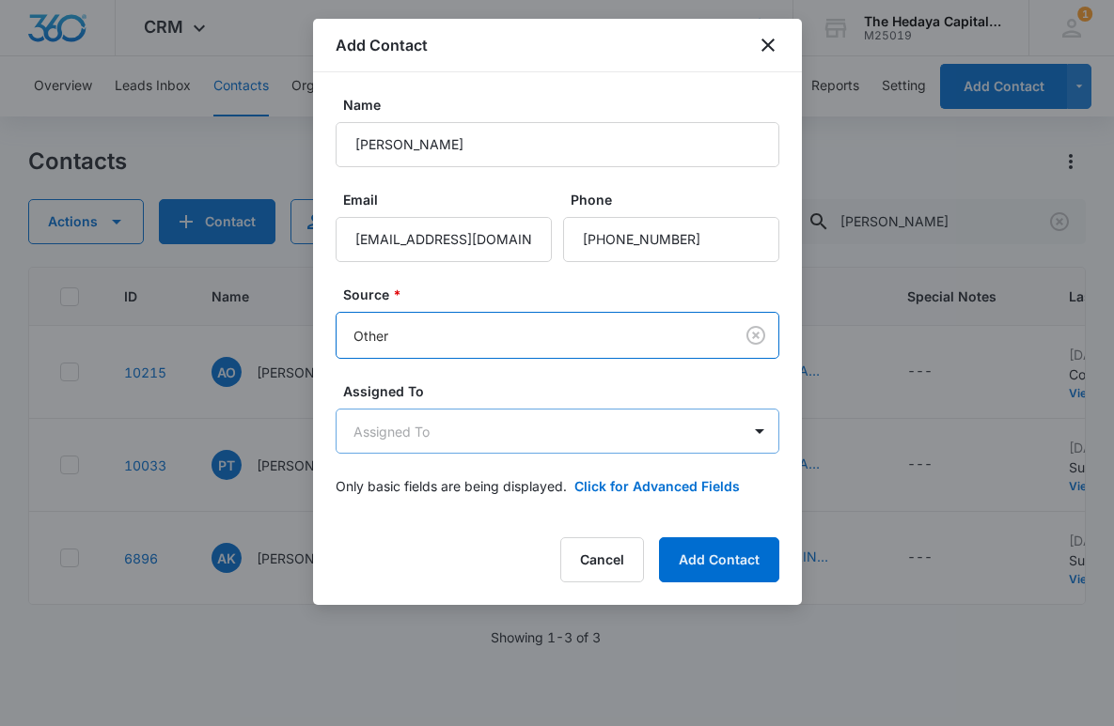
click at [434, 430] on body "CRM Apps Reputation Websites Forms CRM Email Social Content Ads Intelligence Fi…" at bounding box center [557, 363] width 1114 height 726
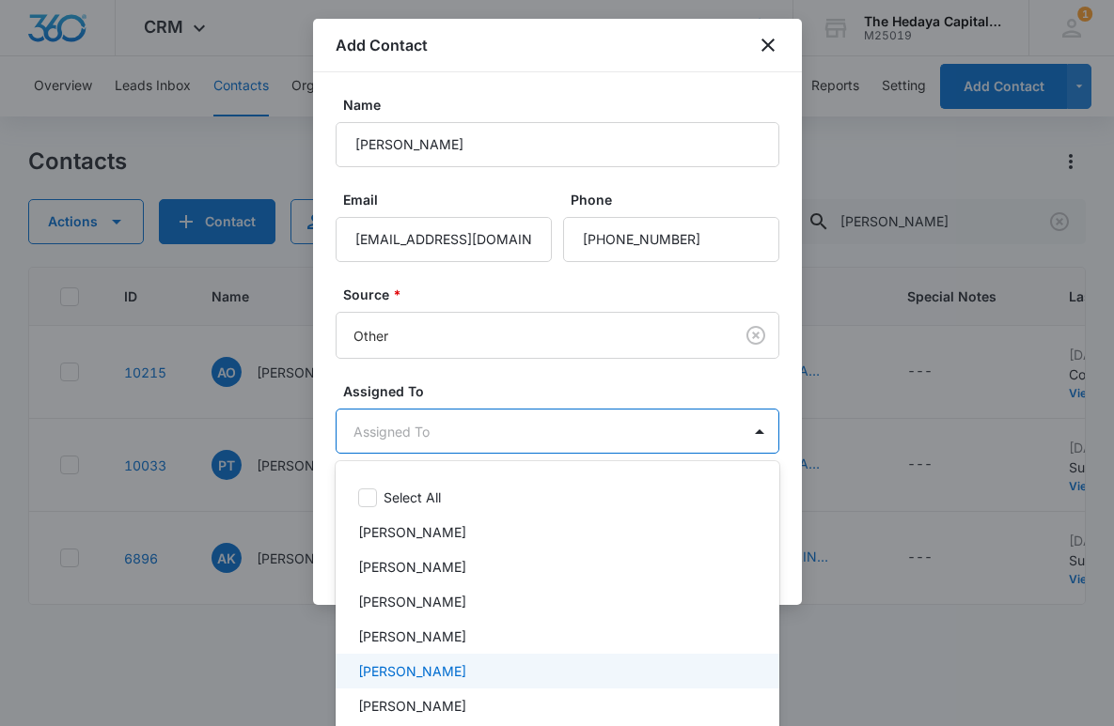
click at [426, 670] on p "David Hedaya" at bounding box center [412, 672] width 108 height 20
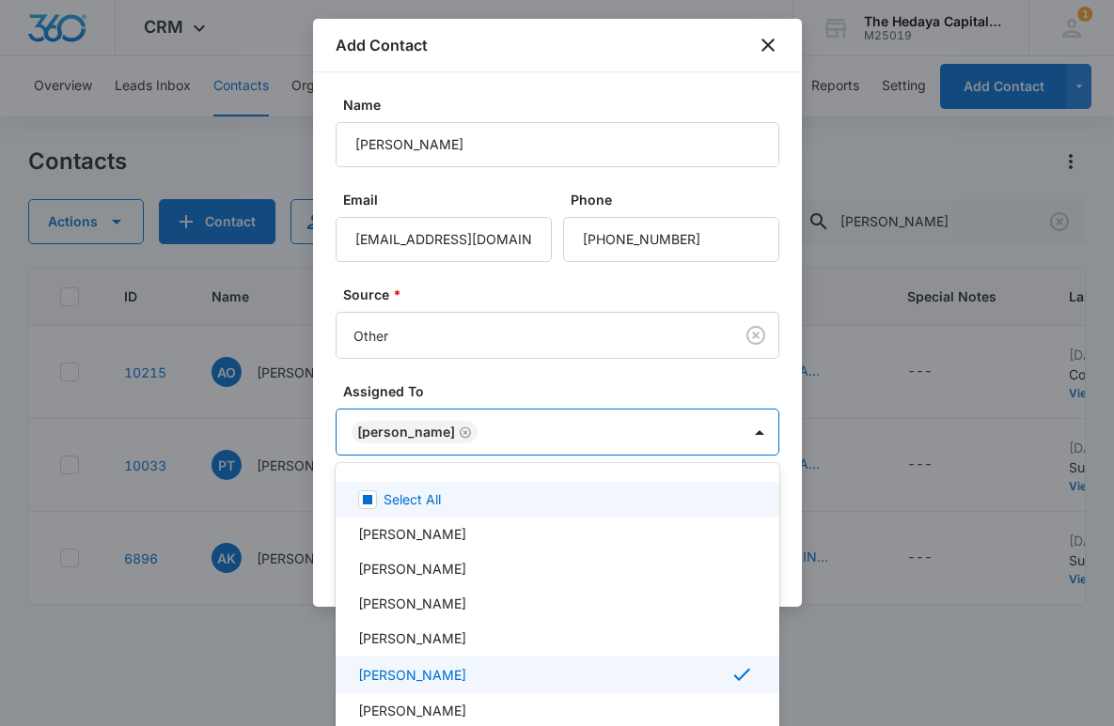
click at [485, 395] on div at bounding box center [557, 363] width 1114 height 726
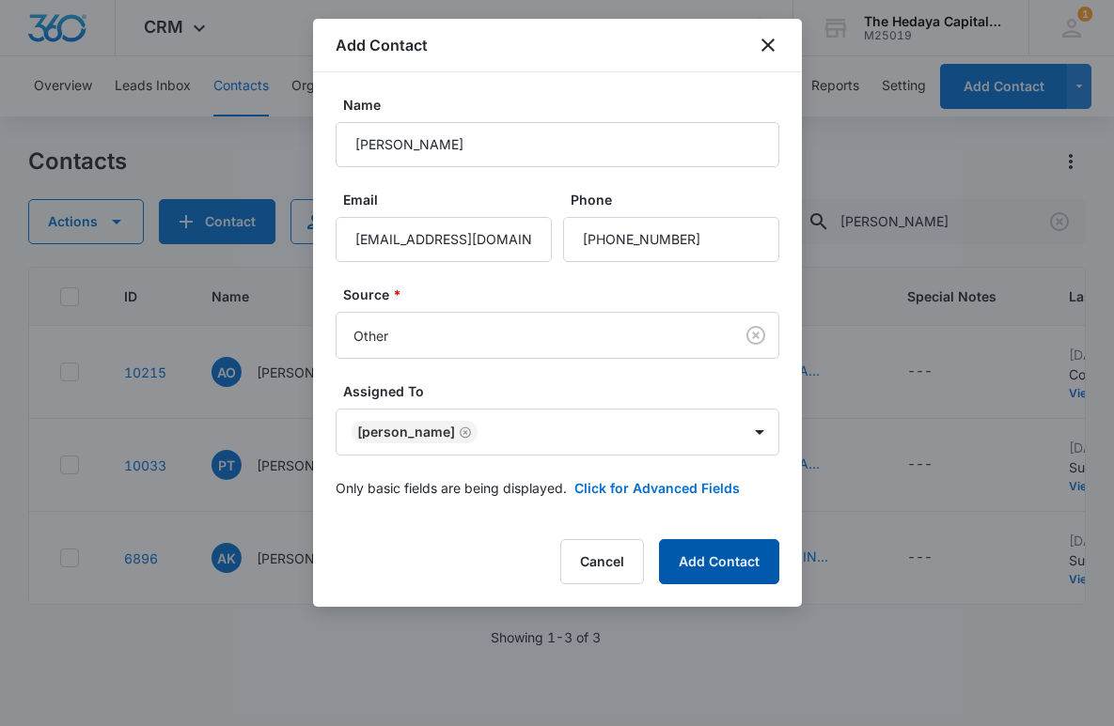
click at [740, 582] on button "Add Contact" at bounding box center [719, 561] width 120 height 45
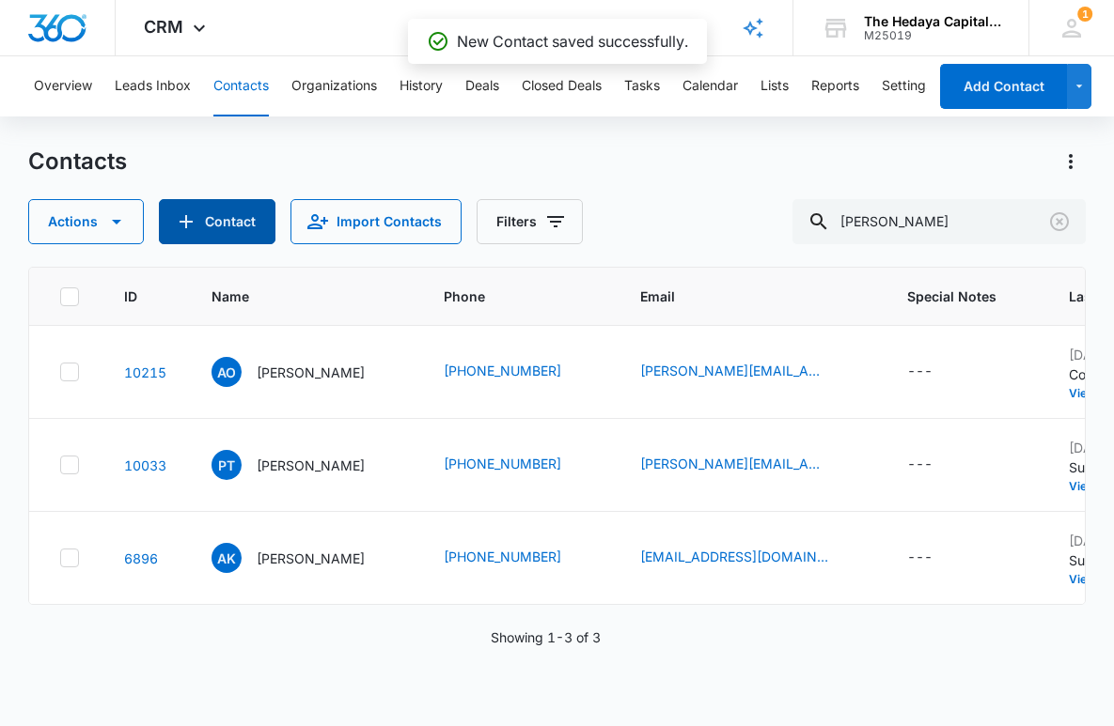
click at [224, 227] on button "Contact" at bounding box center [217, 221] width 117 height 45
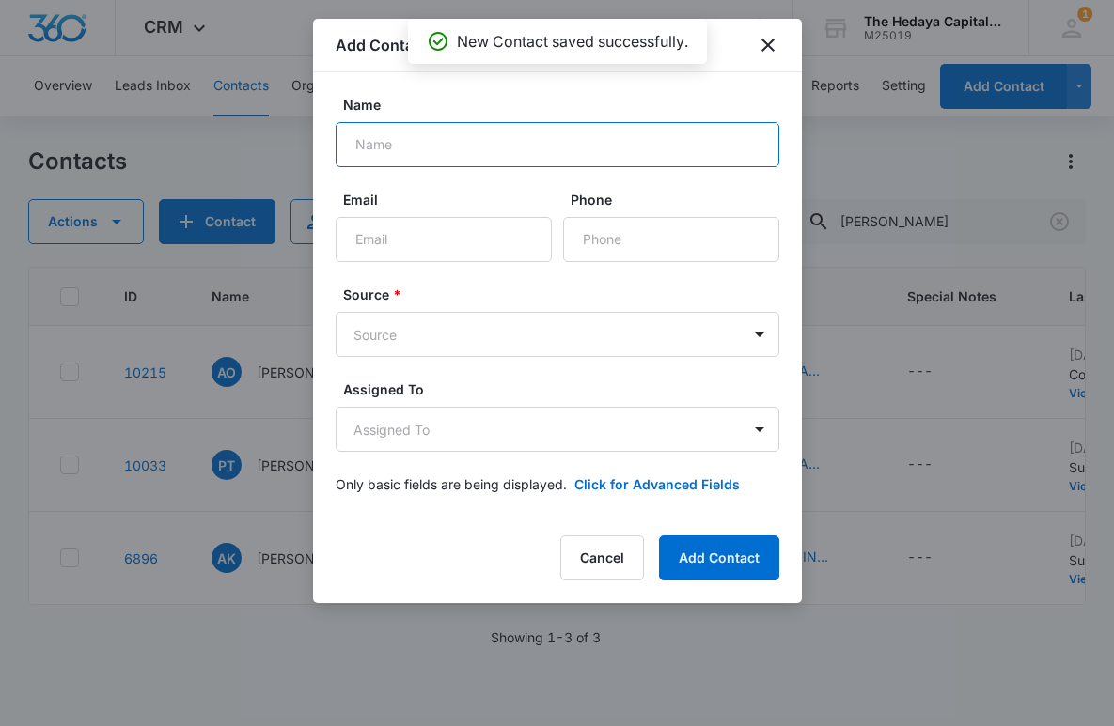
click at [402, 160] on input "Name" at bounding box center [558, 144] width 444 height 45
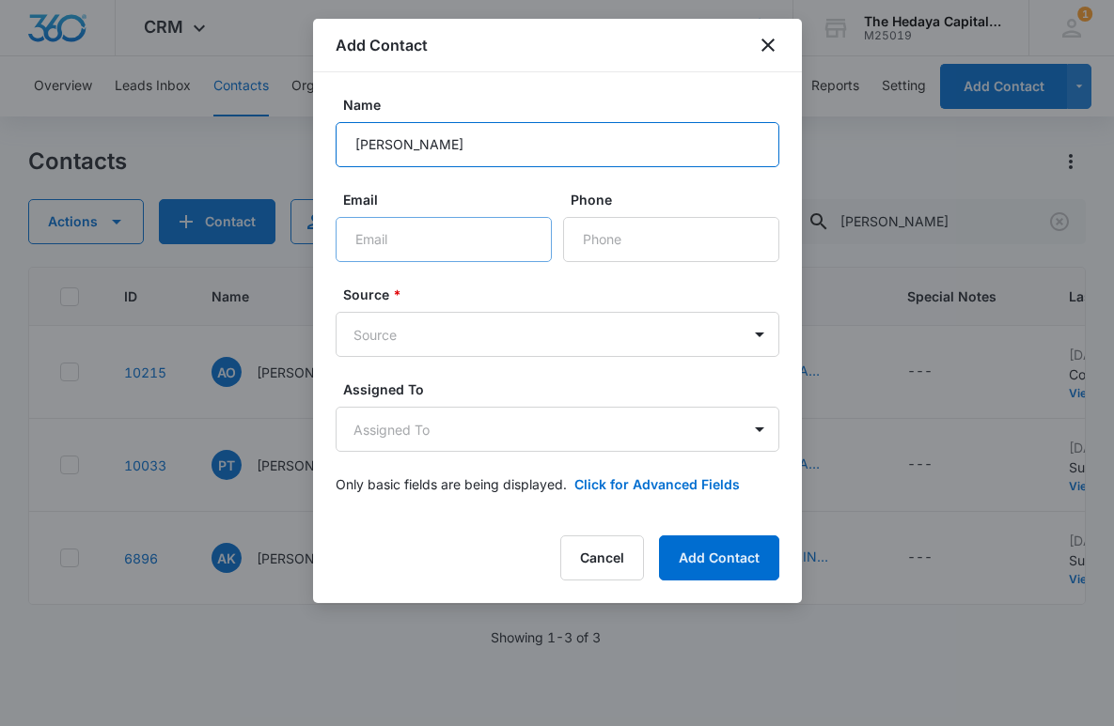
type input "Ryan Burke"
click at [415, 230] on input "Email" at bounding box center [444, 239] width 216 height 45
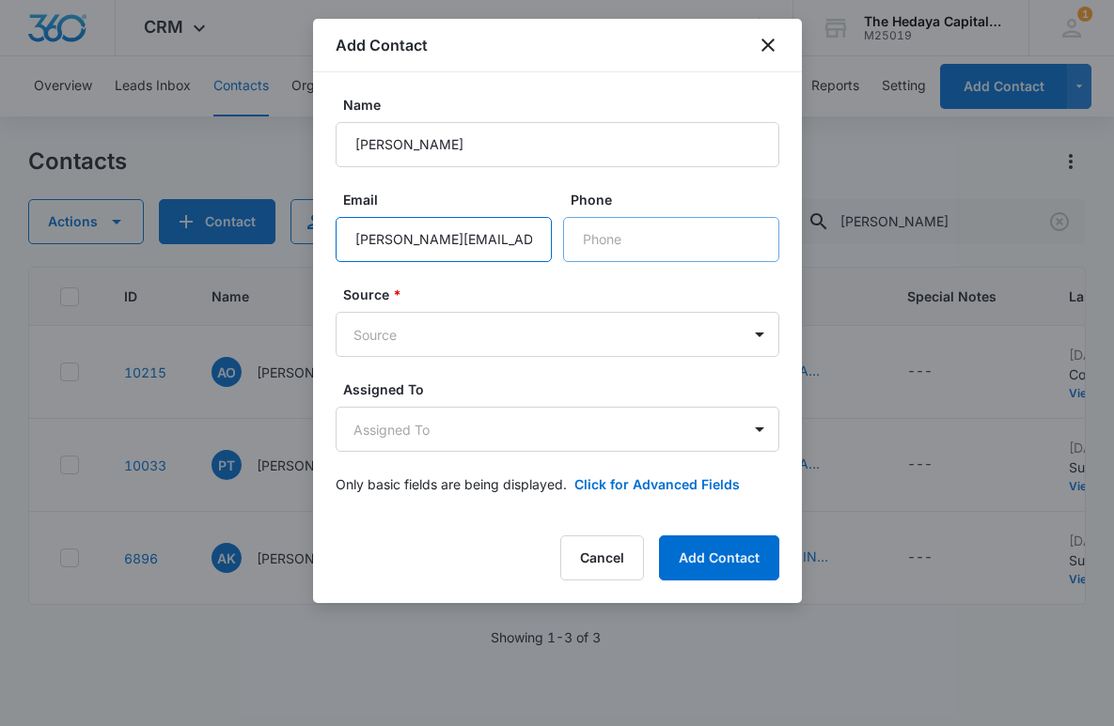
type input "ryan.burke@flagstar.com"
click at [609, 226] on input "Phone" at bounding box center [671, 239] width 216 height 45
type input "(718) 508-2832"
click at [525, 349] on body "CRM Apps Reputation Websites Forms CRM Email Social Content Ads Intelligence Fi…" at bounding box center [557, 363] width 1114 height 726
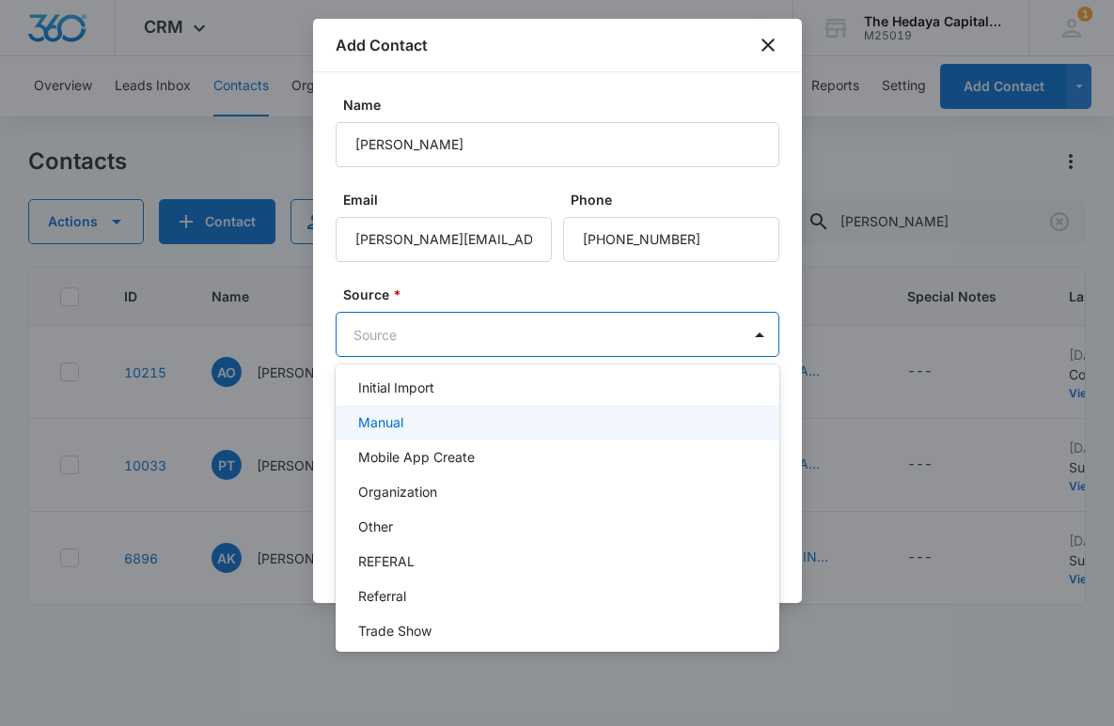
scroll to position [194, 0]
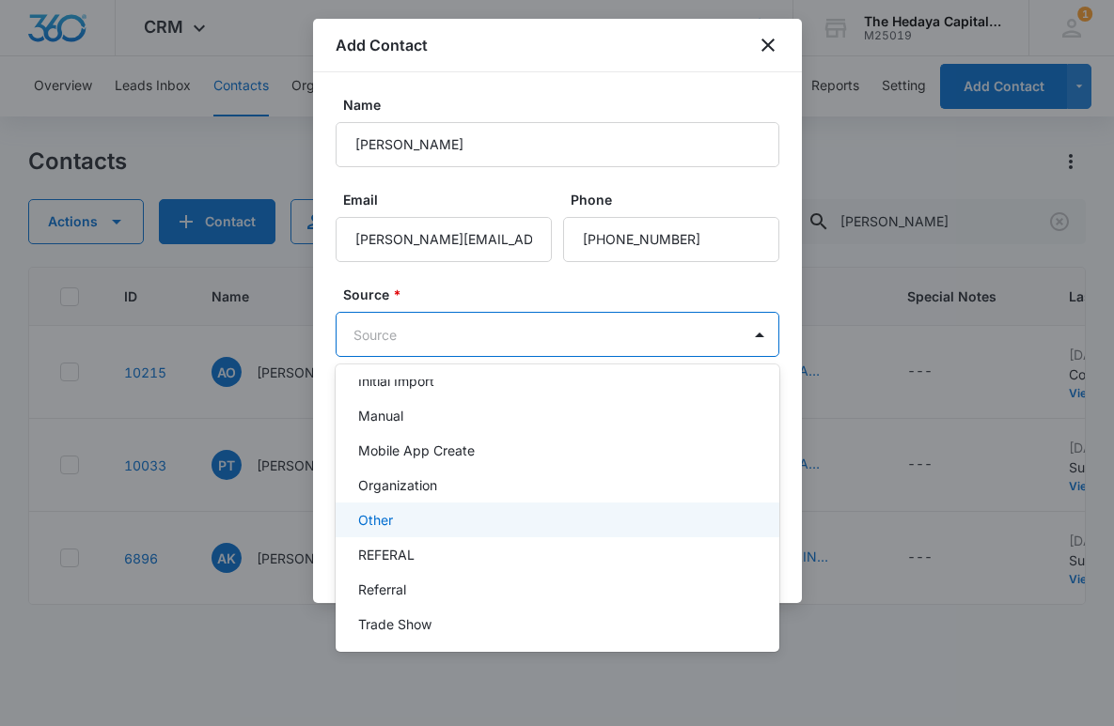
click at [435, 523] on div "Other" at bounding box center [555, 520] width 395 height 20
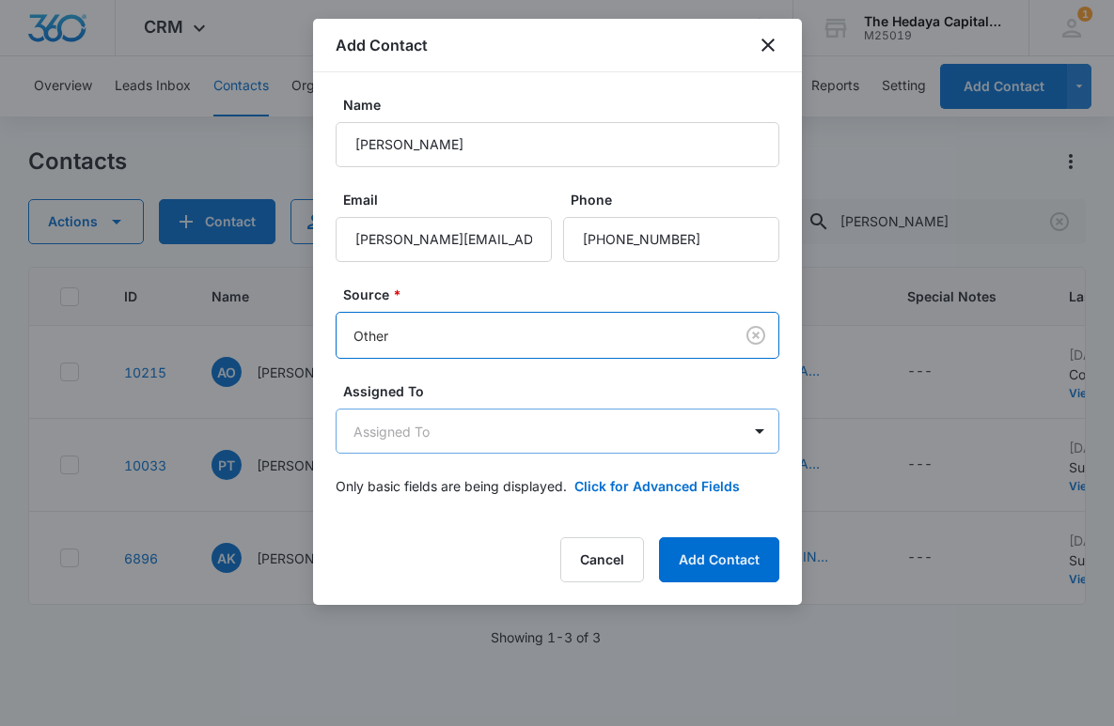
click at [452, 414] on body "CRM Apps Reputation Websites Forms CRM Email Social Content Ads Intelligence Fi…" at bounding box center [557, 363] width 1114 height 726
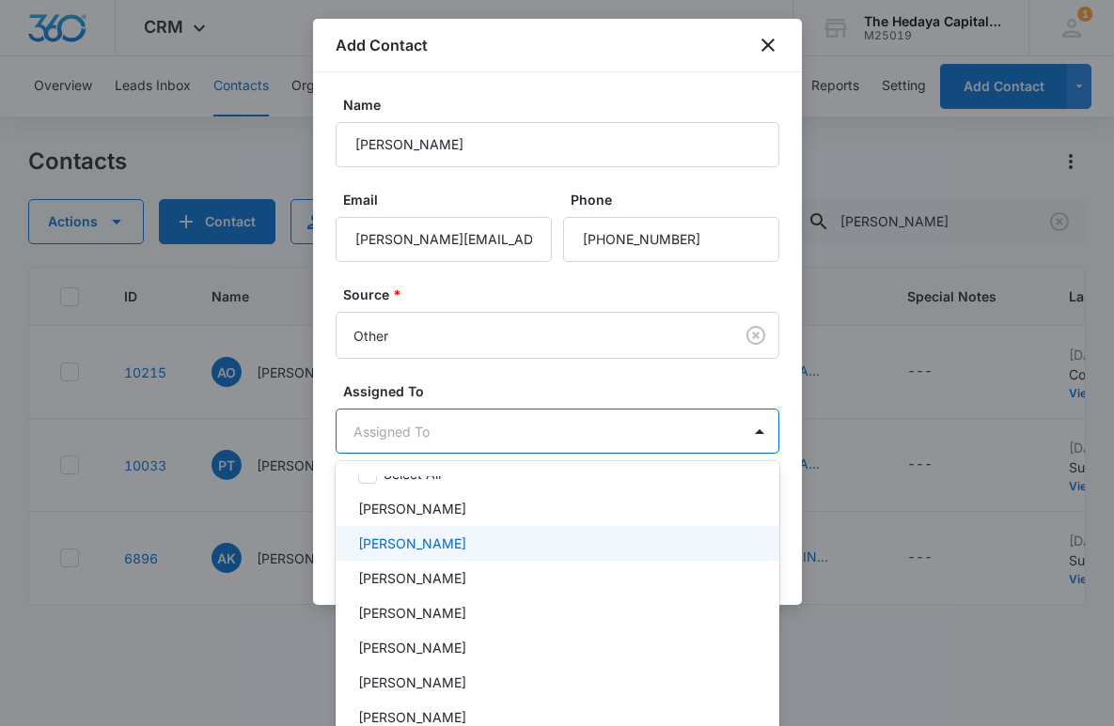
scroll to position [49, 0]
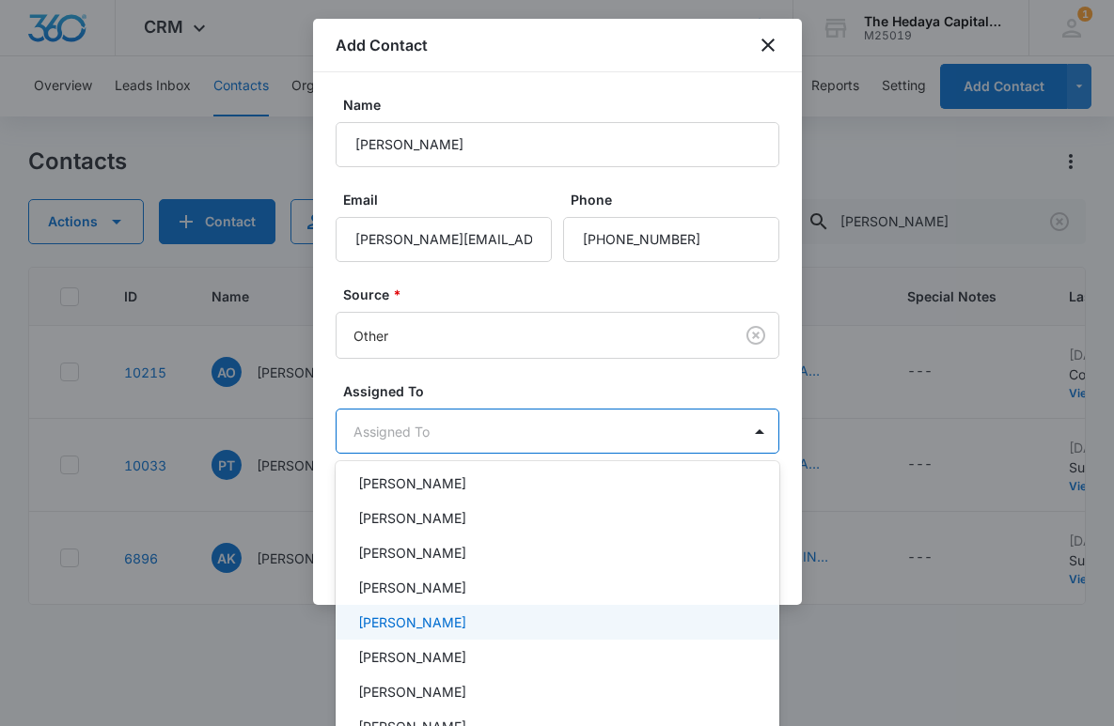
click at [431, 616] on p "David Hedaya" at bounding box center [412, 623] width 108 height 20
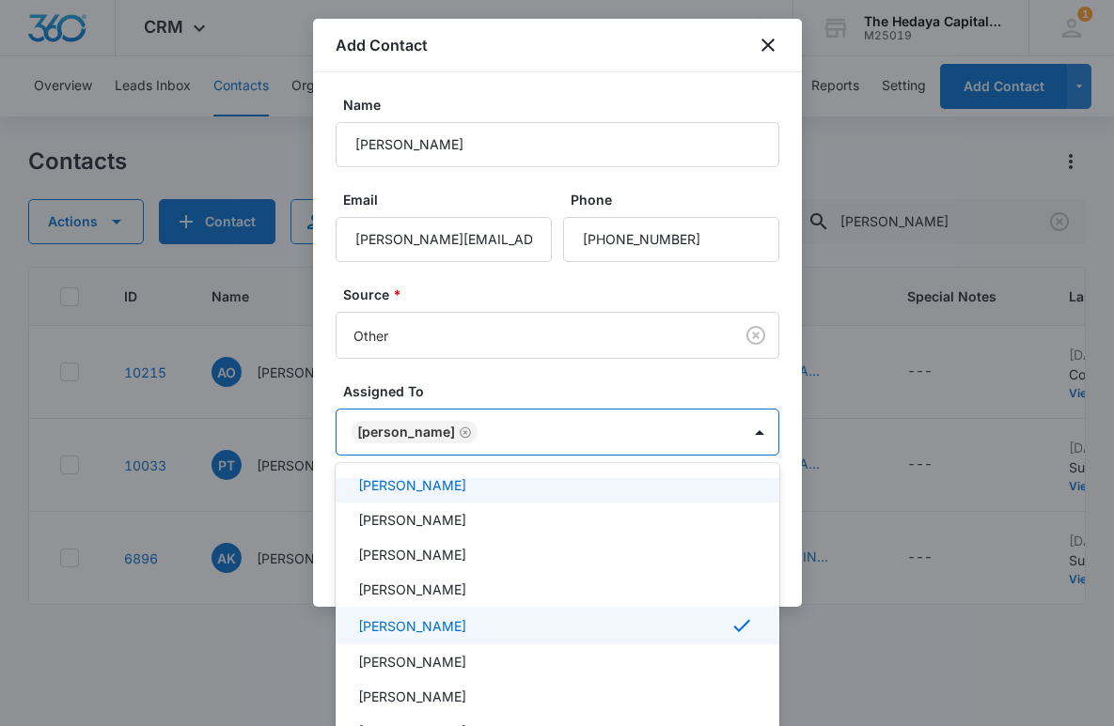
click at [508, 367] on div at bounding box center [557, 363] width 1114 height 726
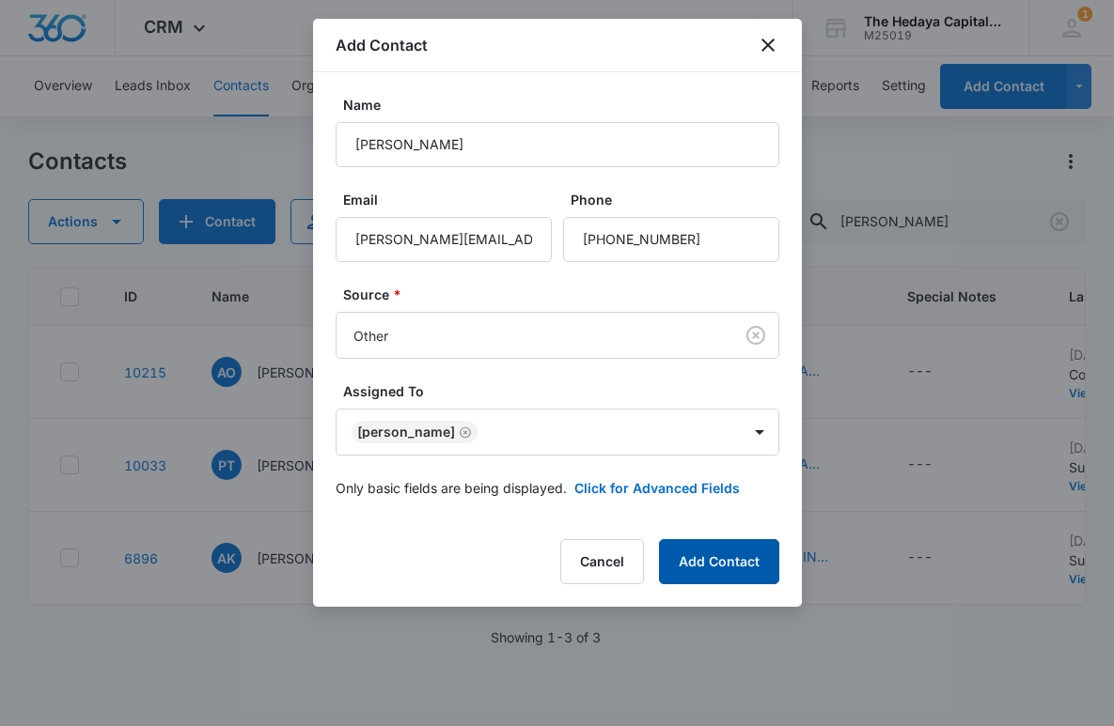
click at [709, 555] on button "Add Contact" at bounding box center [719, 561] width 120 height 45
